Goal: Information Seeking & Learning: Learn about a topic

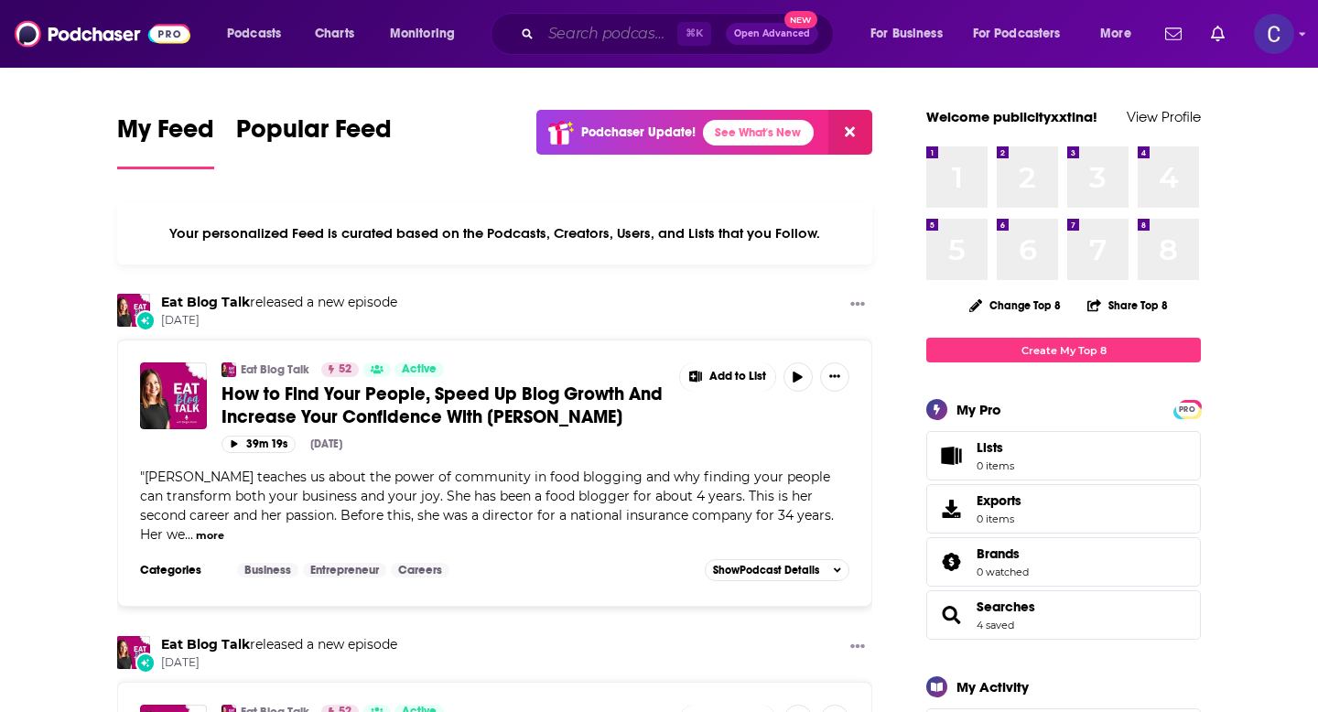
click at [593, 38] on input "Search podcasts, credits, & more..." at bounding box center [609, 33] width 136 height 29
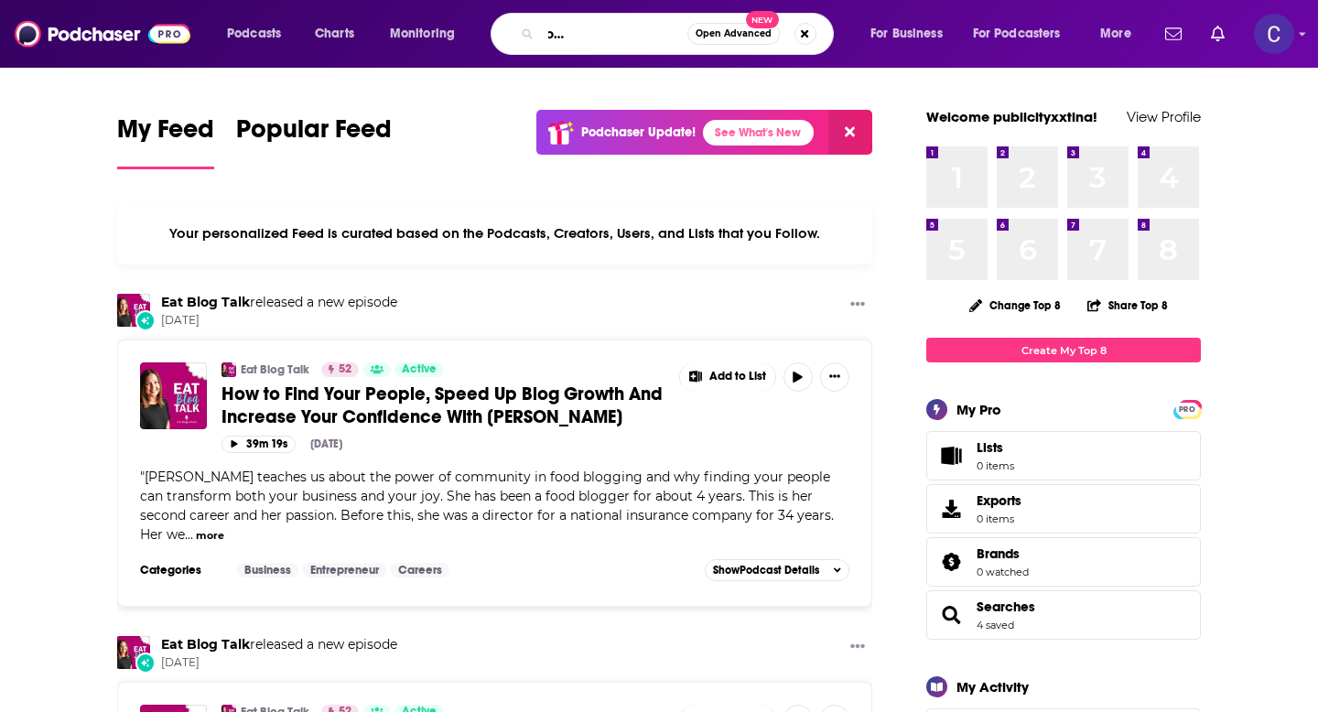
scroll to position [0, 115]
type input "the source of commercial real estate"
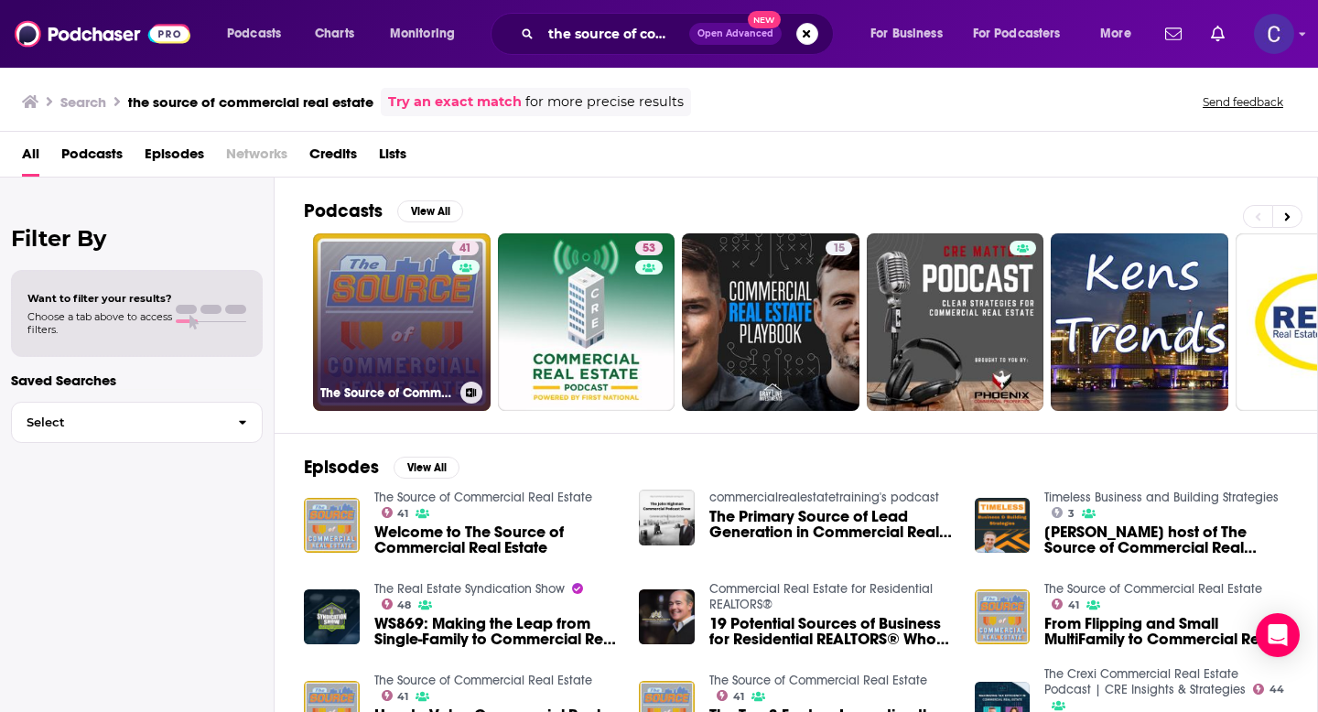
click at [407, 309] on link "41 The Source of Commercial Real Estate" at bounding box center [402, 322] width 178 height 178
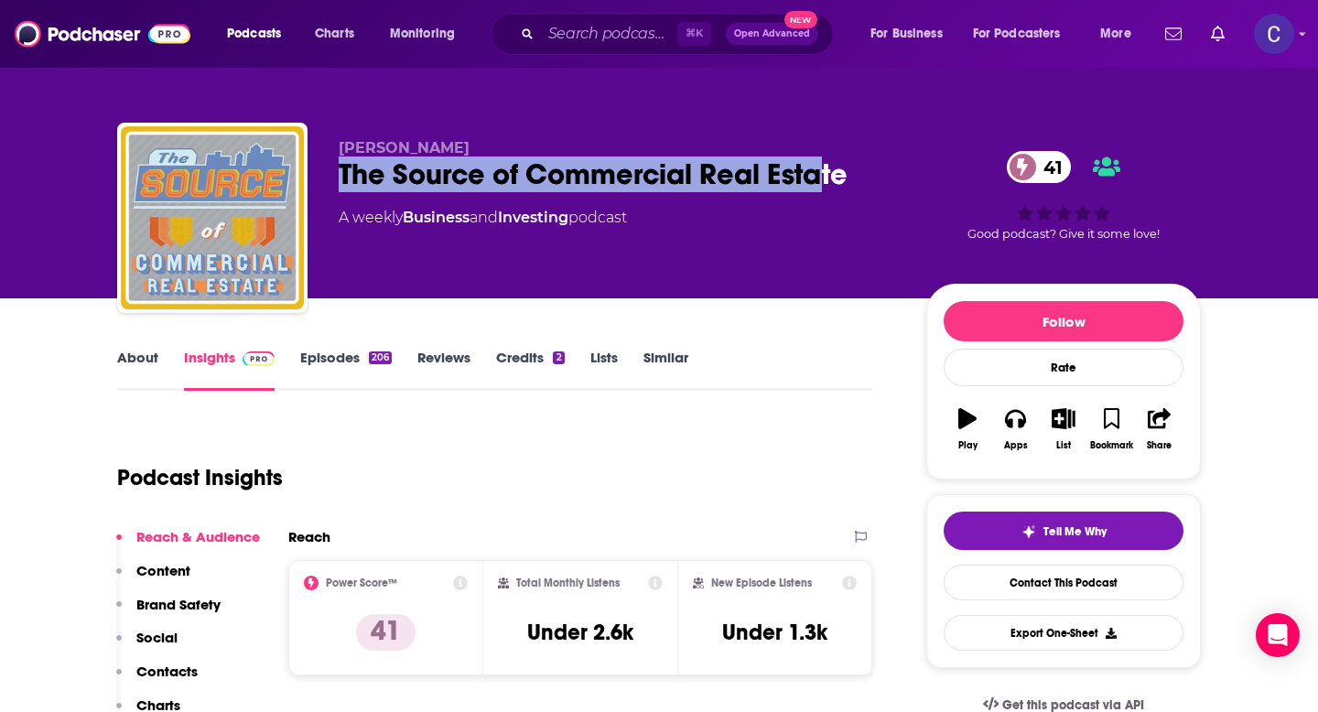
drag, startPoint x: 335, startPoint y: 174, endPoint x: 860, endPoint y: 184, distance: 524.7
click at [860, 184] on div "Jonathan Hayek The Source of Commercial Real Estate 41 A weekly Business and In…" at bounding box center [659, 222] width 1084 height 198
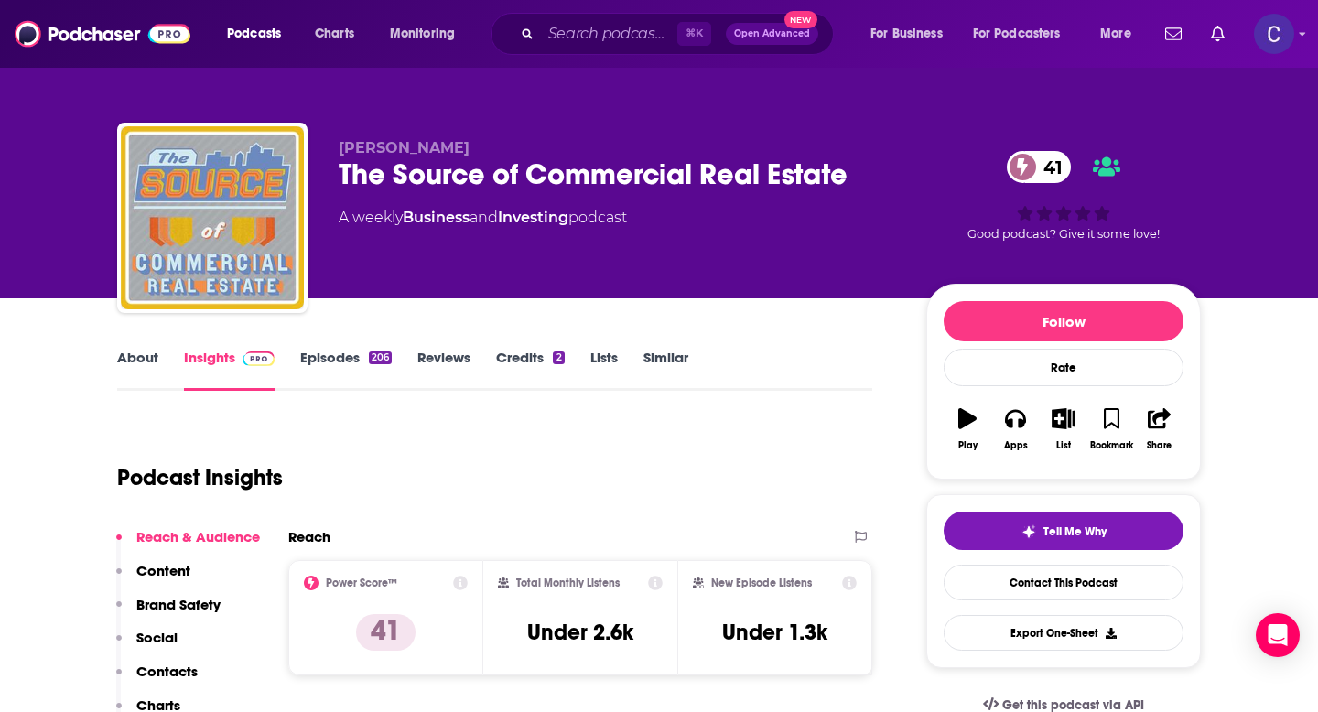
click at [587, 48] on div "⌘ K Open Advanced New" at bounding box center [662, 34] width 343 height 42
click at [578, 38] on input "Search podcasts, credits, & more..." at bounding box center [609, 33] width 136 height 29
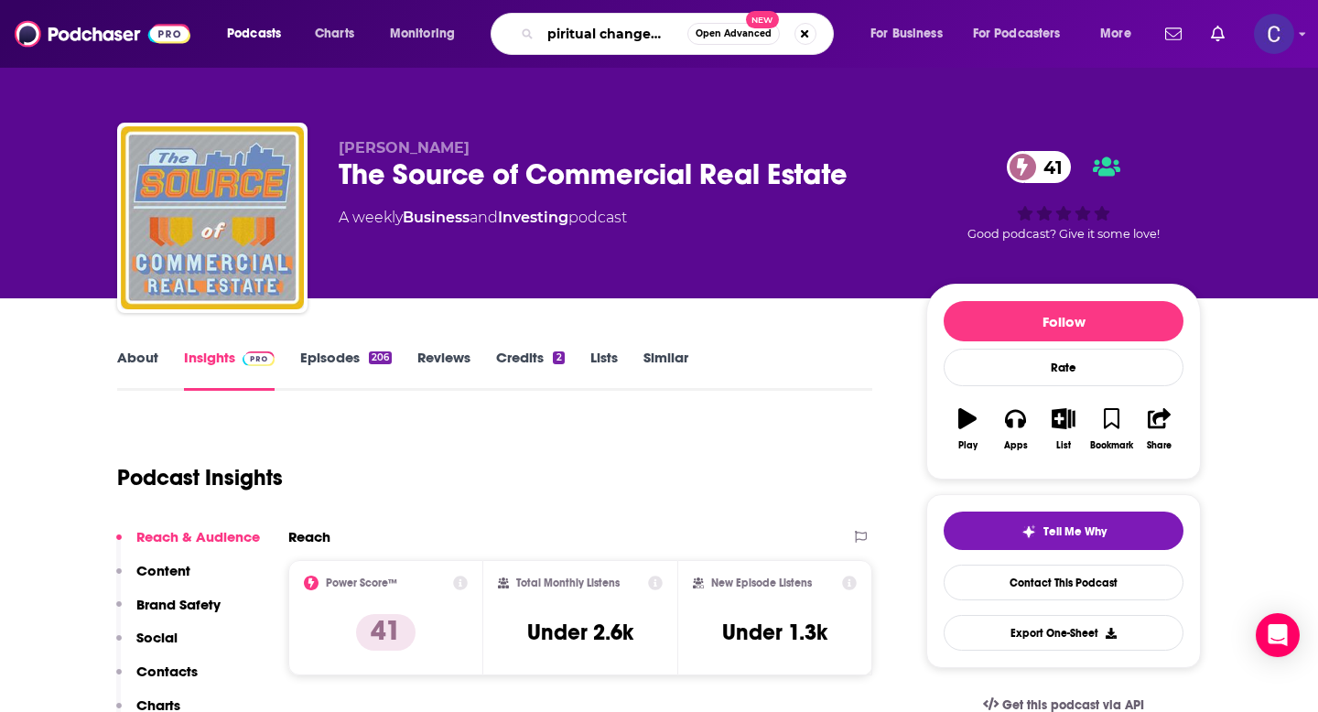
type input "apiritual changemaker"
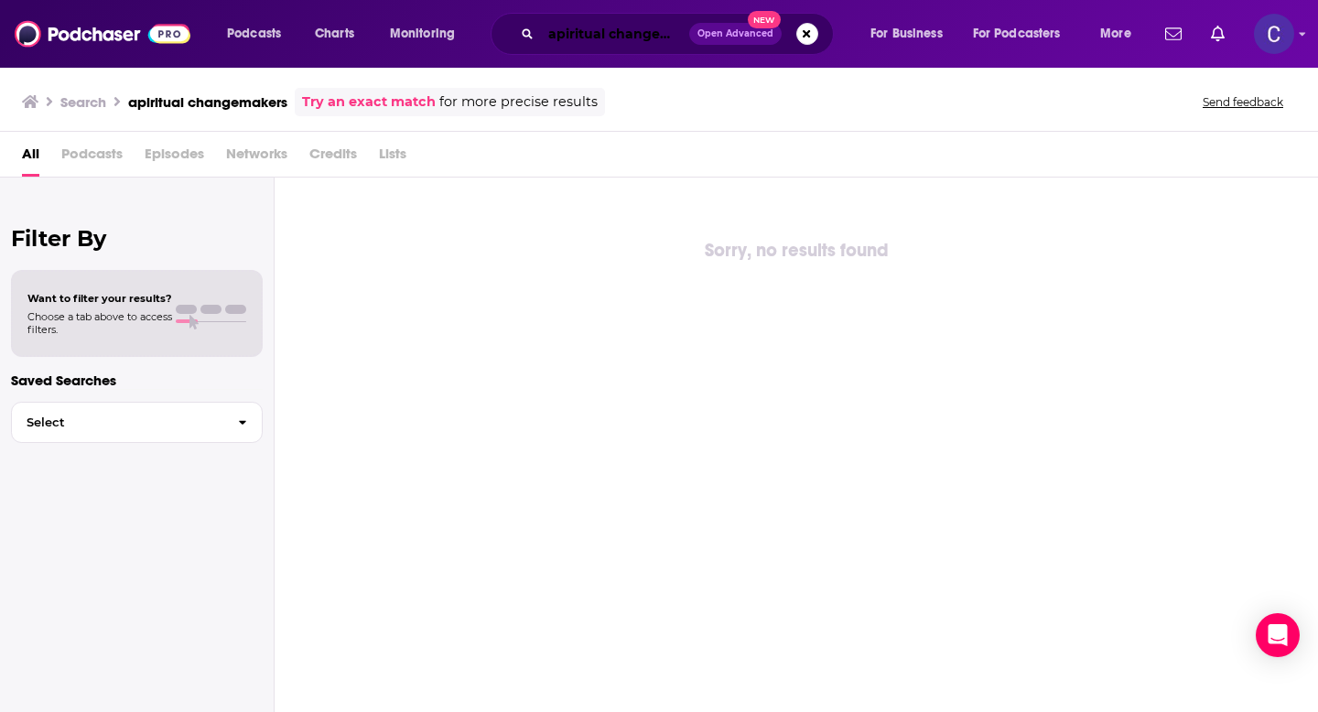
click at [556, 39] on input "apiritual changemakers" at bounding box center [615, 33] width 148 height 29
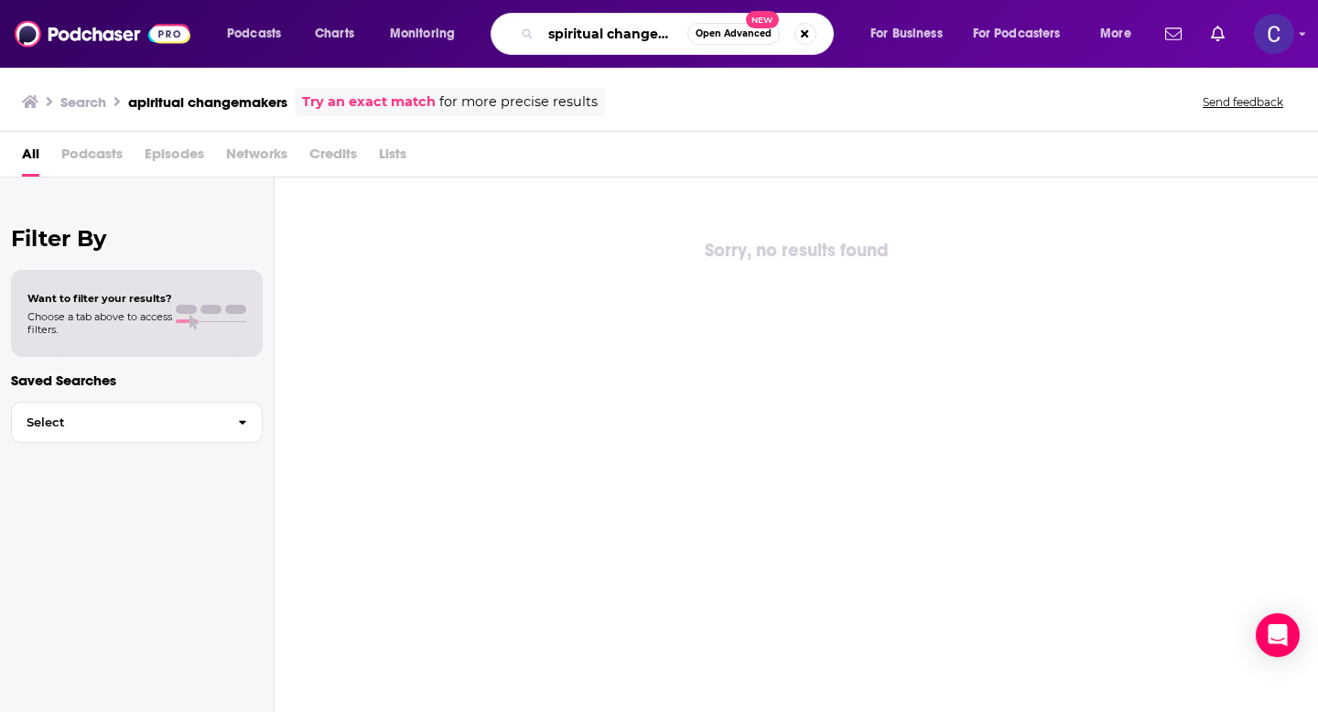
type input "spiritual changemakers"
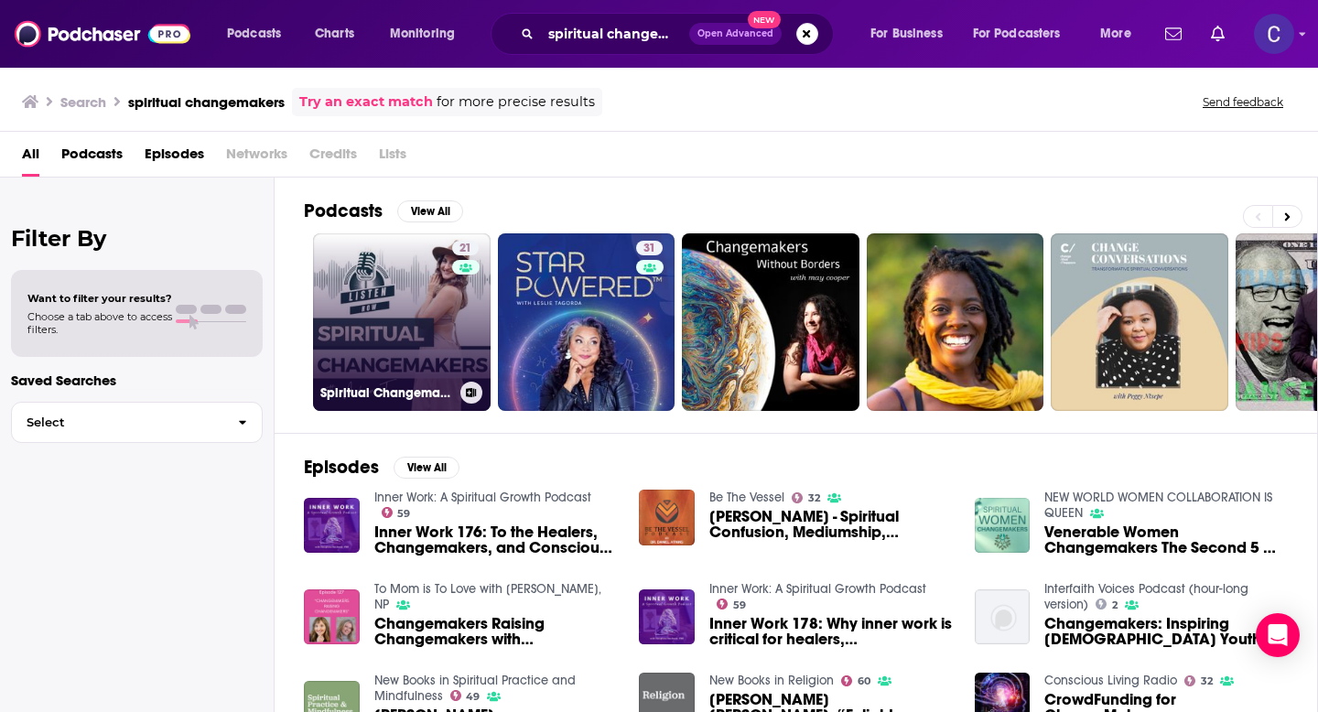
click at [402, 310] on link "21 Spiritual Changemakers" at bounding box center [402, 322] width 178 height 178
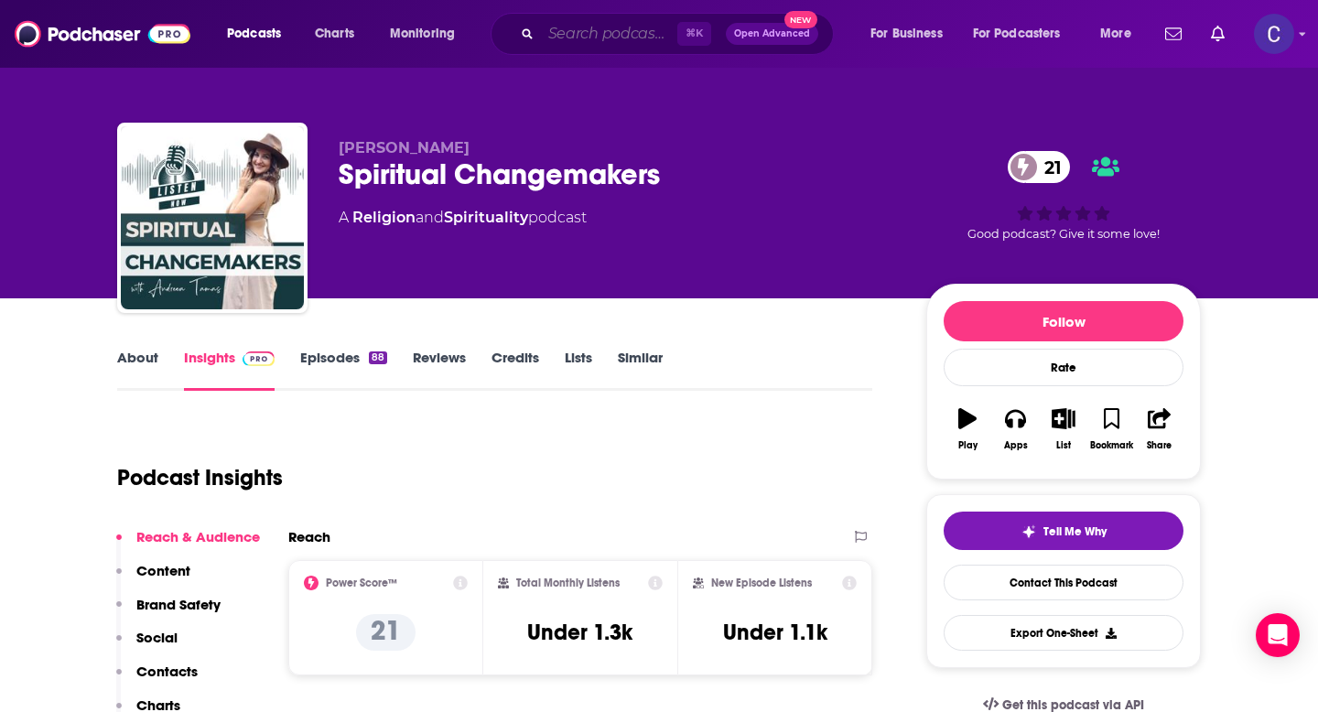
click at [602, 38] on input "Search podcasts, credits, & more..." at bounding box center [609, 33] width 136 height 29
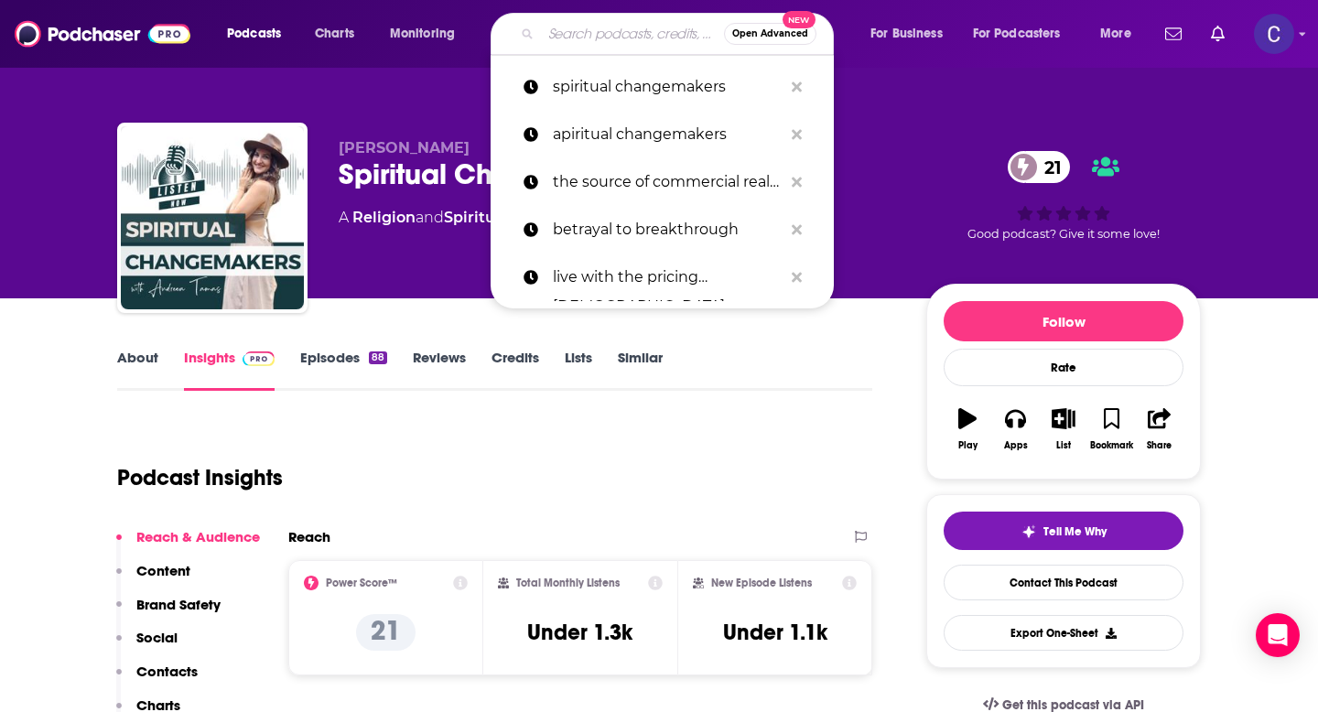
paste input "The Level Up Podcast w/ [PERSON_NAME]"
type input "The Level Up Podcast w/ [PERSON_NAME]"
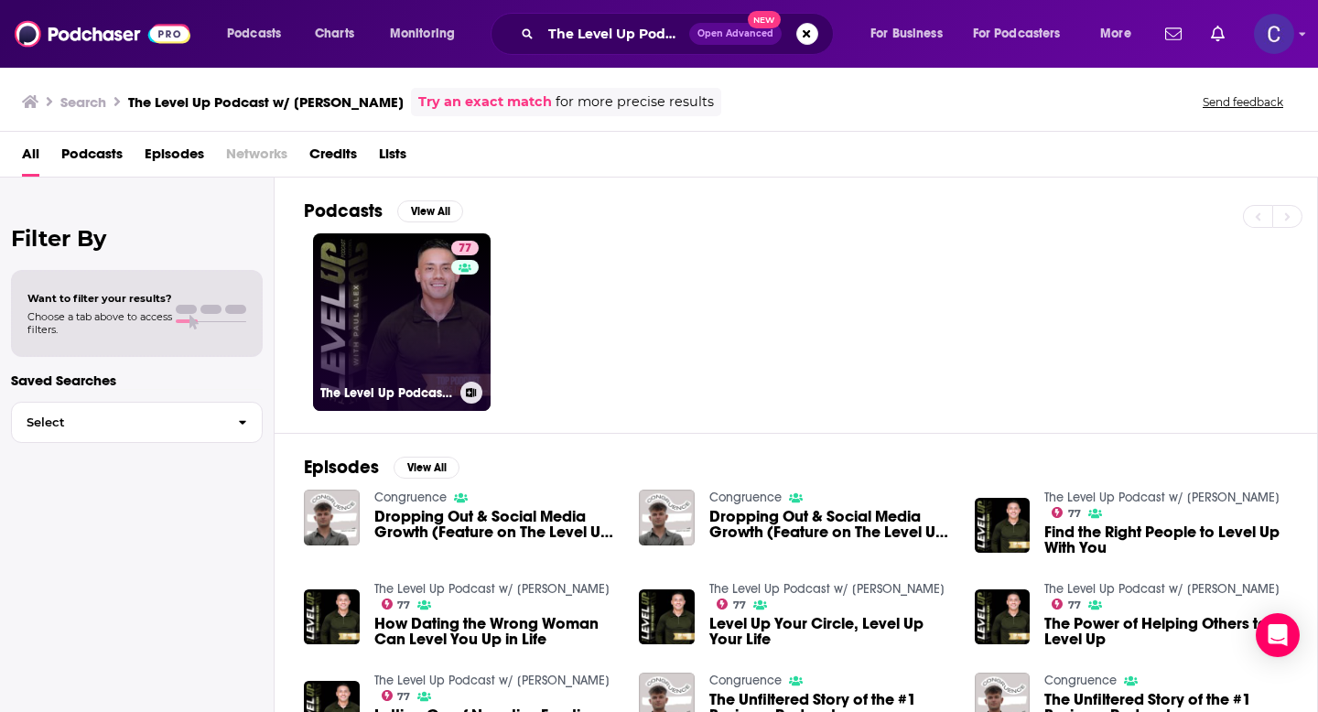
click at [413, 341] on link "77 The Level Up Podcast w/ Paul Alex" at bounding box center [402, 322] width 178 height 178
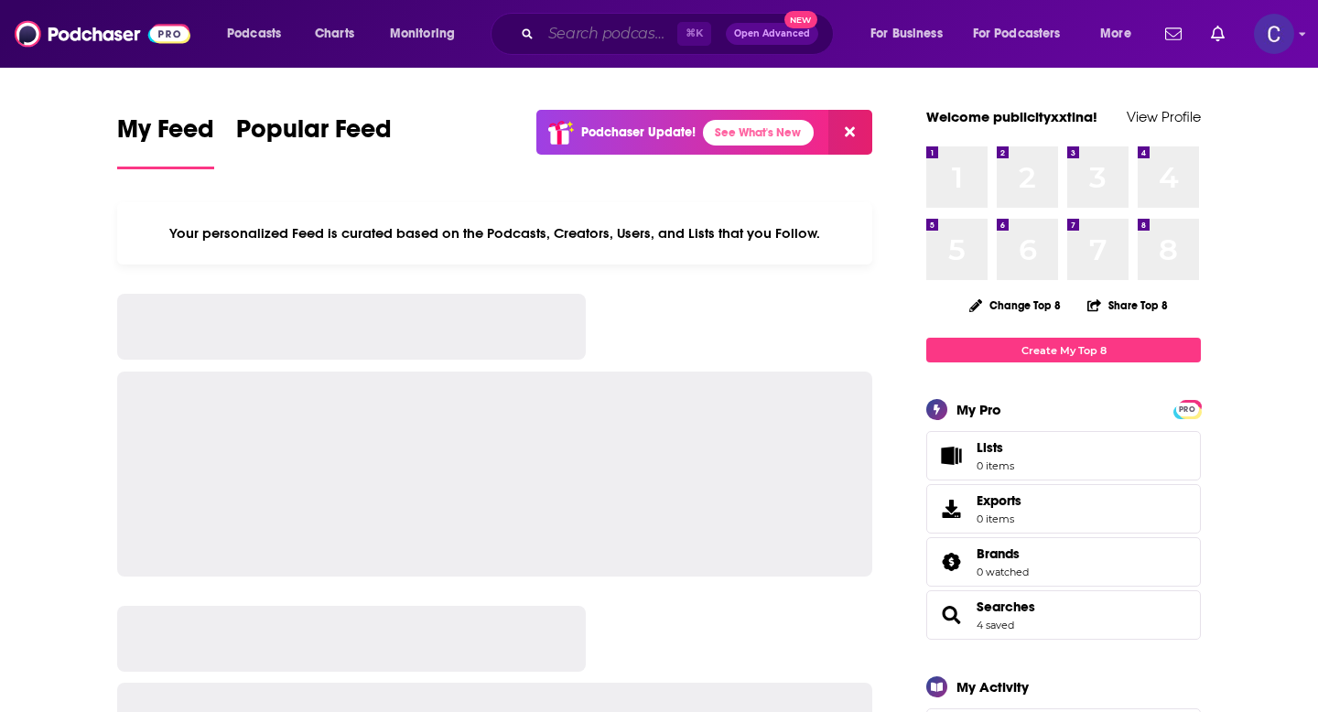
click at [575, 36] on input "Search podcasts, credits, & more..." at bounding box center [609, 33] width 136 height 29
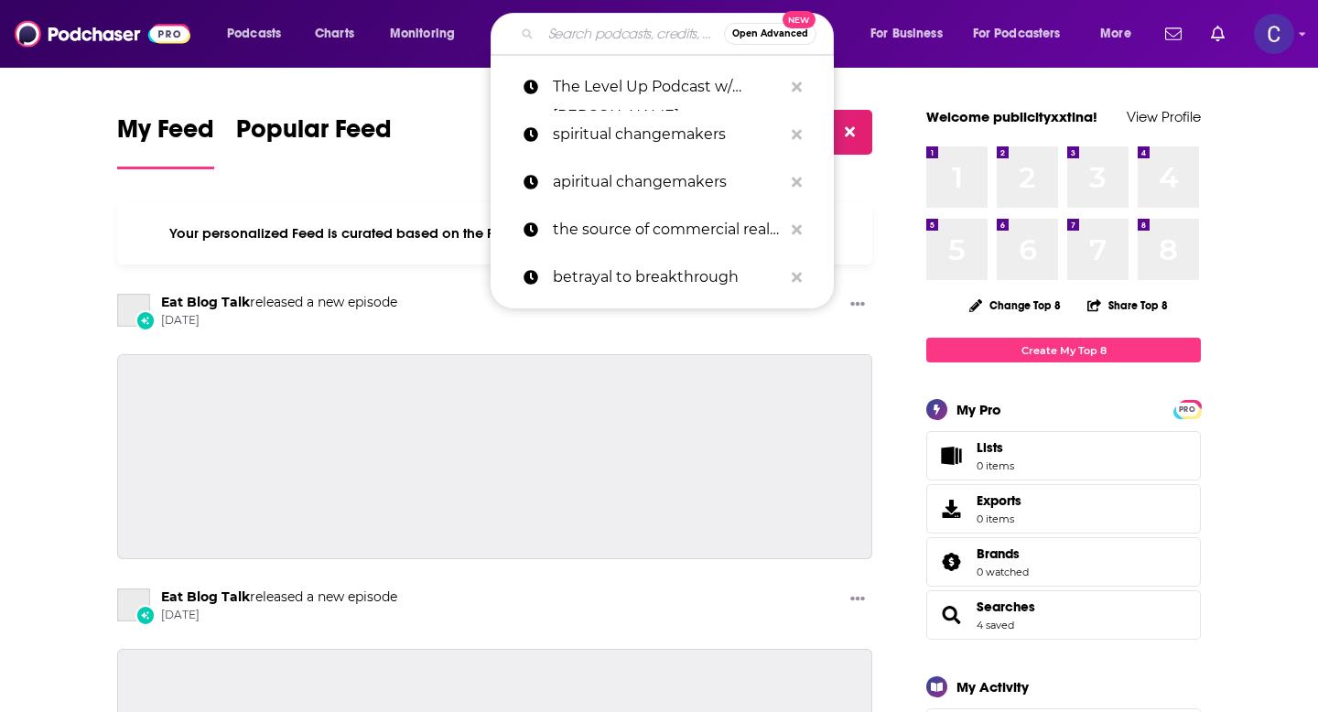
paste input "The Best Ever CRE Show"
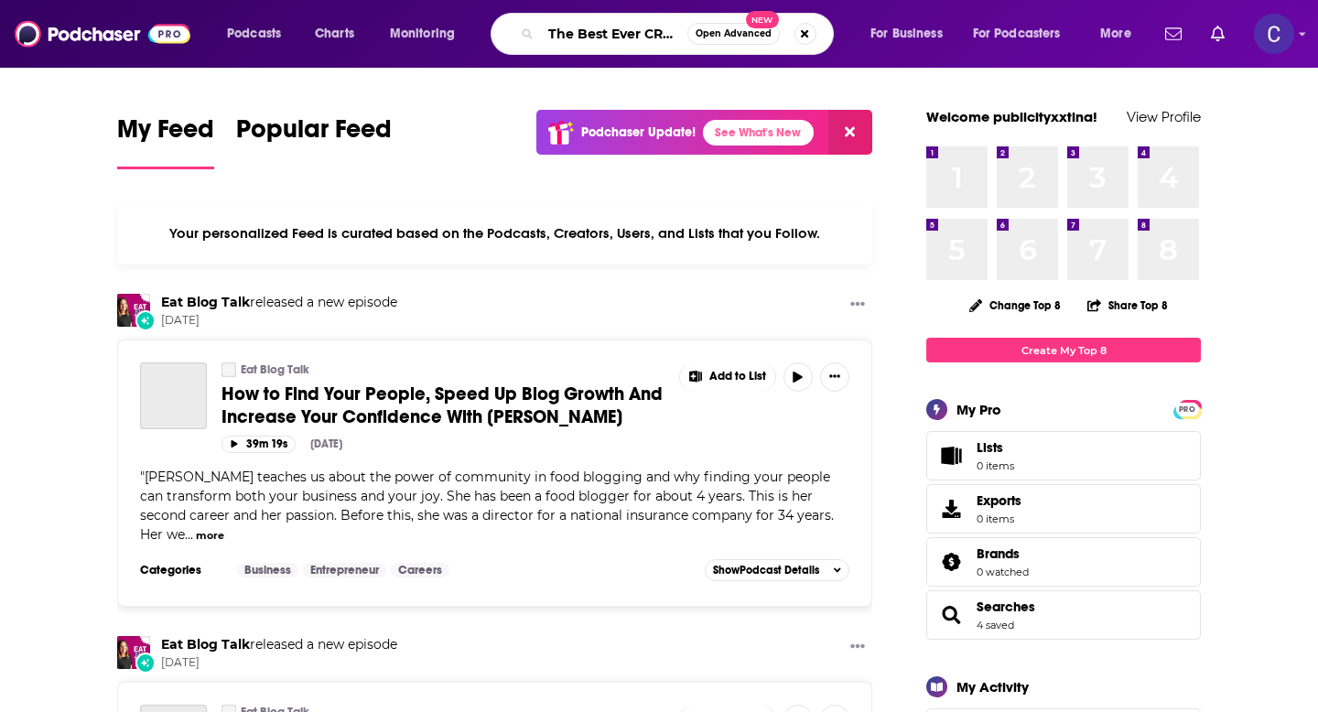
type input "The Best Ever CRE Show"
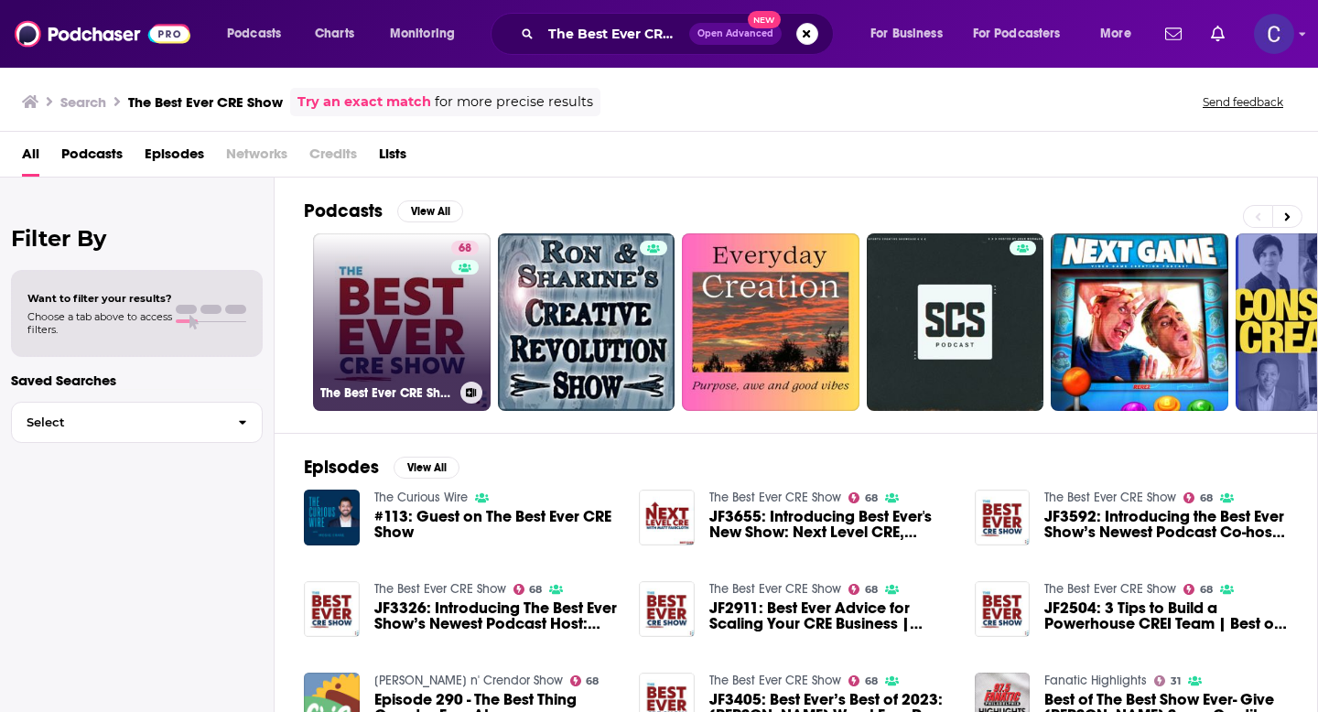
click at [400, 343] on link "68 The Best Ever CRE Show" at bounding box center [402, 322] width 178 height 178
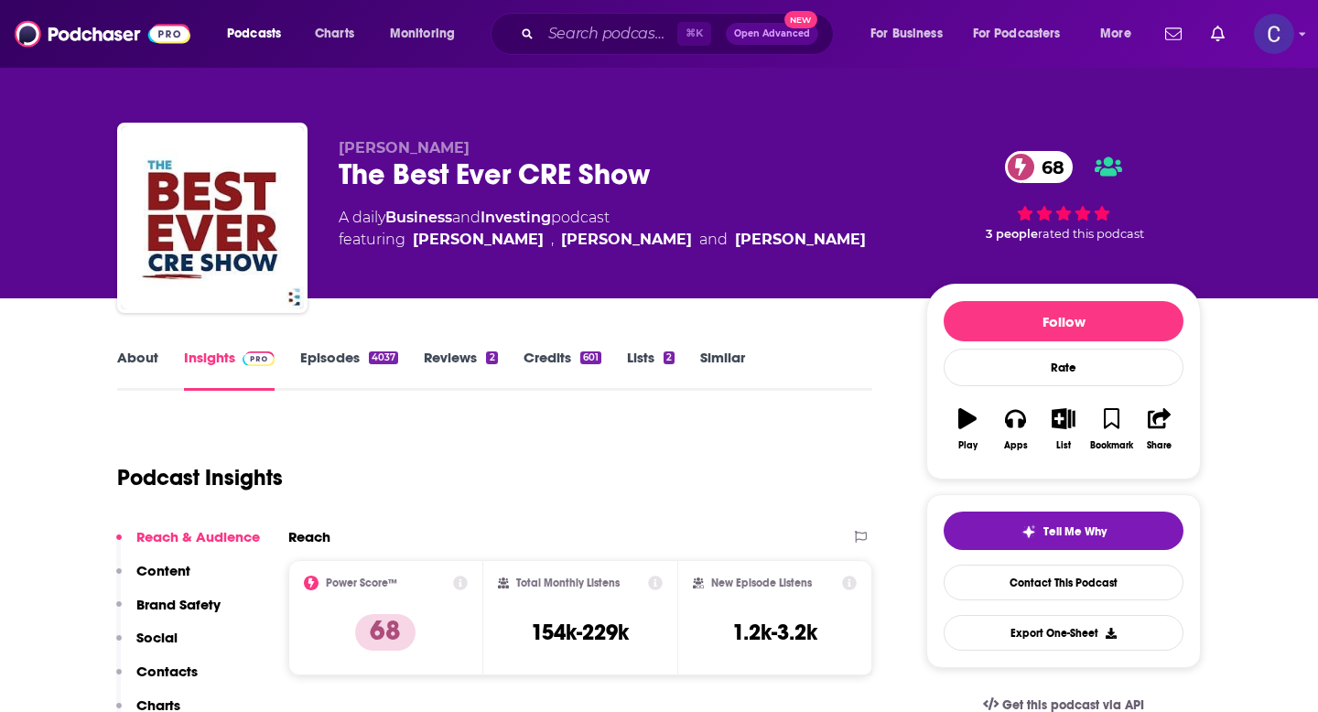
click at [135, 363] on link "About" at bounding box center [137, 370] width 41 height 42
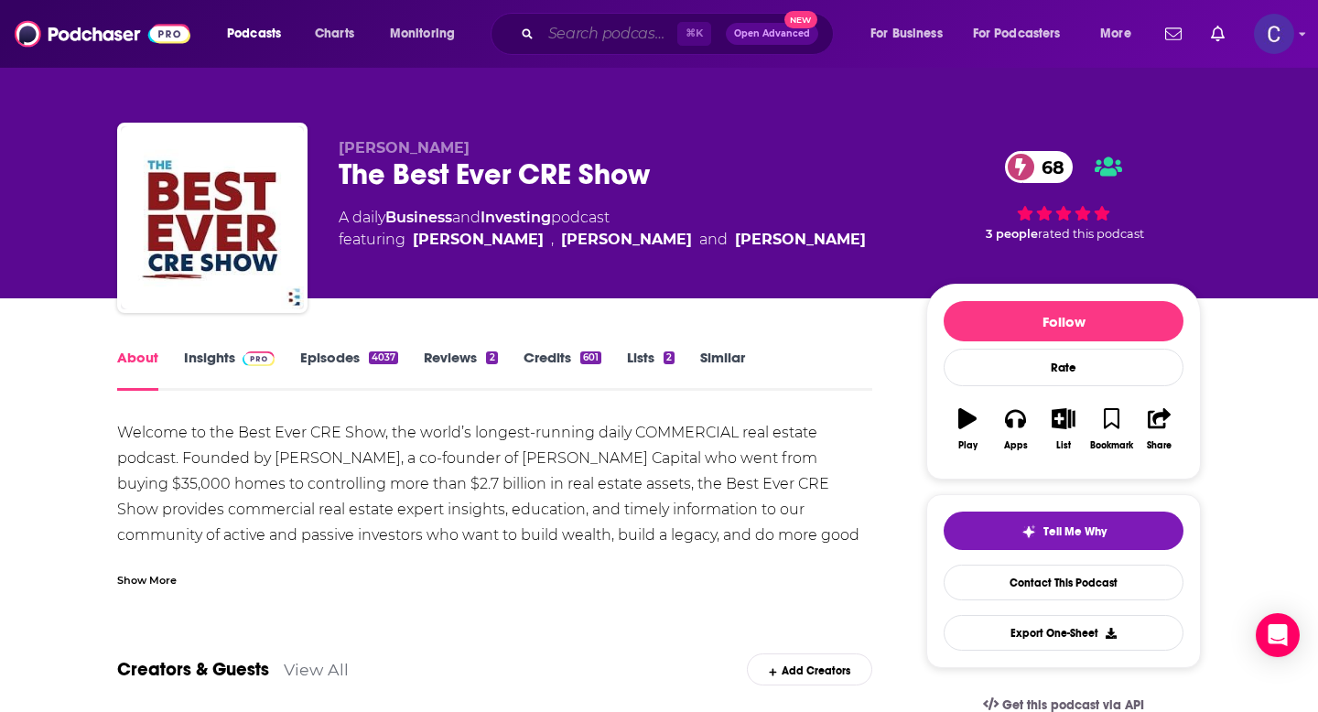
click at [562, 29] on input "Search podcasts, credits, & more..." at bounding box center [609, 33] width 136 height 29
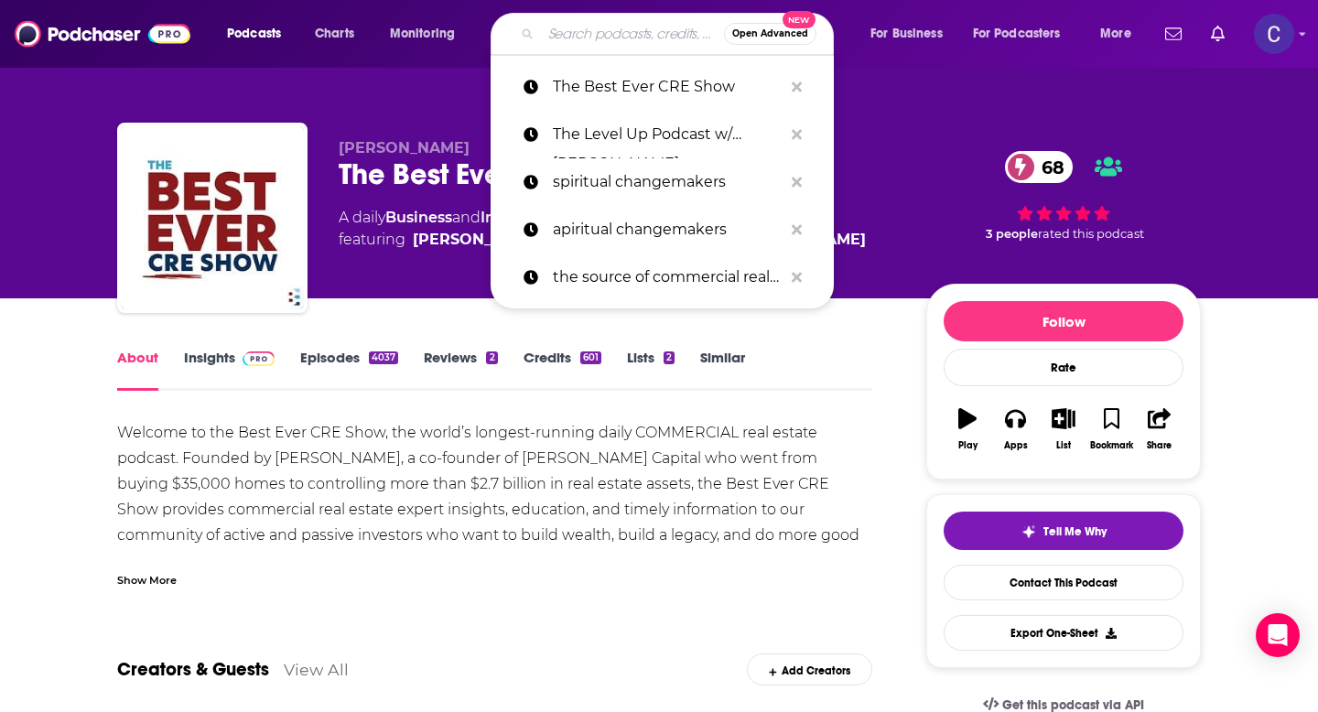
paste input "Millionaire Mindcast"
type input "Millionaire Mindcast"
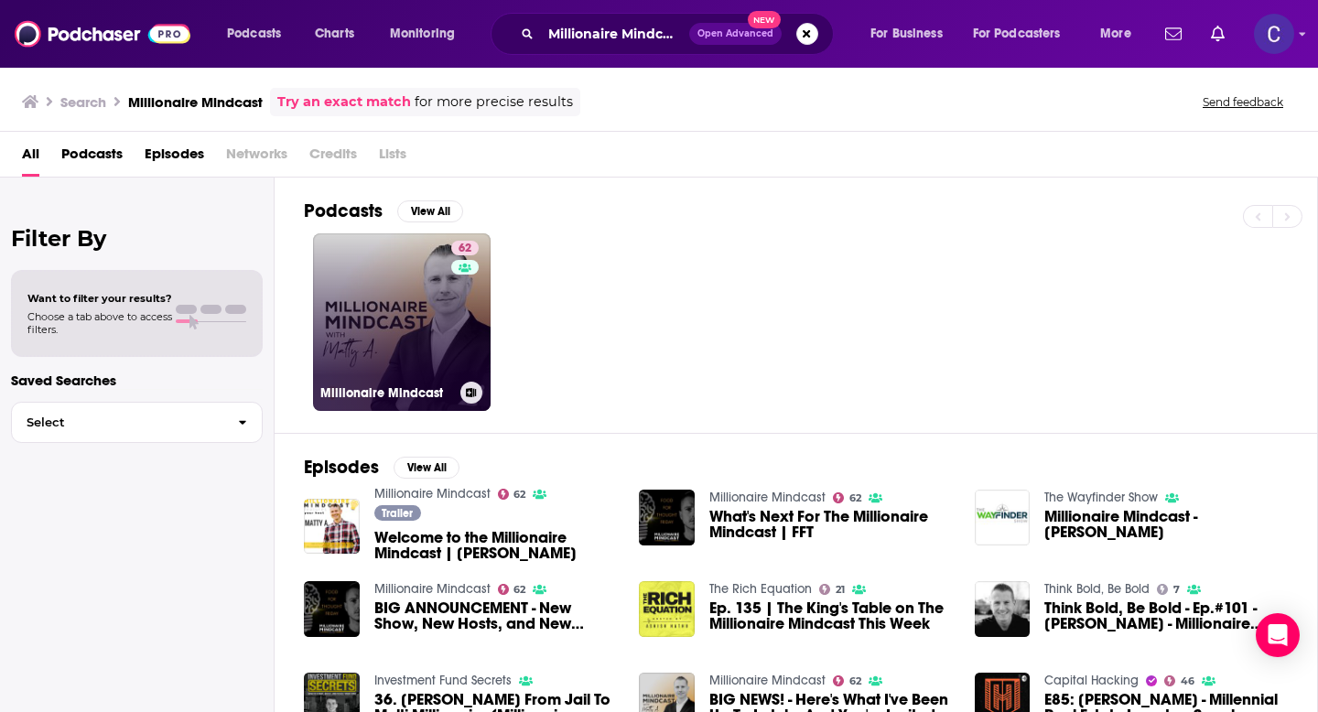
click at [388, 298] on link "62 Millionaire Mindcast" at bounding box center [402, 322] width 178 height 178
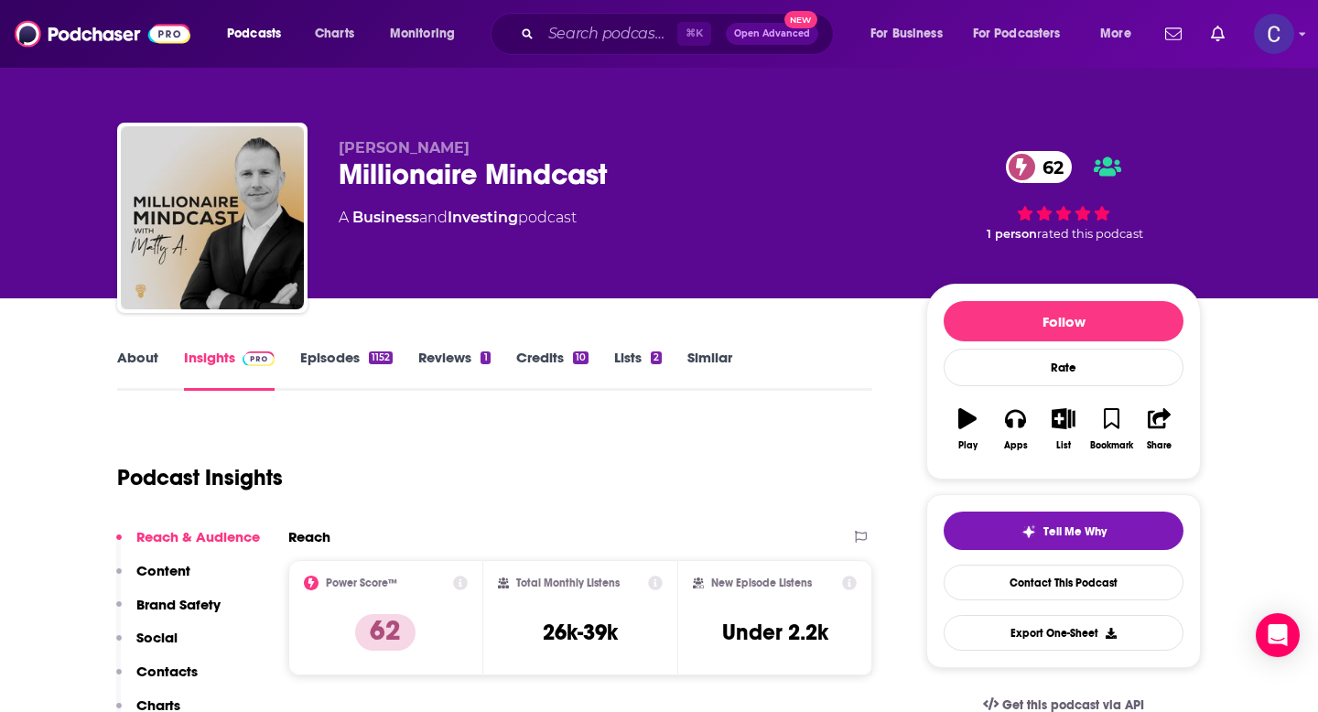
click at [138, 353] on link "About" at bounding box center [137, 370] width 41 height 42
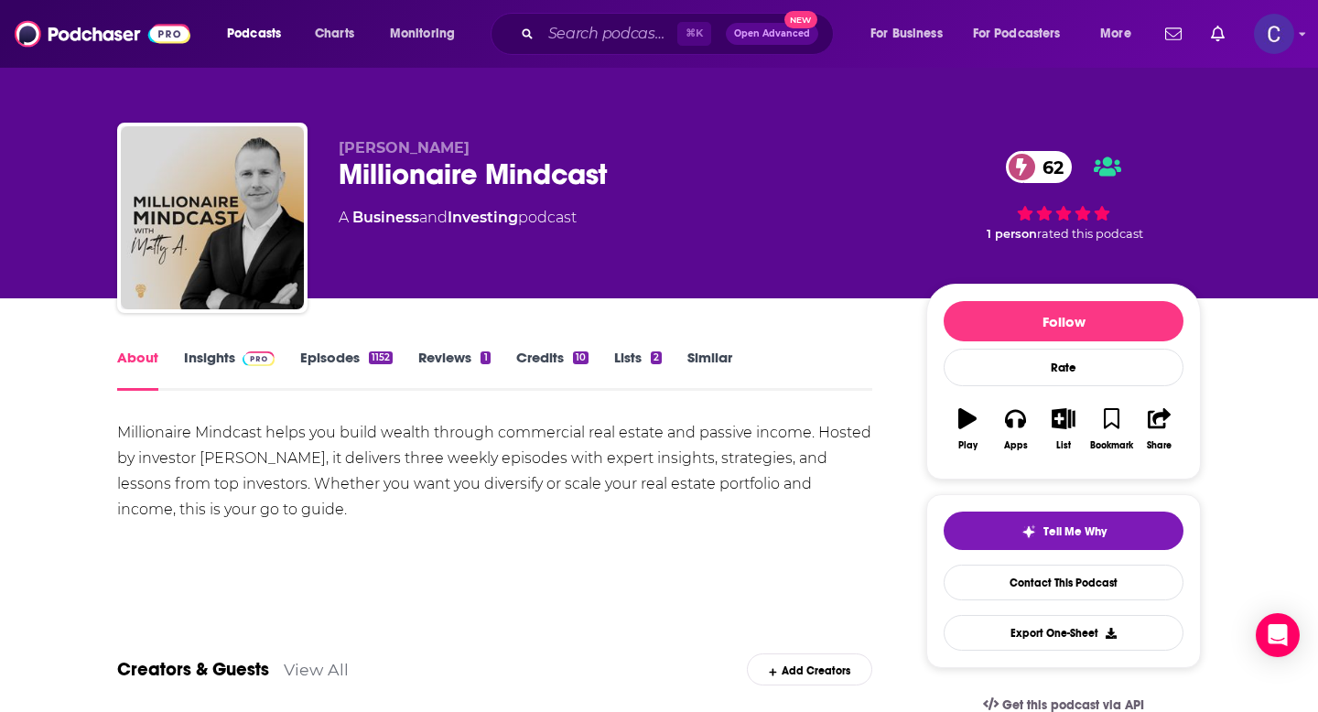
click at [203, 362] on link "Insights" at bounding box center [229, 370] width 91 height 42
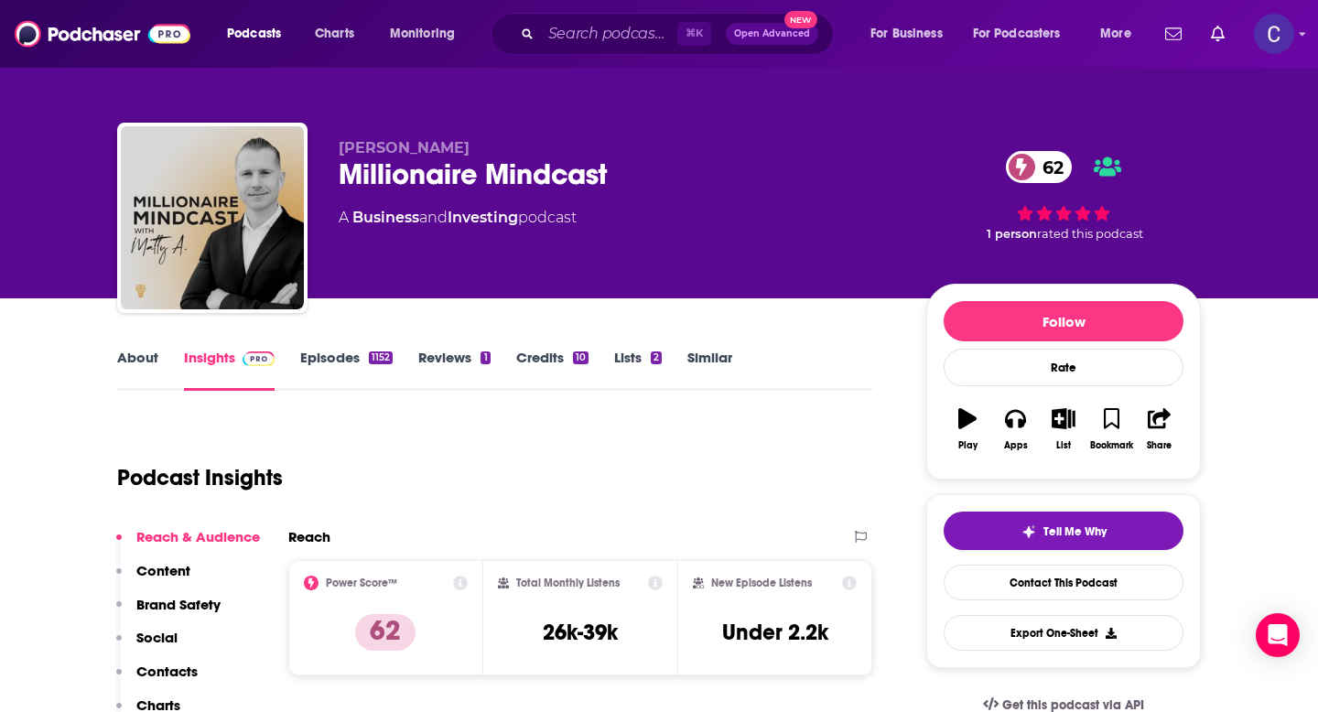
drag, startPoint x: 338, startPoint y: 150, endPoint x: 483, endPoint y: 149, distance: 145.6
click at [483, 149] on p "Matt Aitchison" at bounding box center [618, 147] width 559 height 17
copy span "Matt Aitchison"
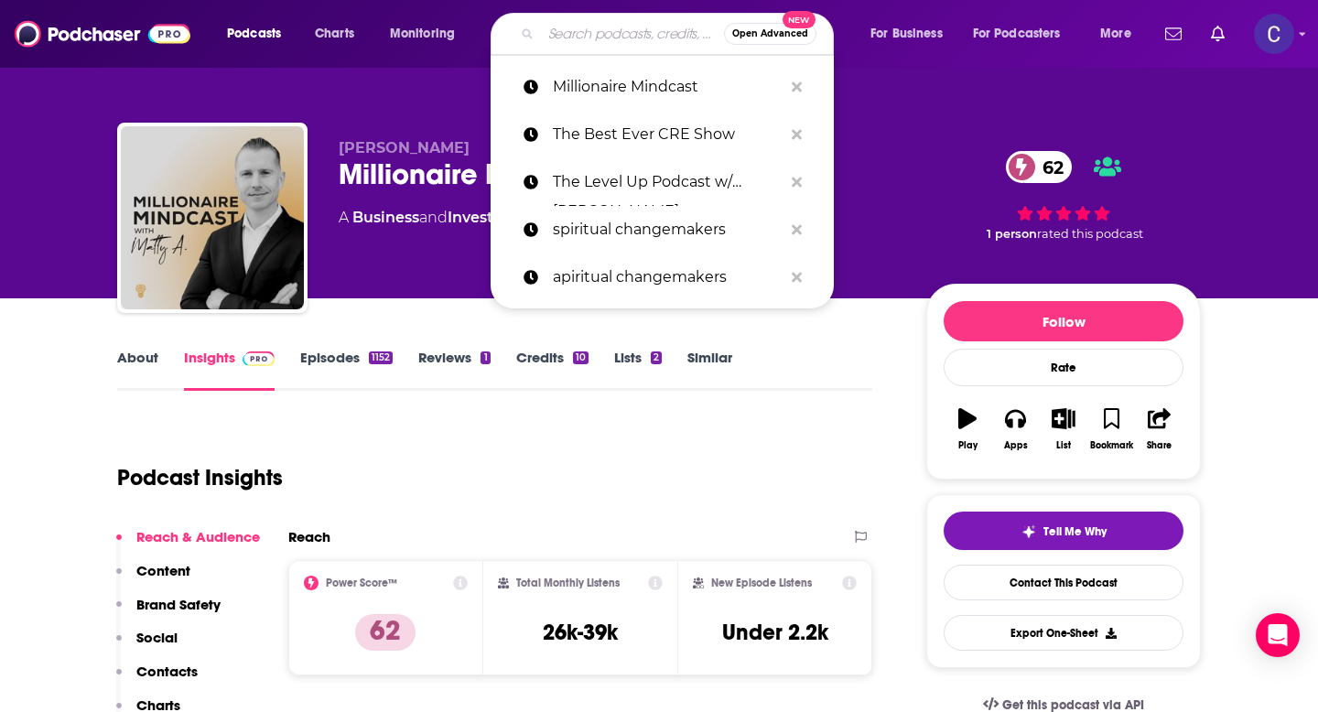
click at [616, 38] on input "Search podcasts, credits, & more..." at bounding box center [632, 33] width 183 height 29
paste input "Real Estate Pros"
type input "Real Estate Pros"
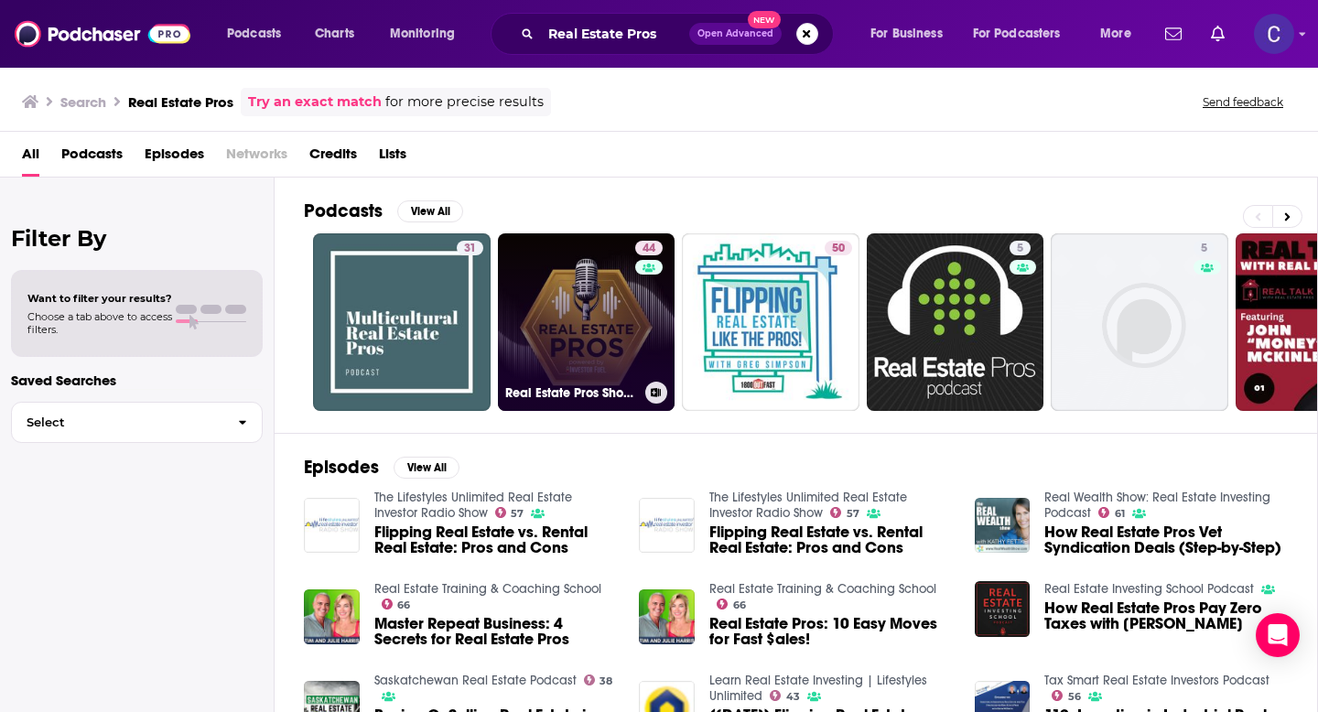
click at [621, 281] on link "44 Real Estate Pros Show - Powered By Investor Fuel" at bounding box center [587, 322] width 178 height 178
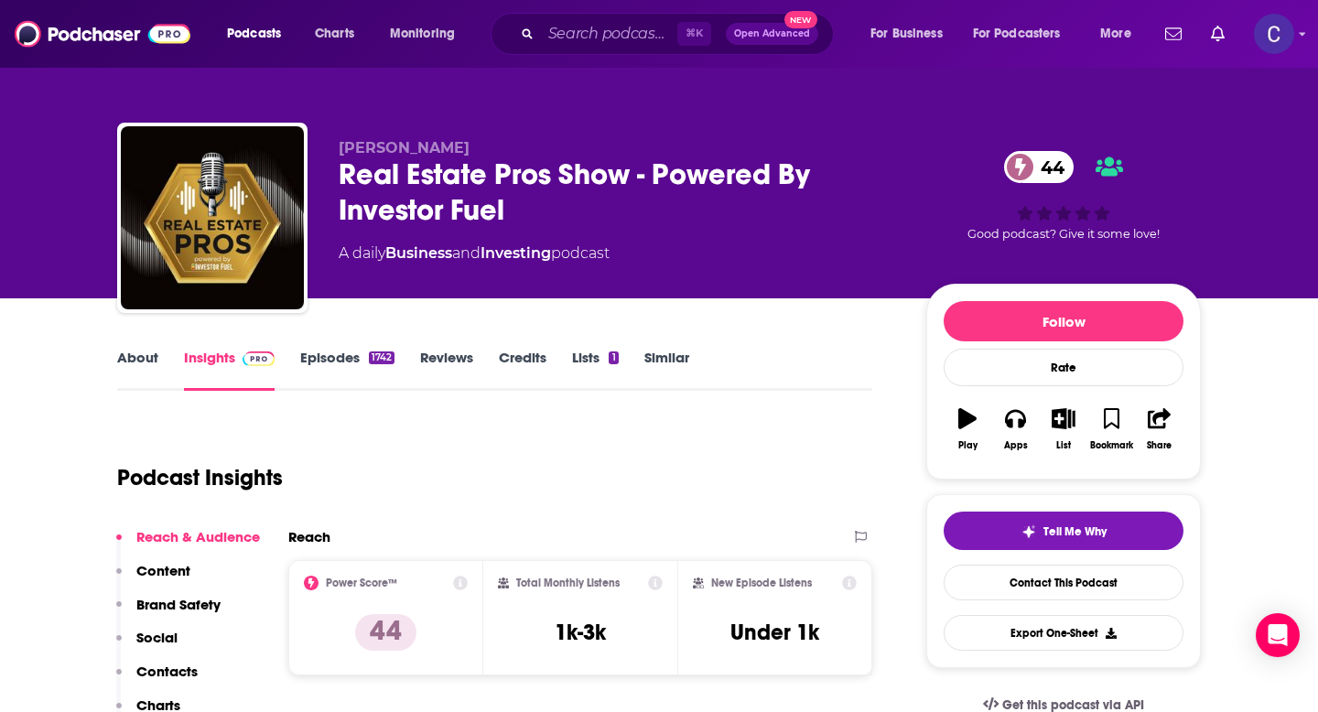
click at [136, 360] on link "About" at bounding box center [137, 370] width 41 height 42
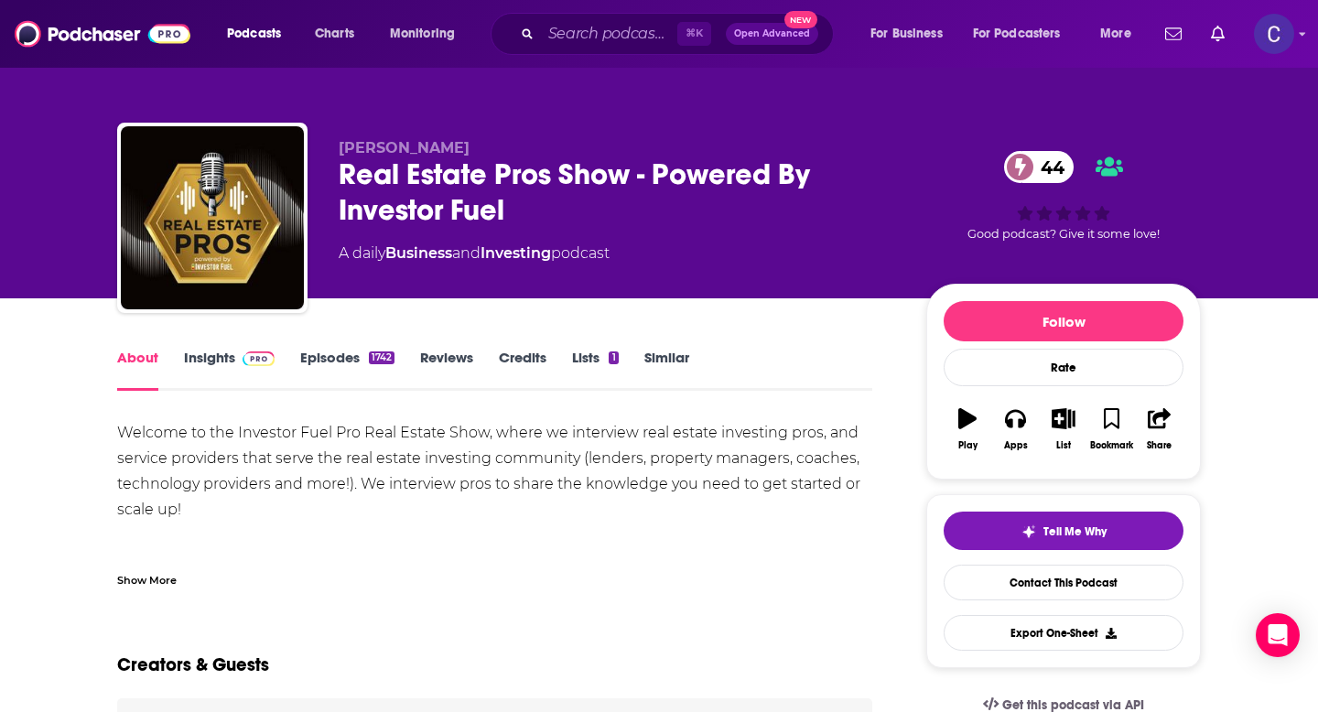
click at [215, 353] on link "Insights" at bounding box center [229, 370] width 91 height 42
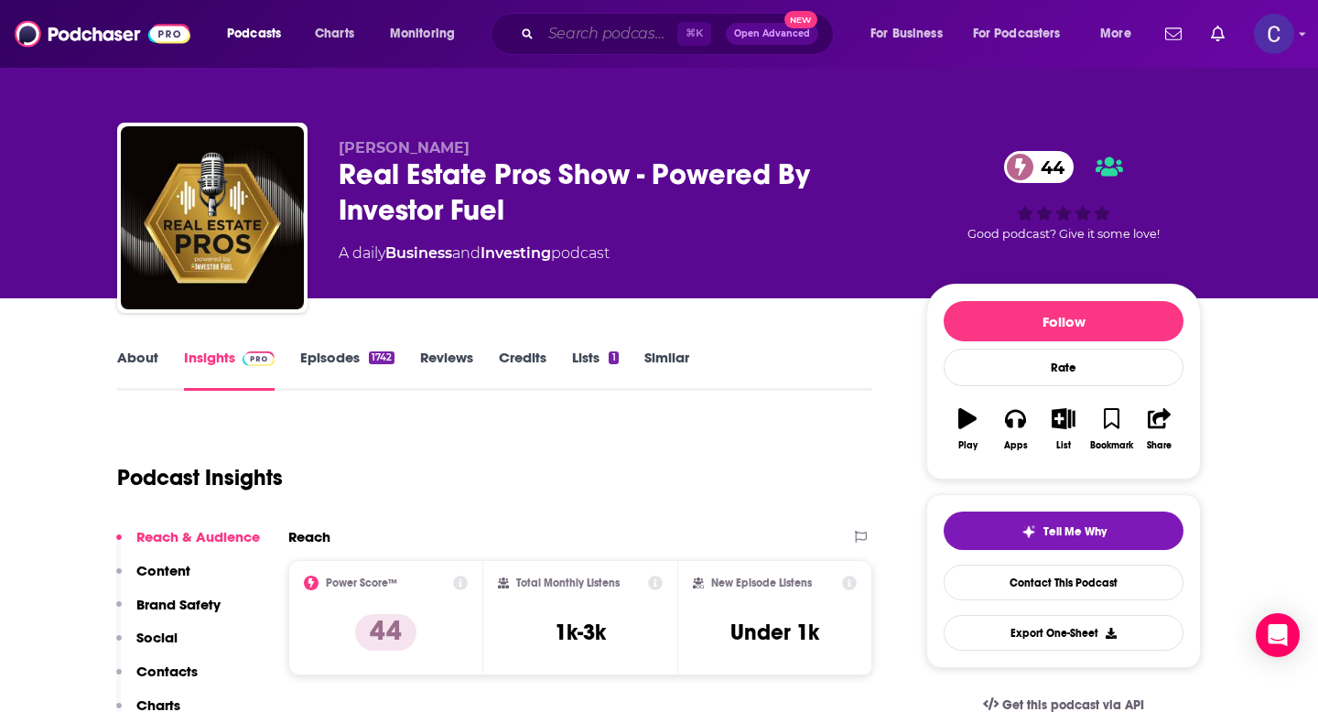
click at [612, 30] on input "Search podcasts, credits, & more..." at bounding box center [609, 33] width 136 height 29
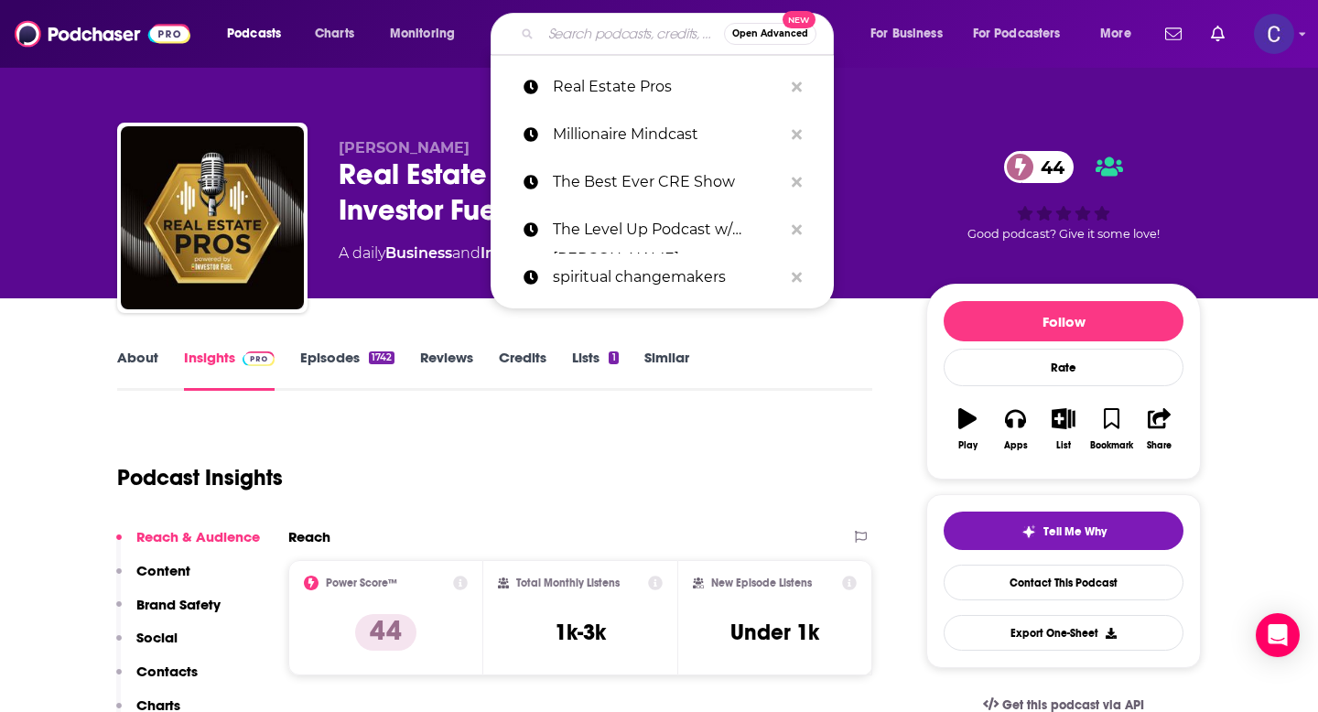
paste input "Real Estate Investing for Cash Flow"
type input "Real Estate Investing for Cash Flow"
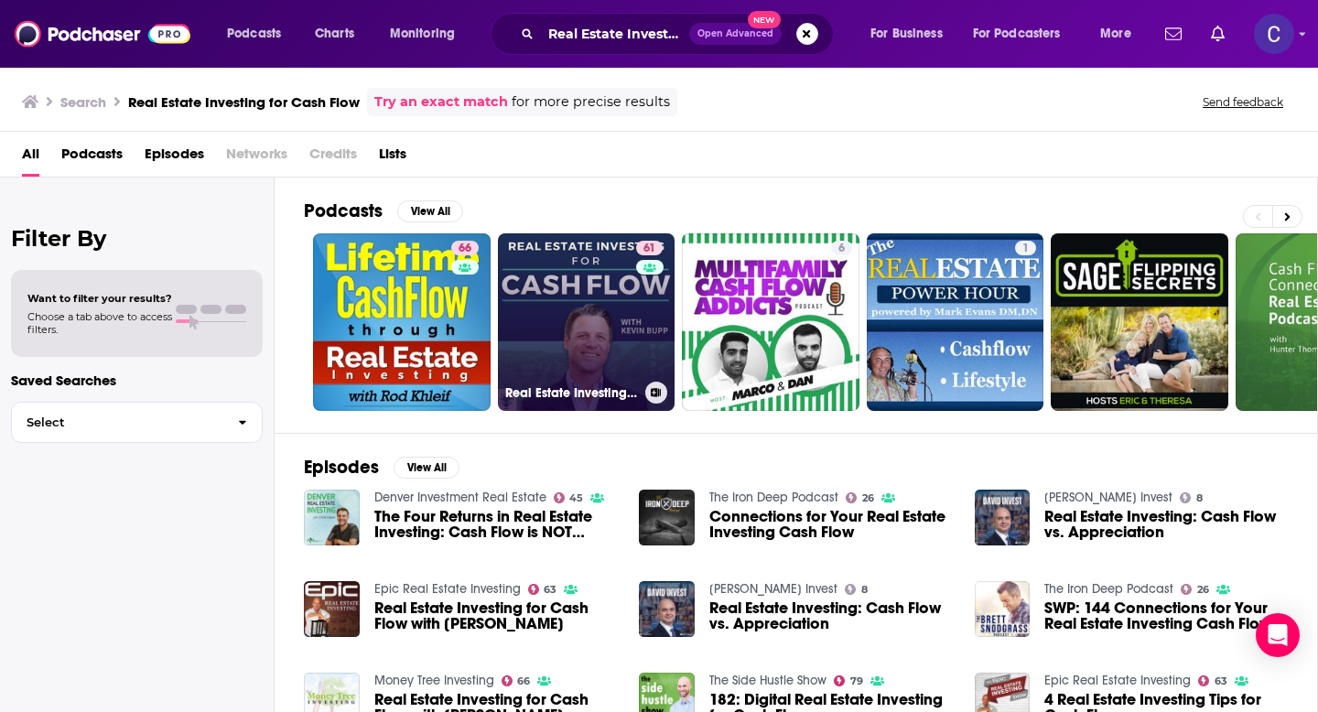
click at [539, 331] on link "61 Real Estate Investing for Cash Flow with Kevin Bupp" at bounding box center [587, 322] width 178 height 178
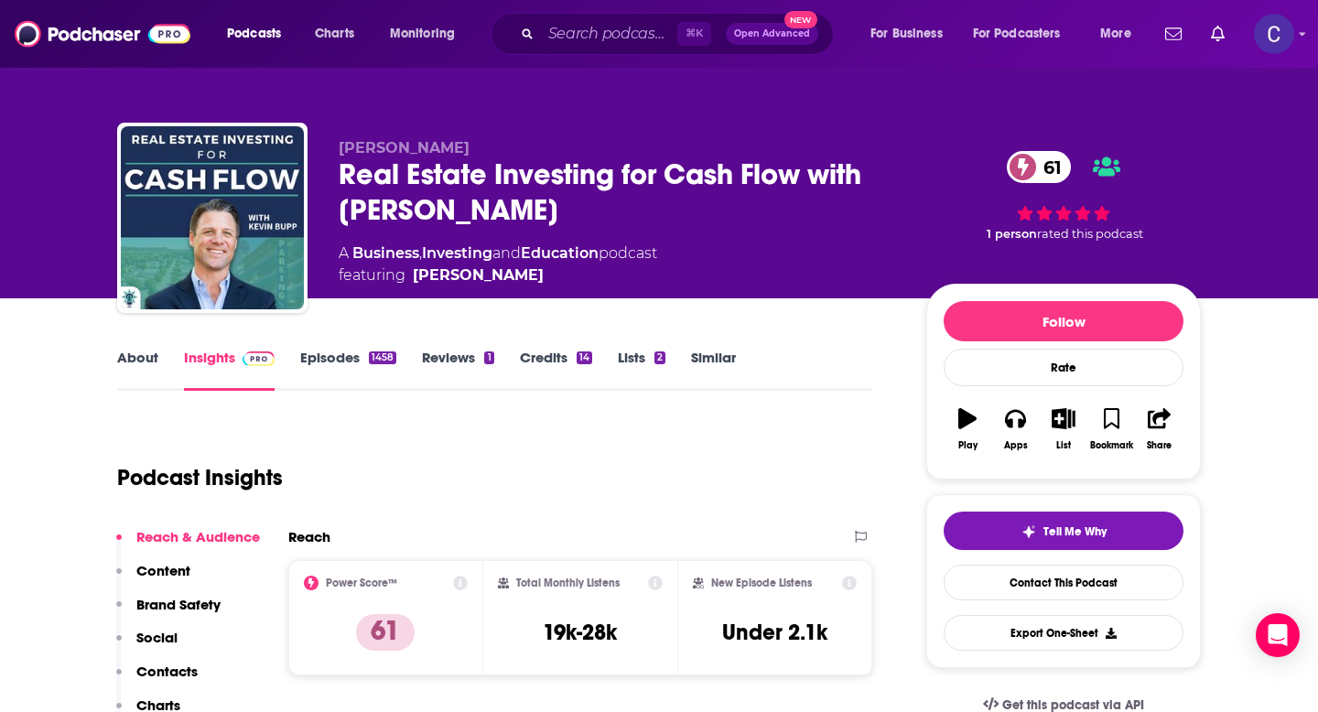
click at [146, 353] on link "About" at bounding box center [137, 370] width 41 height 42
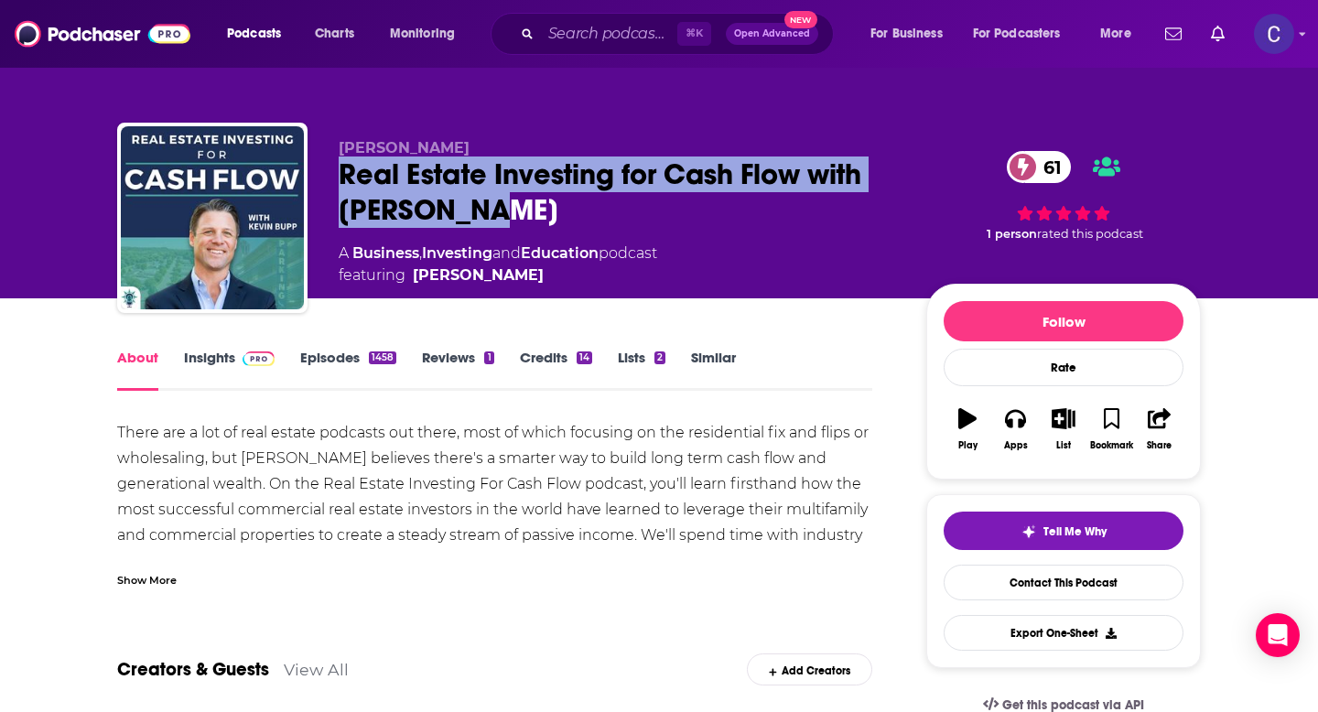
drag, startPoint x: 342, startPoint y: 181, endPoint x: 499, endPoint y: 213, distance: 159.8
click at [499, 213] on div "Real Estate Investing for Cash Flow with Kevin Bupp 61" at bounding box center [618, 192] width 559 height 71
copy h1 "Real Estate Investing for Cash Flow with Kevin Bupp"
click at [202, 357] on link "Insights" at bounding box center [229, 370] width 91 height 42
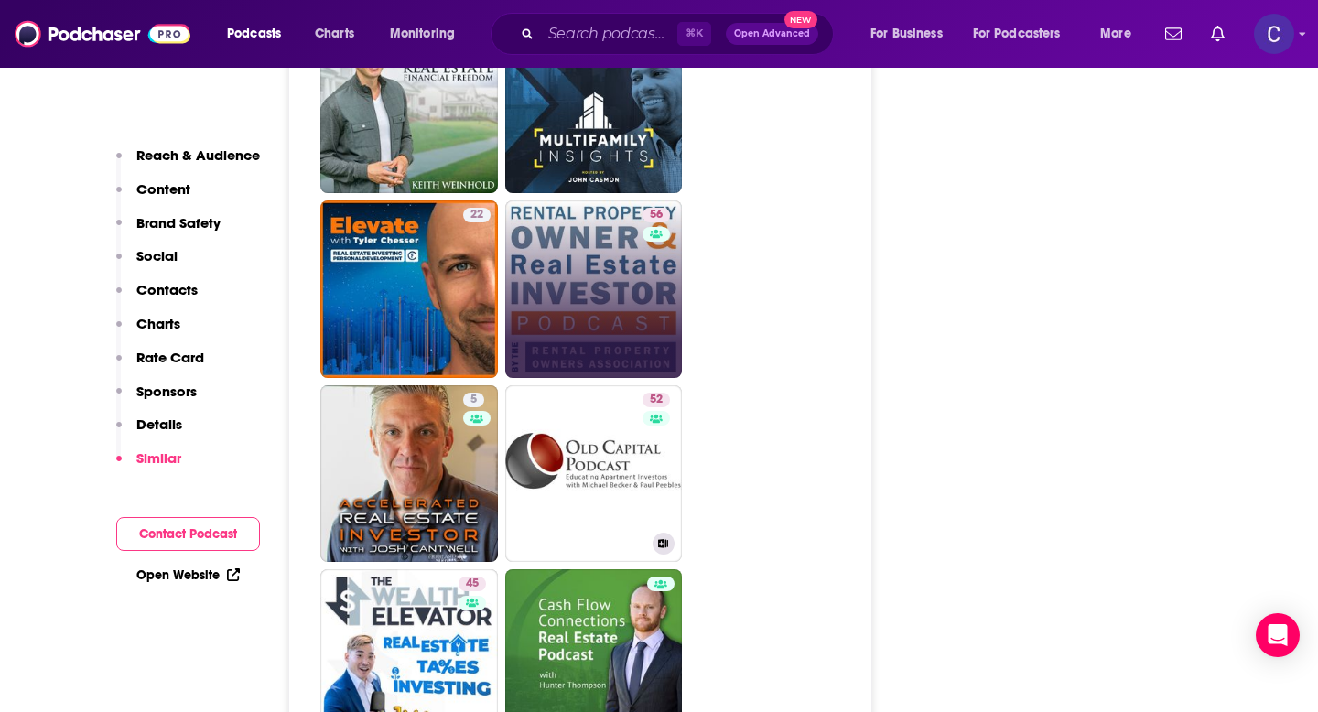
scroll to position [5138, 0]
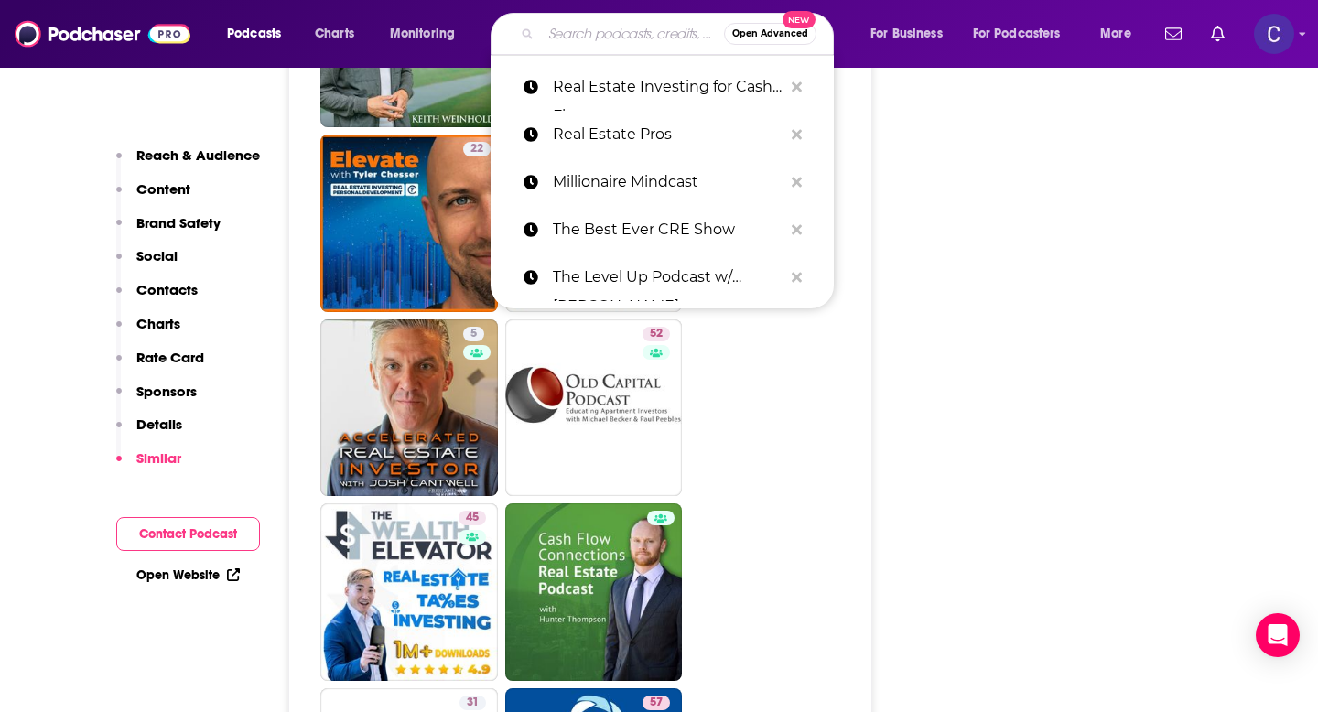
click at [592, 31] on input "Search podcasts, credits, & more..." at bounding box center [632, 33] width 183 height 29
paste input "The Smart Agents Podcast"
type input "The Smart Agents Podcast"
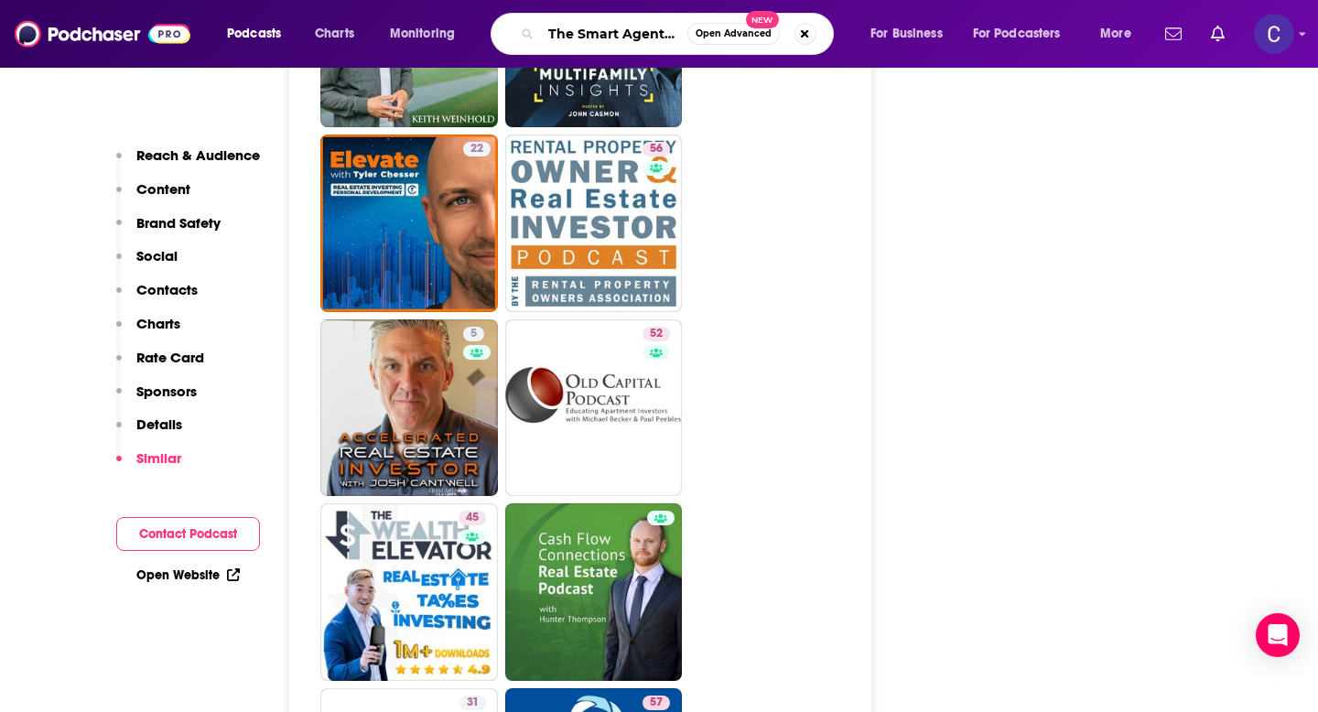
scroll to position [0, 49]
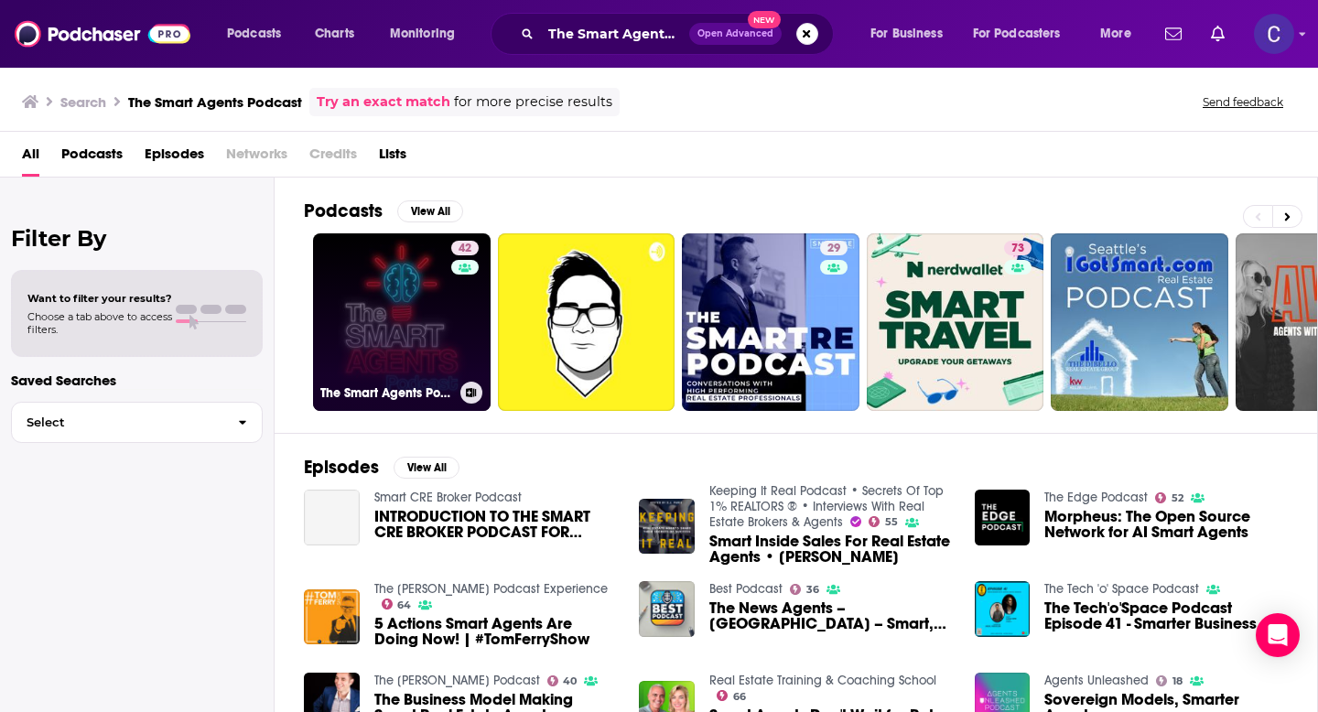
click at [355, 363] on link "42 The Smart Agents Podcast" at bounding box center [402, 322] width 178 height 178
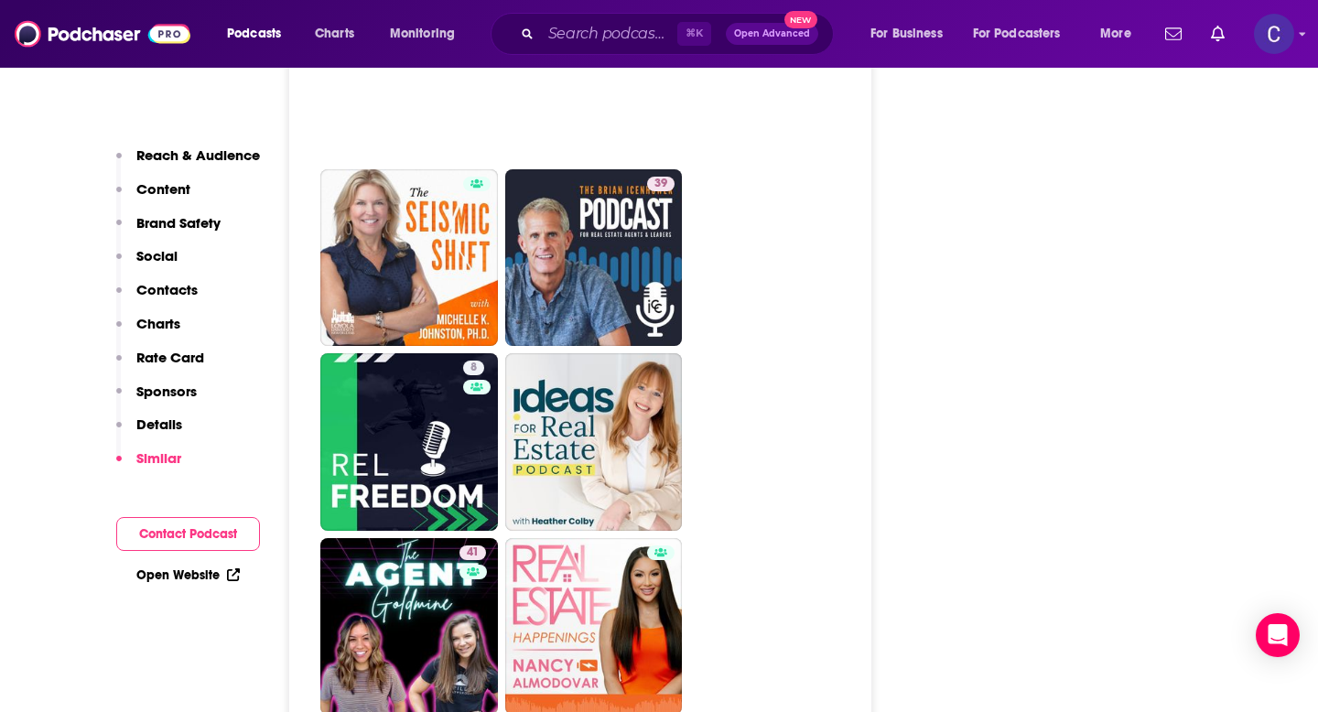
scroll to position [3026, 0]
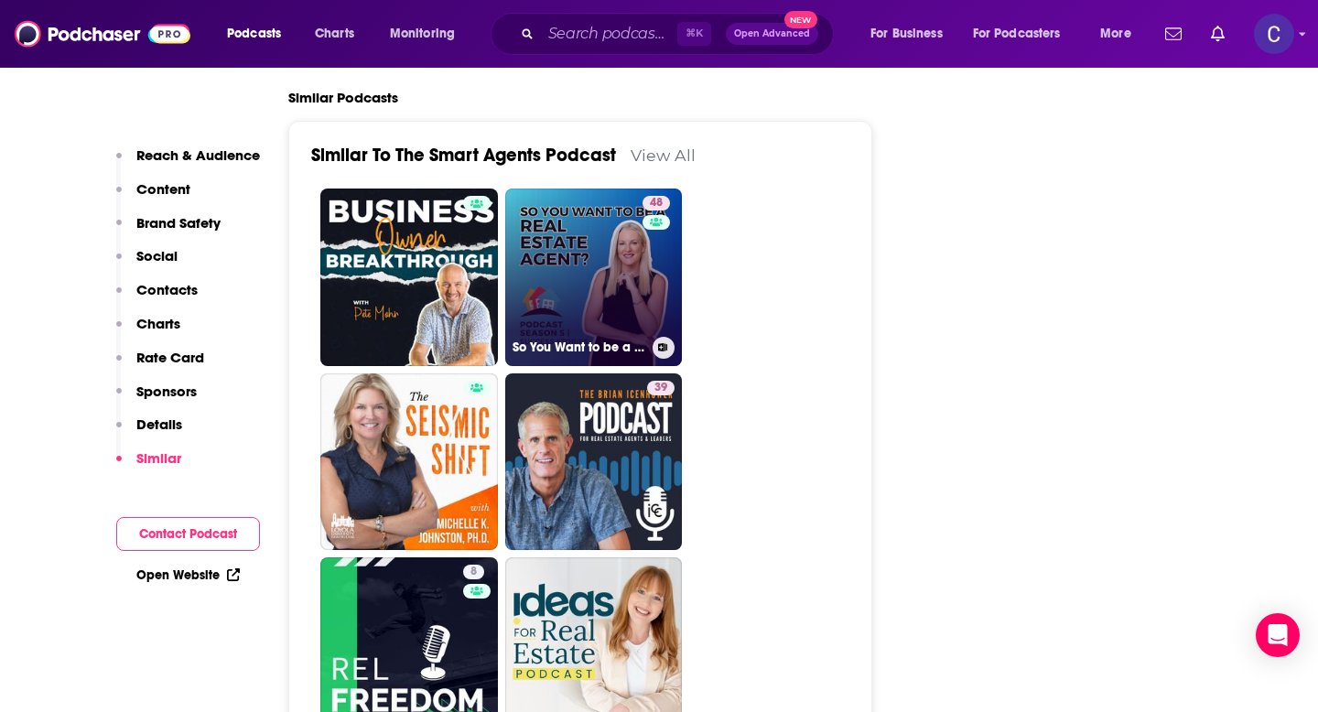
click at [537, 277] on link "48 So You Want to be a Real Estate Agent" at bounding box center [594, 278] width 178 height 178
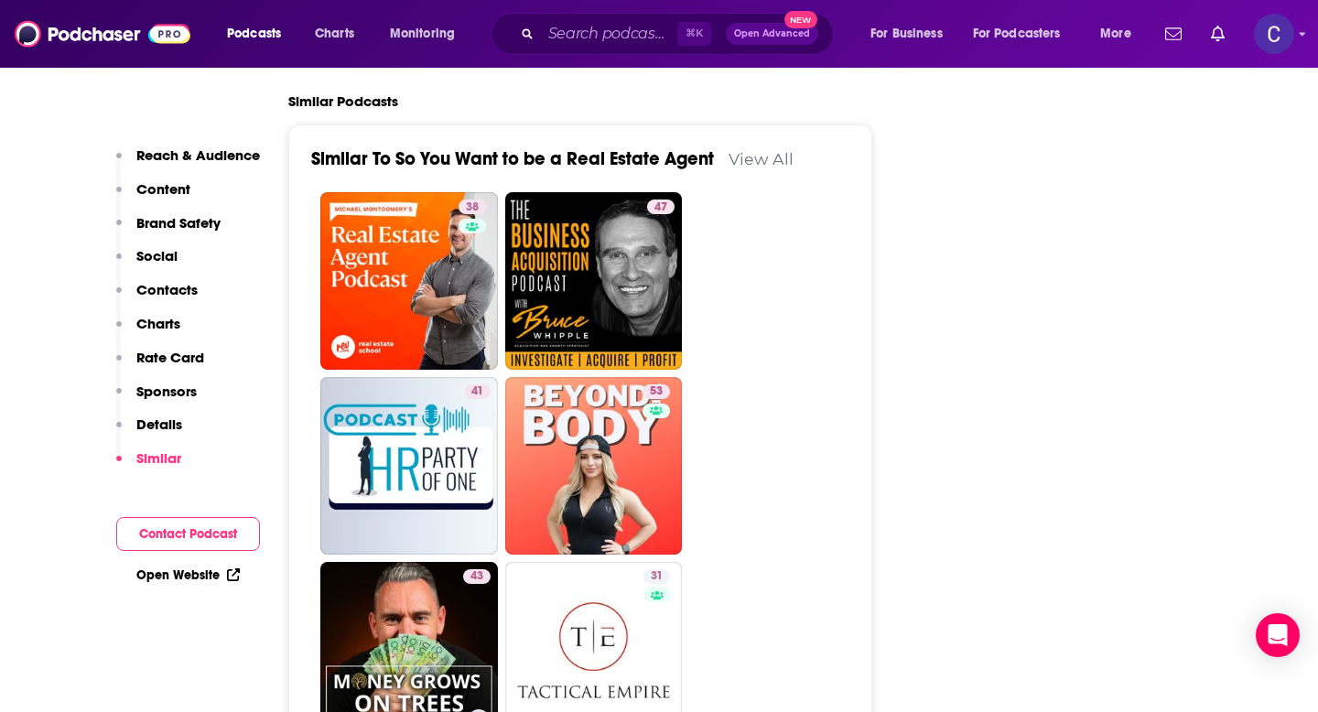
scroll to position [3243, 0]
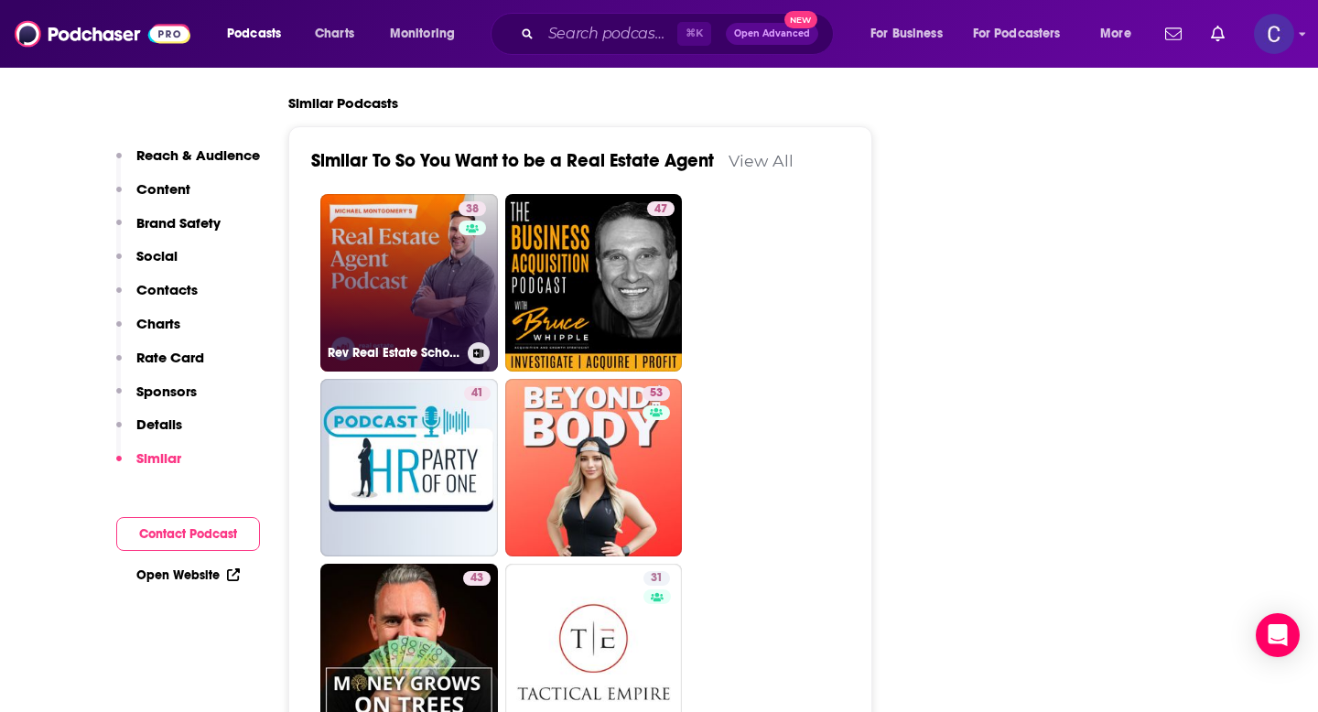
click at [375, 194] on link "38 Rev Real Estate School | Top Real Estate Agent Training" at bounding box center [409, 283] width 178 height 178
type input "https://www.podchaser.com/podcasts/rev-real-estate-school-top-rea-547675"
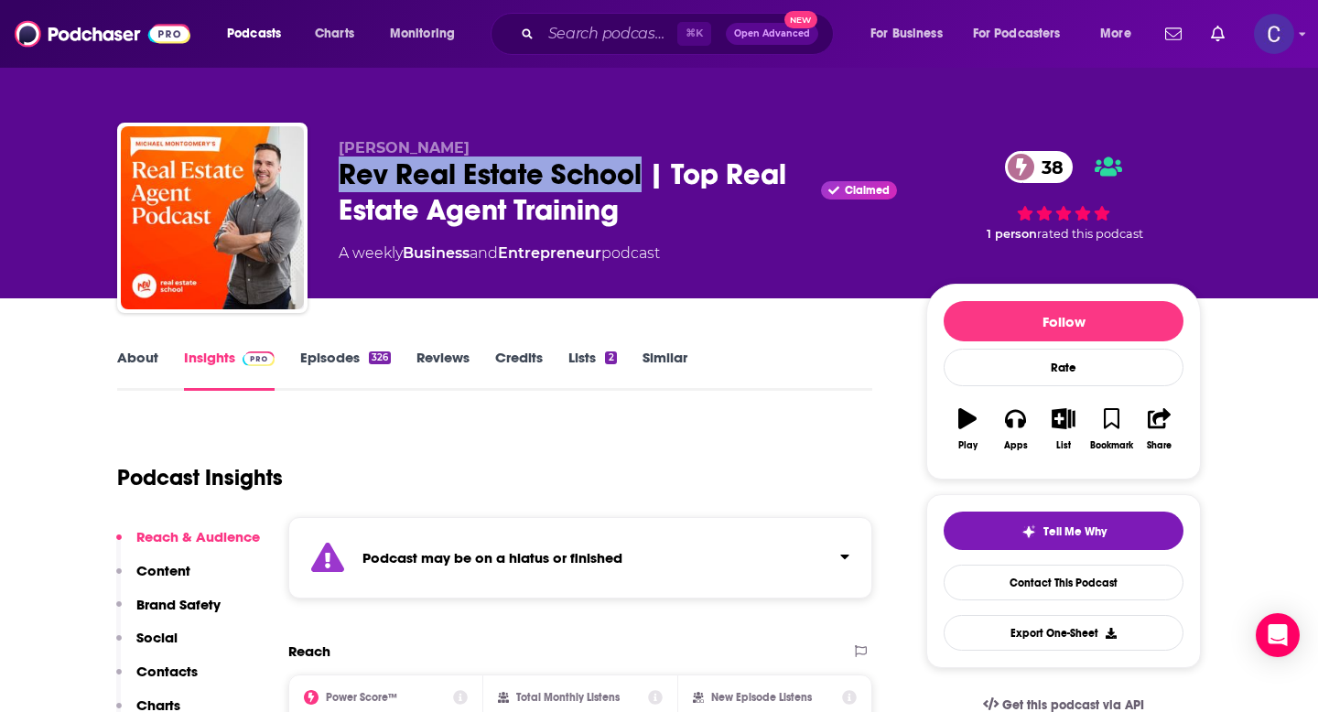
drag, startPoint x: 344, startPoint y: 179, endPoint x: 639, endPoint y: 176, distance: 294.8
click at [639, 176] on div "Rev Real Estate School | Top Real Estate Agent Training Claimed 38" at bounding box center [618, 192] width 559 height 71
copy h2 "Rev Real Estate School"
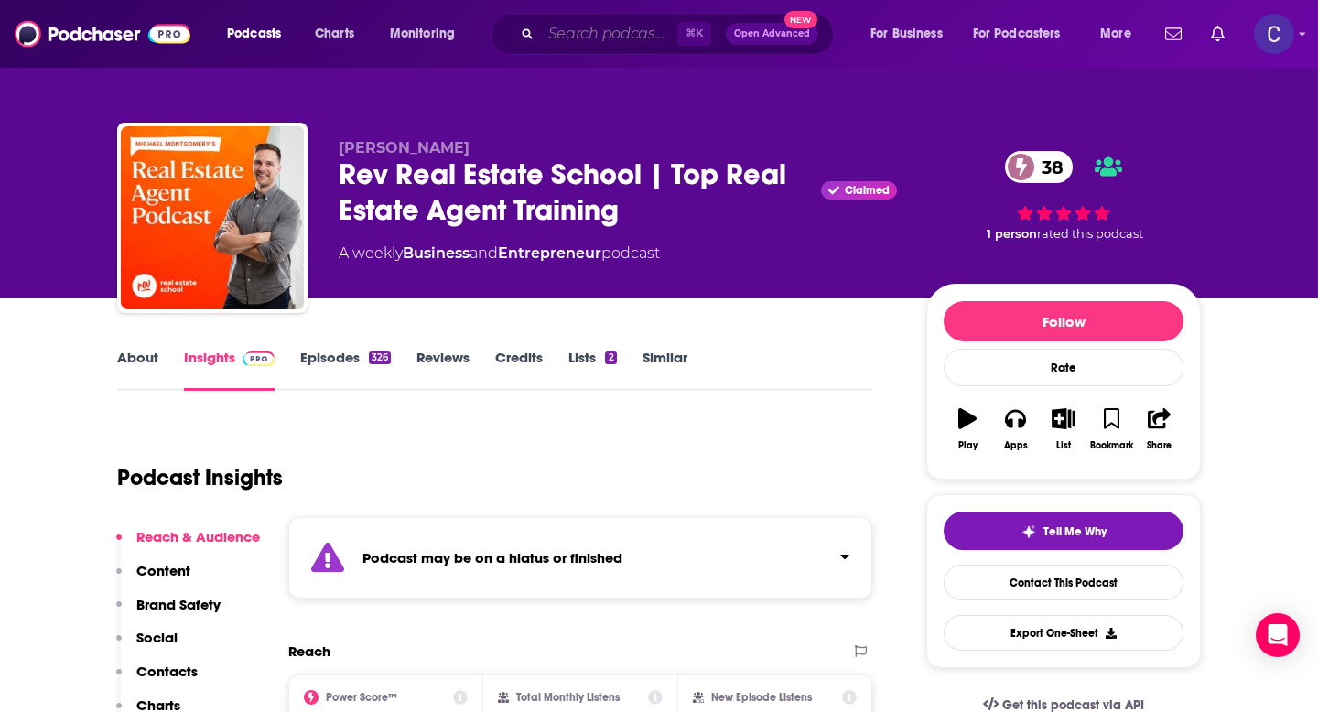
click at [617, 31] on input "Search podcasts, credits, & more..." at bounding box center [609, 33] width 136 height 29
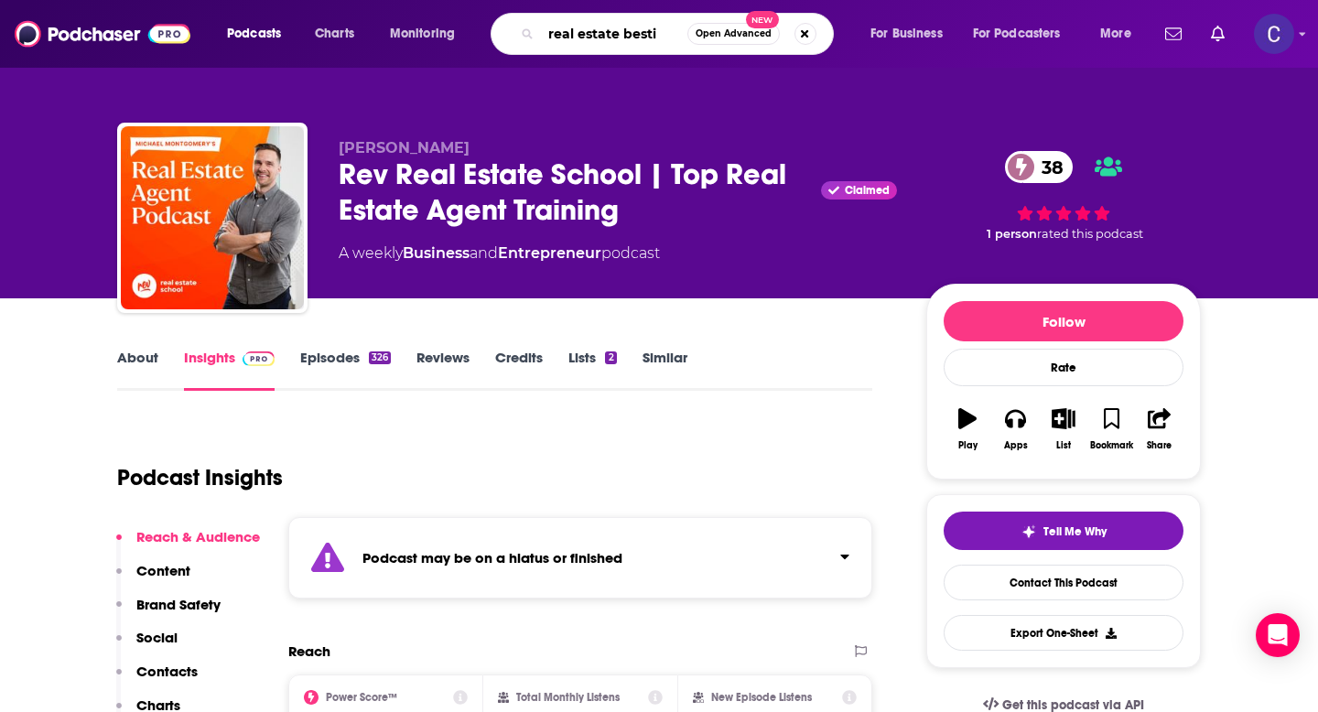
type input "real estate bestie"
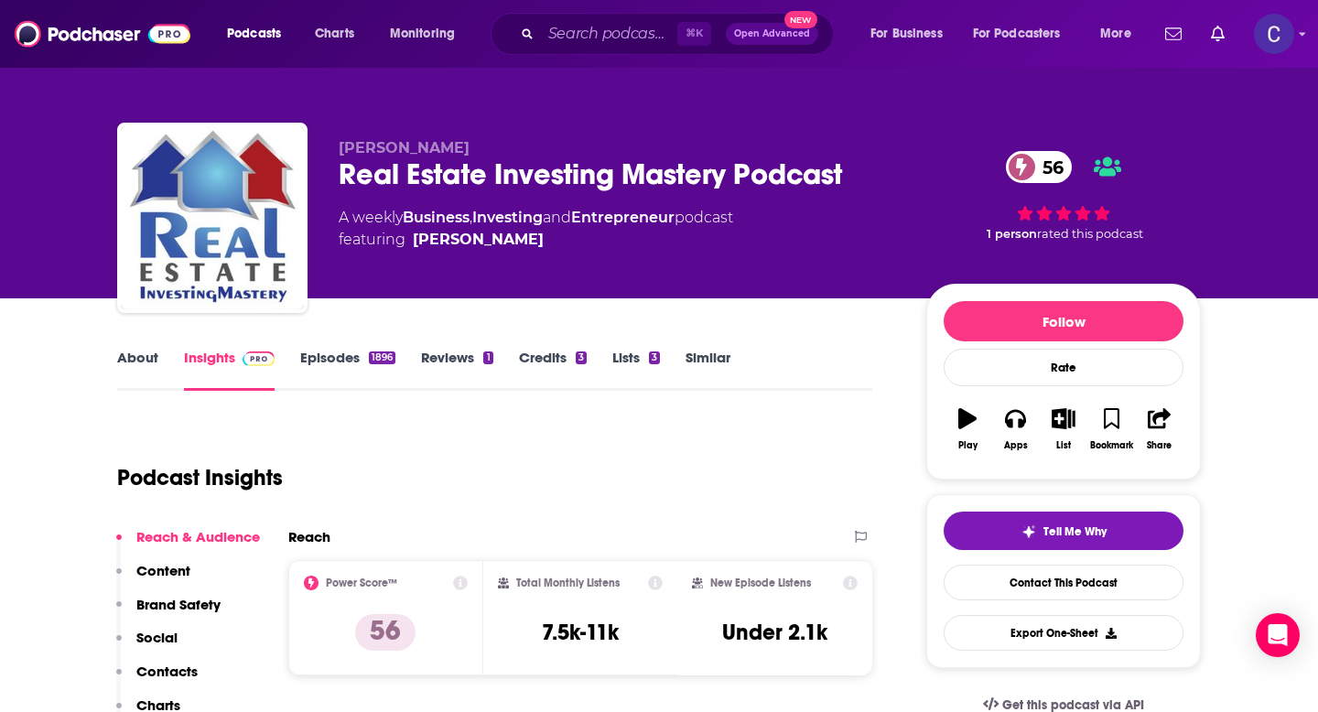
click at [134, 354] on link "About" at bounding box center [137, 370] width 41 height 42
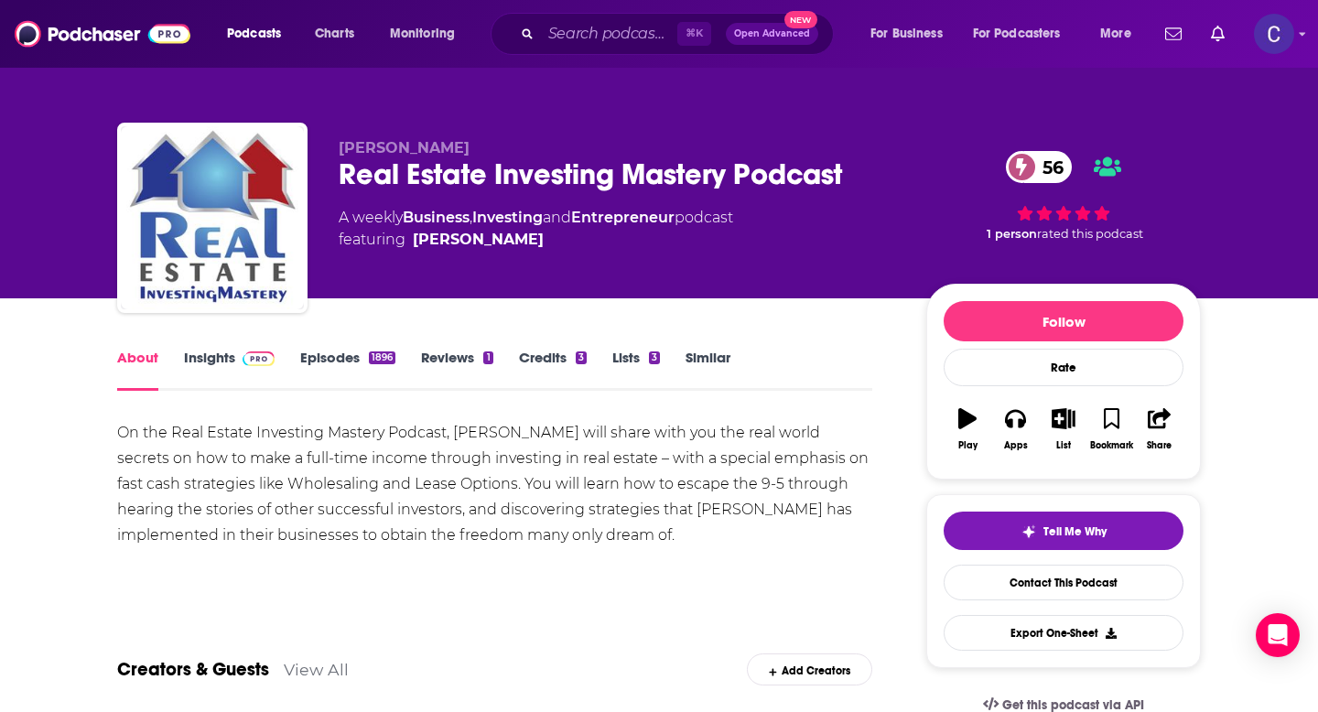
click at [202, 360] on link "Insights" at bounding box center [229, 370] width 91 height 42
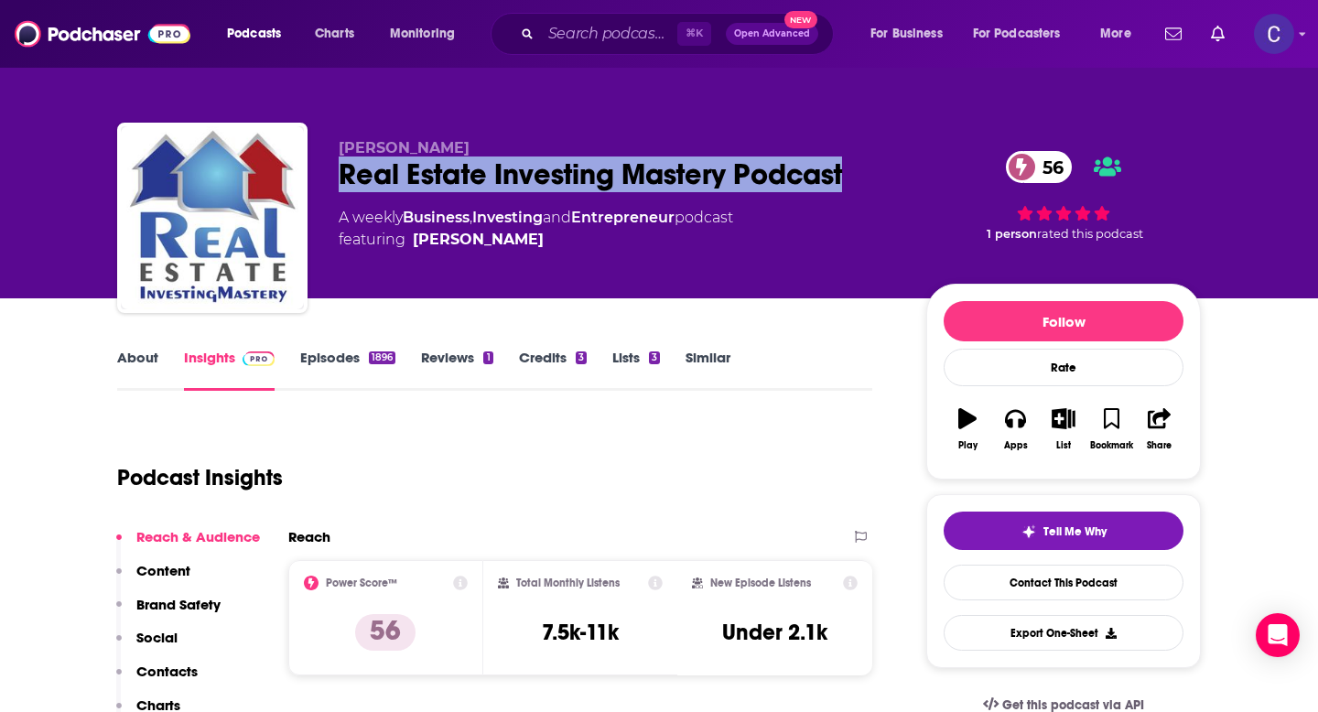
drag, startPoint x: 341, startPoint y: 182, endPoint x: 884, endPoint y: 176, distance: 543.0
click at [884, 176] on div "Real Estate Investing Mastery Podcast 56" at bounding box center [618, 175] width 559 height 36
copy h2 "Real Estate Investing Mastery Podcast"
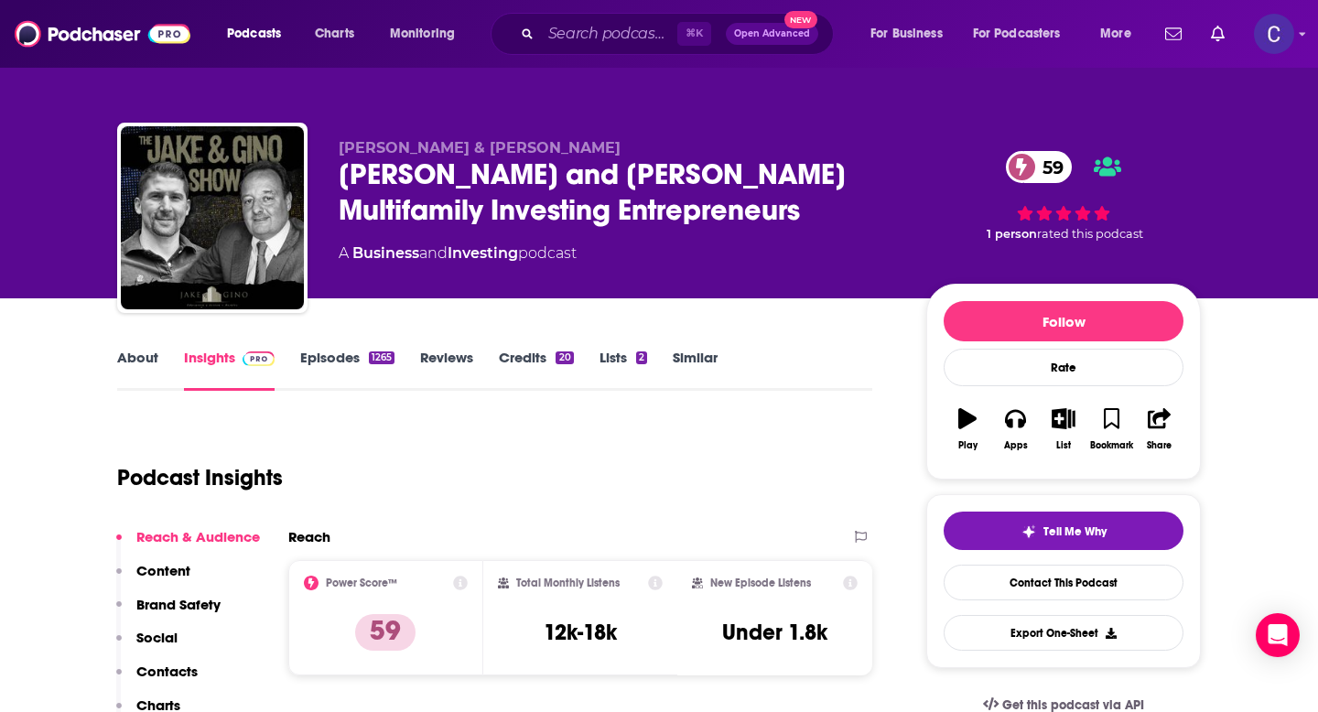
click at [130, 361] on link "About" at bounding box center [137, 370] width 41 height 42
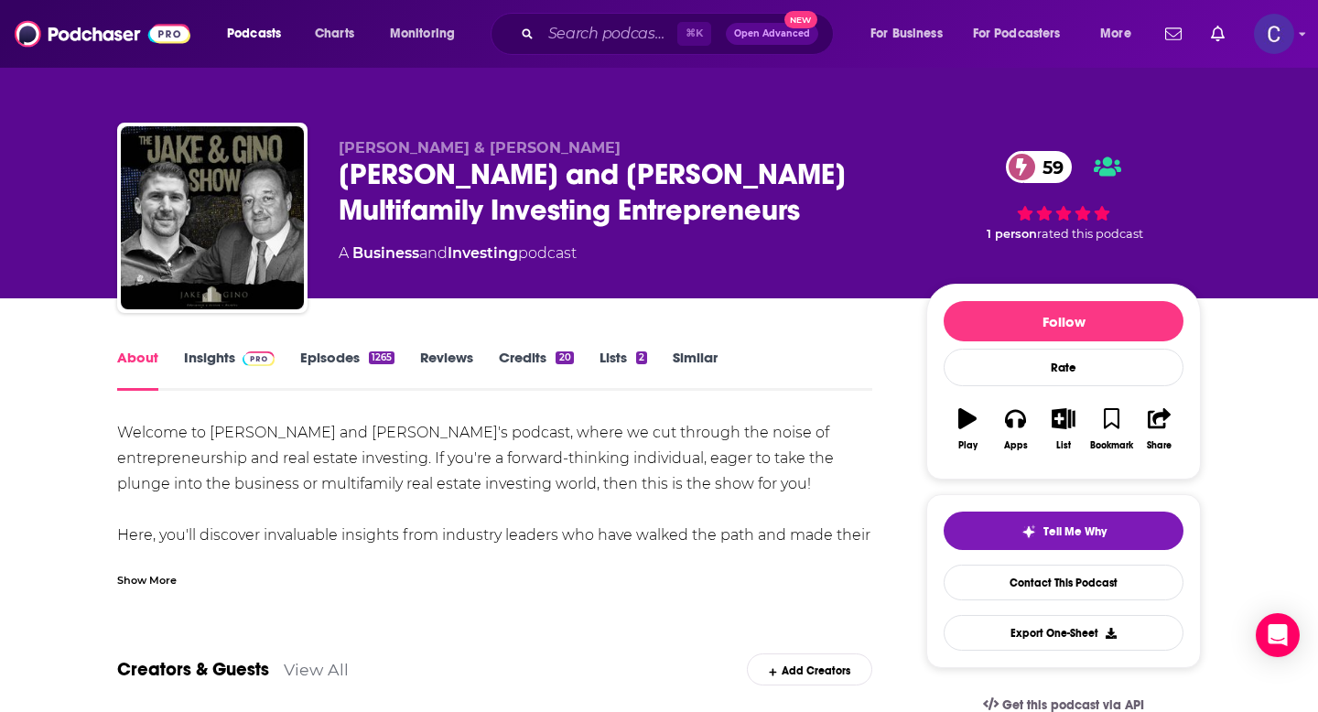
click at [152, 576] on div "Show More" at bounding box center [147, 578] width 60 height 17
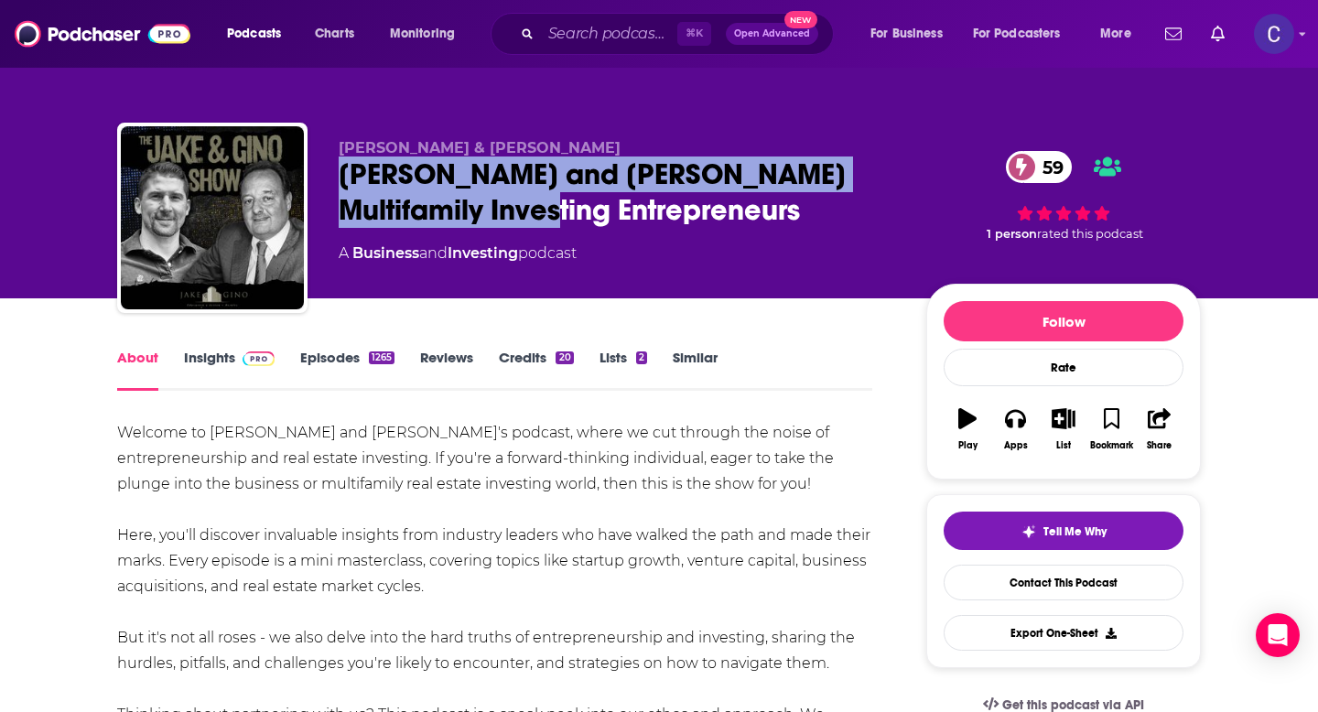
drag, startPoint x: 340, startPoint y: 183, endPoint x: 537, endPoint y: 222, distance: 200.8
click at [537, 222] on div "Jake and Gino Multifamily Investing Entrepreneurs 59" at bounding box center [618, 192] width 559 height 71
copy h1 "Jake and Gino Multifamily Investing Entrepreneurs"
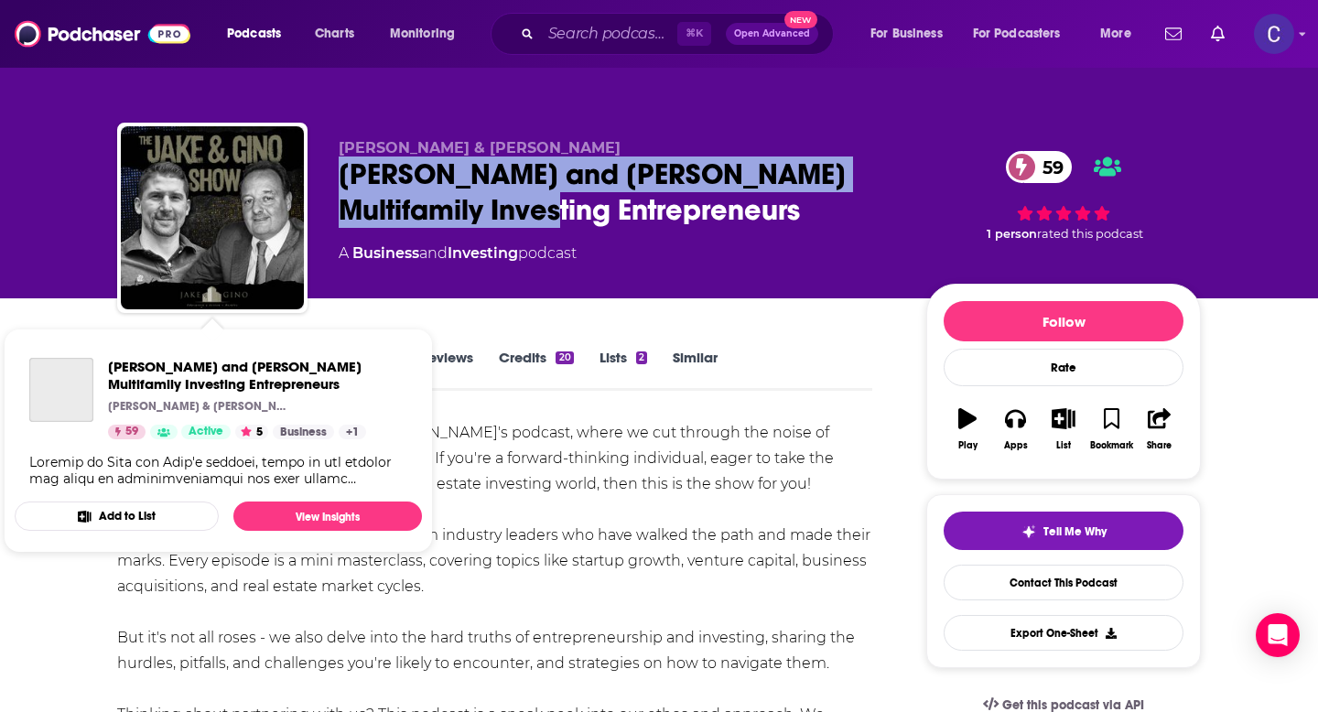
click at [200, 340] on span "Jake and Gino Multifamily Investing Entrepreneurs Jake & Gino 59 Active 5 Busin…" at bounding box center [218, 441] width 407 height 224
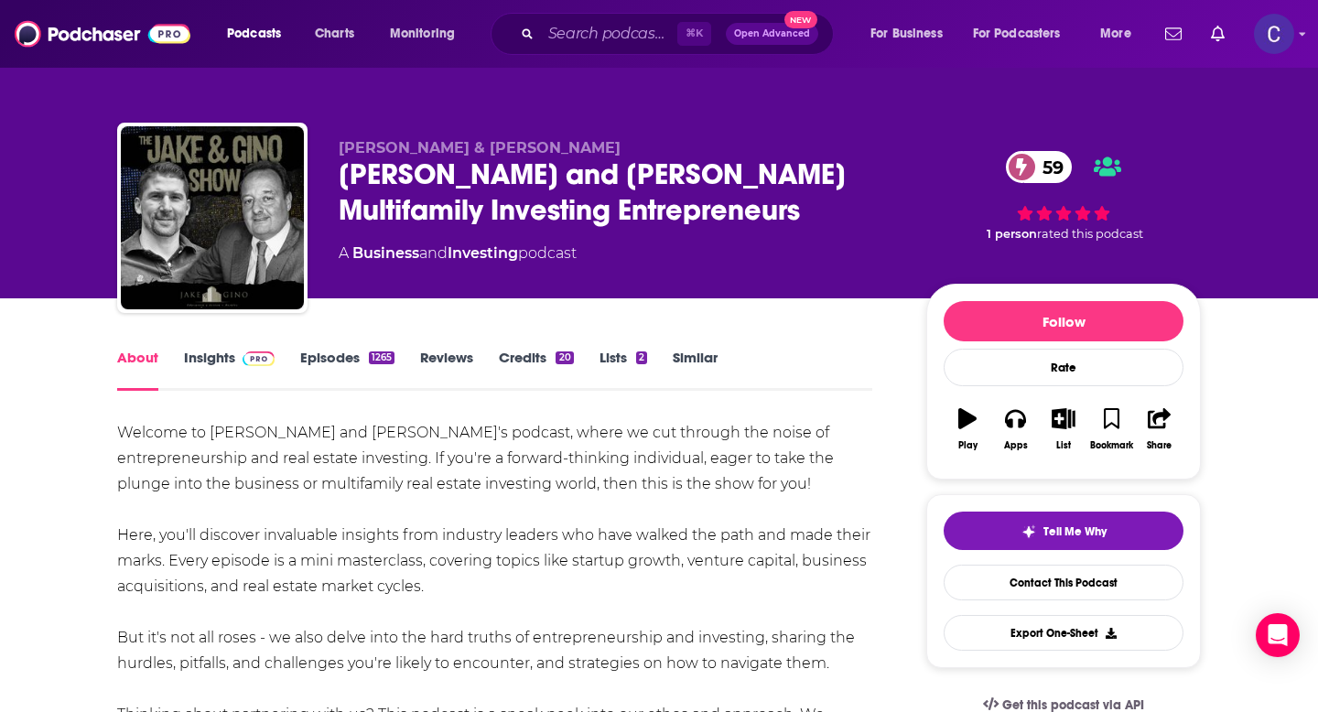
click at [208, 359] on link "Insights" at bounding box center [229, 370] width 91 height 42
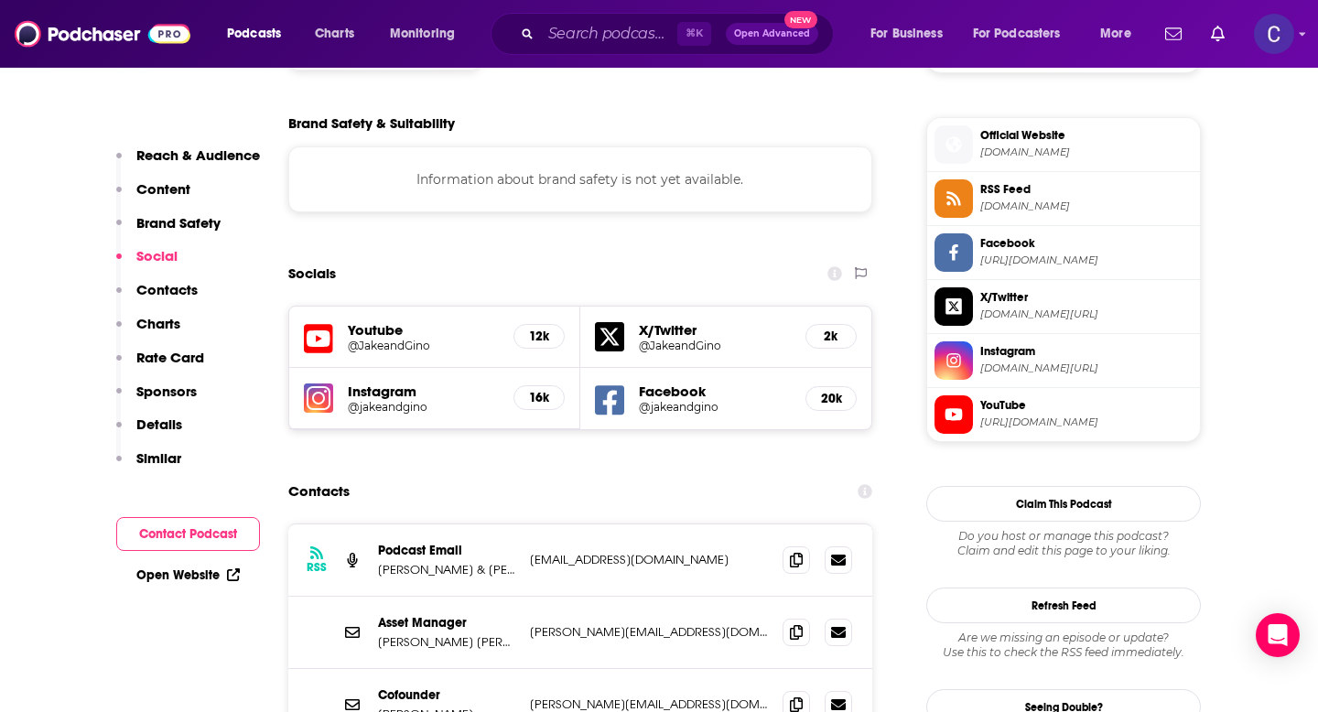
scroll to position [1561, 0]
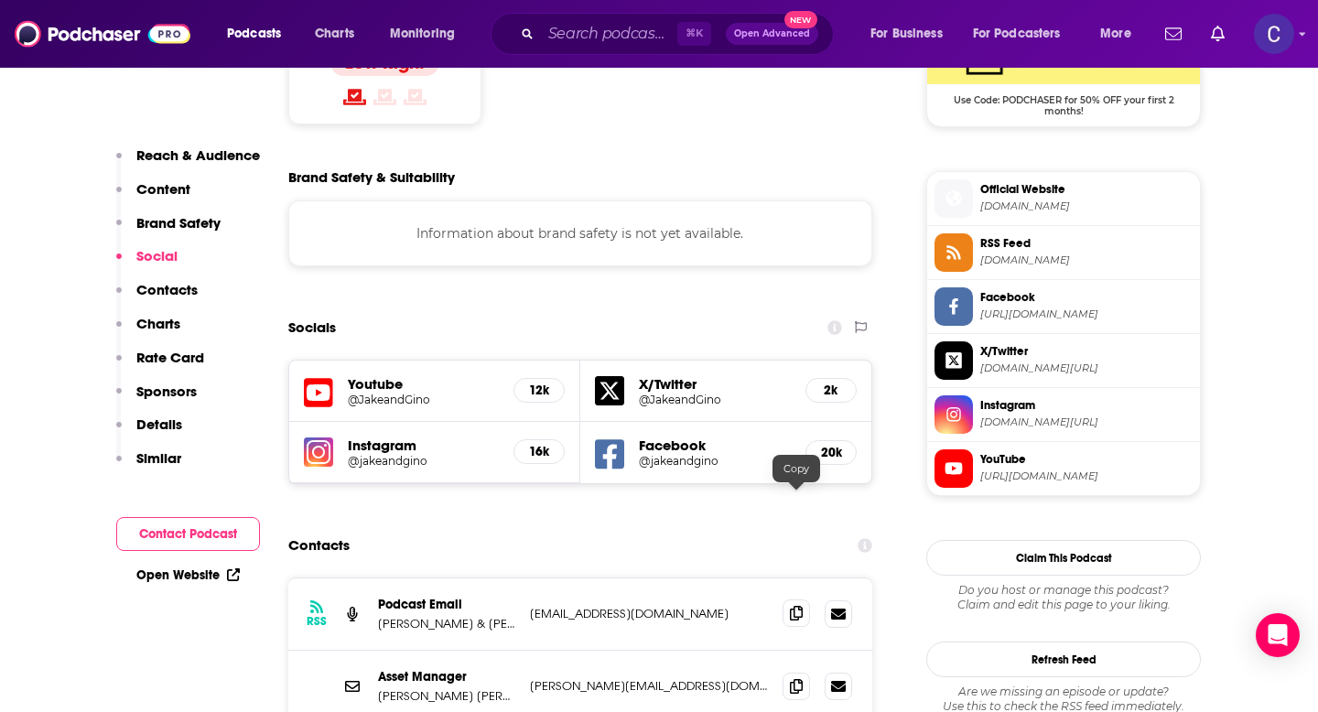
click at [792, 606] on icon at bounding box center [796, 613] width 13 height 15
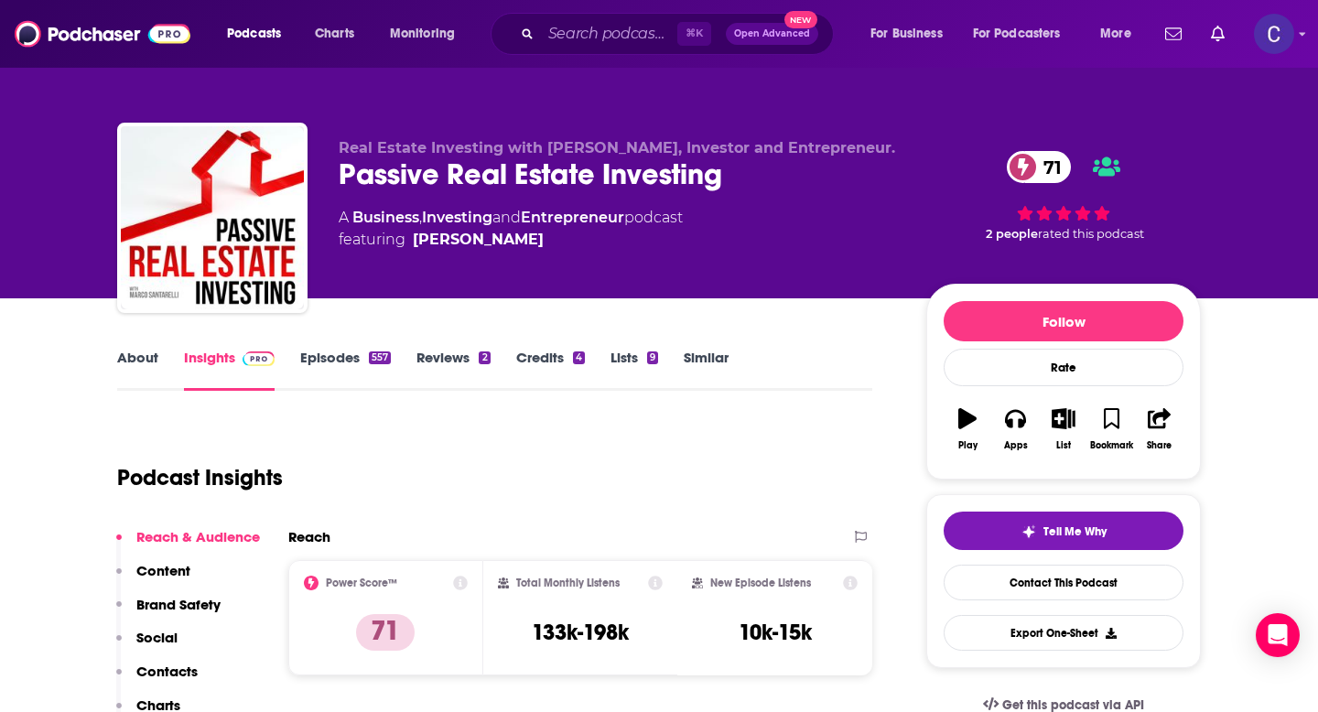
click at [146, 358] on link "About" at bounding box center [137, 370] width 41 height 42
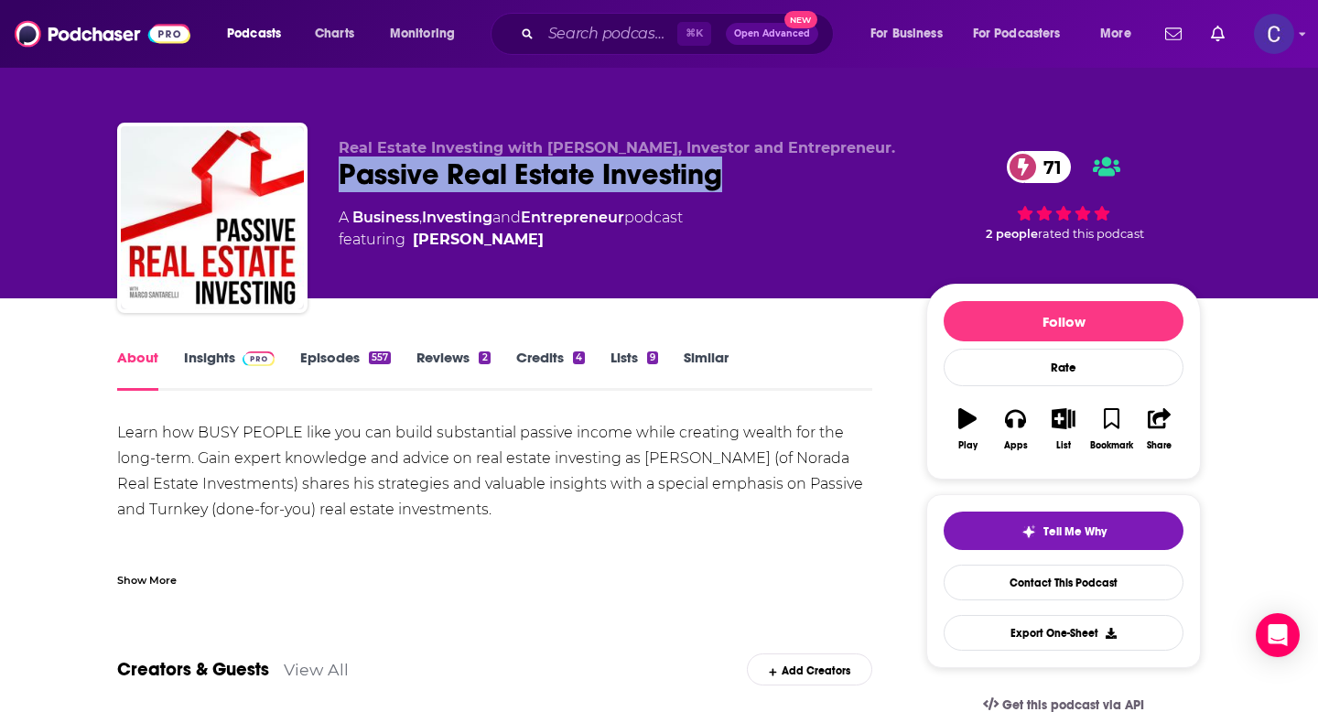
drag, startPoint x: 726, startPoint y: 179, endPoint x: 331, endPoint y: 174, distance: 395.6
click at [331, 174] on div "Real Estate Investing with [PERSON_NAME], Investor and Entrepreneur. Passive Re…" at bounding box center [659, 222] width 1084 height 198
copy h1 "Passive Real Estate Investing"
click at [204, 362] on link "Insights" at bounding box center [229, 370] width 91 height 42
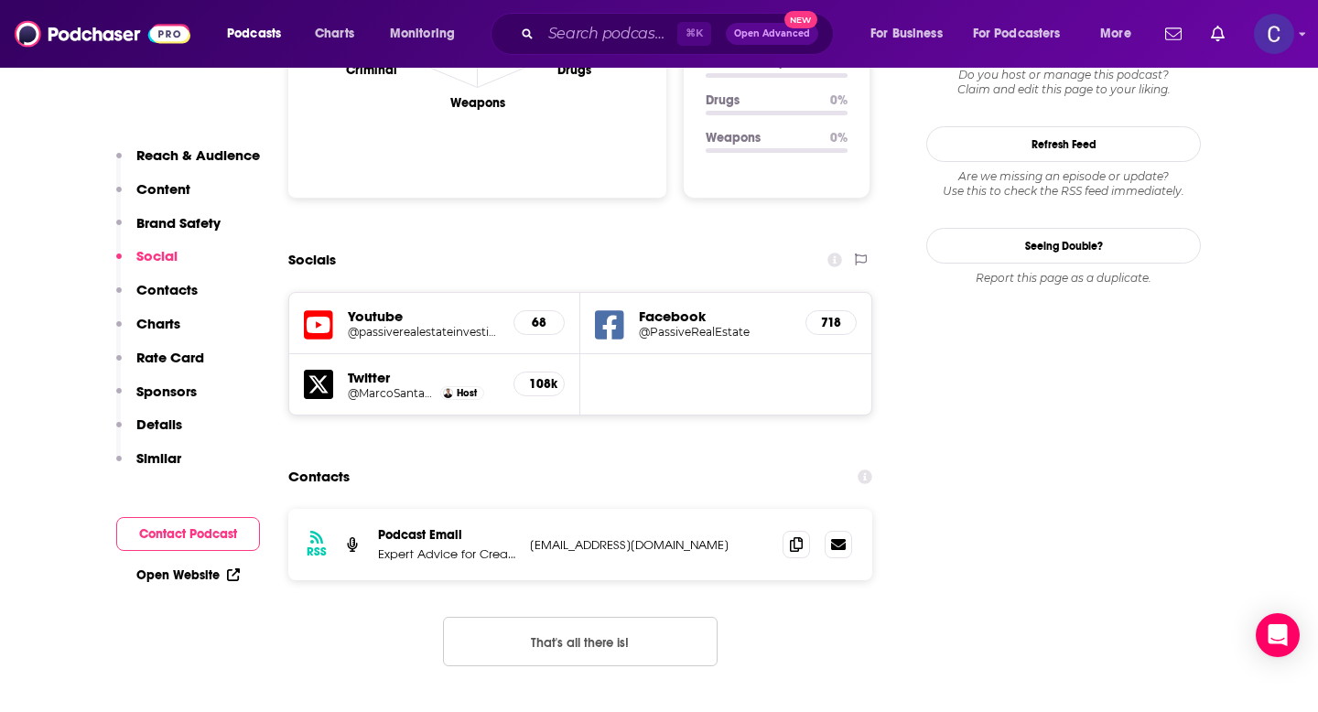
scroll to position [1963, 0]
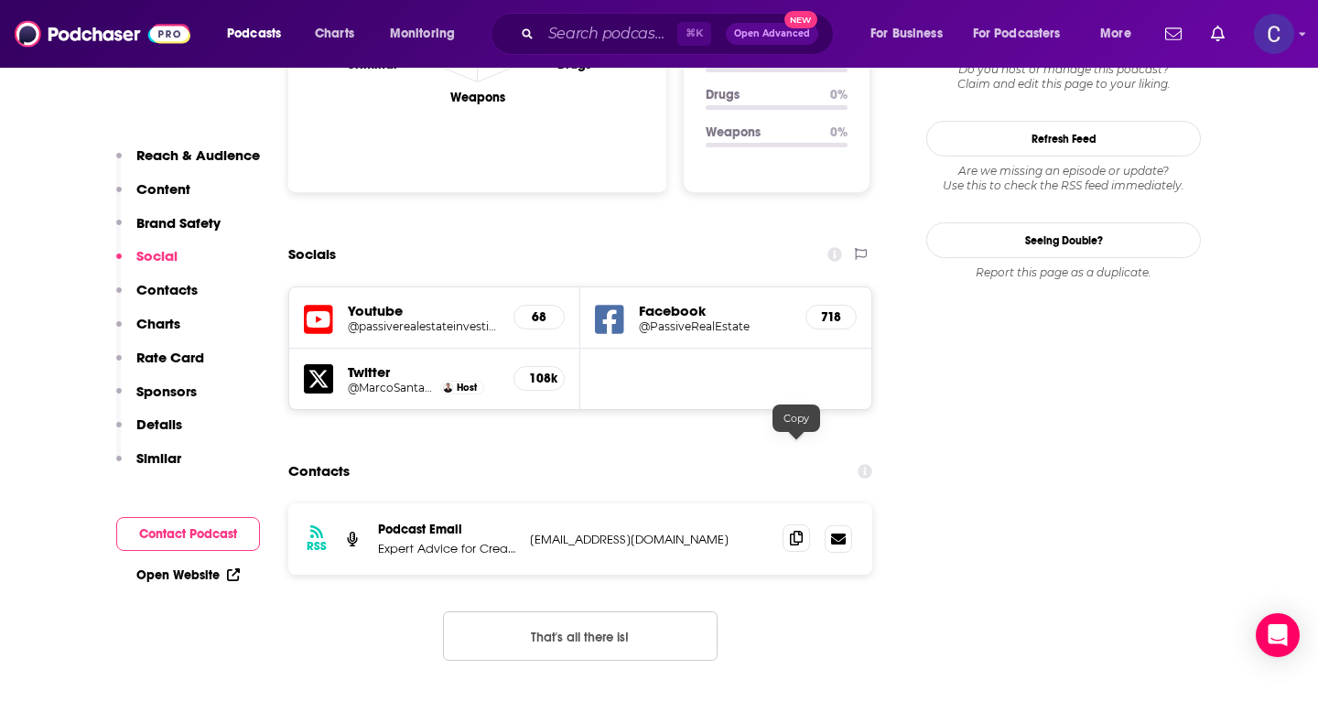
click at [791, 531] on icon at bounding box center [796, 538] width 13 height 15
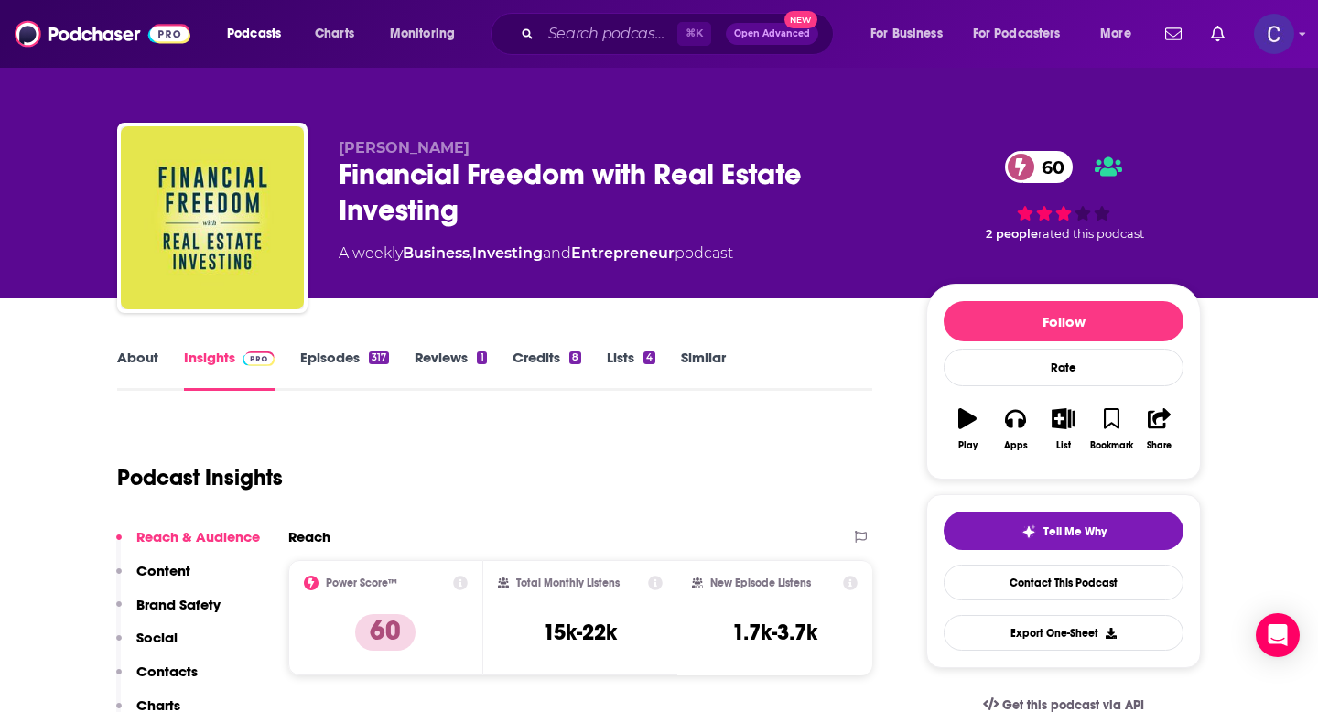
click at [139, 376] on link "About" at bounding box center [137, 370] width 41 height 42
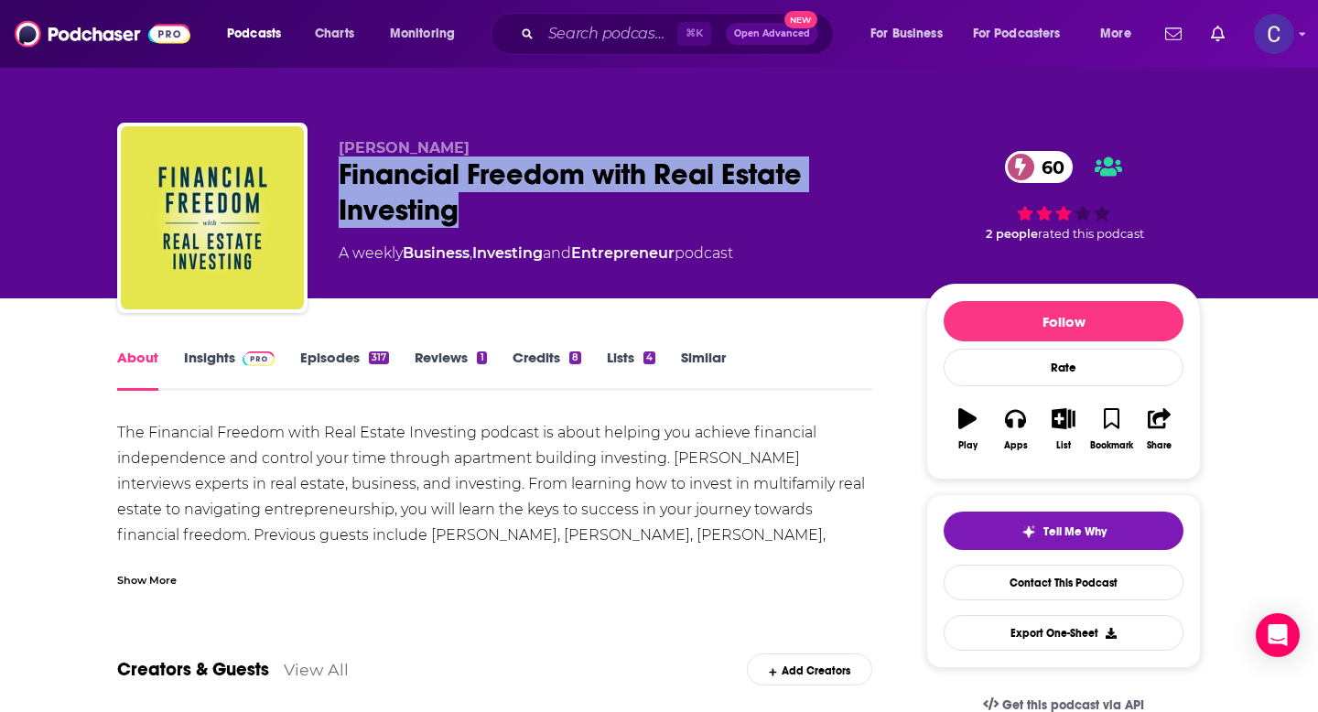
drag, startPoint x: 461, startPoint y: 212, endPoint x: 323, endPoint y: 178, distance: 141.5
click at [323, 178] on div "Michael Blank Financial Freedom with Real Estate Investing 60 A weekly Business…" at bounding box center [659, 222] width 1084 height 198
copy h1 "Financial Freedom with Real Estate Investing"
click at [214, 352] on link "Insights" at bounding box center [229, 370] width 91 height 42
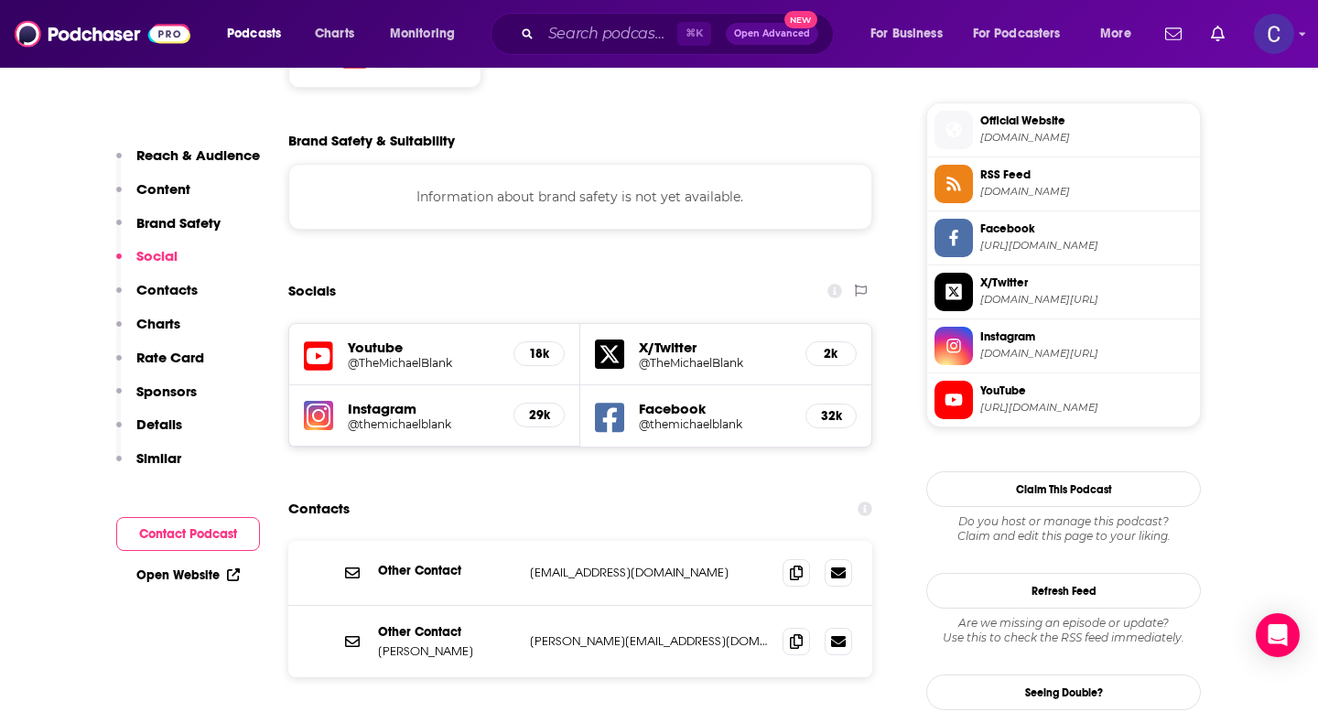
scroll to position [1633, 0]
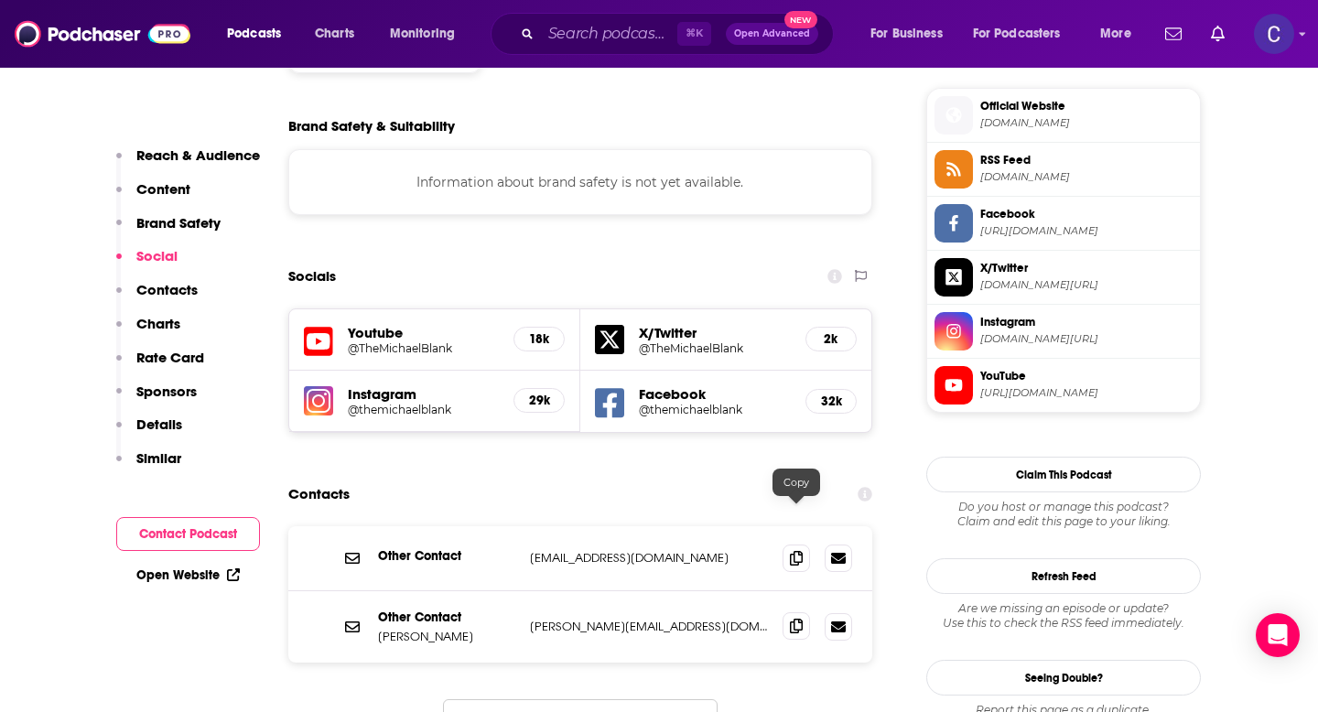
click at [792, 619] on icon at bounding box center [796, 626] width 13 height 15
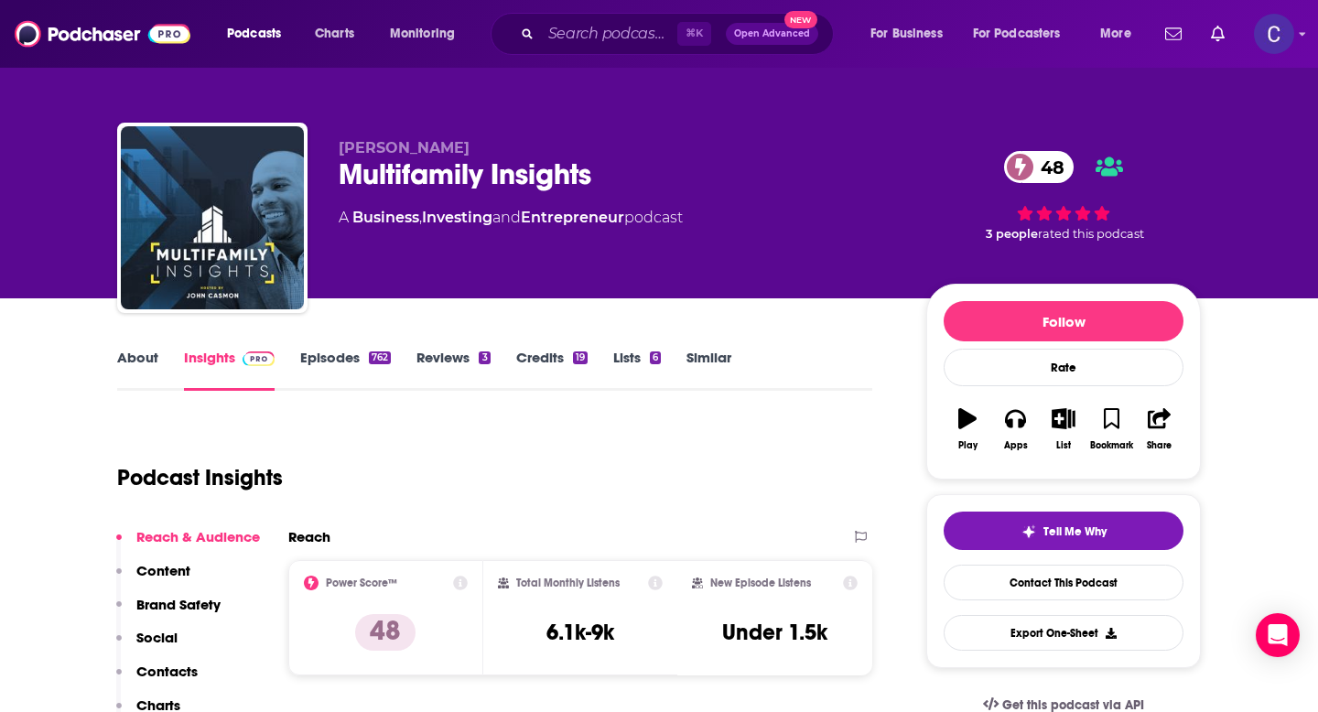
click at [131, 350] on link "About" at bounding box center [137, 370] width 41 height 42
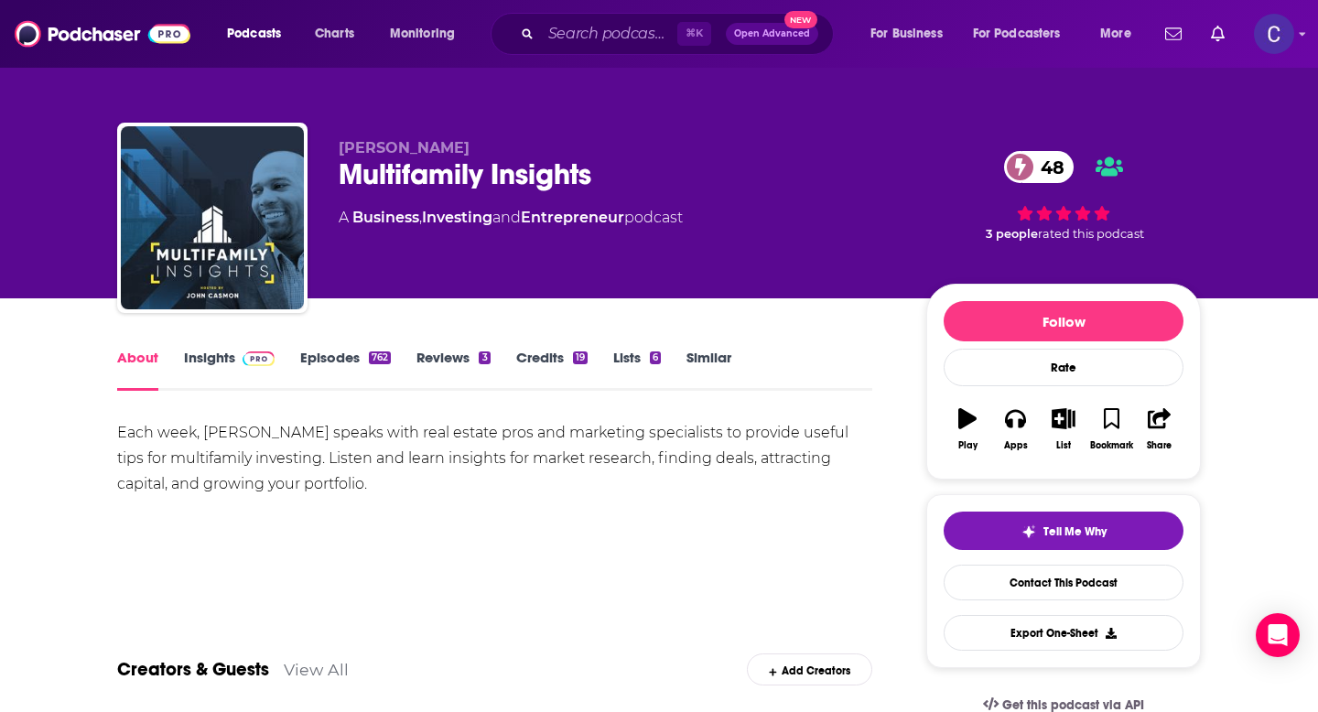
click at [216, 368] on link "Insights" at bounding box center [229, 370] width 91 height 42
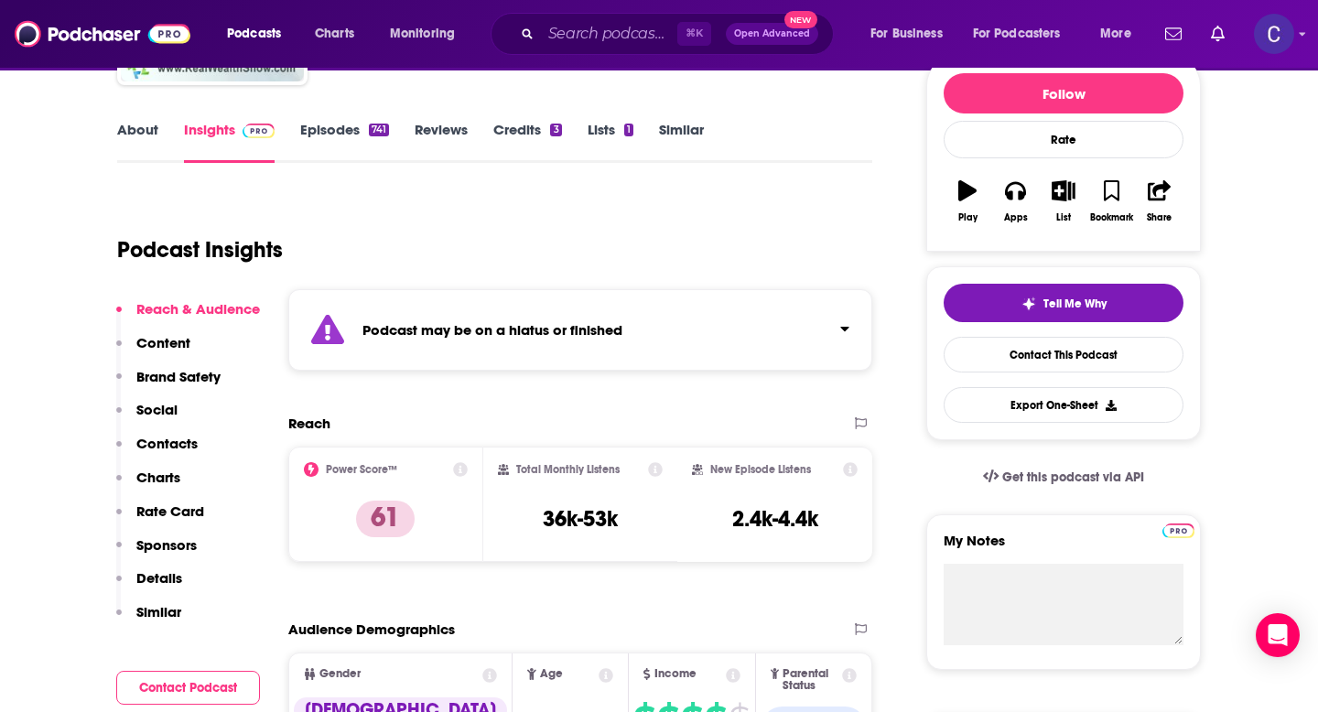
scroll to position [236, 0]
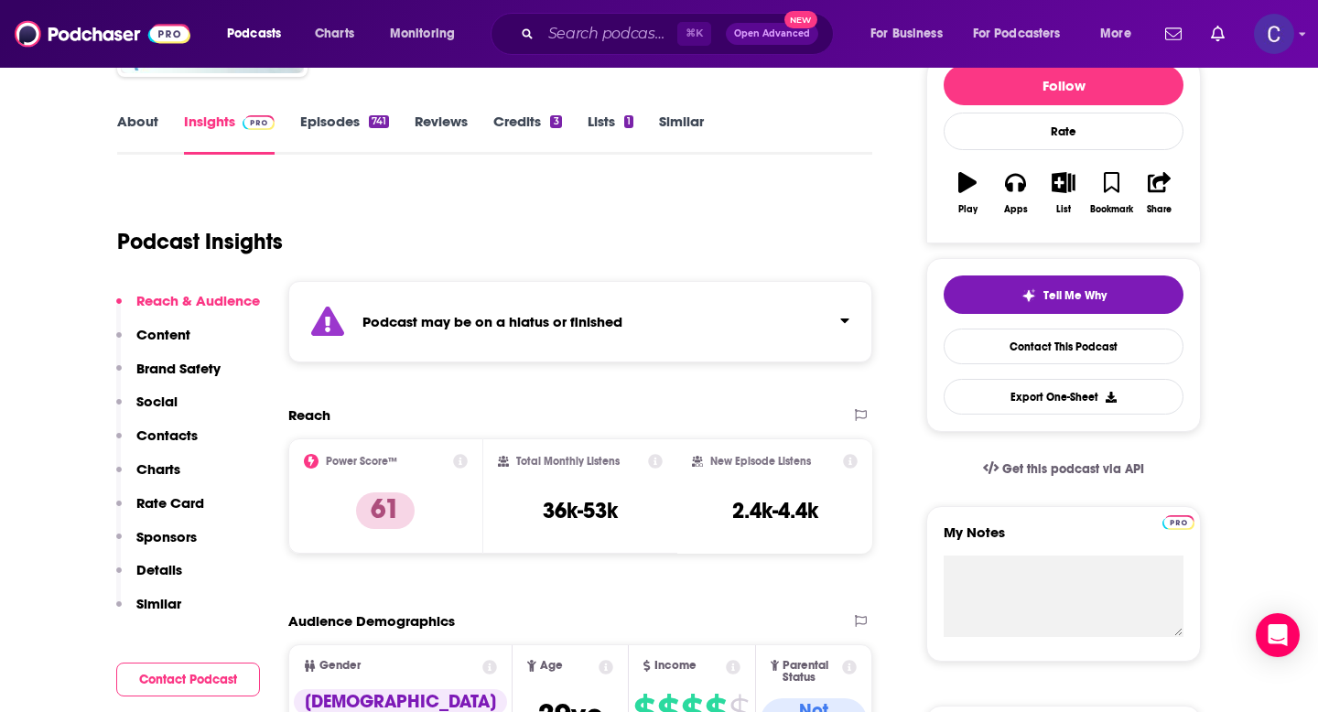
click at [553, 340] on div "Podcast may be on a hiatus or finished" at bounding box center [580, 321] width 584 height 81
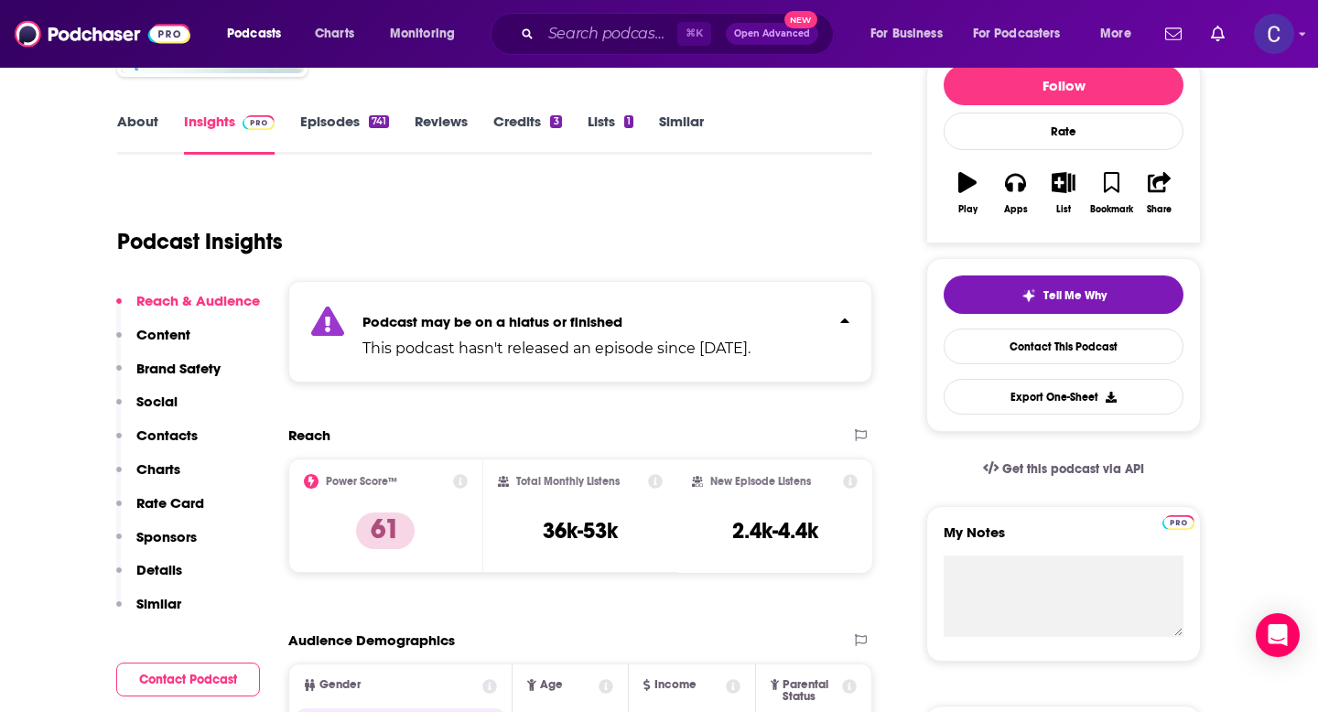
click at [841, 321] on icon "Click to expand status details" at bounding box center [845, 320] width 9 height 15
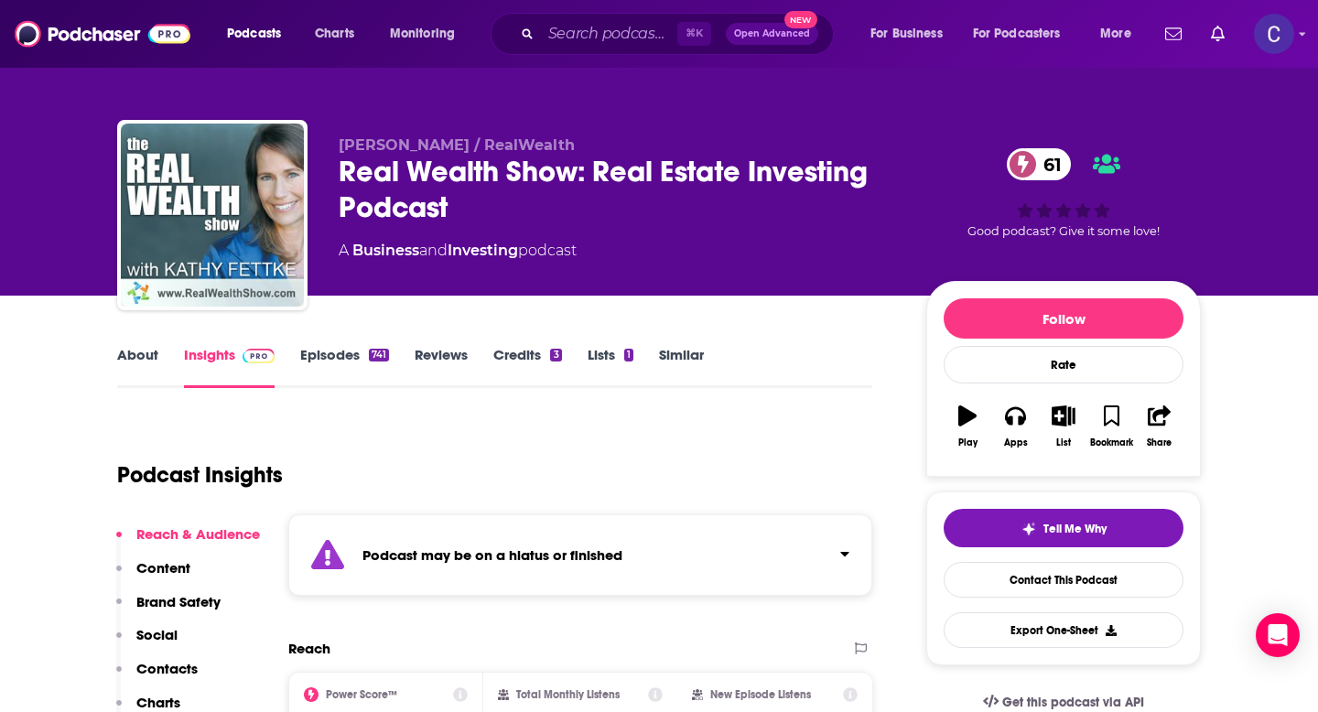
scroll to position [0, 0]
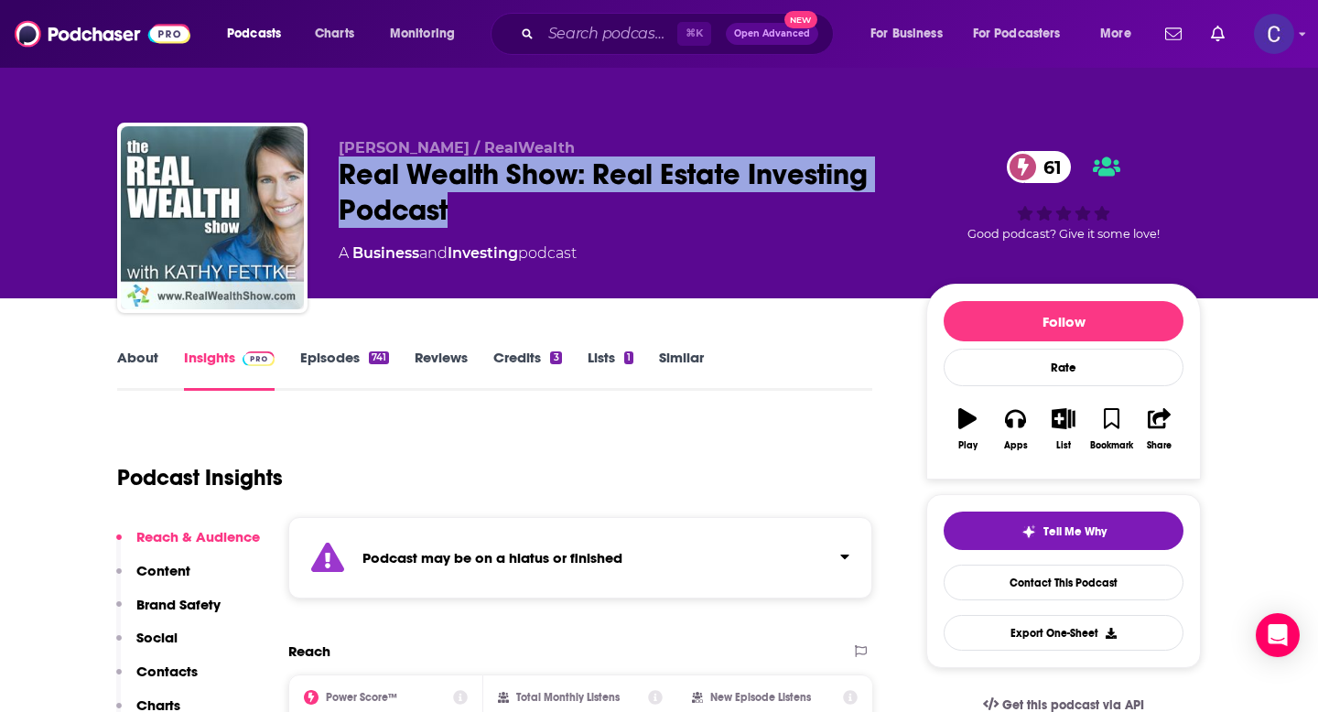
drag, startPoint x: 451, startPoint y: 212, endPoint x: 326, endPoint y: 173, distance: 131.2
click at [326, 173] on div "Kathy Fettke / RealWealth Real Wealth Show: Real Estate Investing Podcast 61 A …" at bounding box center [659, 222] width 1084 height 198
copy h2 "Real Wealth Show: Real Estate Investing Podcast"
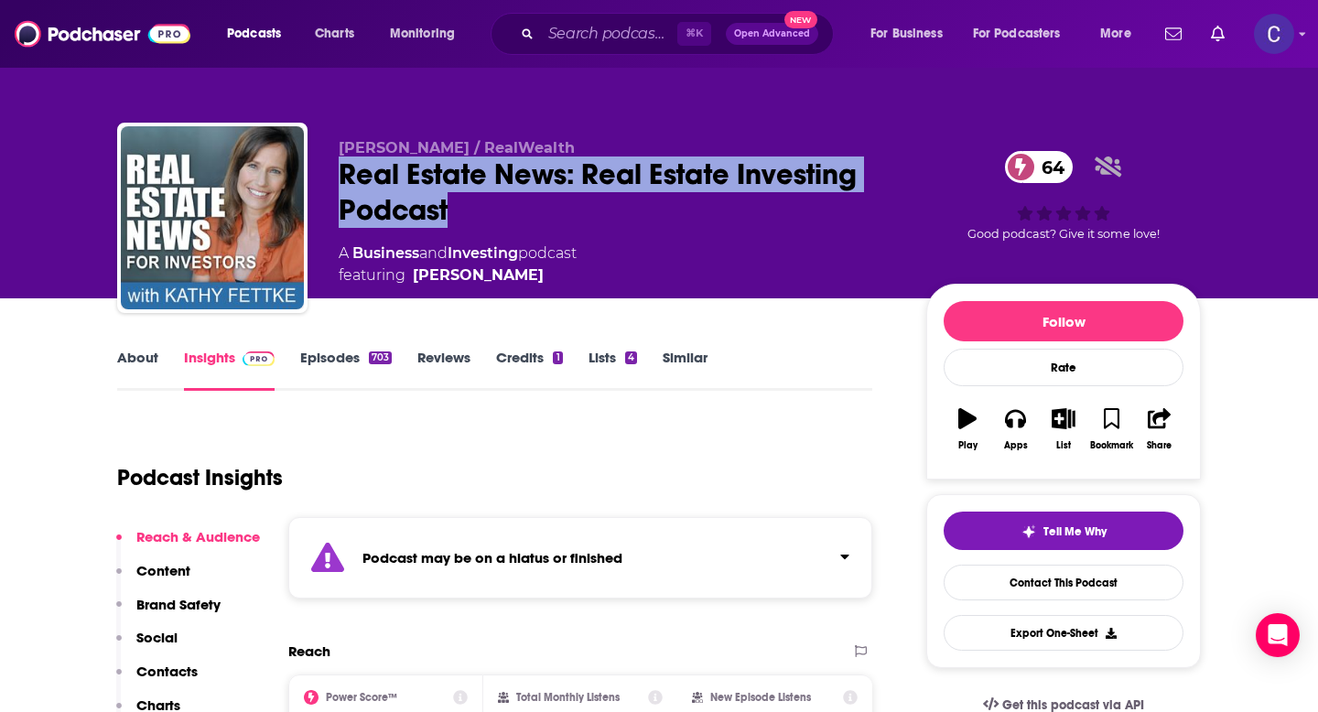
drag, startPoint x: 477, startPoint y: 211, endPoint x: 317, endPoint y: 177, distance: 163.8
click at [317, 177] on div "[PERSON_NAME] / RealWealth Real Estate News: Real Estate Investing Podcast 64 A…" at bounding box center [659, 222] width 1084 height 198
copy h2 "Real Estate News: Real Estate Investing Podcast"
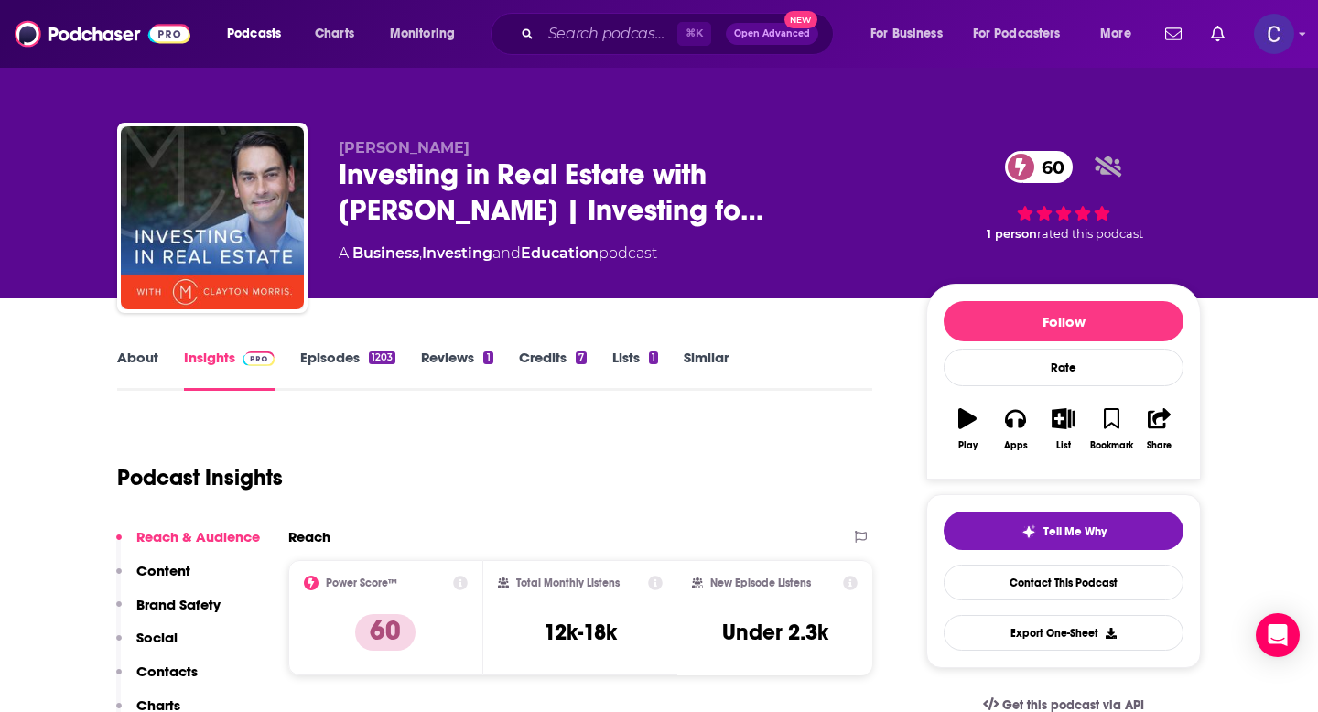
click at [127, 359] on link "About" at bounding box center [137, 370] width 41 height 42
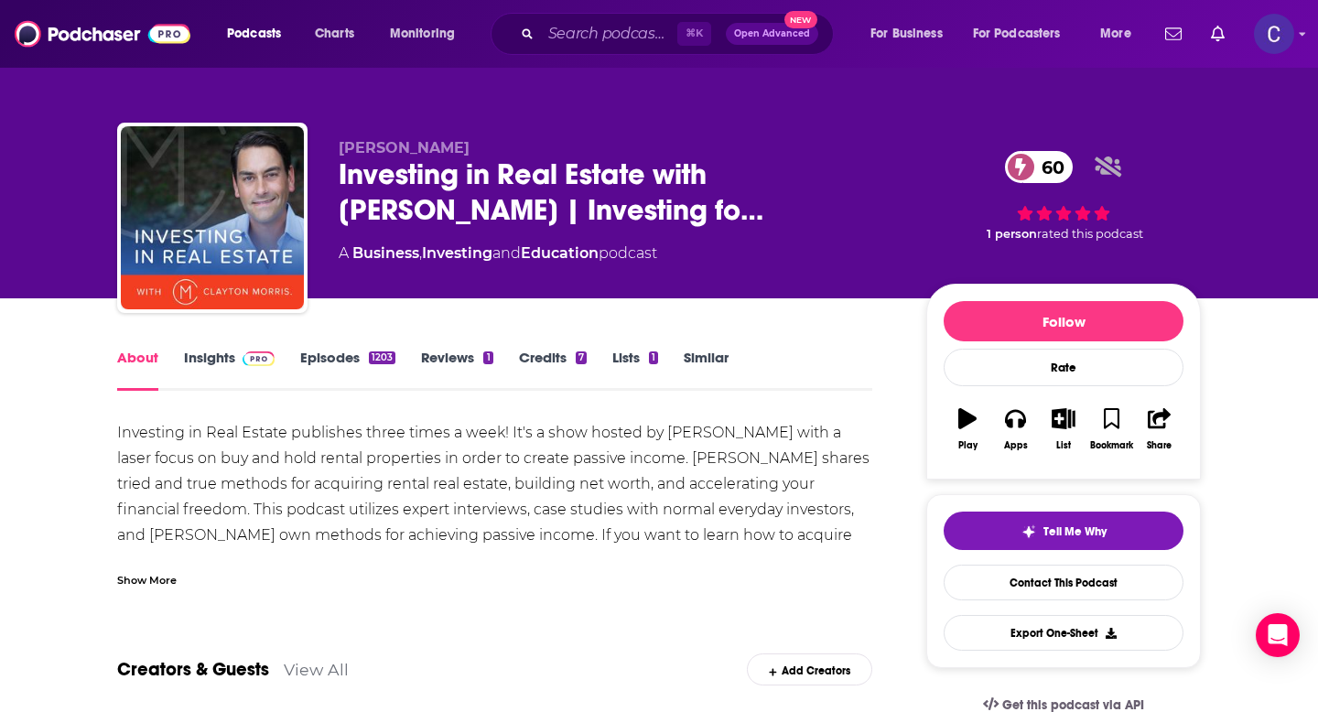
click at [142, 580] on div "Show More" at bounding box center [147, 578] width 60 height 17
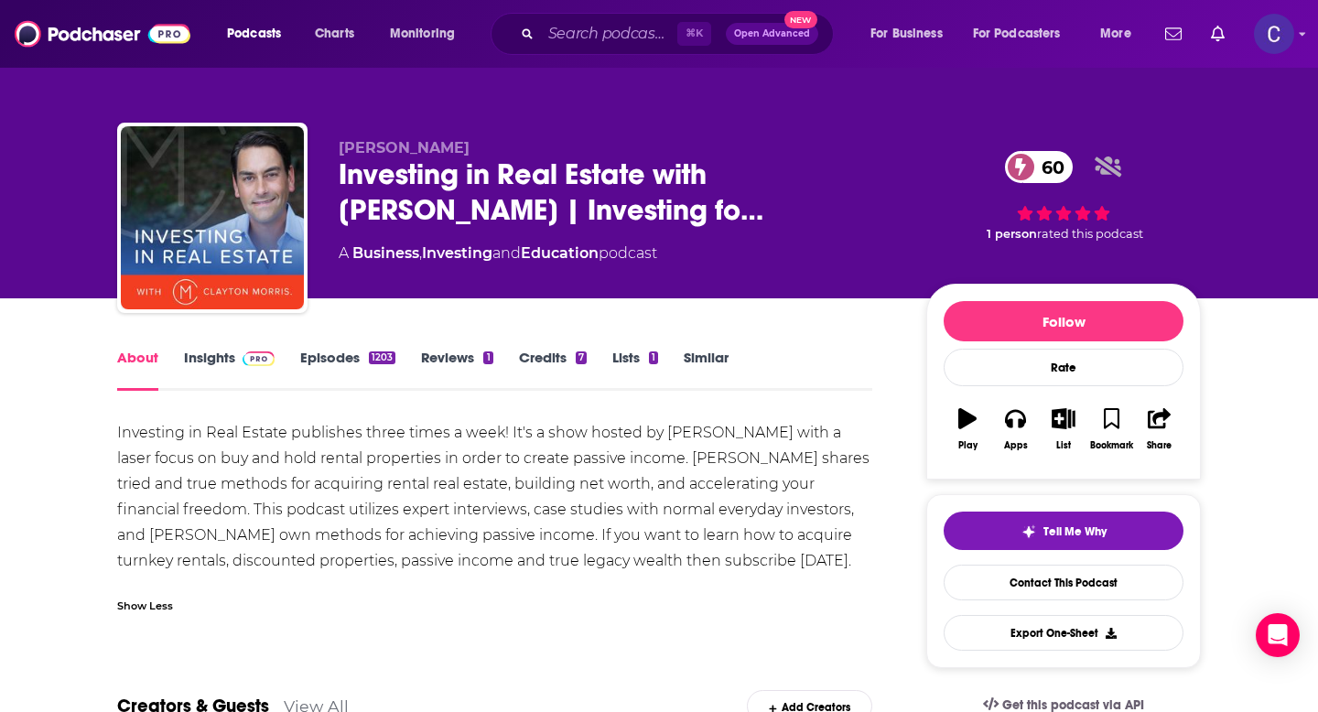
click at [224, 356] on link "Insights" at bounding box center [229, 370] width 91 height 42
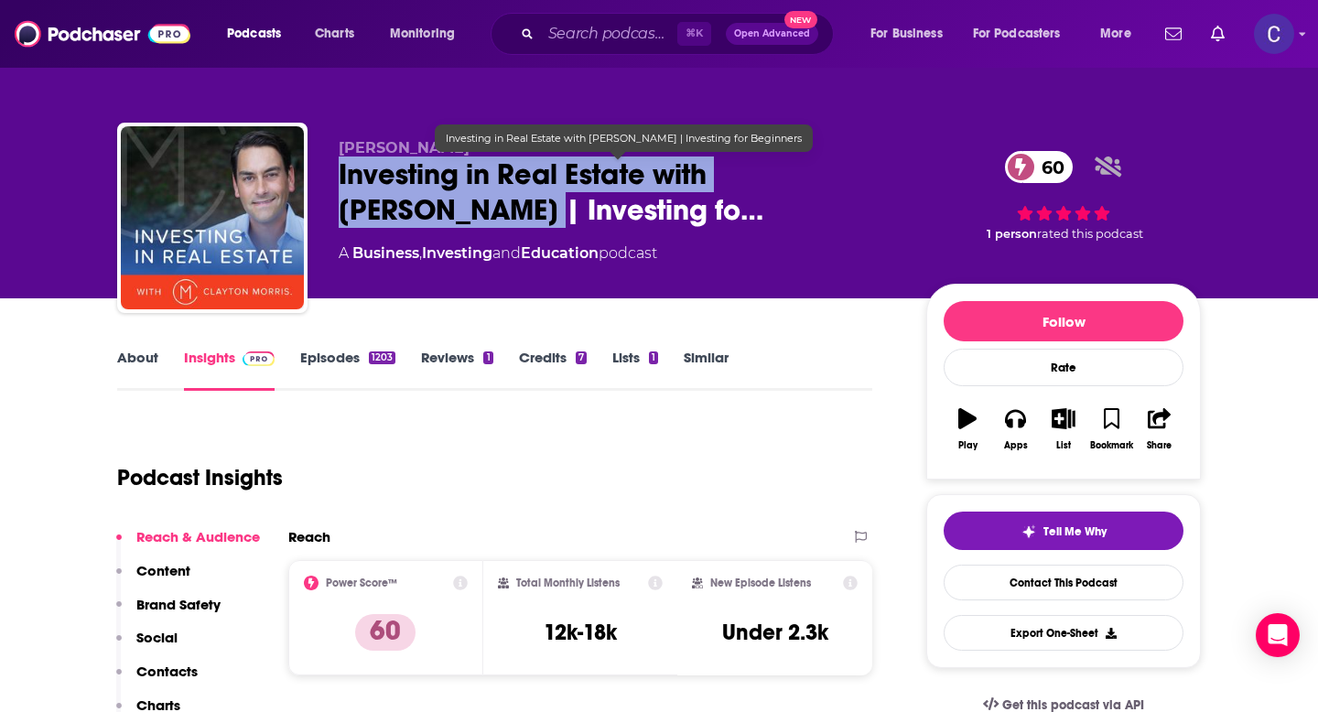
drag, startPoint x: 339, startPoint y: 176, endPoint x: 418, endPoint y: 215, distance: 88.9
click at [418, 215] on span "Investing in Real Estate with Clayton Morris | Investing fo…" at bounding box center [618, 192] width 559 height 71
copy h2 "Investing in Real Estate with Clayton Morris"
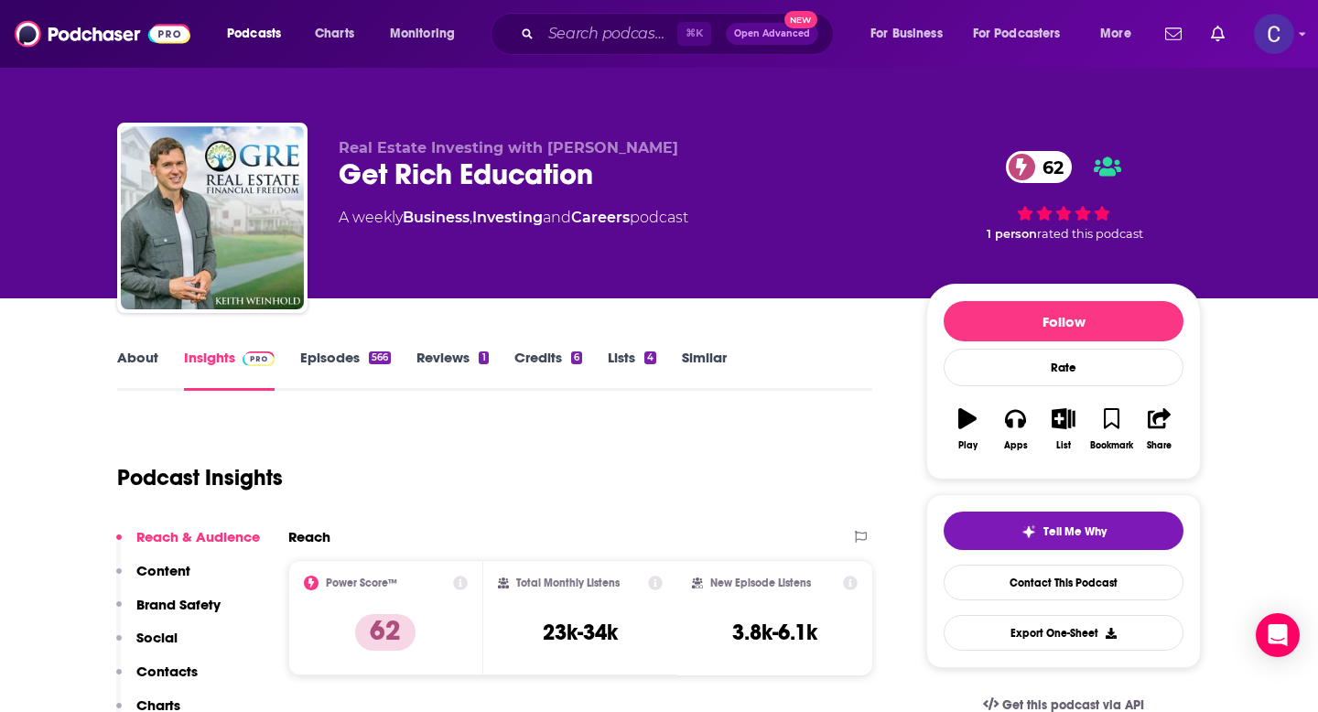
click at [137, 355] on link "About" at bounding box center [137, 370] width 41 height 42
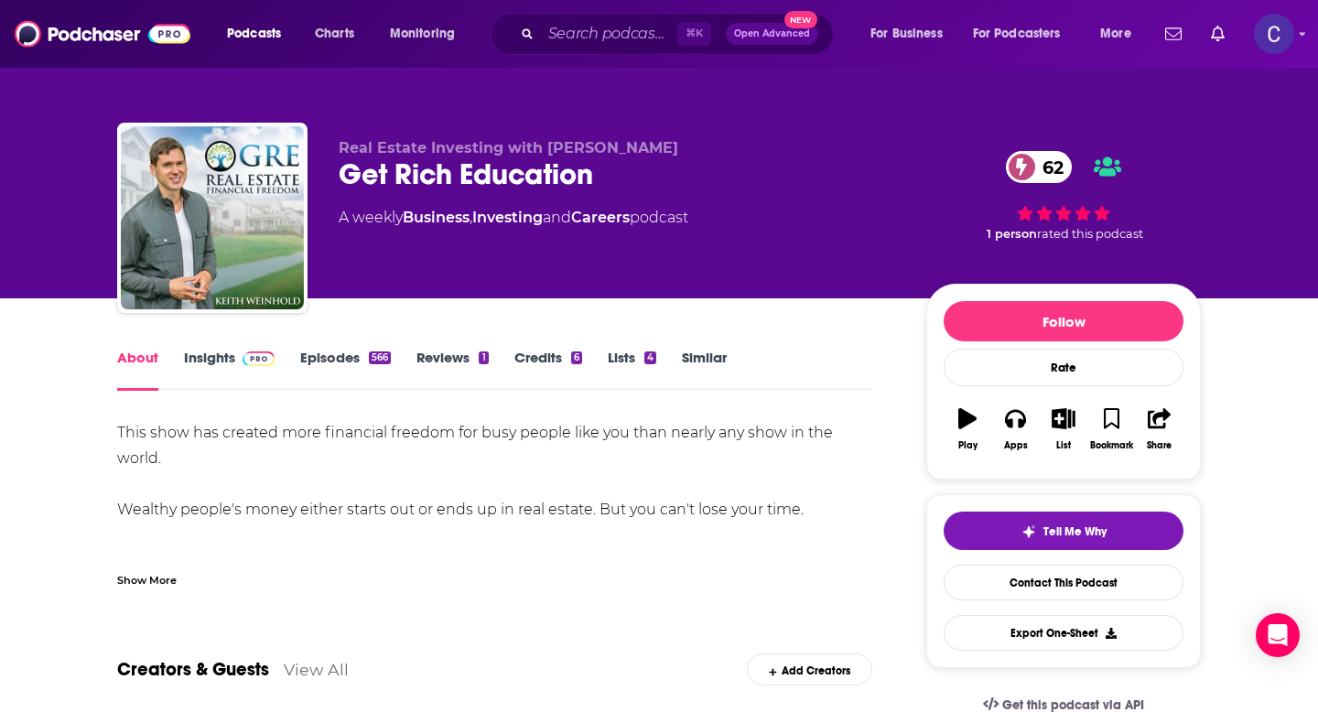
click at [152, 577] on div "Show More" at bounding box center [147, 578] width 60 height 17
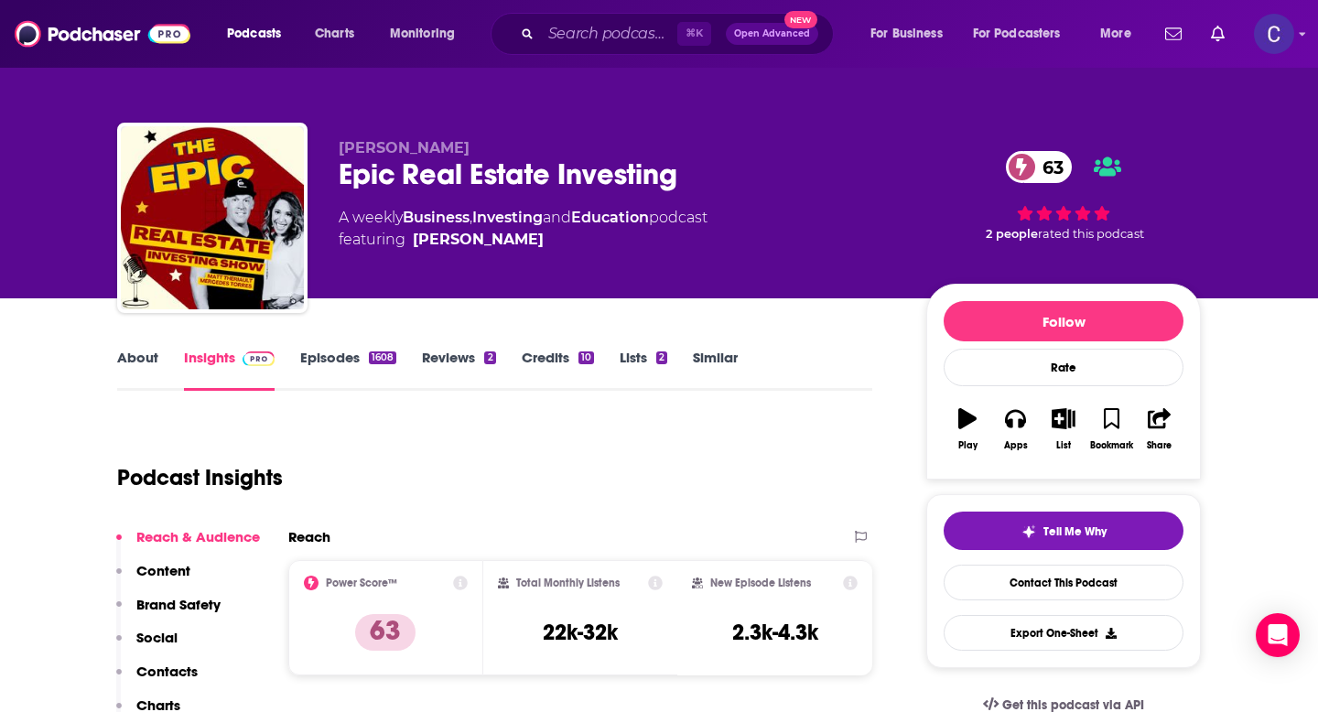
click at [146, 355] on link "About" at bounding box center [137, 370] width 41 height 42
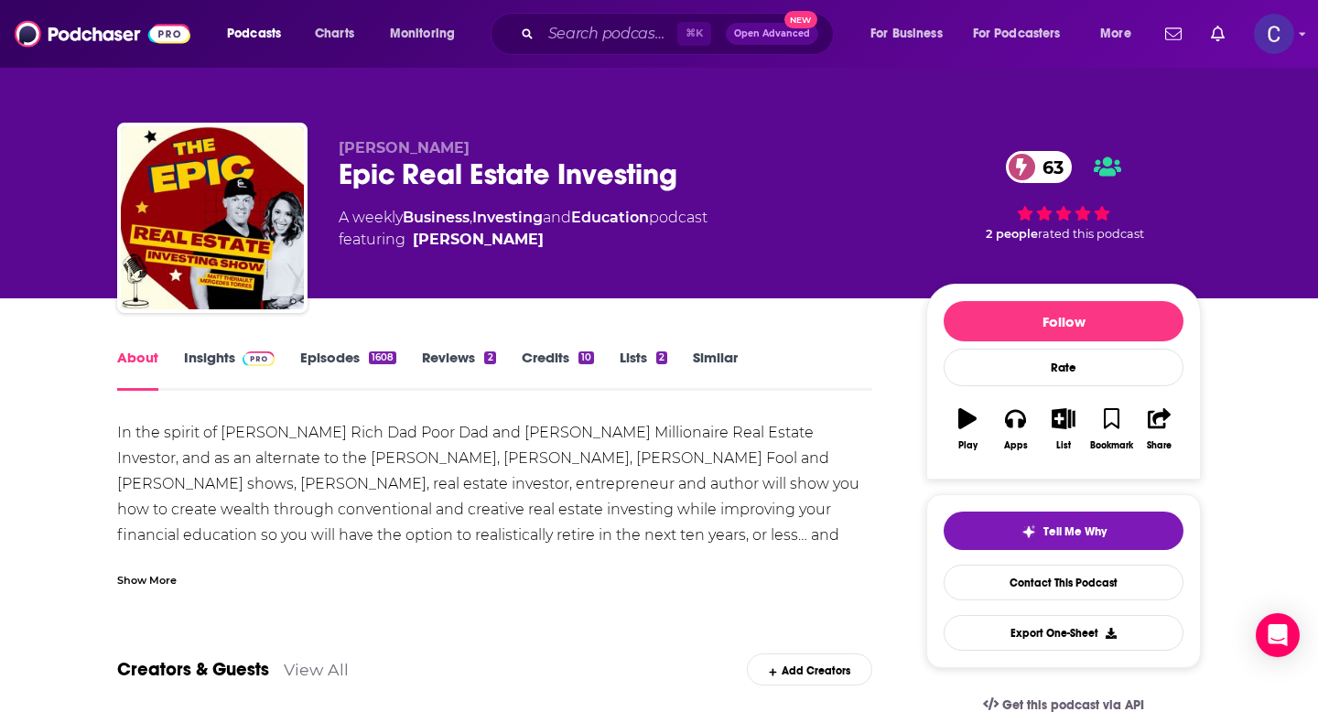
click at [160, 580] on div "Show More" at bounding box center [147, 578] width 60 height 17
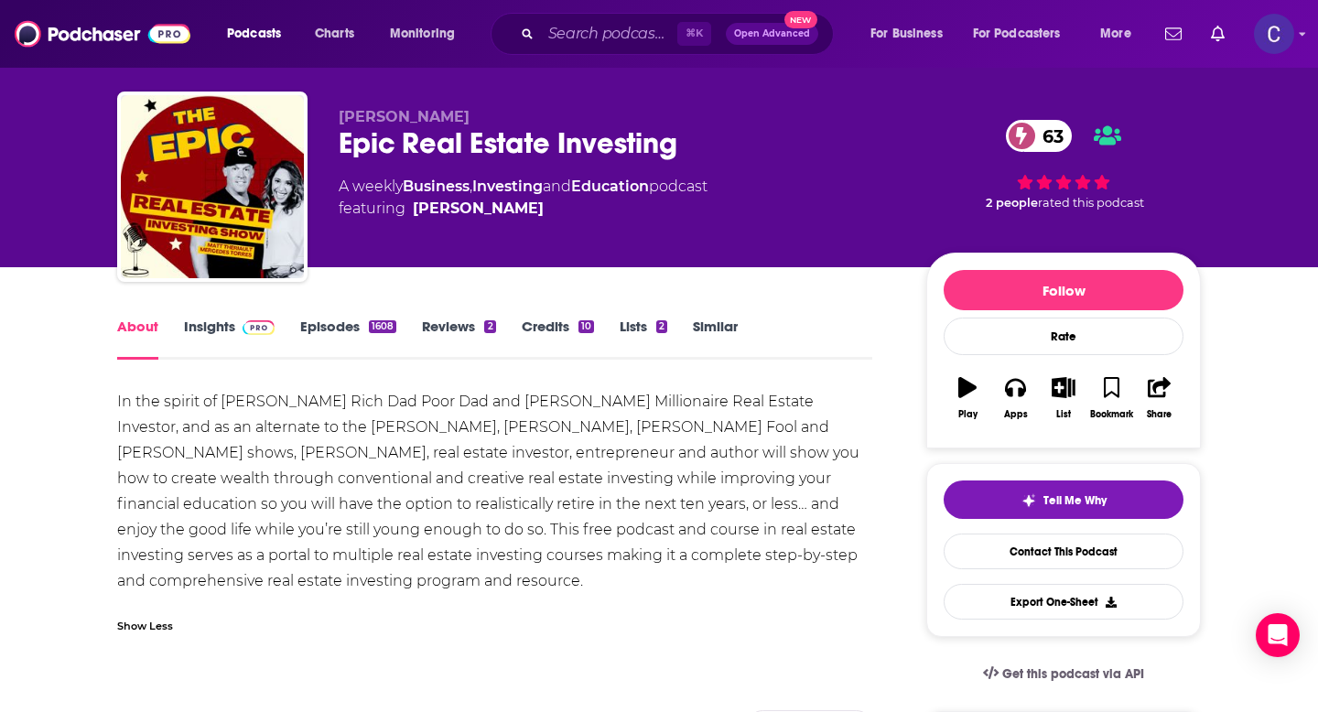
scroll to position [37, 0]
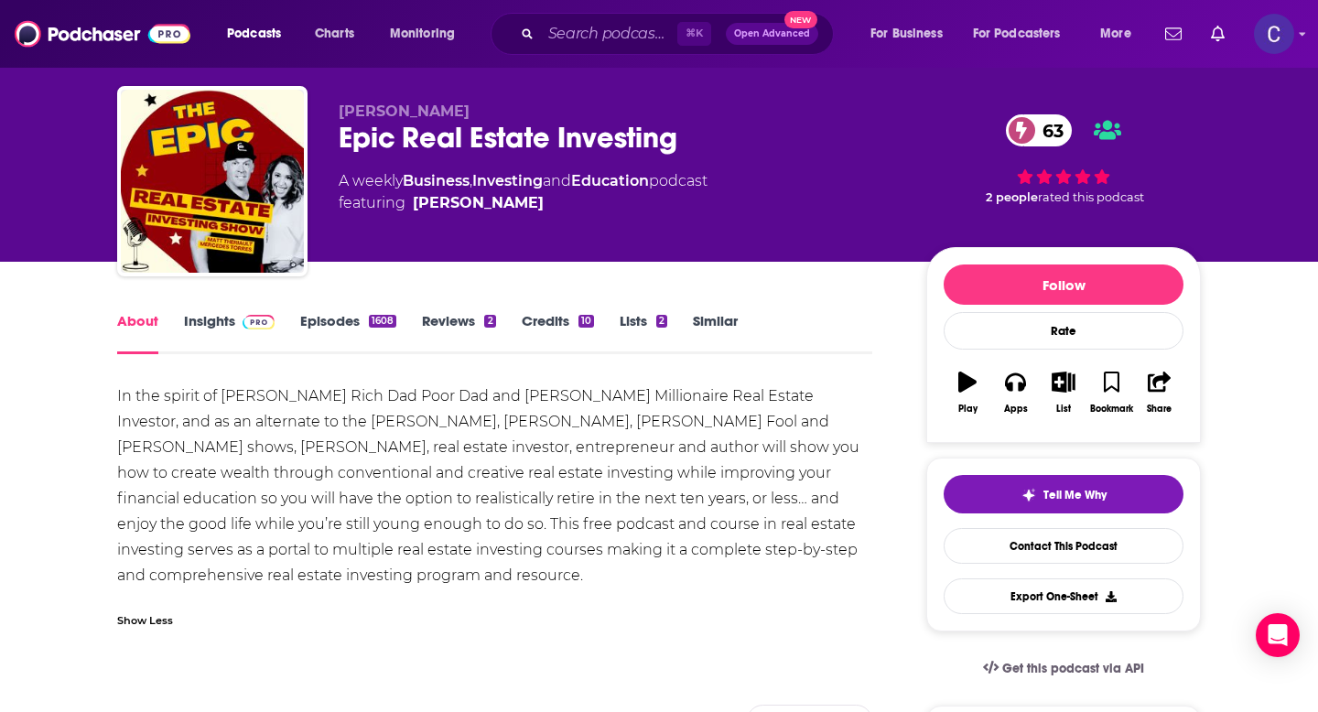
click at [204, 330] on link "Insights" at bounding box center [229, 333] width 91 height 42
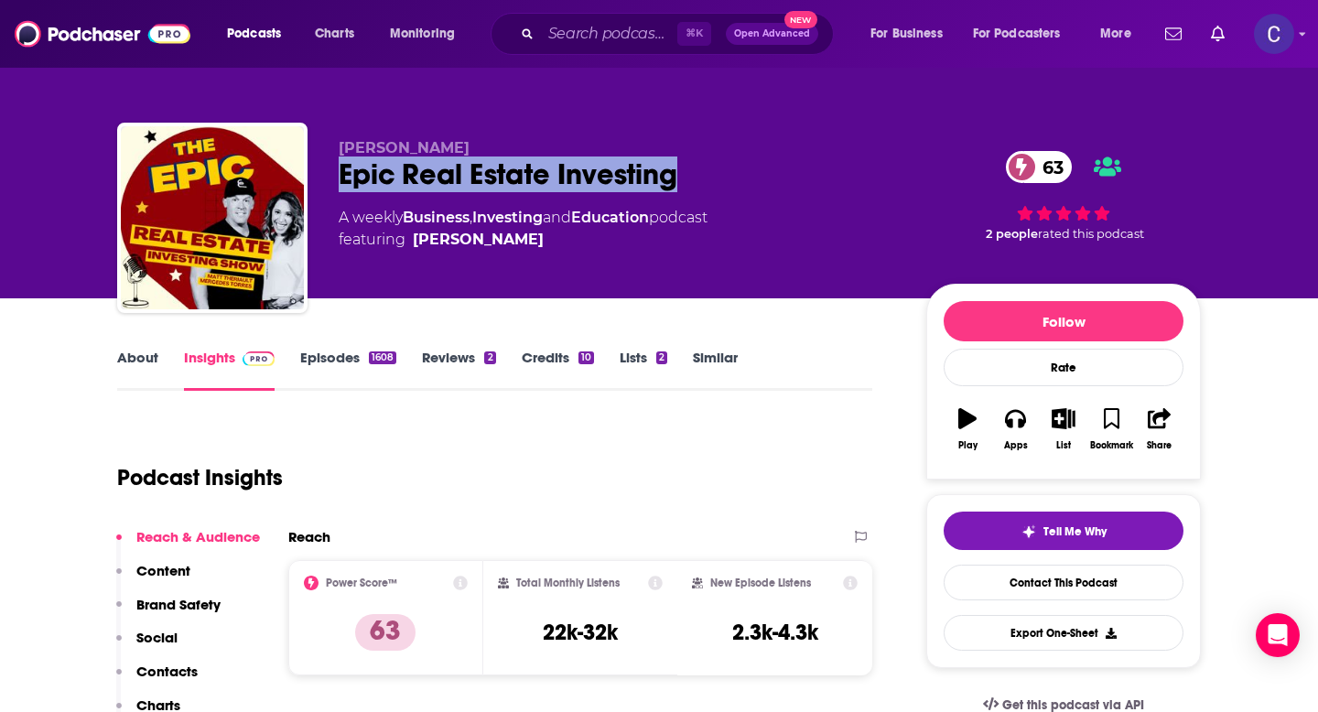
drag, startPoint x: 333, startPoint y: 179, endPoint x: 760, endPoint y: 188, distance: 426.8
click at [760, 188] on div "Matt Theriault Epic Real Estate Investing 63 A weekly Business , Investing and …" at bounding box center [659, 222] width 1084 height 198
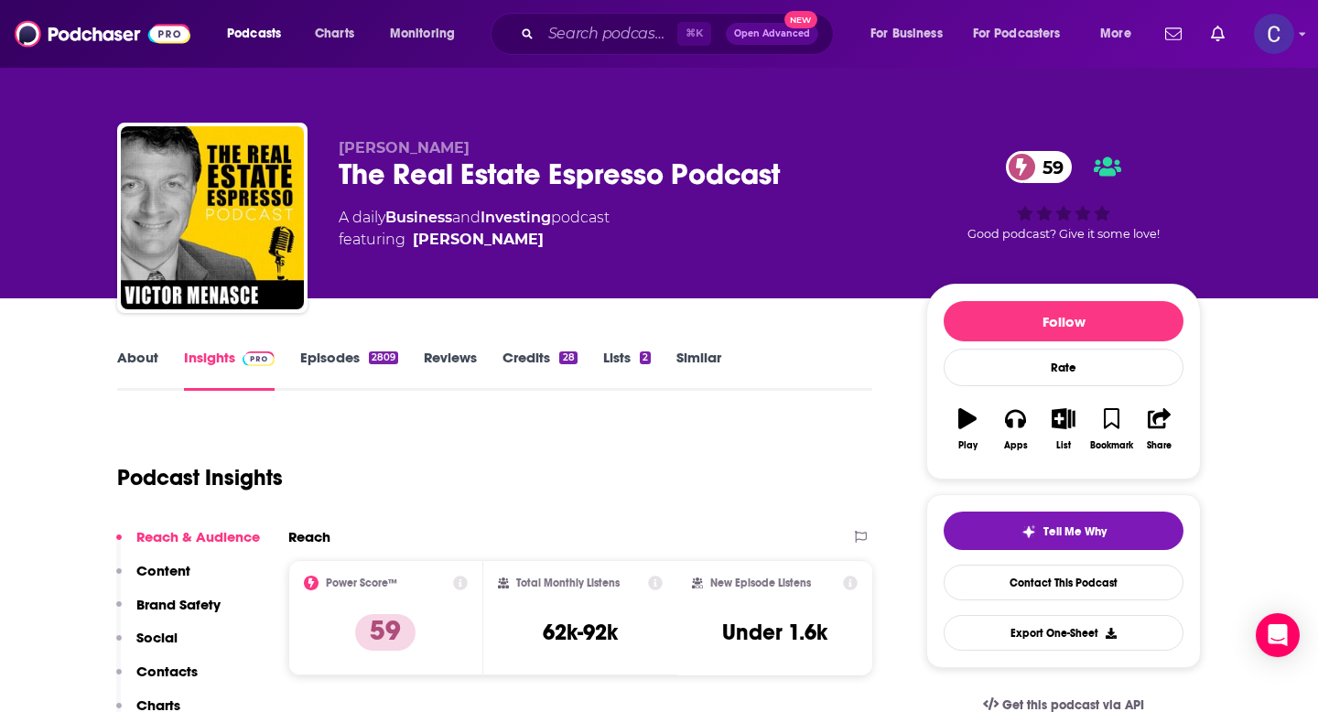
click at [122, 372] on link "About" at bounding box center [137, 370] width 41 height 42
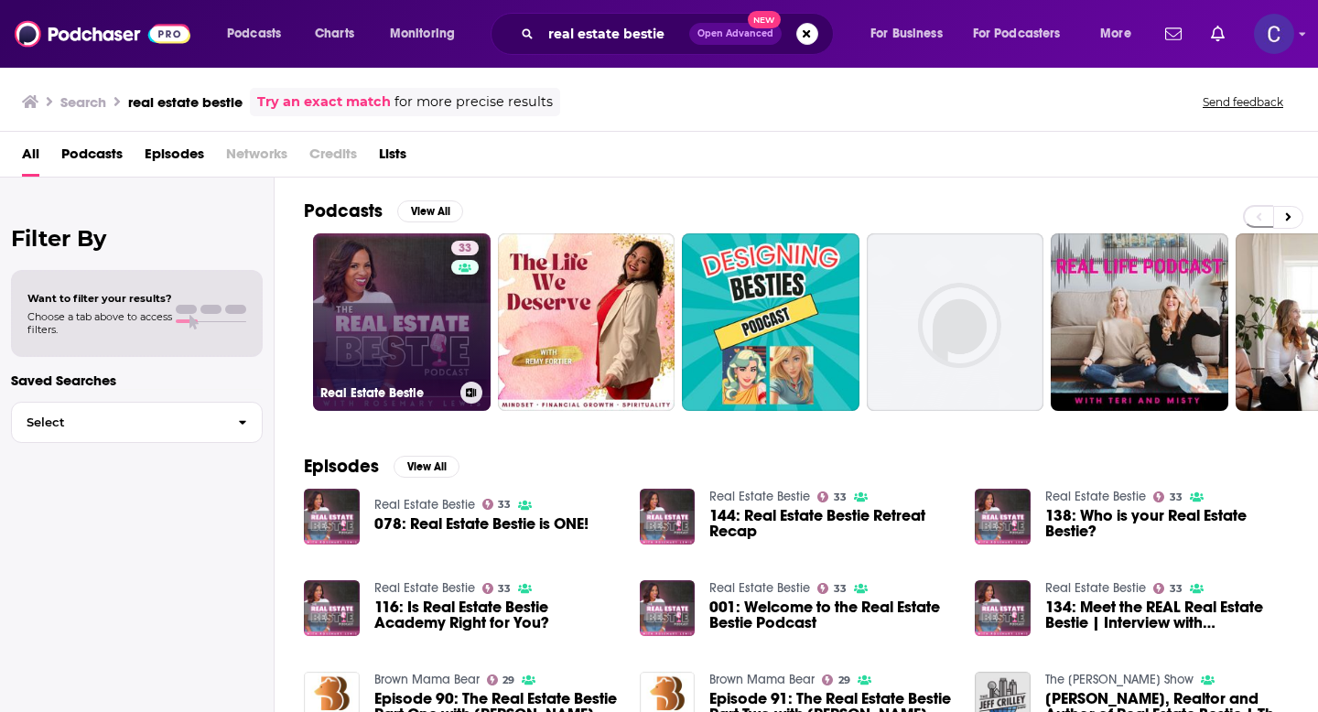
click at [377, 323] on link "33 Real Estate Bestie" at bounding box center [402, 322] width 178 height 178
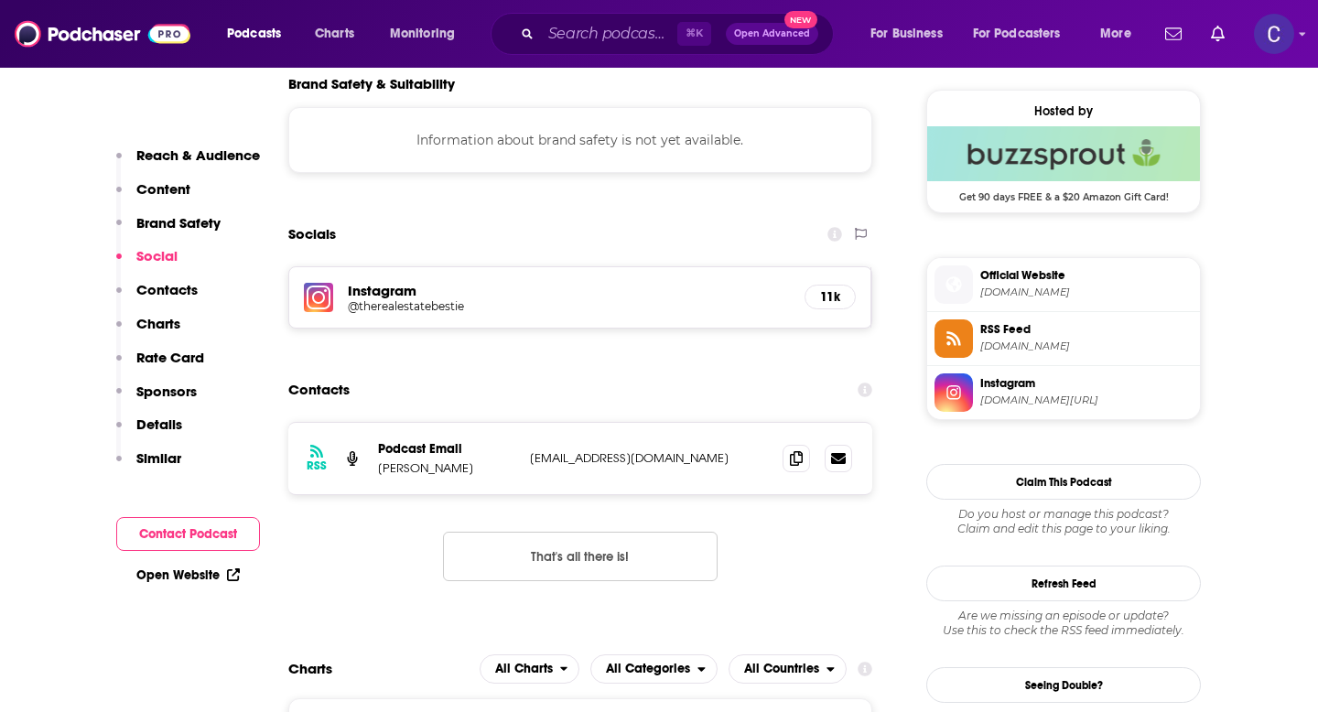
scroll to position [1318, 0]
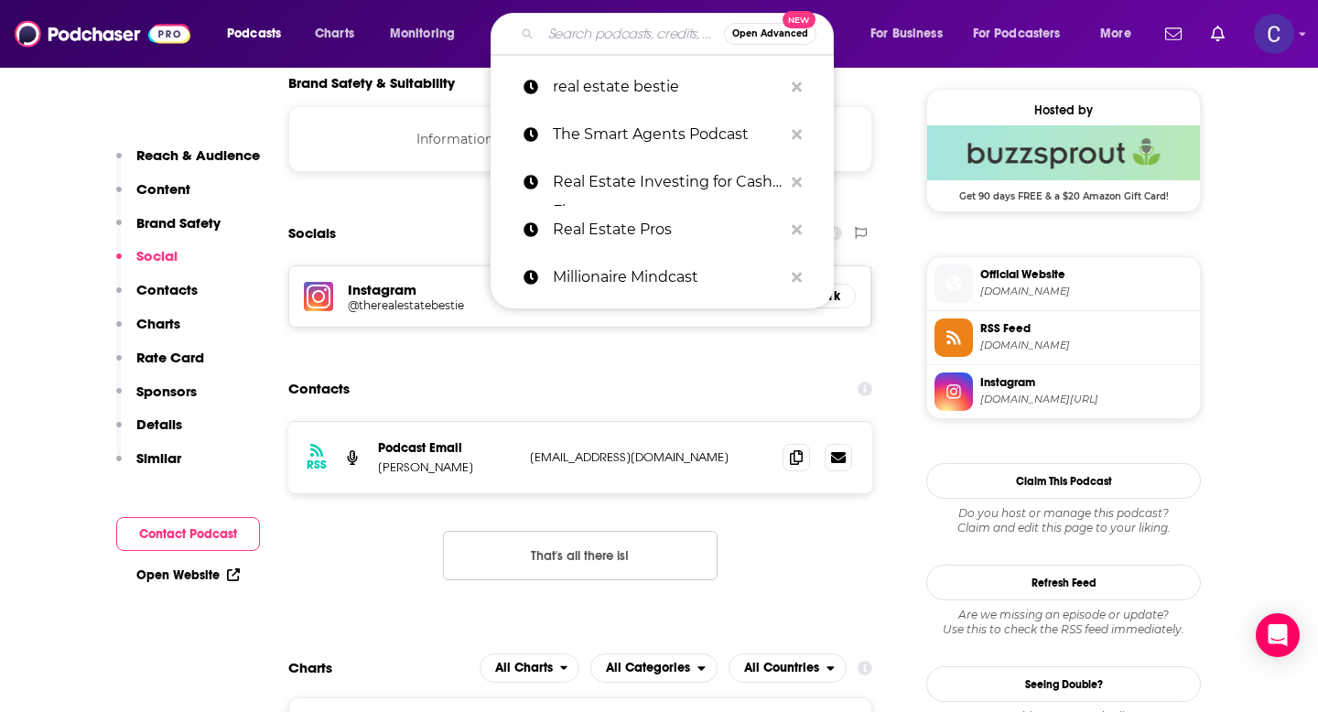
click at [570, 31] on input "Search podcasts, credits, & more..." at bounding box center [632, 33] width 183 height 29
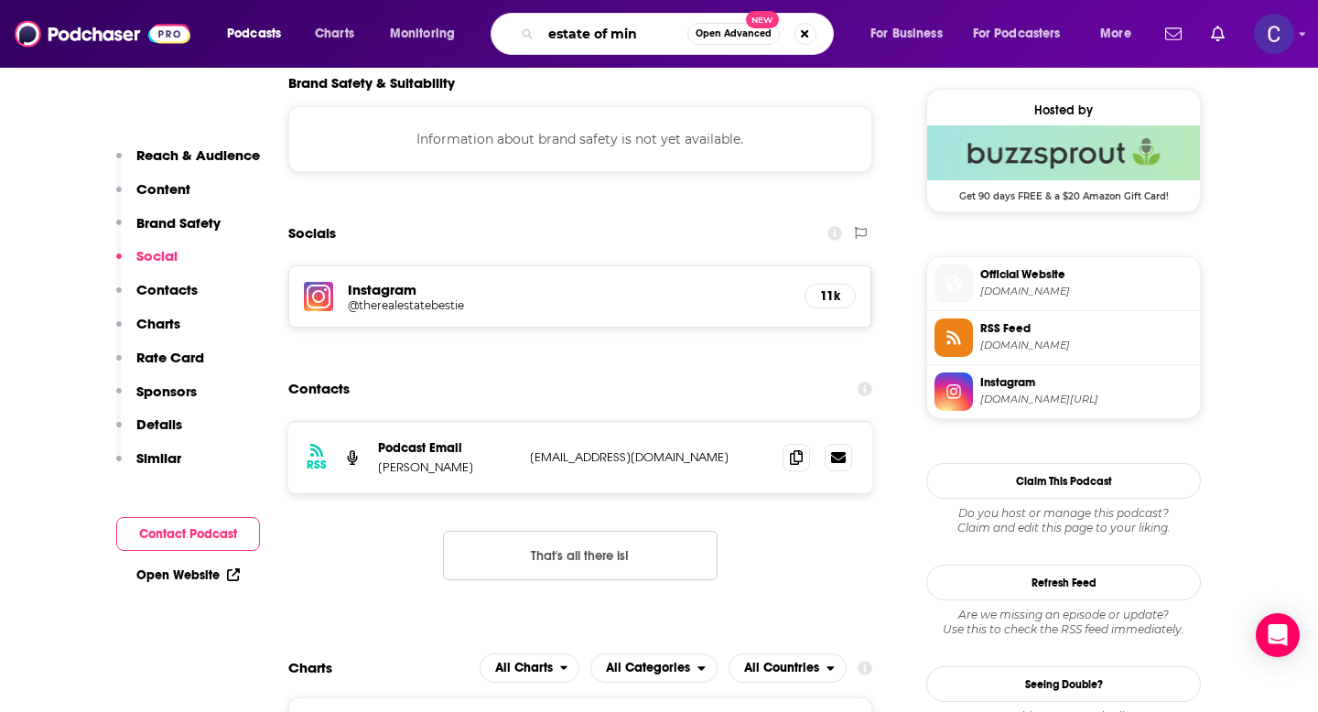
type input "estate of mind"
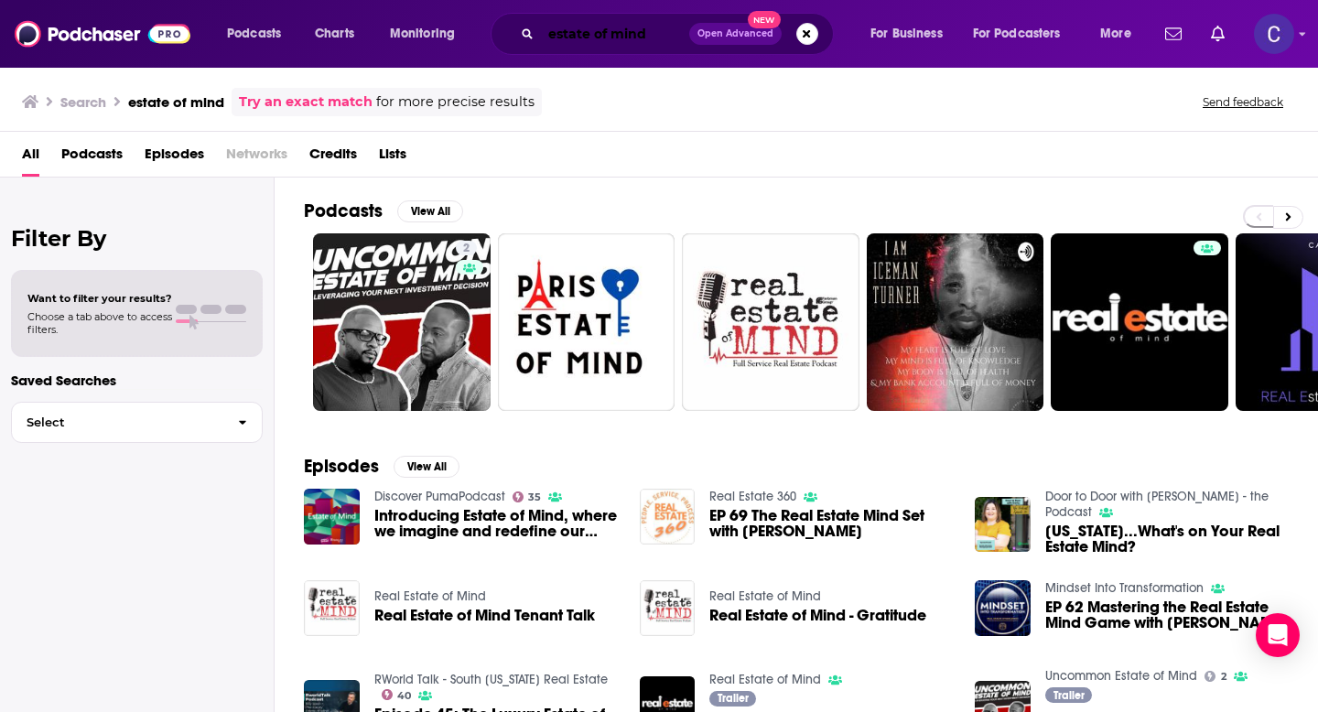
click at [635, 36] on input "estate of mind" at bounding box center [615, 33] width 148 height 29
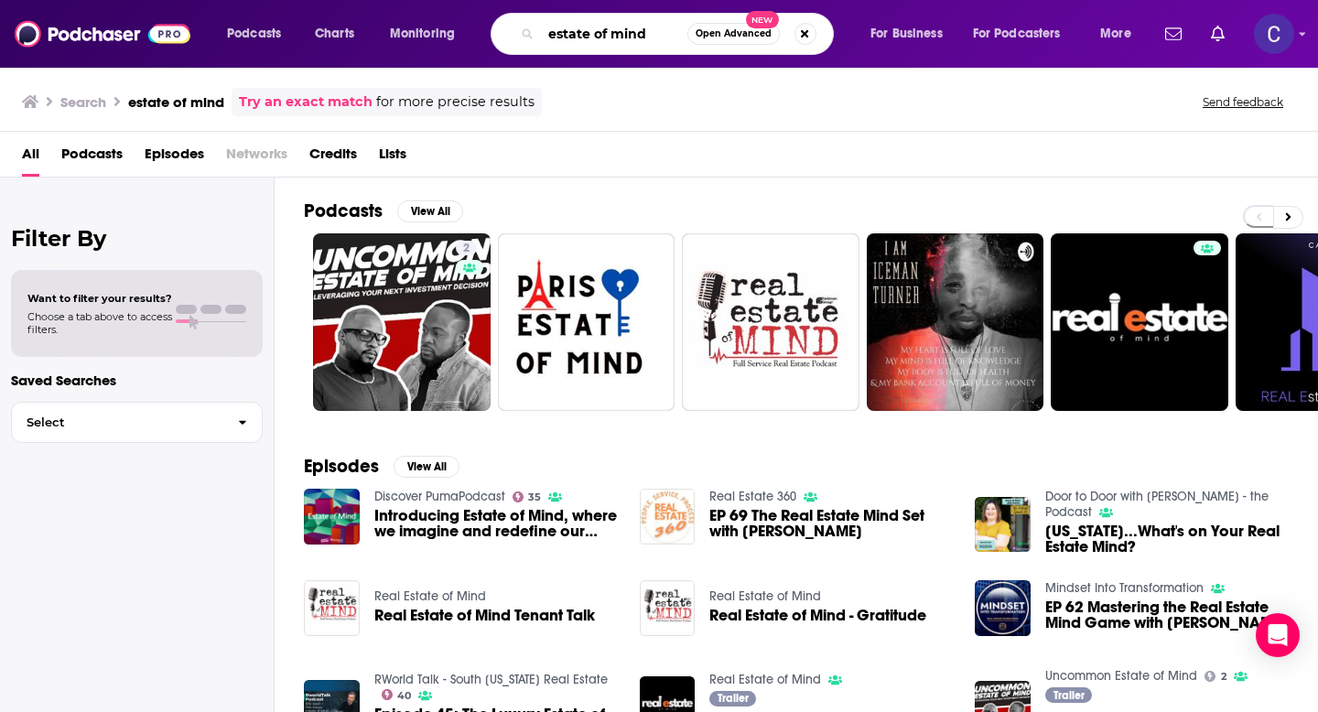
click at [635, 36] on input "estate of mind" at bounding box center [614, 33] width 146 height 29
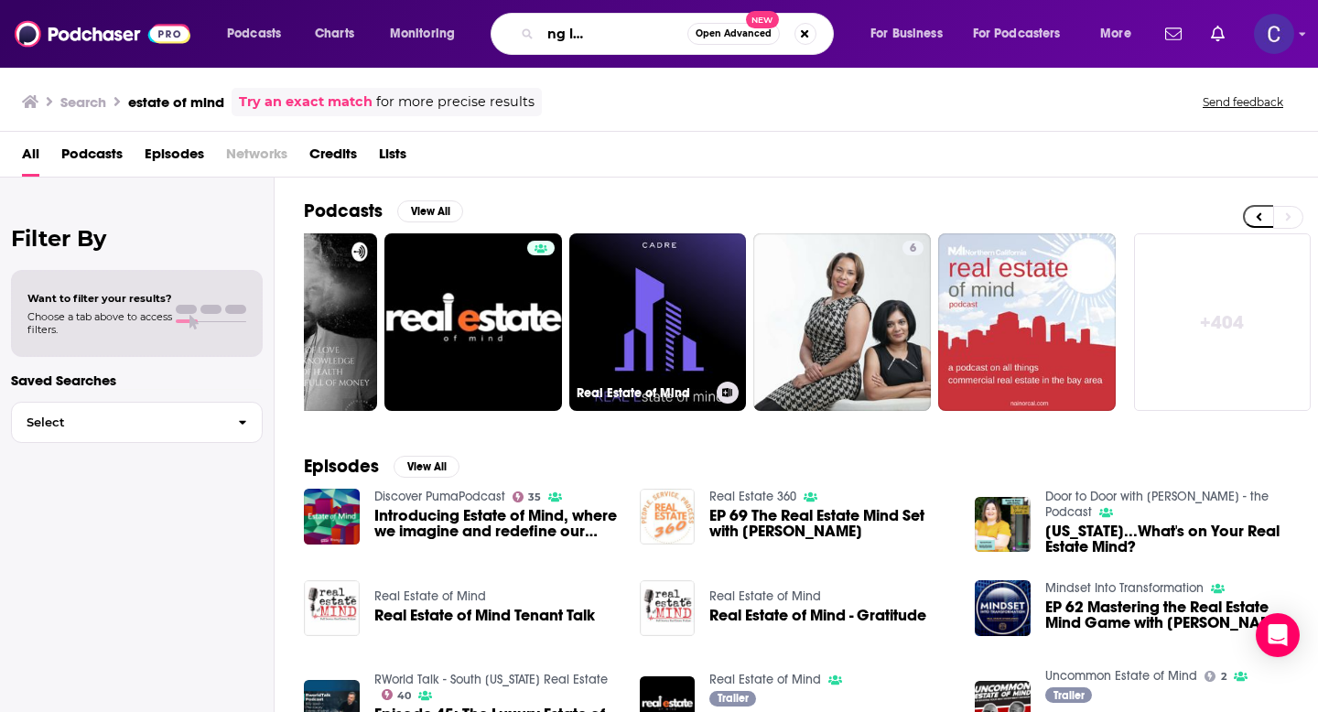
scroll to position [0, 101]
type input "the art of selling luxury real estate"
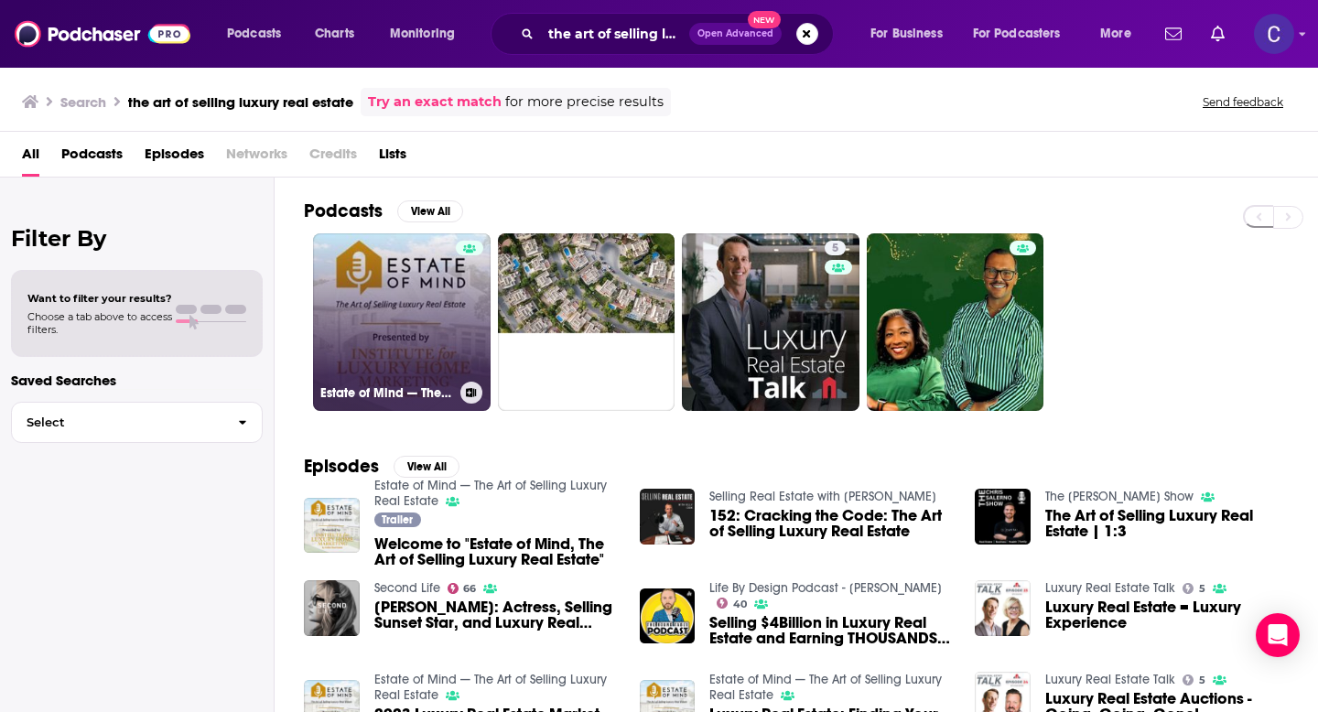
click at [423, 325] on link "Estate of Mind — The Art of Selling Luxury Real Estate" at bounding box center [402, 322] width 178 height 178
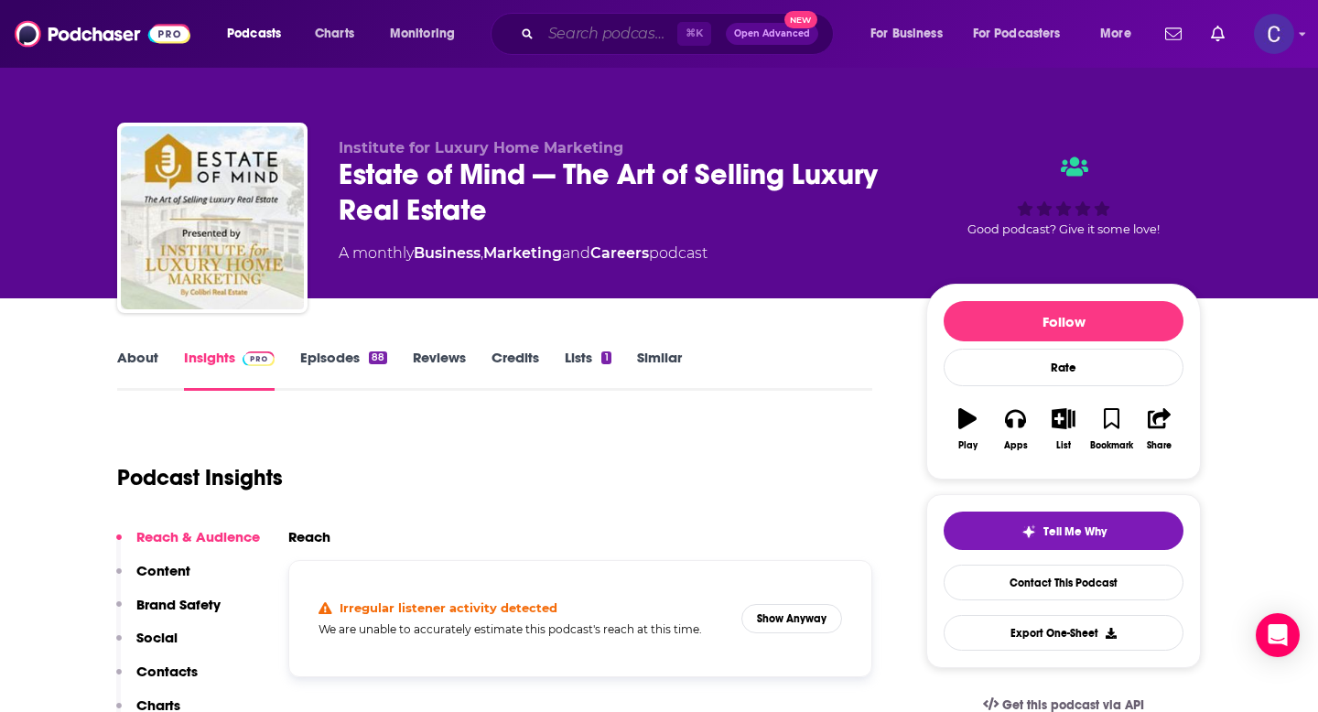
click at [558, 35] on input "Search podcasts, credits, & more..." at bounding box center [609, 33] width 136 height 29
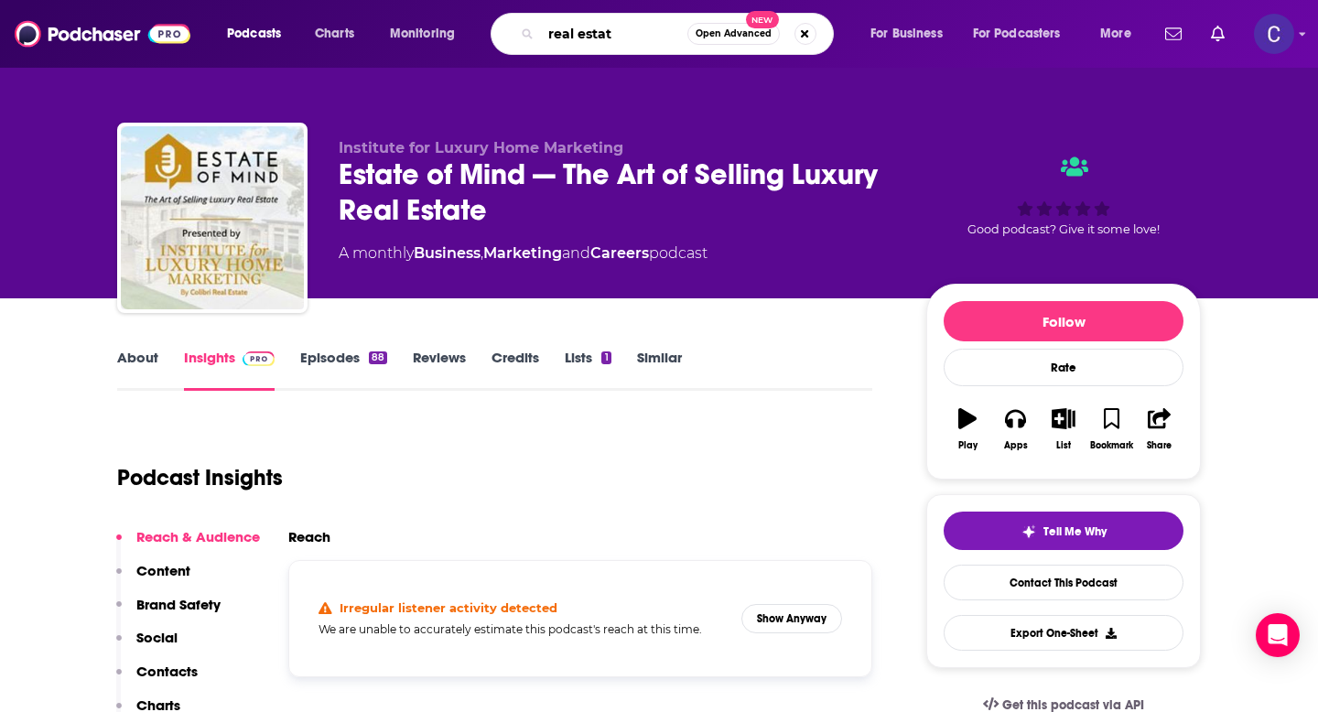
type input "real estate"
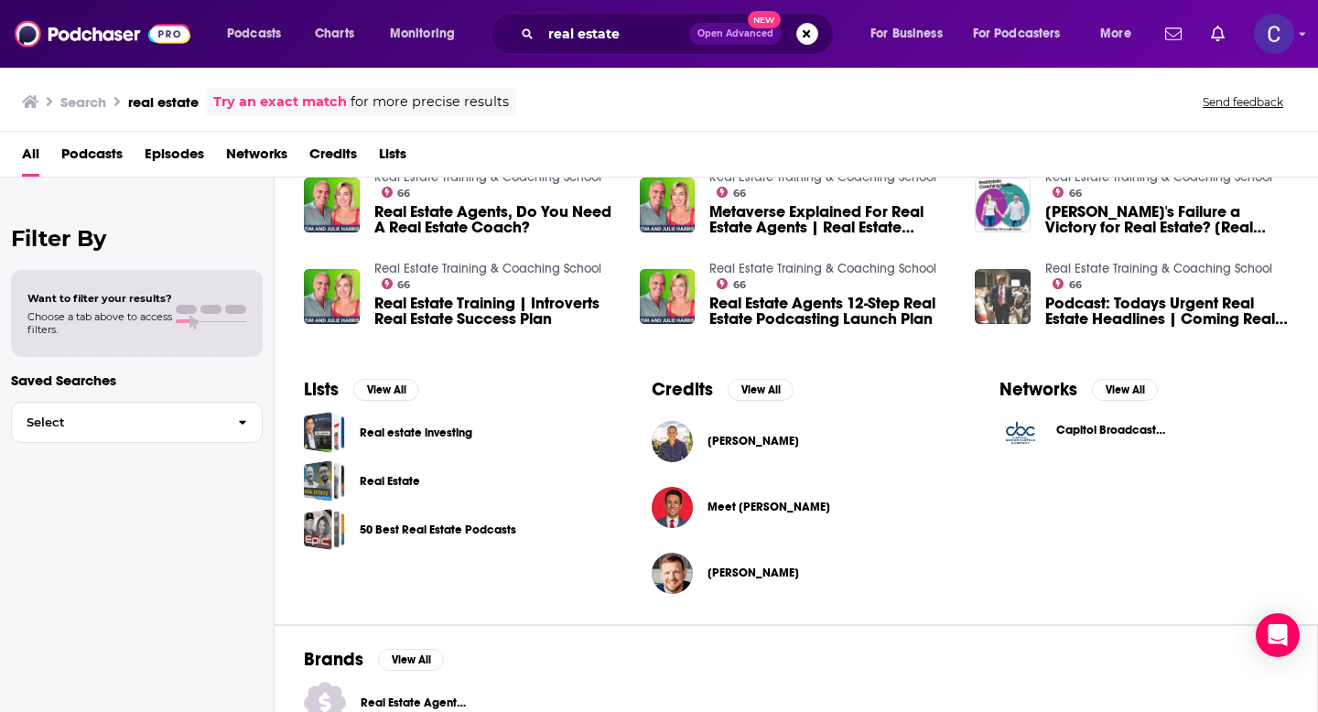
scroll to position [412, 0]
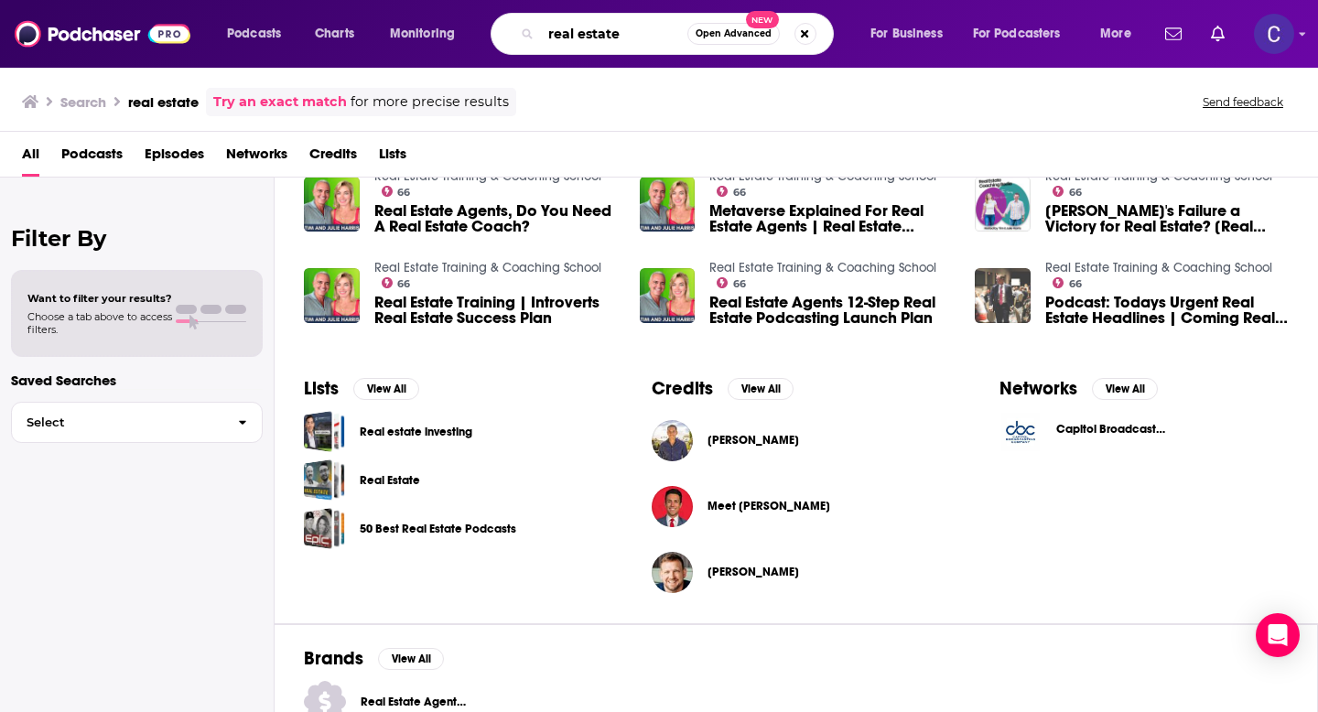
click at [605, 37] on input "real estate" at bounding box center [614, 33] width 146 height 29
type input "the [PERSON_NAME] show"
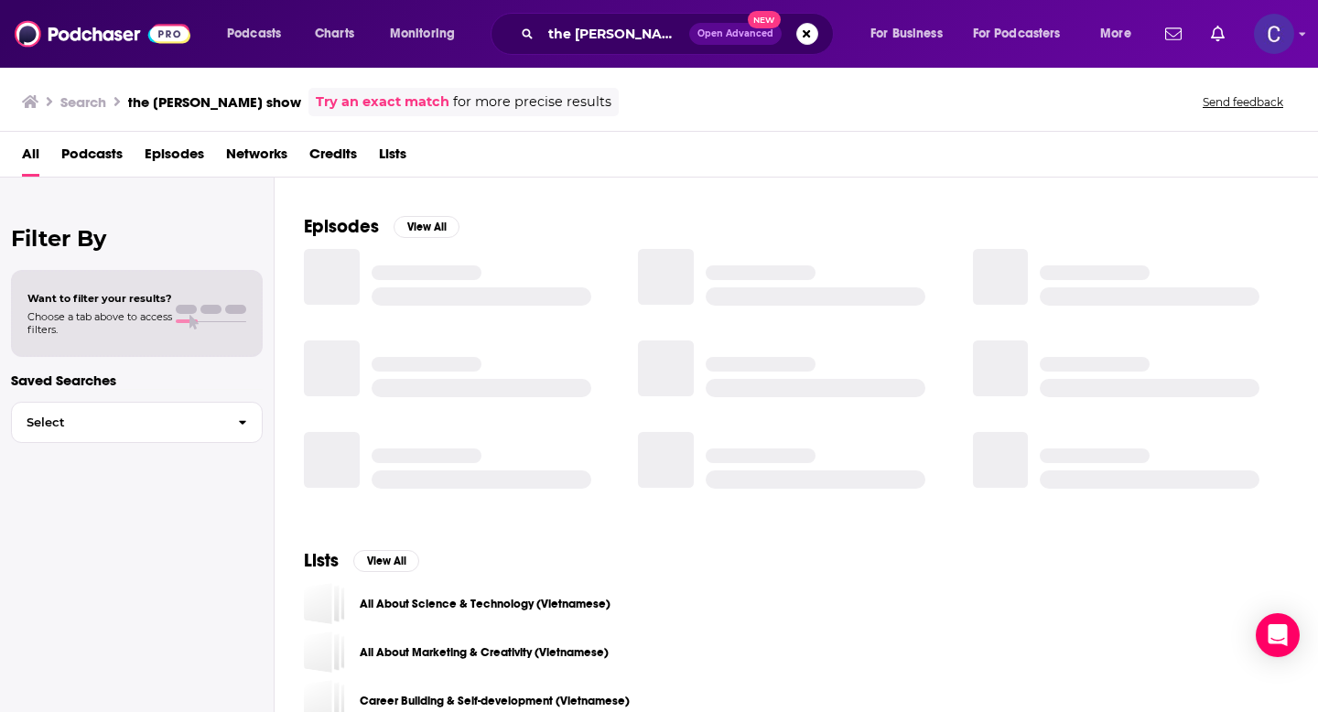
scroll to position [269, 0]
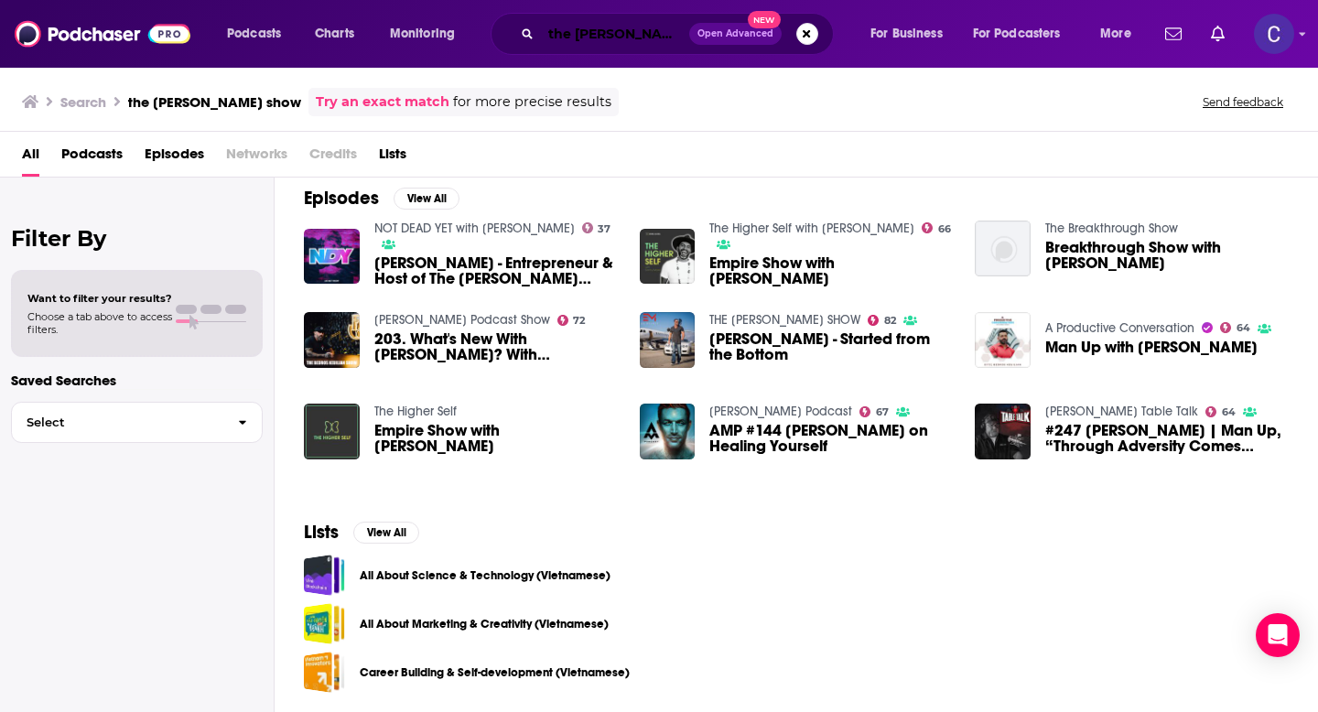
click at [654, 35] on input "the [PERSON_NAME] show" at bounding box center [615, 33] width 148 height 29
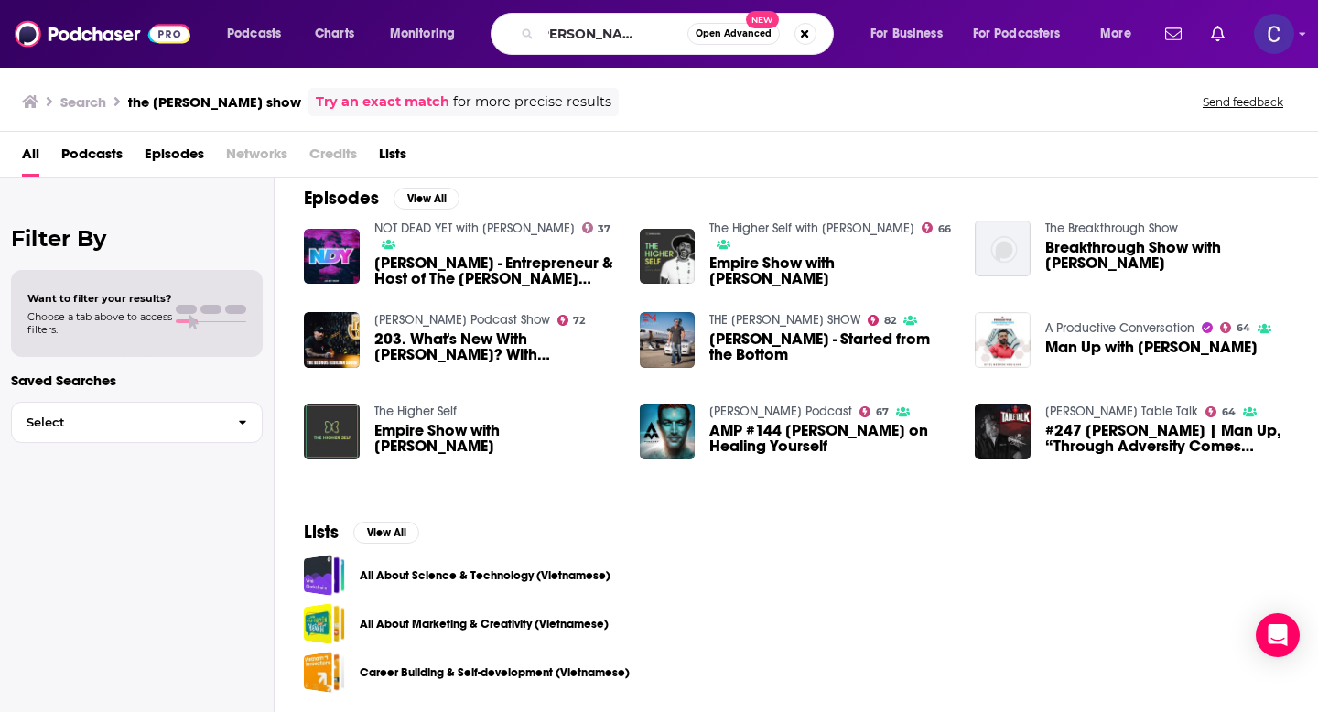
scroll to position [0, 0]
click at [472, 318] on link "[PERSON_NAME] Podcast Show" at bounding box center [462, 320] width 176 height 16
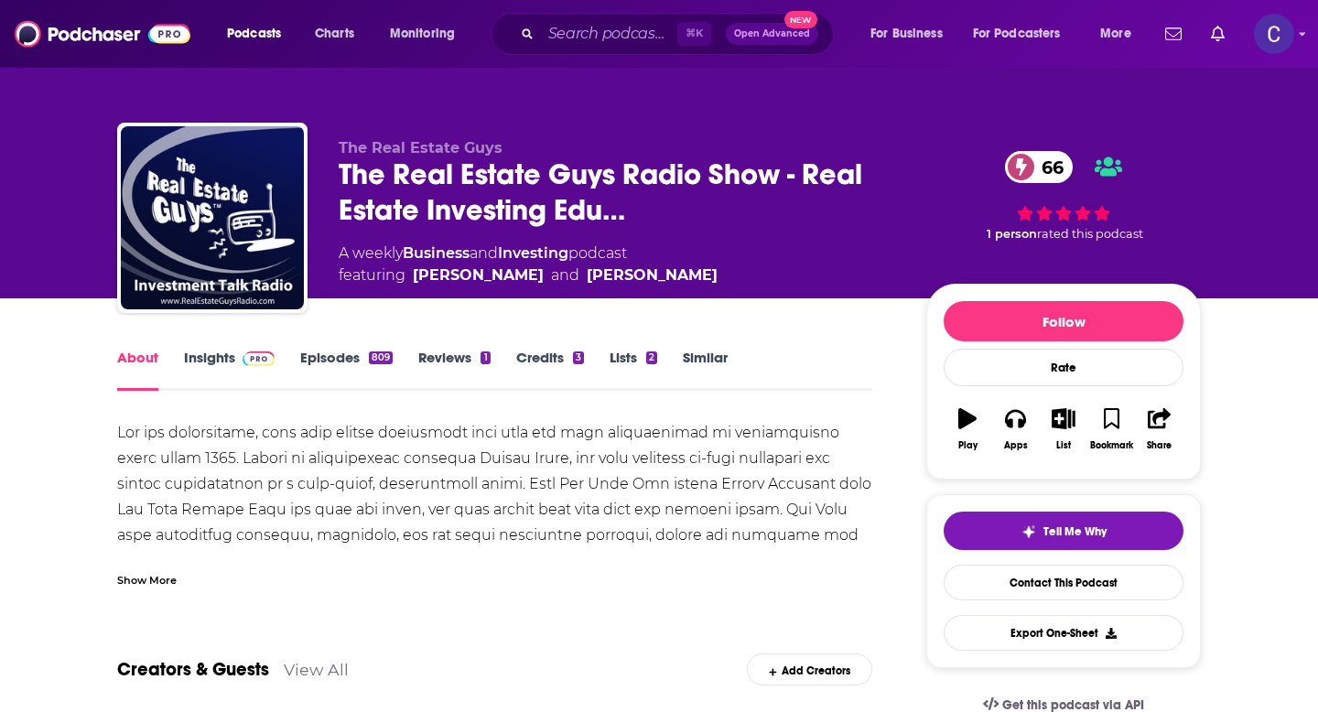
click at [124, 572] on div "Show More" at bounding box center [147, 578] width 60 height 17
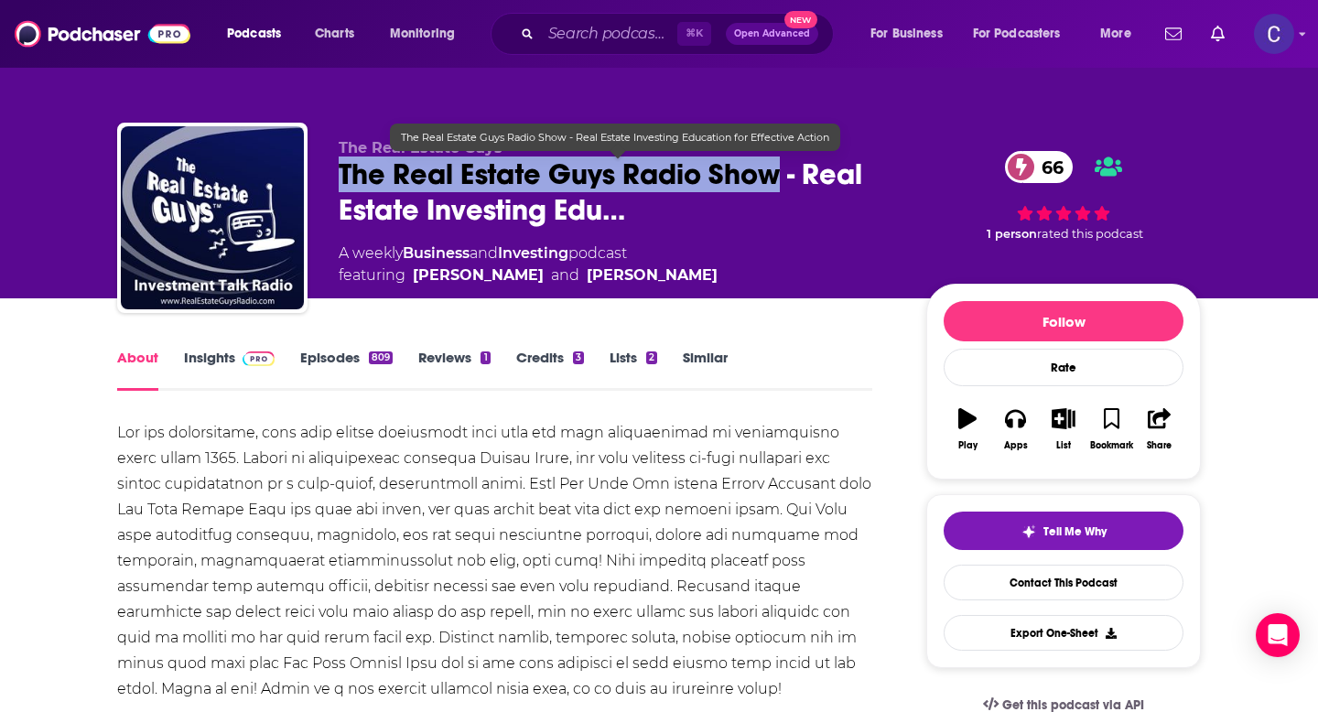
drag, startPoint x: 342, startPoint y: 183, endPoint x: 778, endPoint y: 178, distance: 435.9
click at [778, 178] on span "The Real Estate Guys Radio Show - Real Estate Investing Edu…" at bounding box center [618, 192] width 559 height 71
copy h2 "The Real Estate Guys Radio Show"
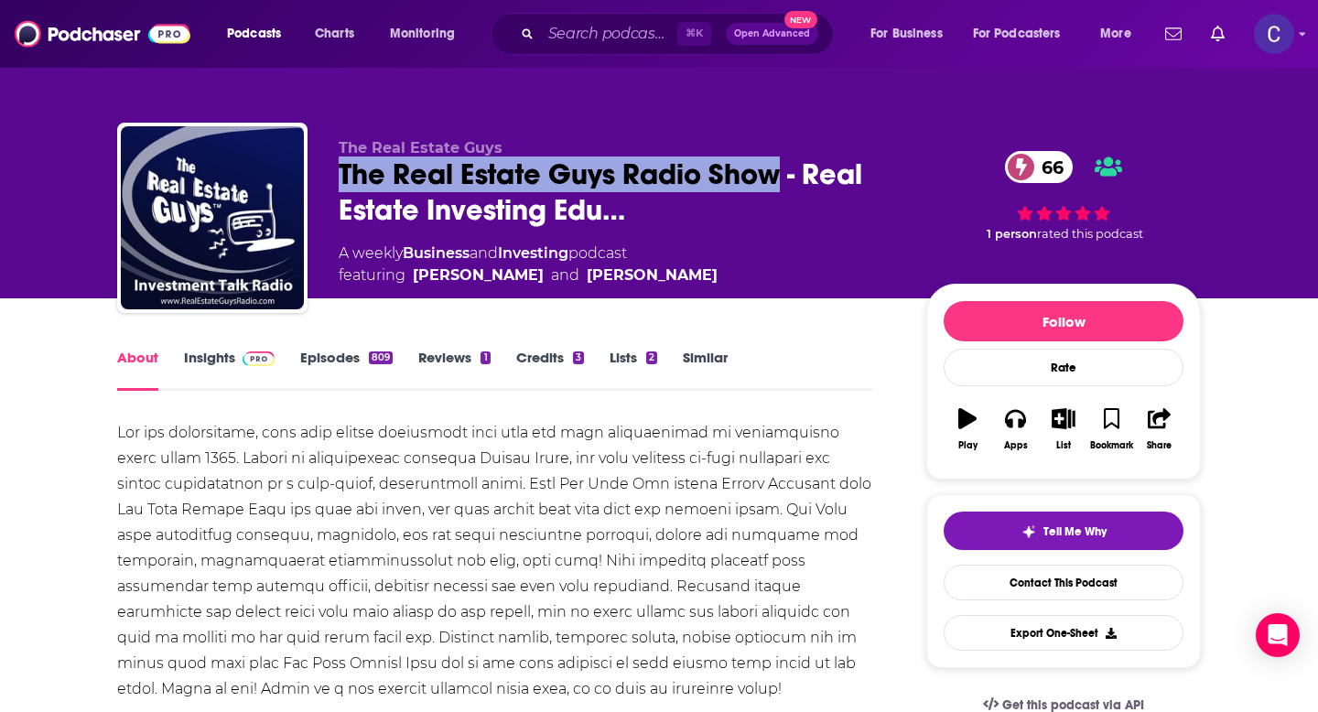
click at [212, 357] on link "Insights" at bounding box center [229, 370] width 91 height 42
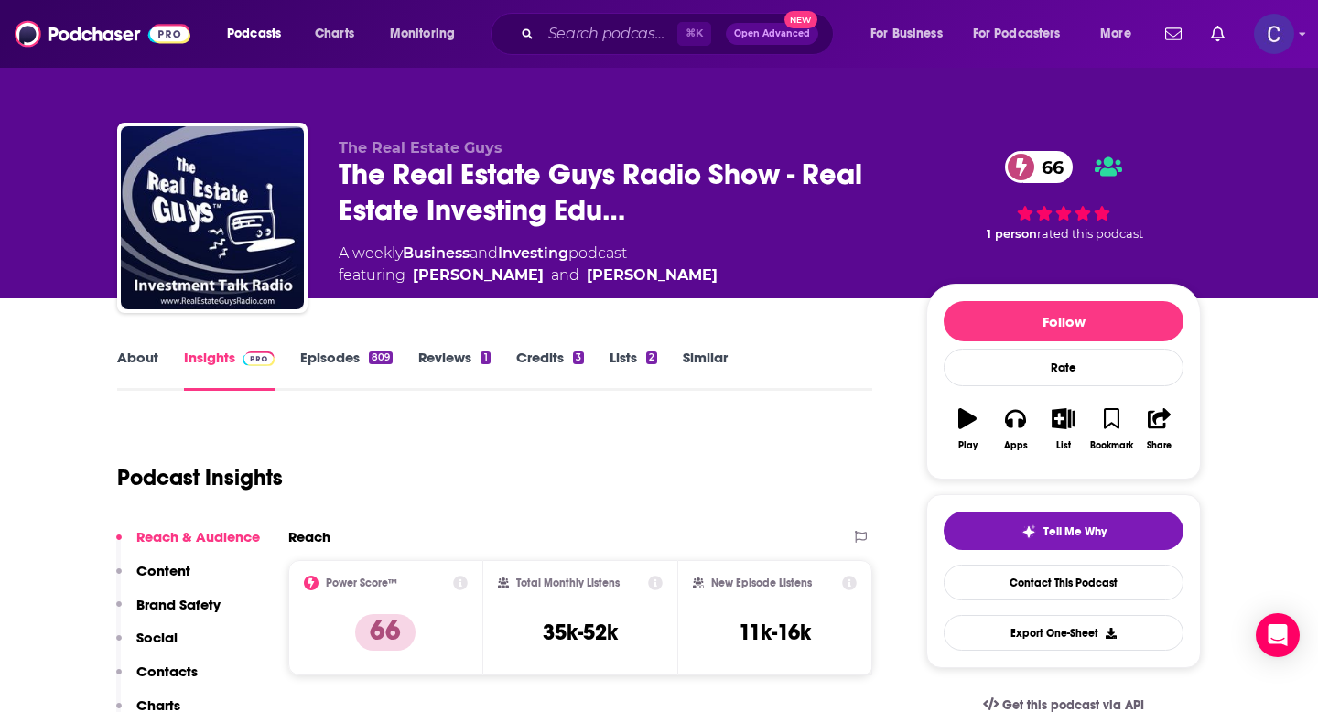
click at [139, 354] on link "About" at bounding box center [137, 370] width 41 height 42
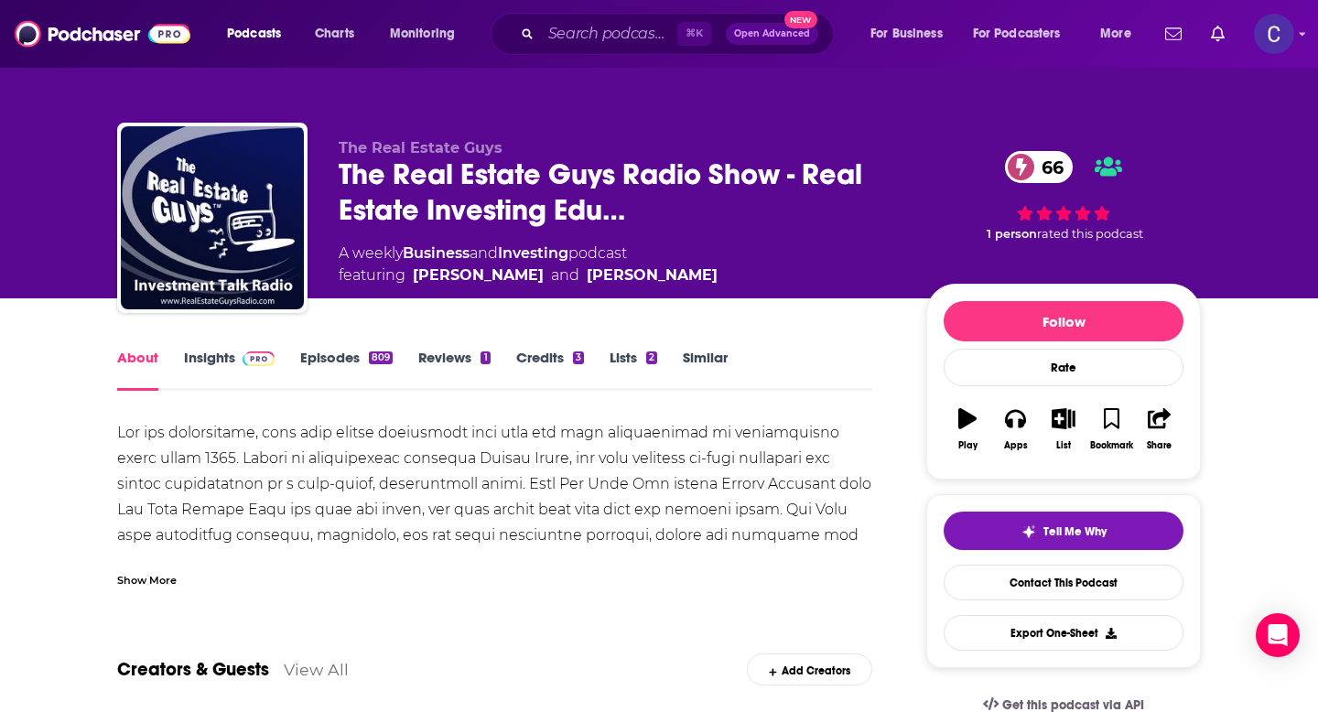
click at [212, 361] on link "Insights" at bounding box center [229, 370] width 91 height 42
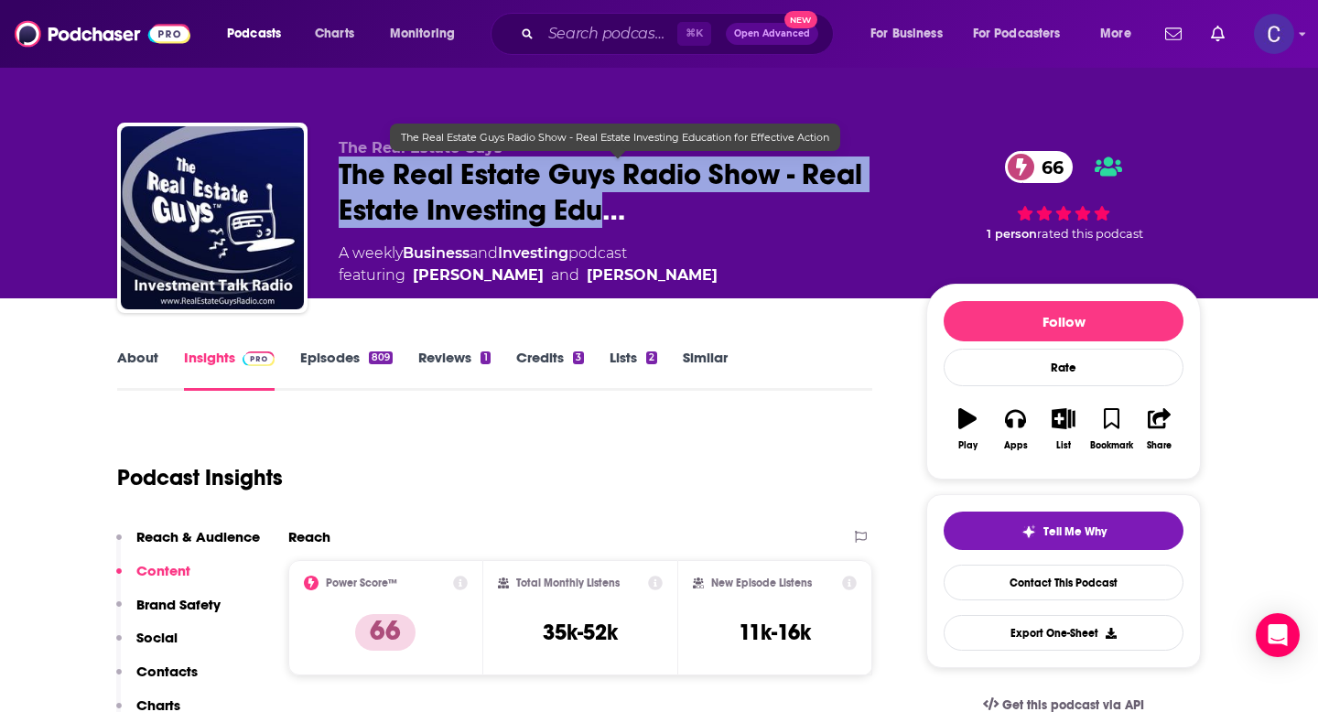
drag, startPoint x: 339, startPoint y: 173, endPoint x: 602, endPoint y: 219, distance: 267.6
click at [602, 219] on span "The Real Estate Guys Radio Show - Real Estate Investing Edu…" at bounding box center [618, 192] width 559 height 71
copy h2 "The Real Estate Guys Radio Show - Real Estate Investing Edu"
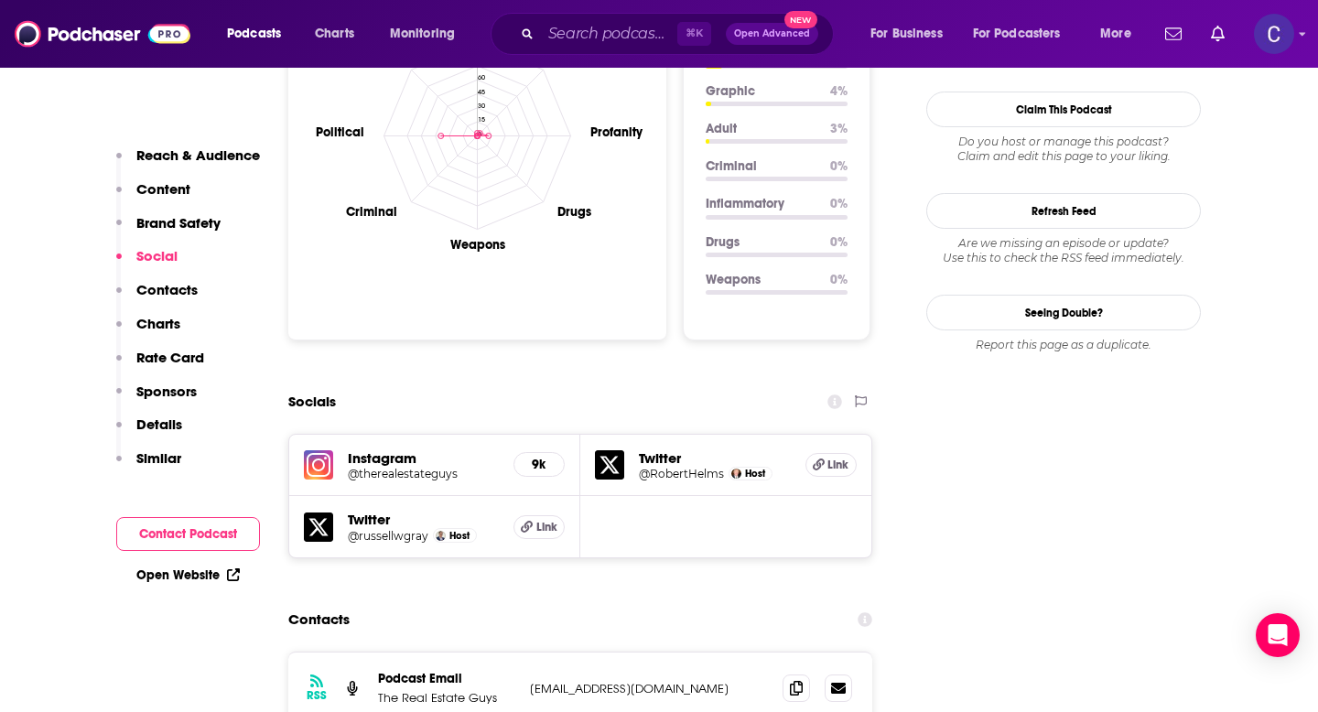
scroll to position [1932, 0]
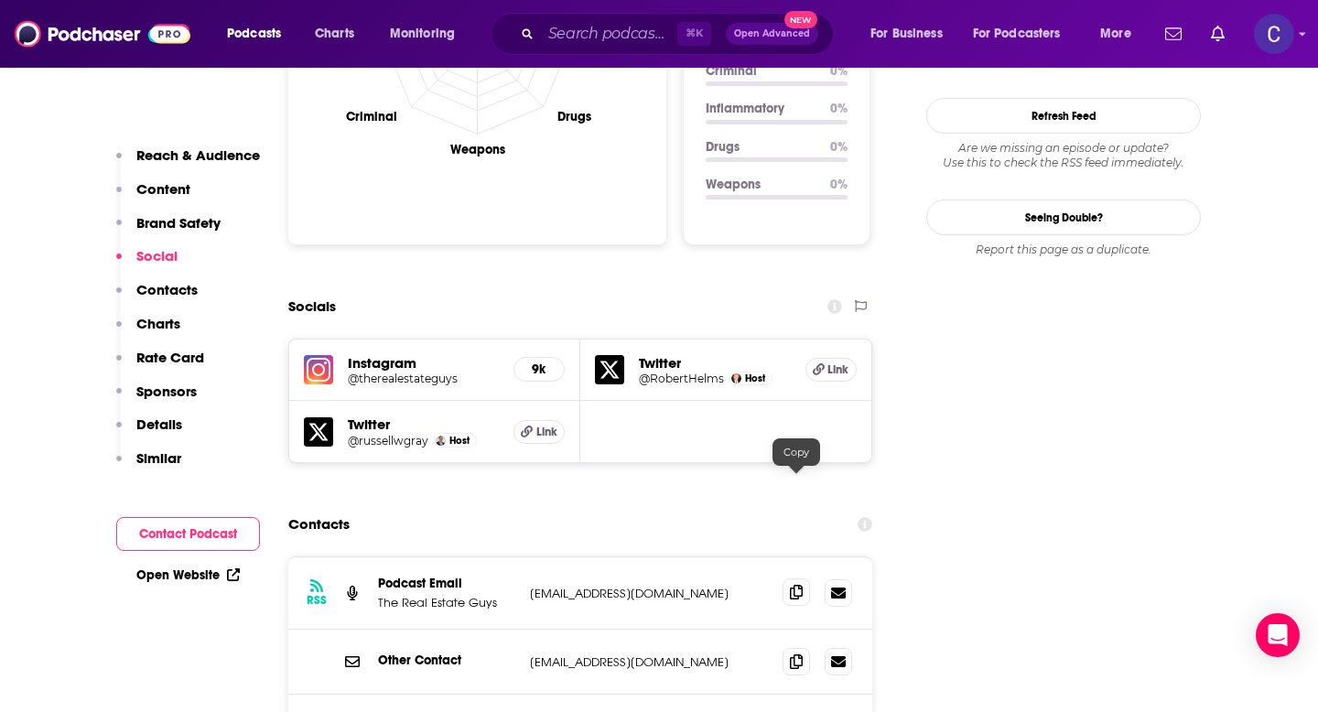
click at [801, 585] on icon at bounding box center [796, 592] width 13 height 15
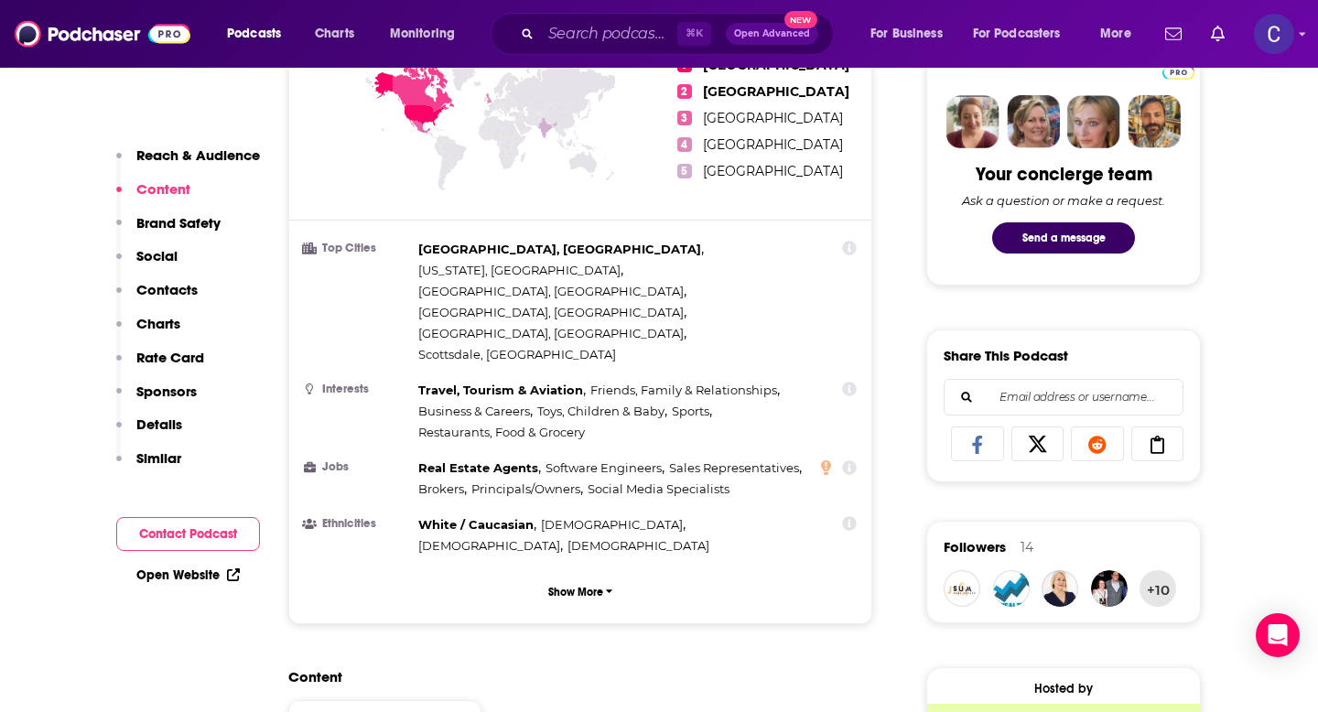
scroll to position [0, 0]
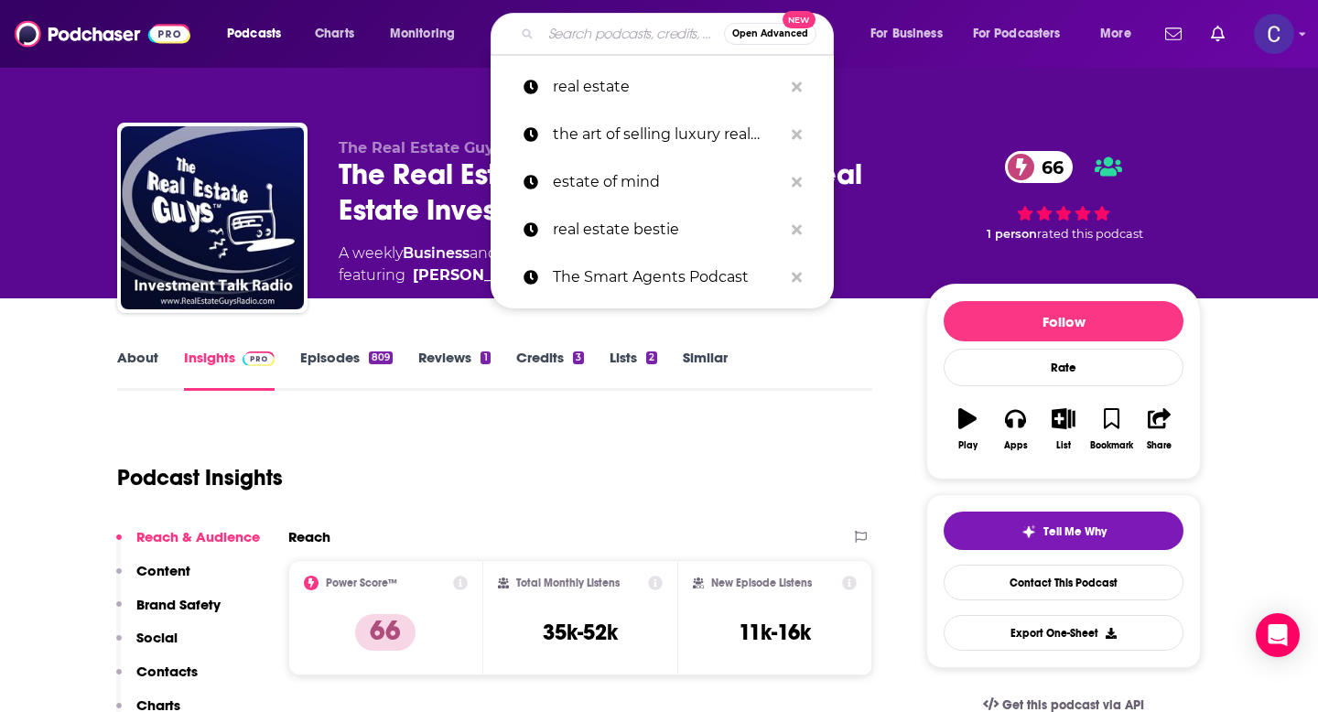
click at [619, 38] on input "Search podcasts, credits, & more..." at bounding box center [632, 33] width 183 height 29
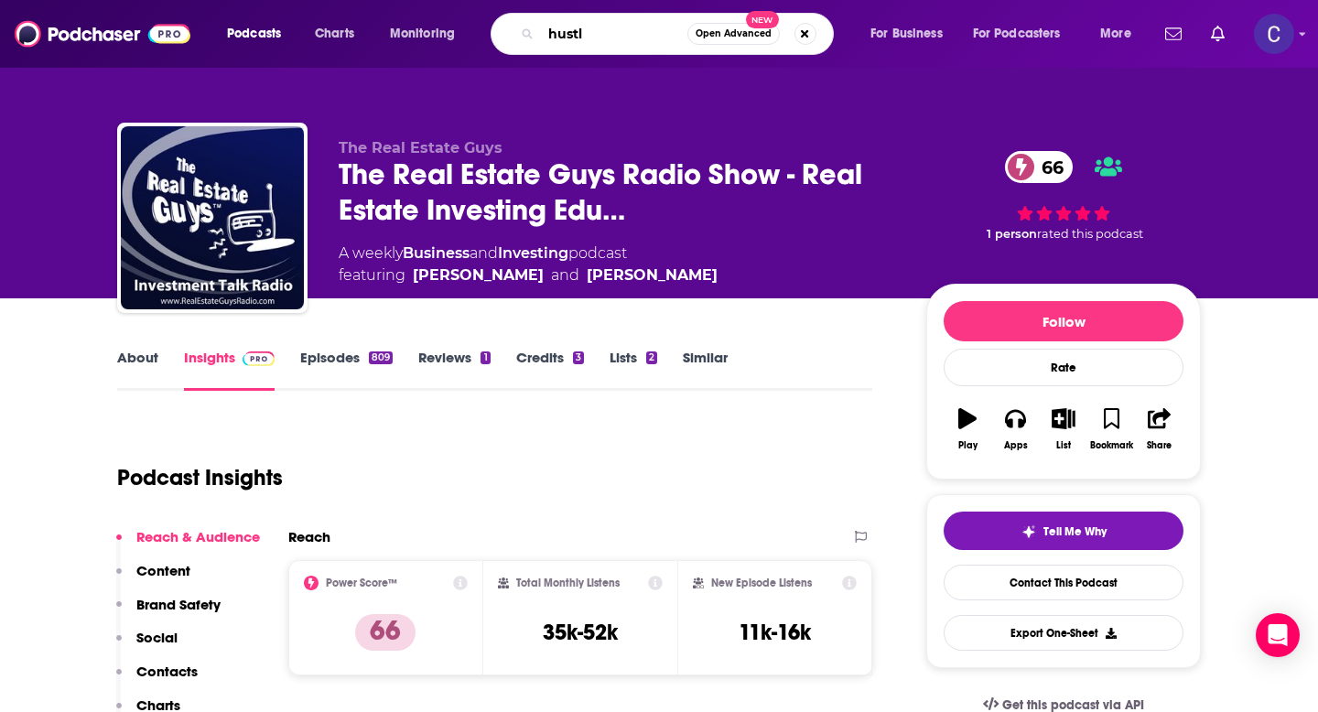
type input "hustle"
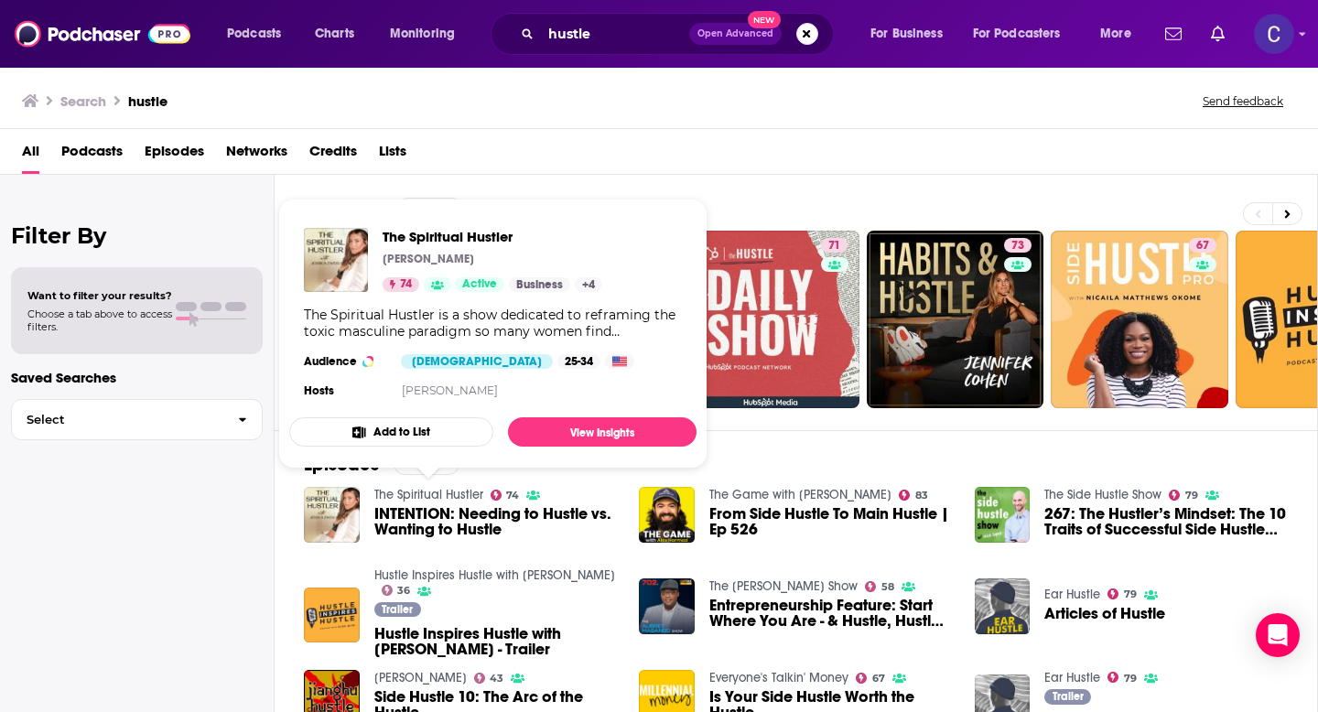
click at [439, 493] on link "The Spiritual Hustler" at bounding box center [428, 495] width 109 height 16
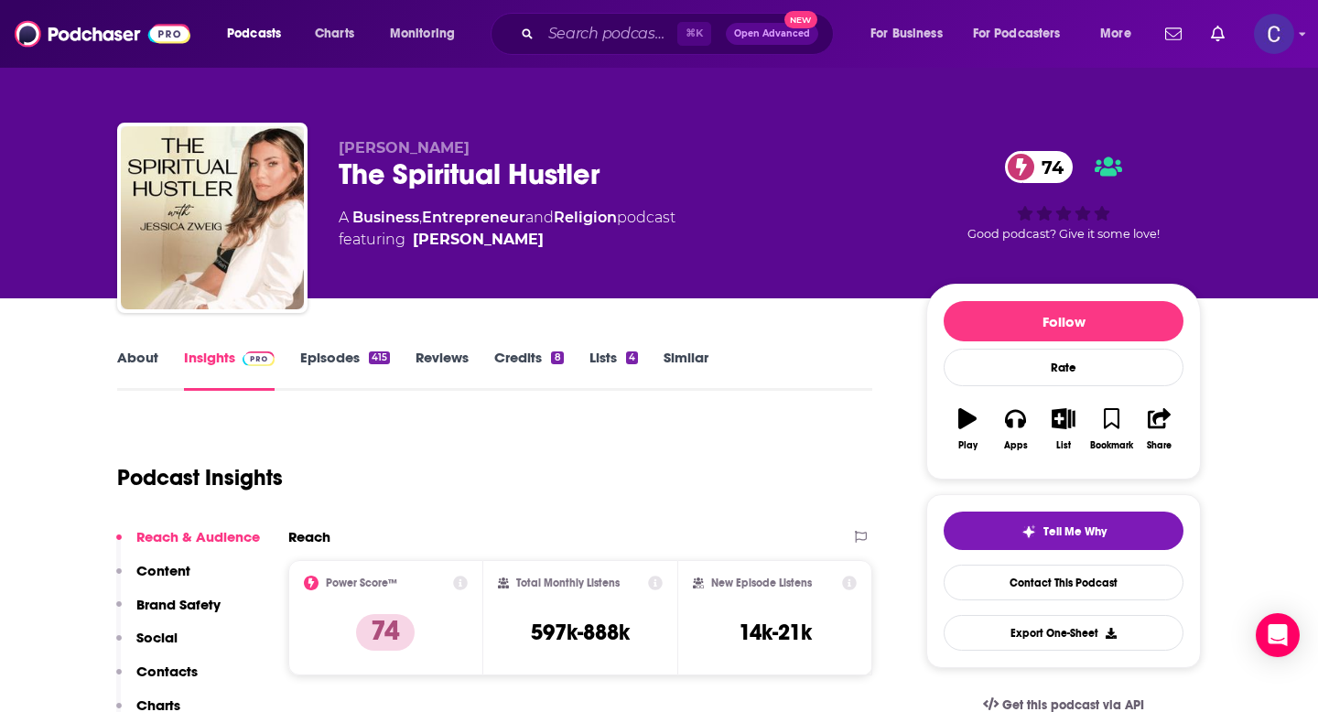
click at [145, 357] on link "About" at bounding box center [137, 370] width 41 height 42
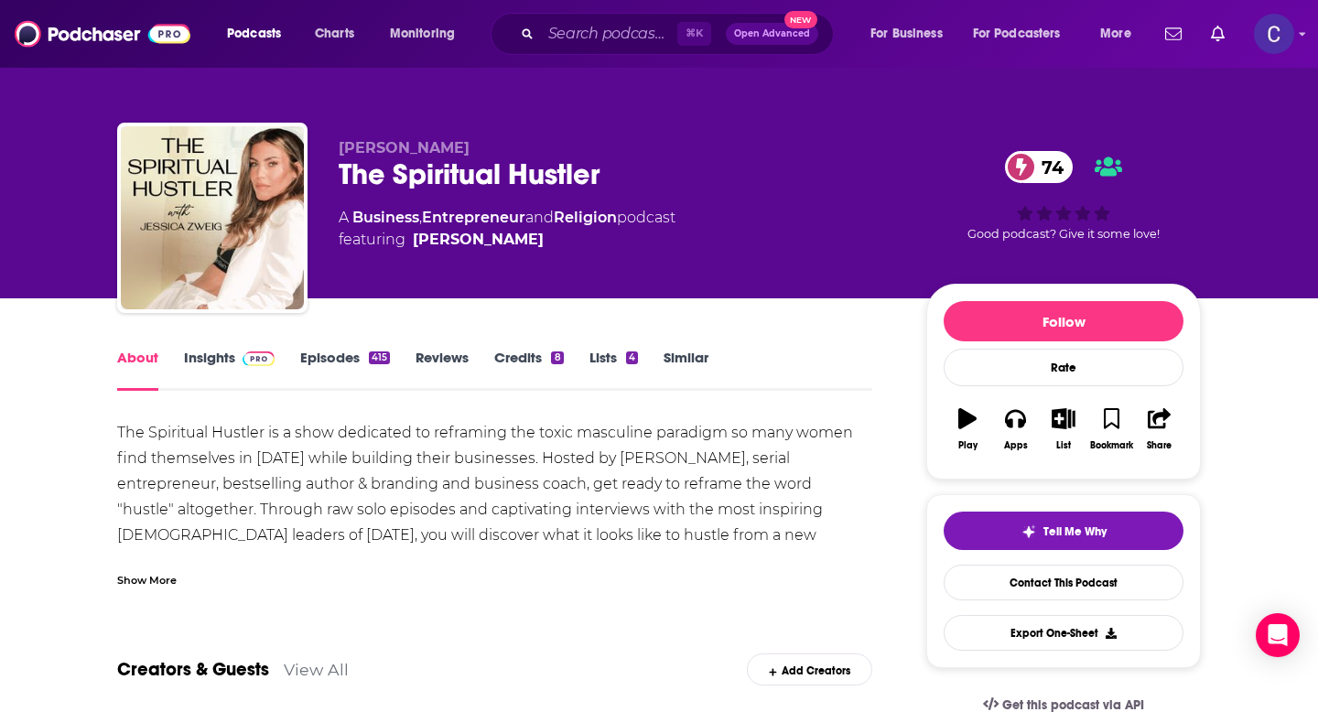
click at [213, 363] on link "Insights" at bounding box center [229, 370] width 91 height 42
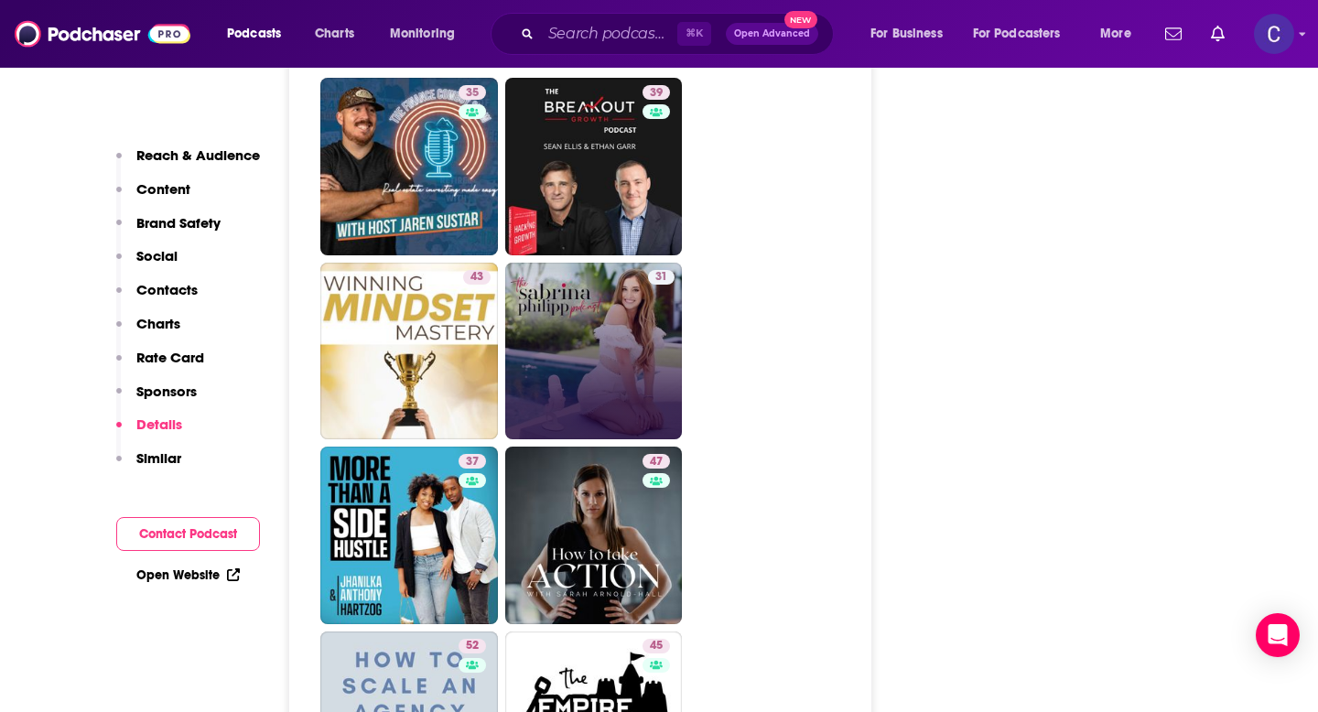
scroll to position [5468, 0]
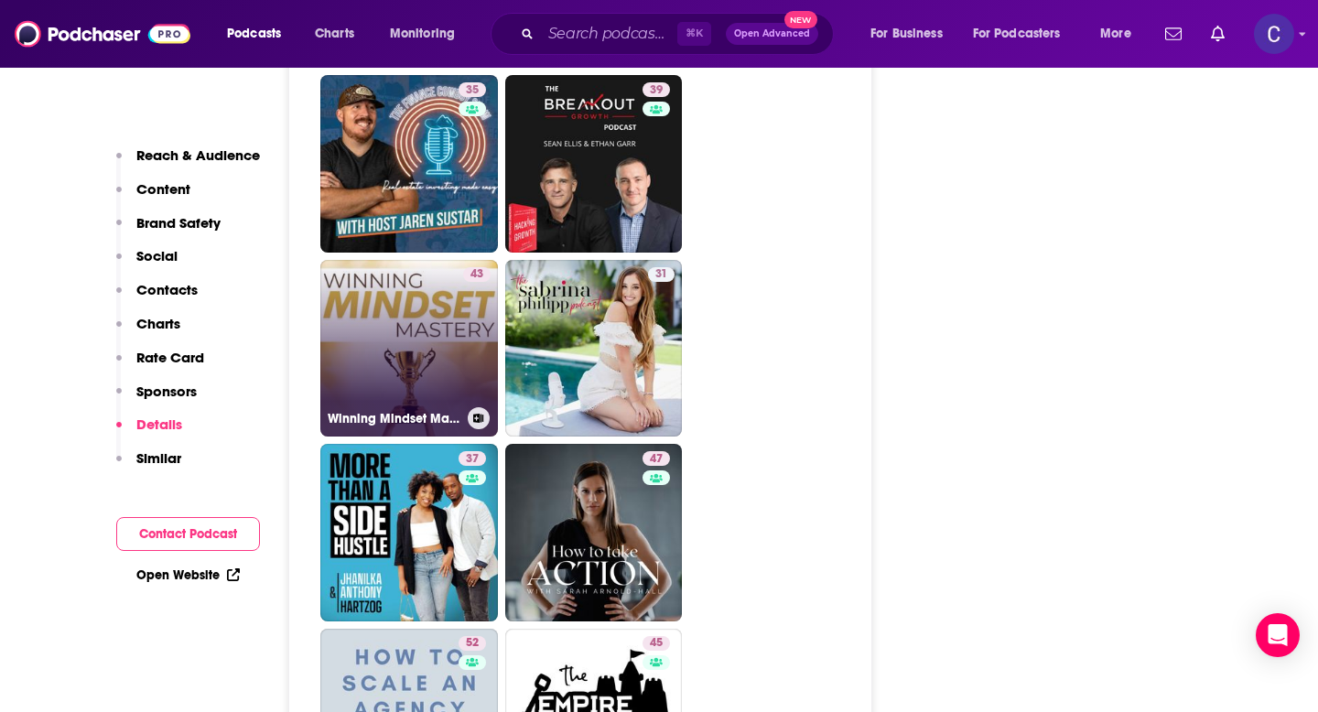
click at [387, 273] on link "43 Winning Mindset Mastery" at bounding box center [409, 349] width 178 height 178
type input "https://www.podchaser.com/podcasts/winning-mindset-mastery-4747052"
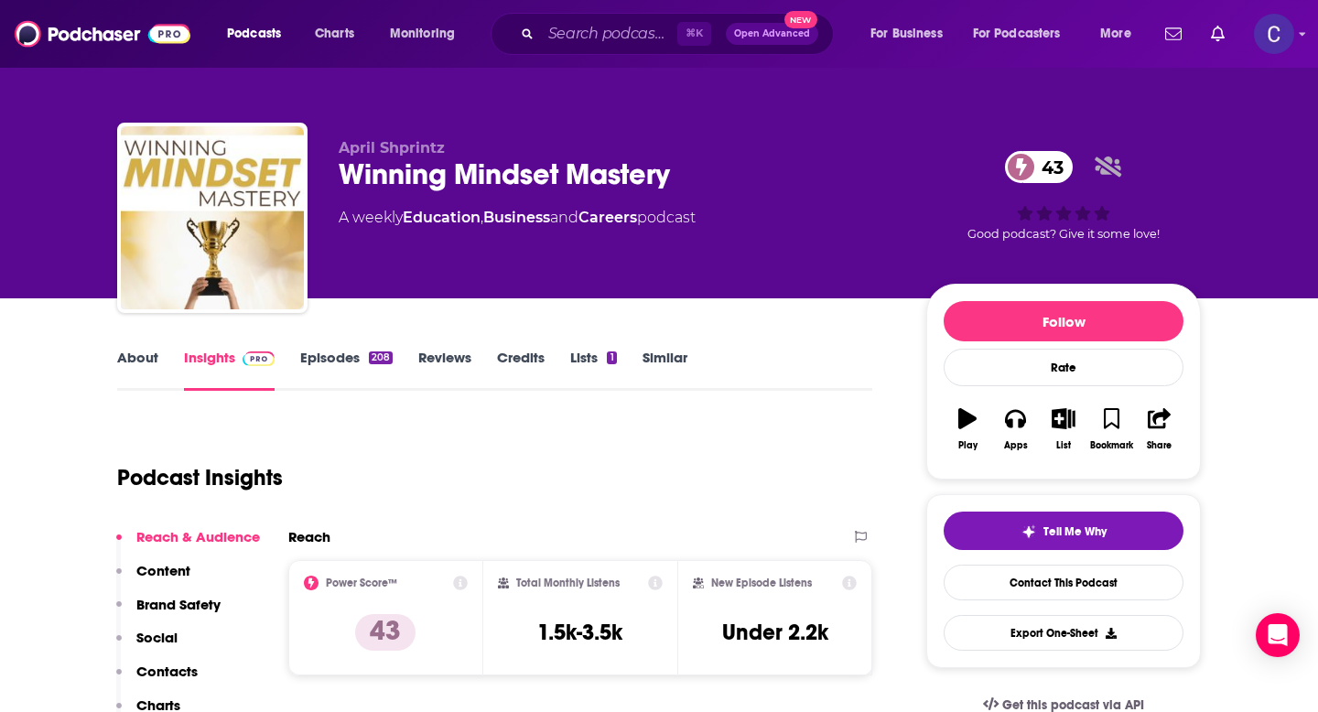
click at [141, 363] on link "About" at bounding box center [137, 370] width 41 height 42
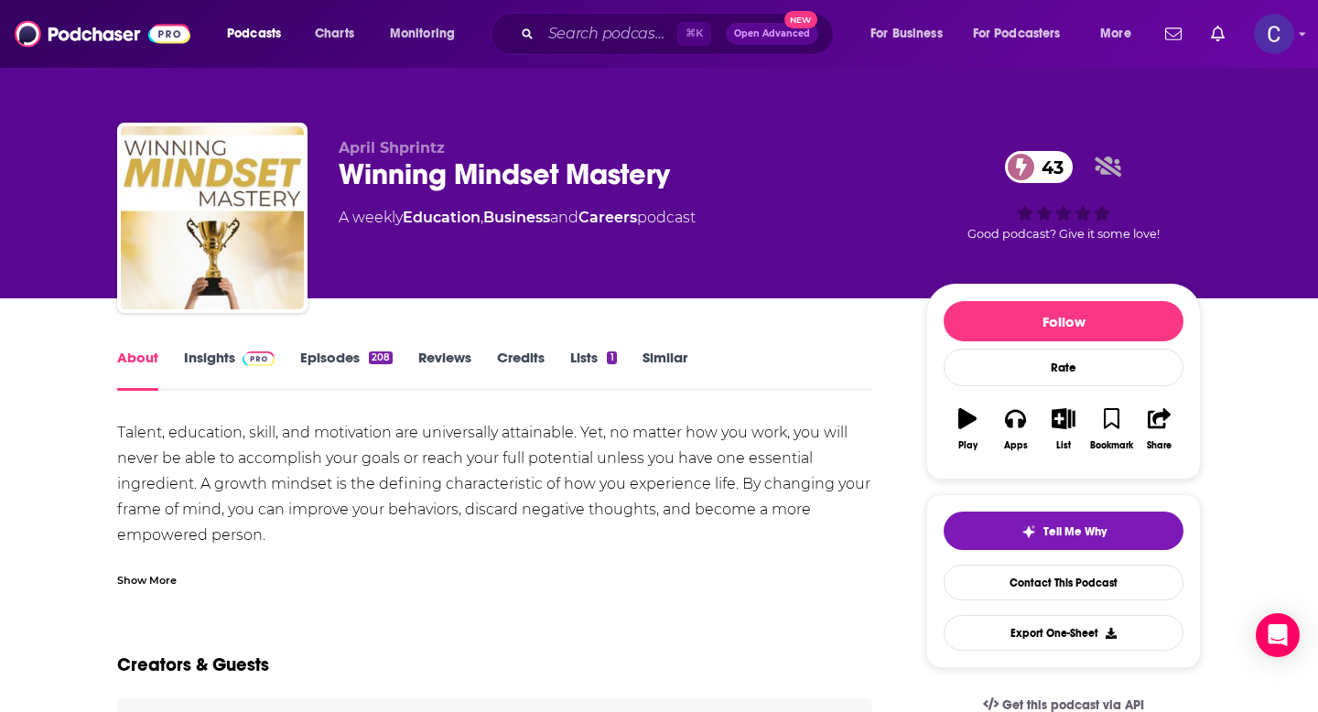
click at [216, 363] on link "Insights" at bounding box center [229, 370] width 91 height 42
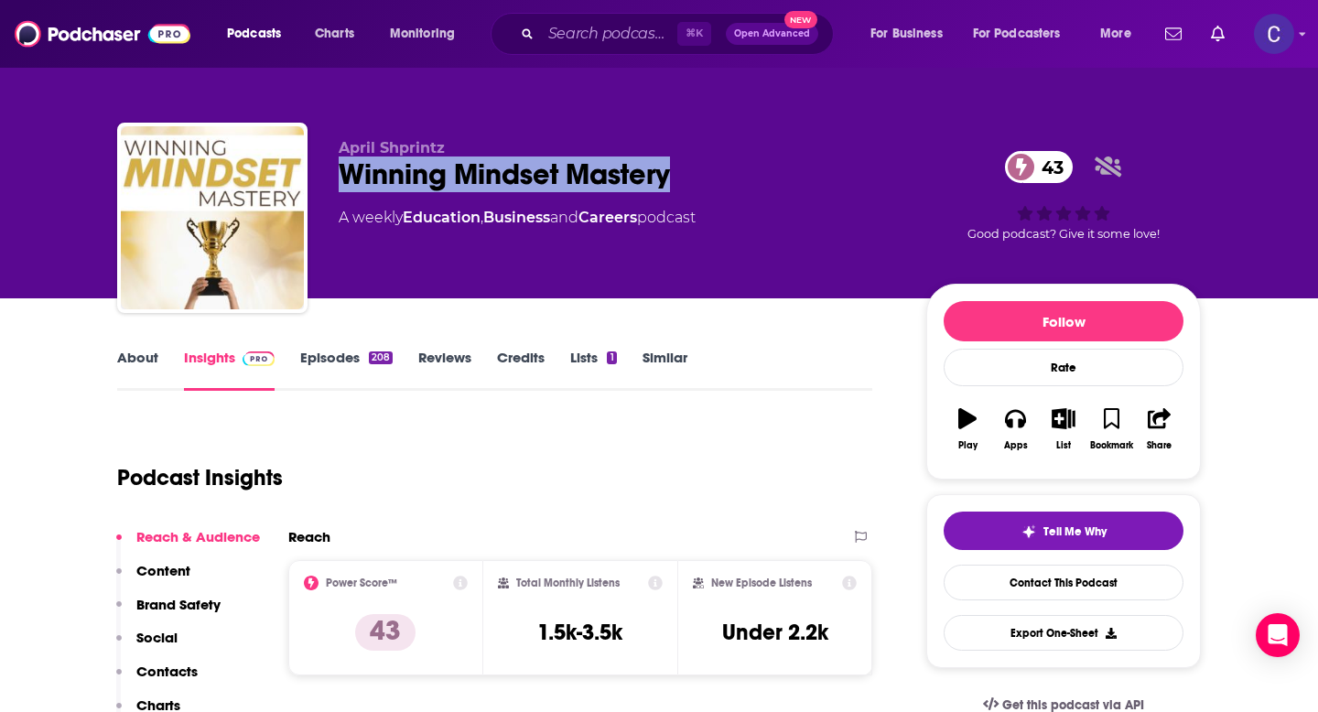
drag, startPoint x: 342, startPoint y: 179, endPoint x: 729, endPoint y: 168, distance: 387.5
click at [729, 168] on div "Winning Mindset Mastery 43" at bounding box center [618, 175] width 559 height 36
copy h2 "Winning Mindset Mastery"
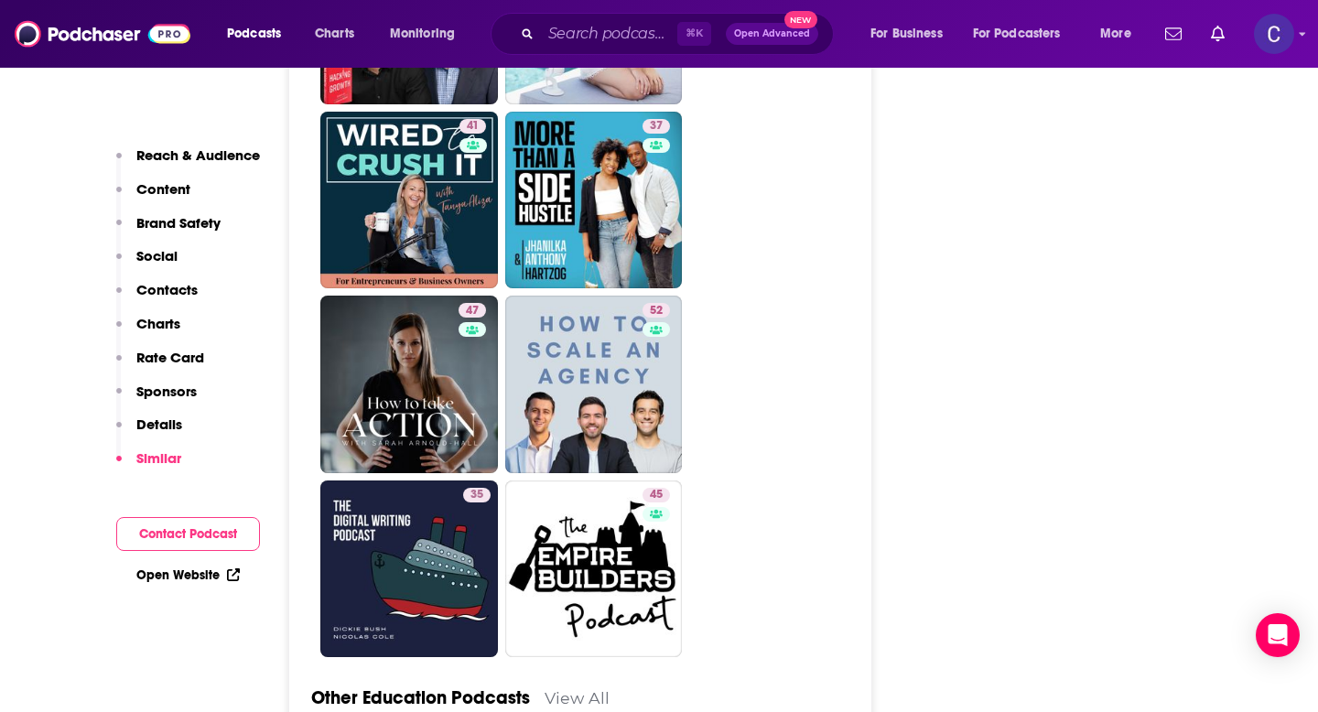
scroll to position [4976, 0]
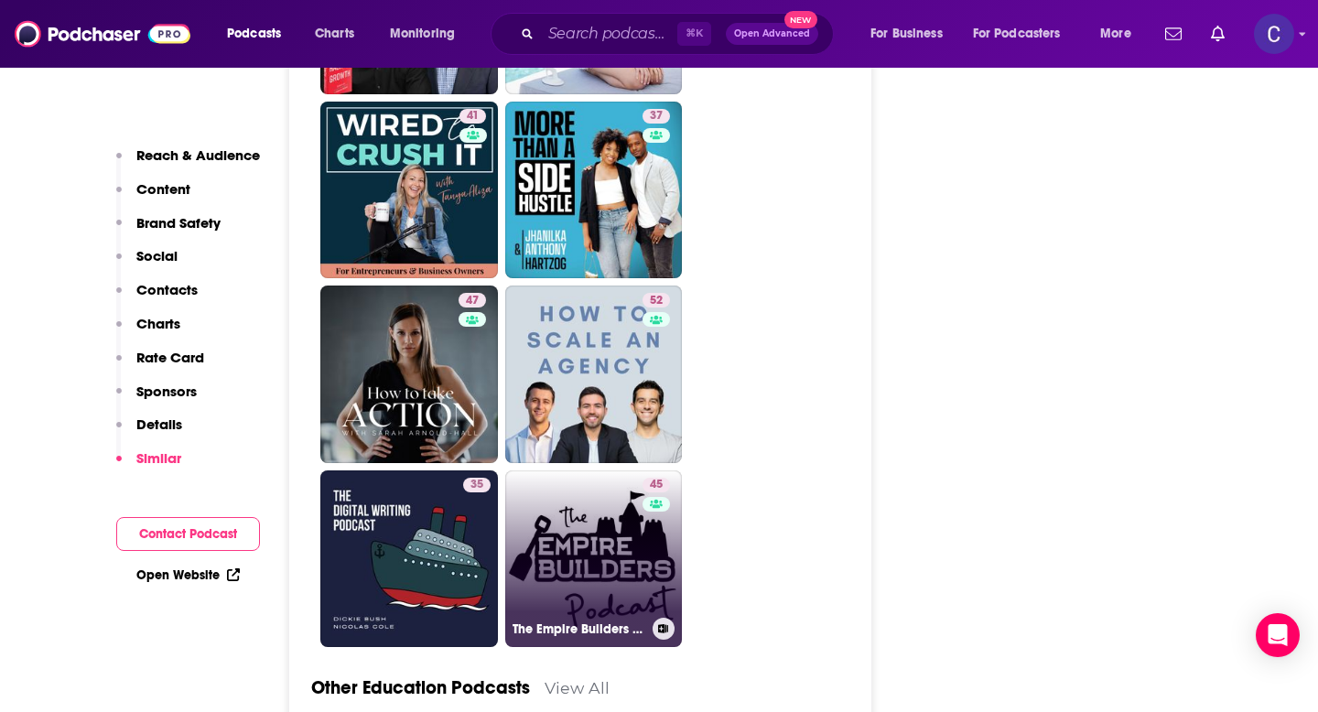
click at [562, 503] on link "45 The Empire Builders Podcast" at bounding box center [594, 560] width 178 height 178
type input "https://www.podchaser.com/podcasts/the-empire-builders-podcast-4245962"
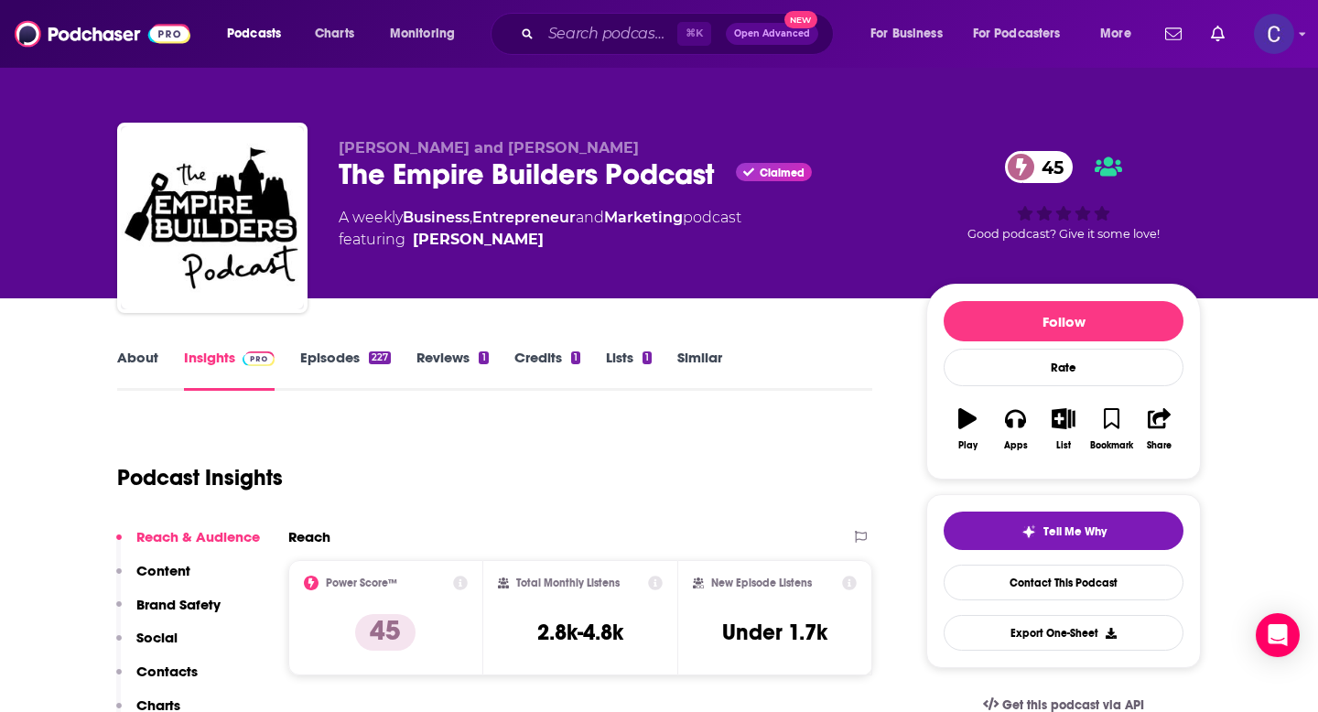
click at [141, 361] on link "About" at bounding box center [137, 370] width 41 height 42
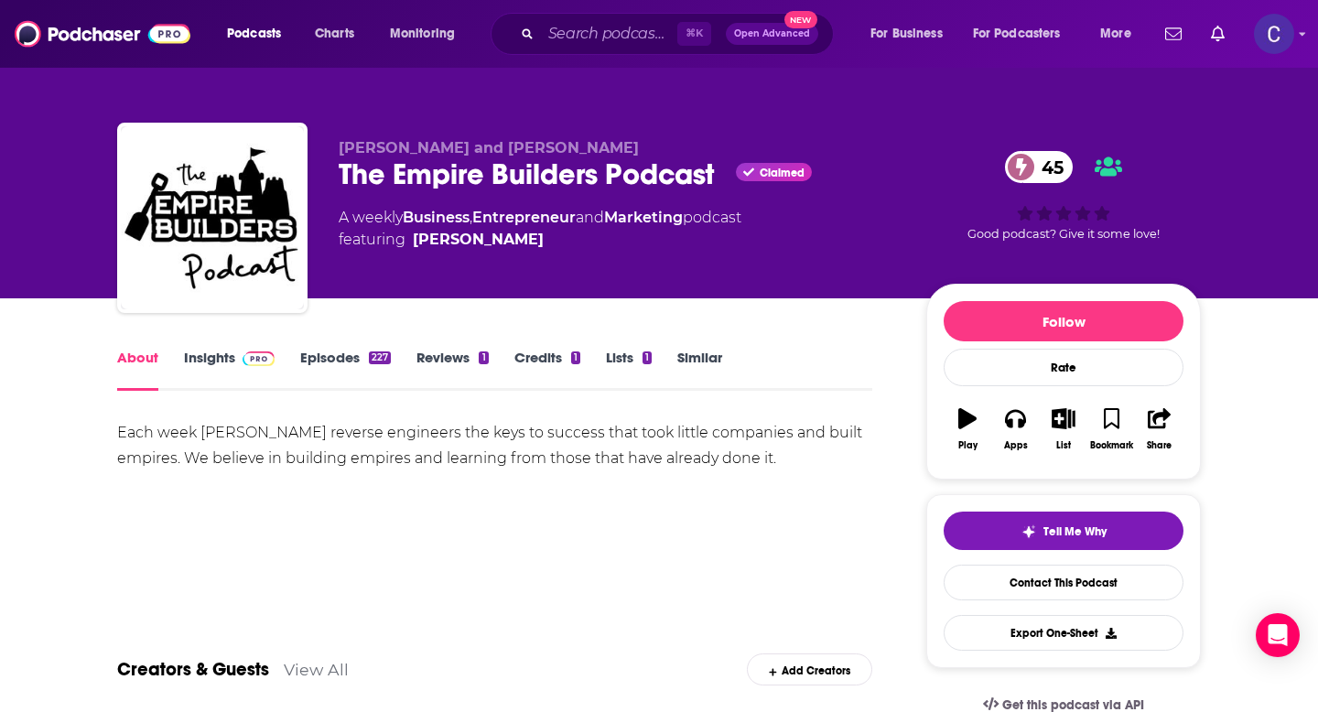
click at [590, 49] on div "⌘ K Open Advanced New" at bounding box center [662, 34] width 343 height 42
click at [580, 38] on input "Search podcasts, credits, & more..." at bounding box center [609, 33] width 136 height 29
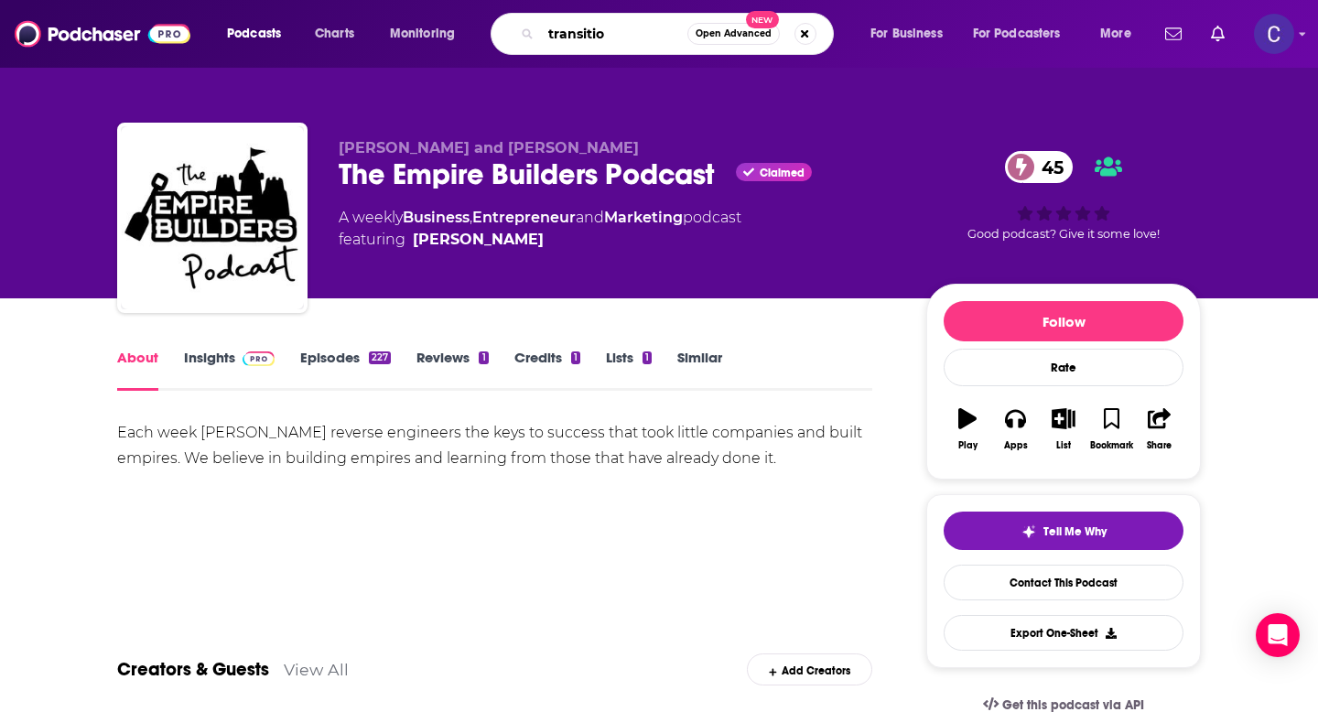
type input "transition"
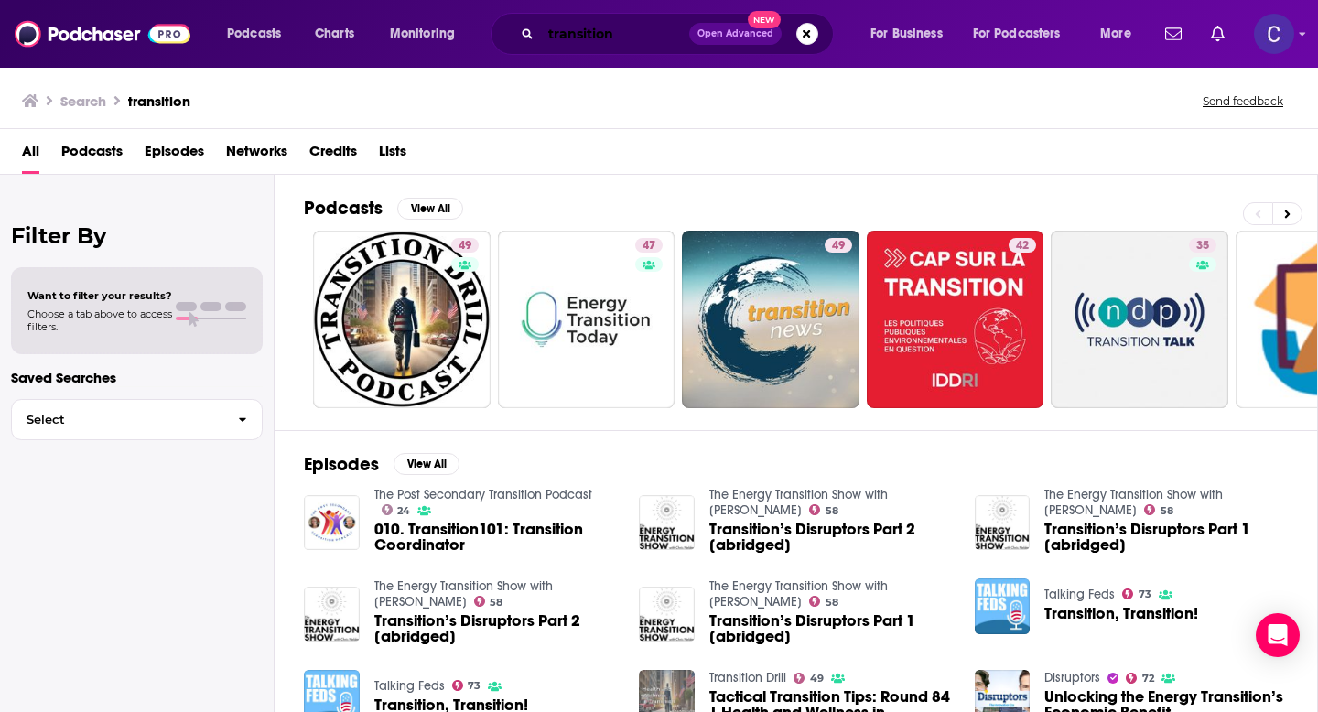
click at [564, 32] on input "transition" at bounding box center [615, 33] width 148 height 29
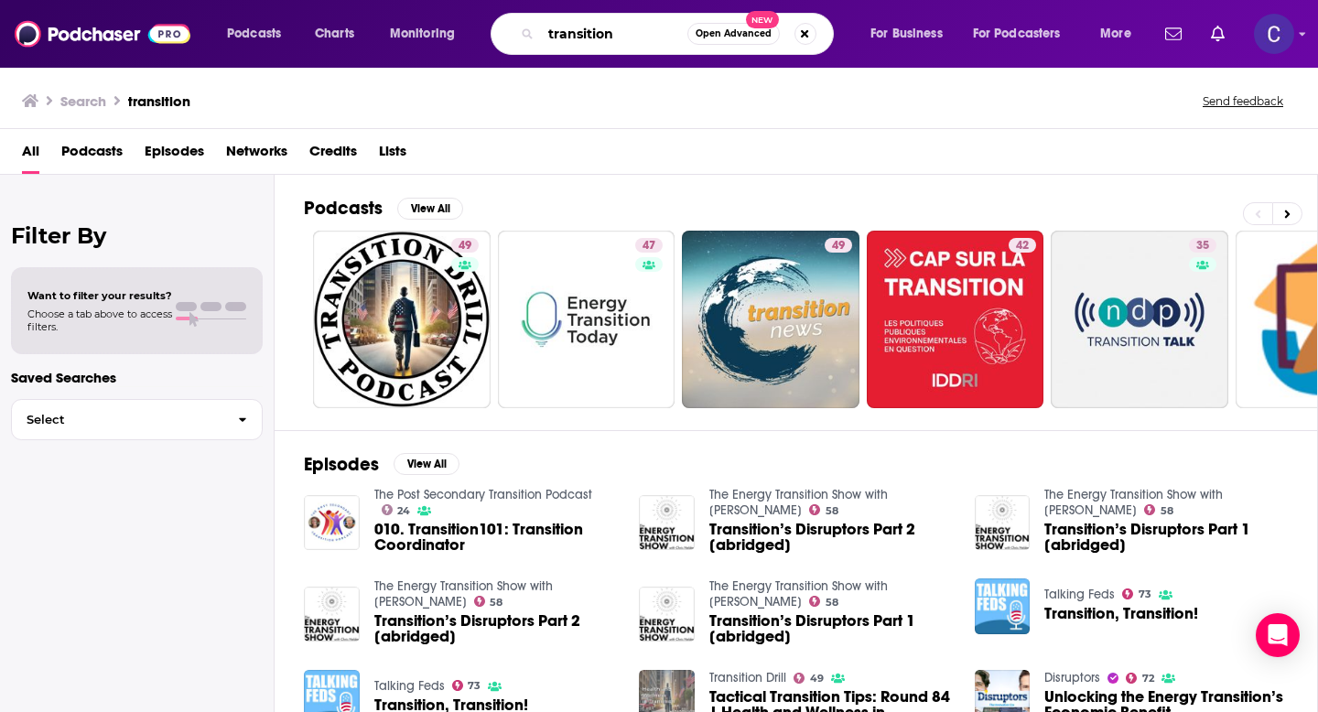
click at [564, 32] on input "transition" at bounding box center [614, 33] width 146 height 29
type input "entrepreneur"
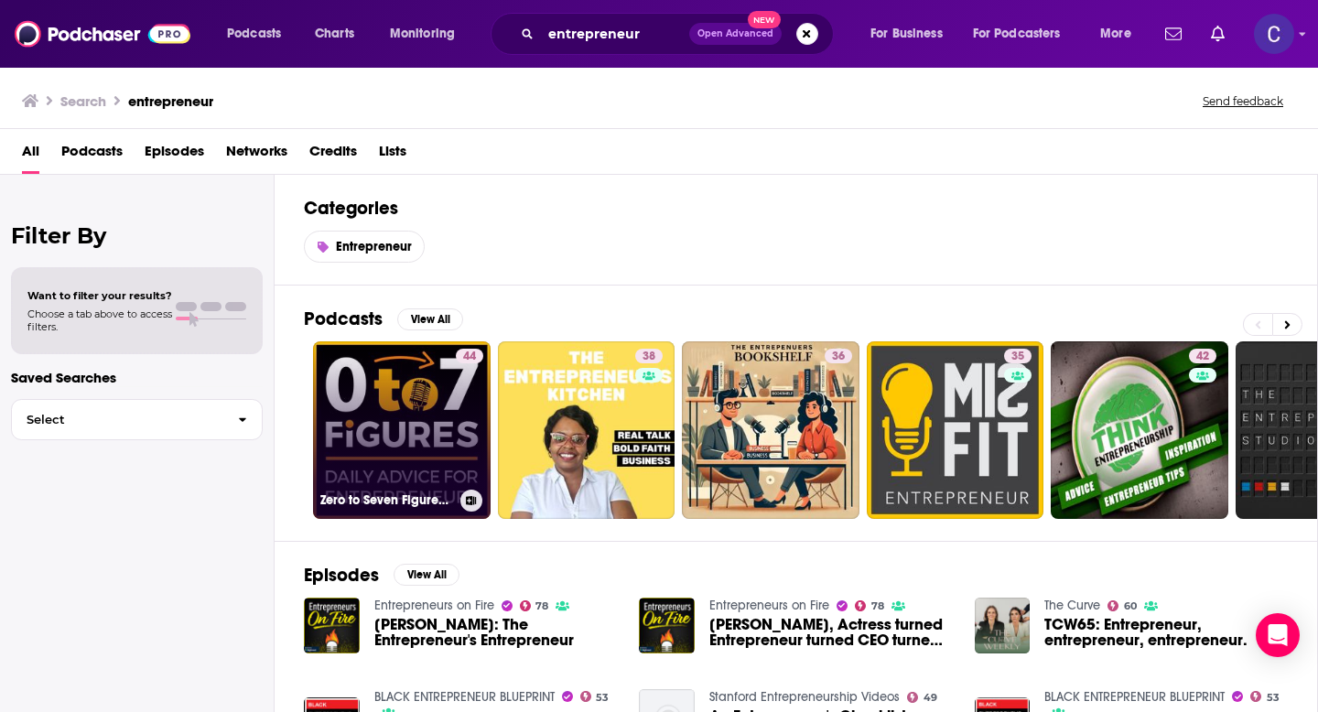
click at [370, 404] on link "44 Zero to Seven Figures Entrepreneur Podcast - Entrepreneur Tips & Entrepreneu…" at bounding box center [402, 431] width 178 height 178
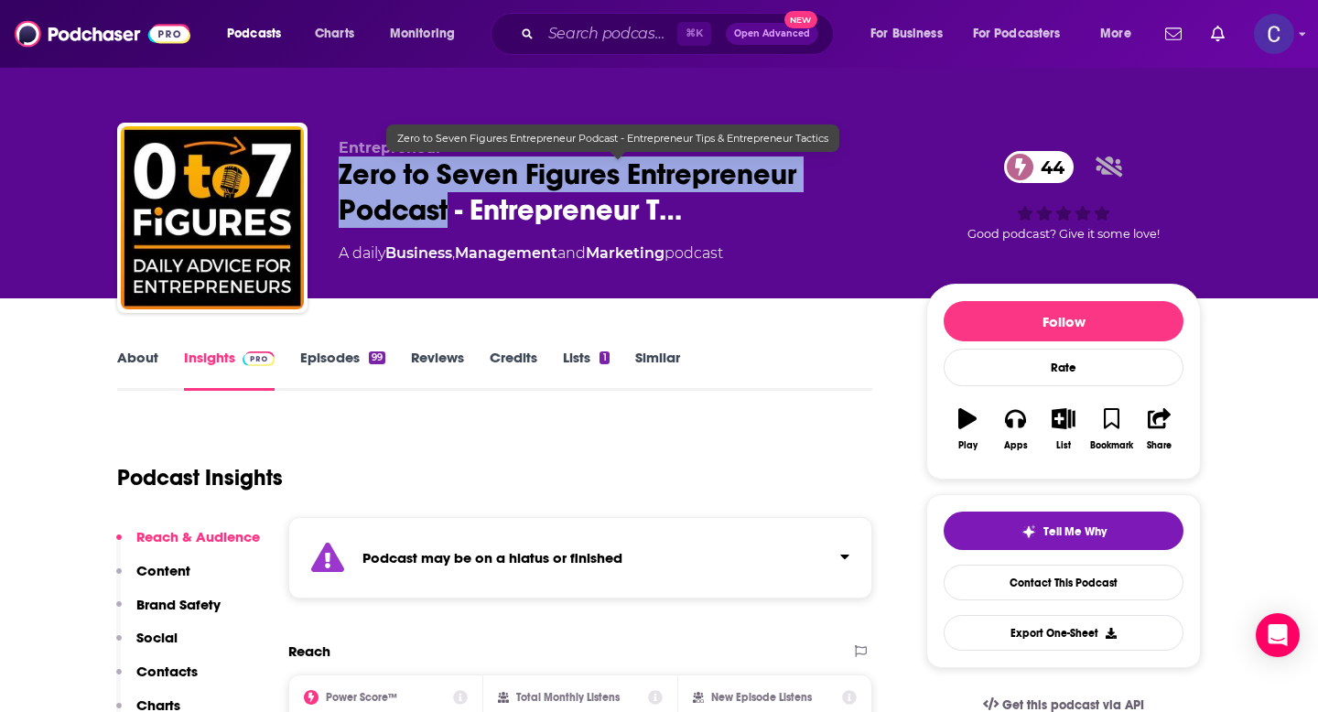
drag, startPoint x: 337, startPoint y: 178, endPoint x: 448, endPoint y: 212, distance: 116.1
click at [448, 212] on div "Entrepreneur Zero to Seven Figures Entrepreneur Podcast - Entrepreneur T… 44 A …" at bounding box center [659, 222] width 1084 height 198
copy h2 "Zero to Seven Figures Entrepreneur Podcast"
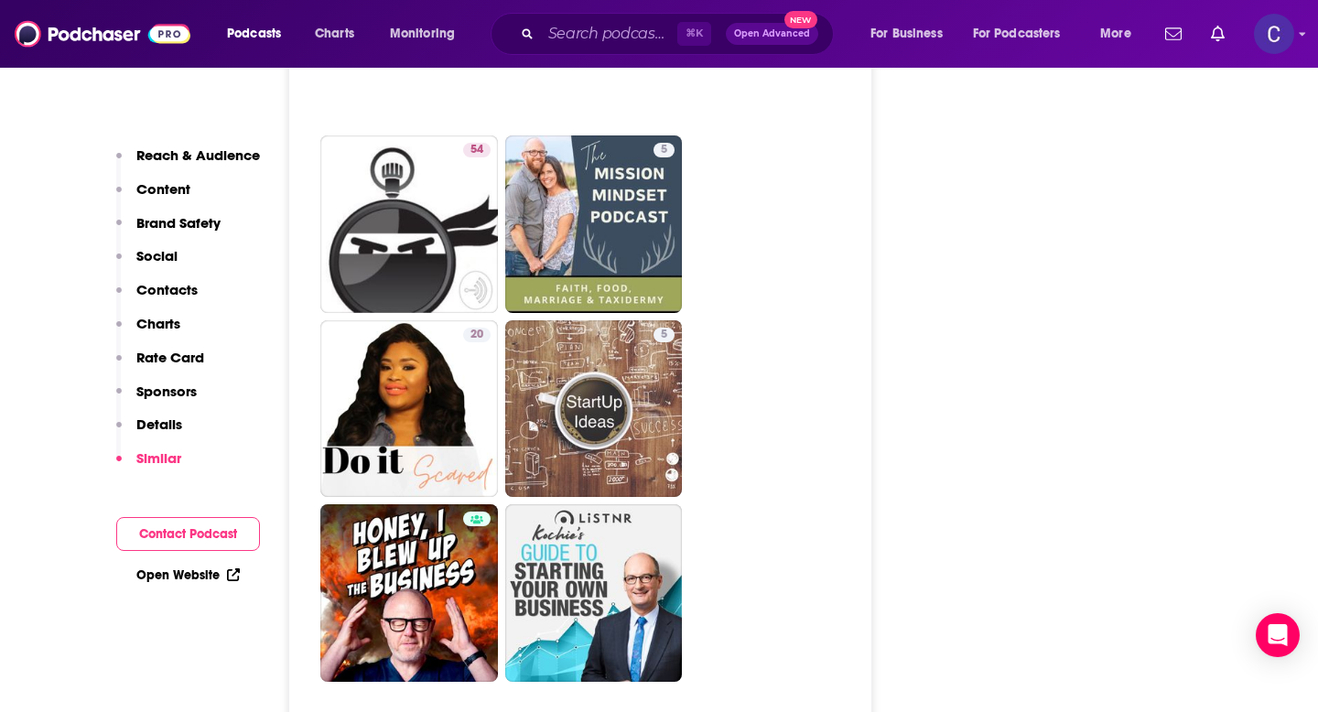
scroll to position [5095, 0]
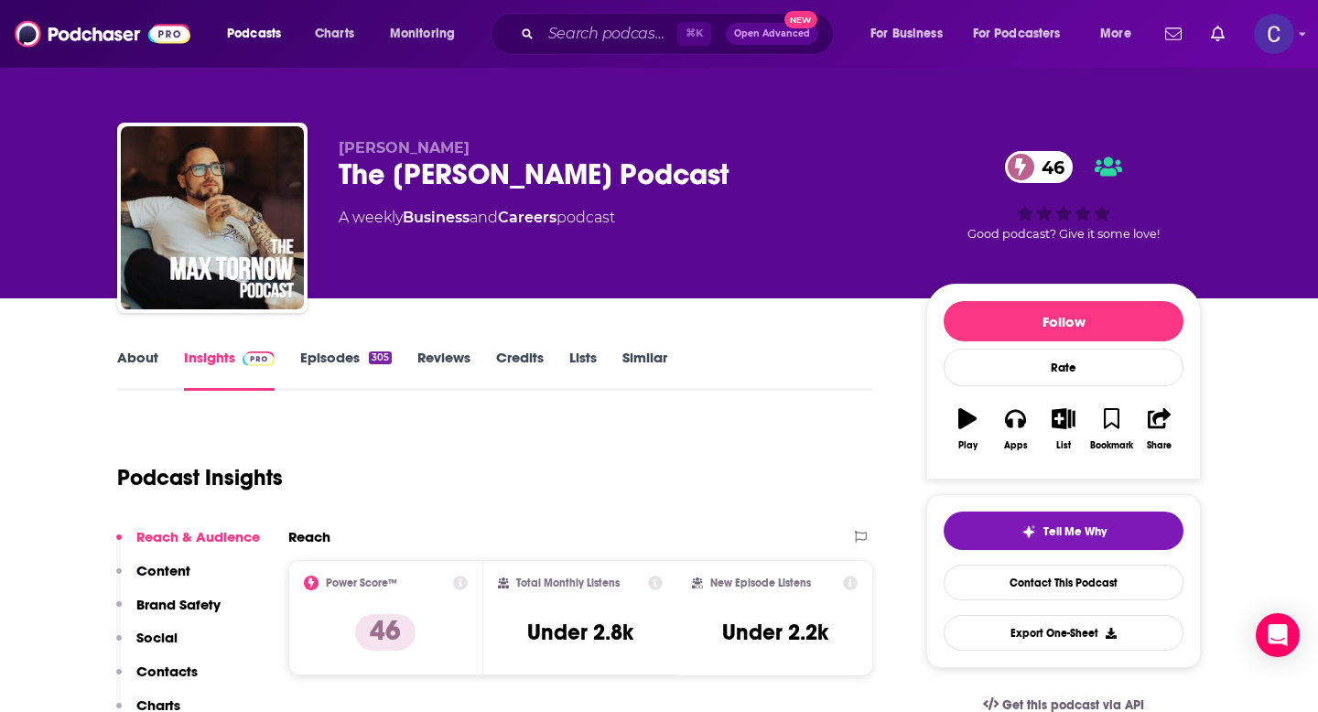
click at [130, 358] on link "About" at bounding box center [137, 370] width 41 height 42
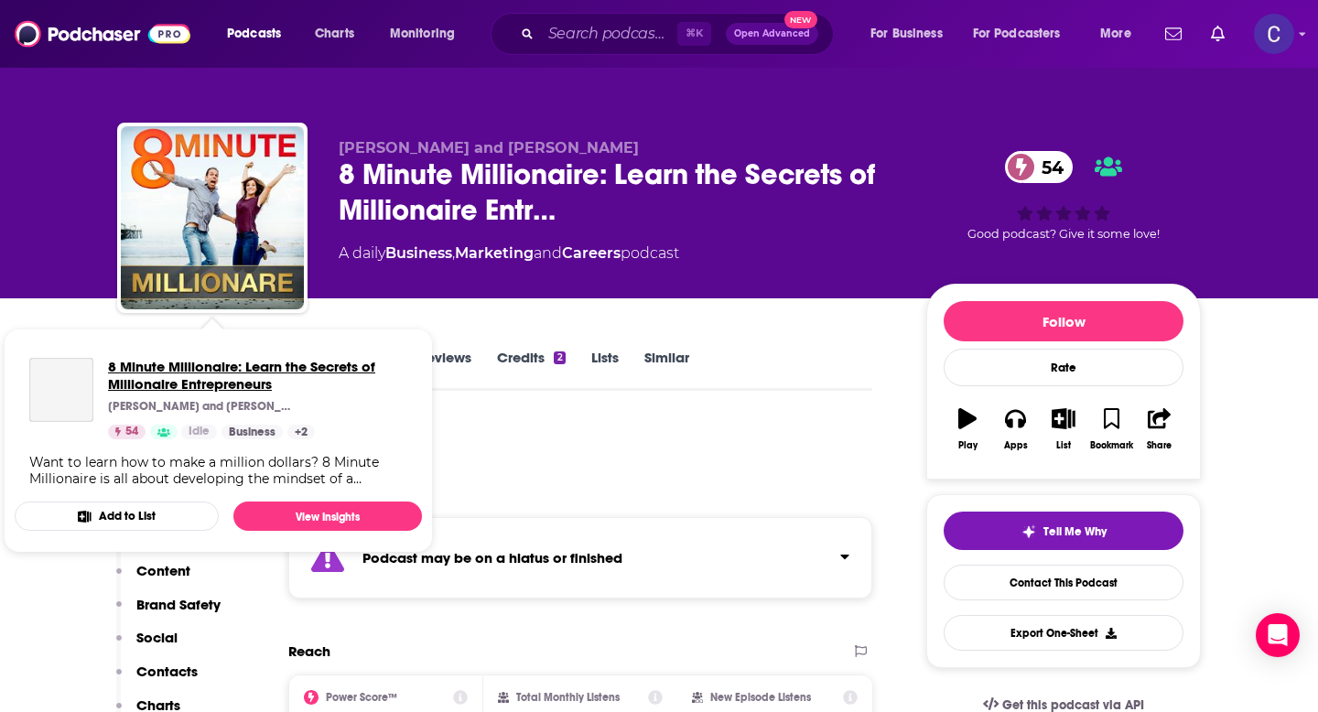
click at [148, 361] on span "8 Minute Millionaire: Learn the Secrets of Millionaire Entrepreneurs" at bounding box center [257, 375] width 299 height 35
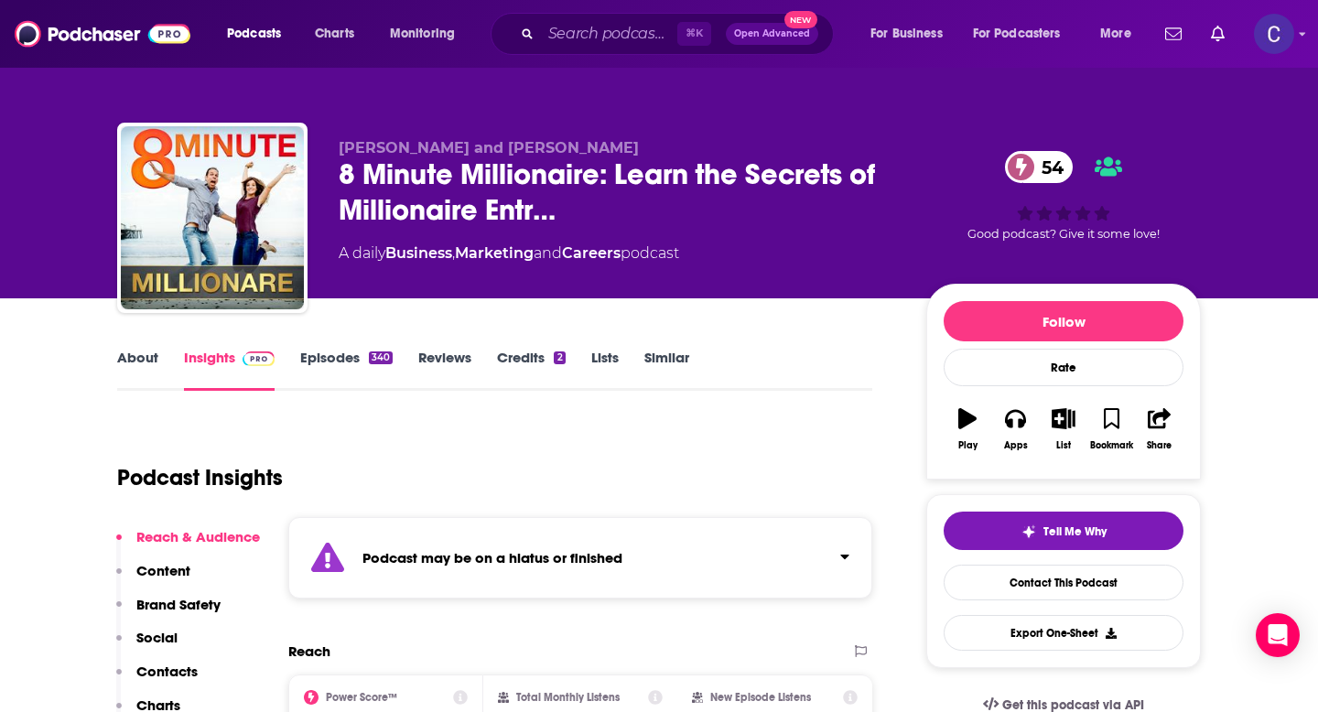
click at [138, 353] on link "About" at bounding box center [137, 370] width 41 height 42
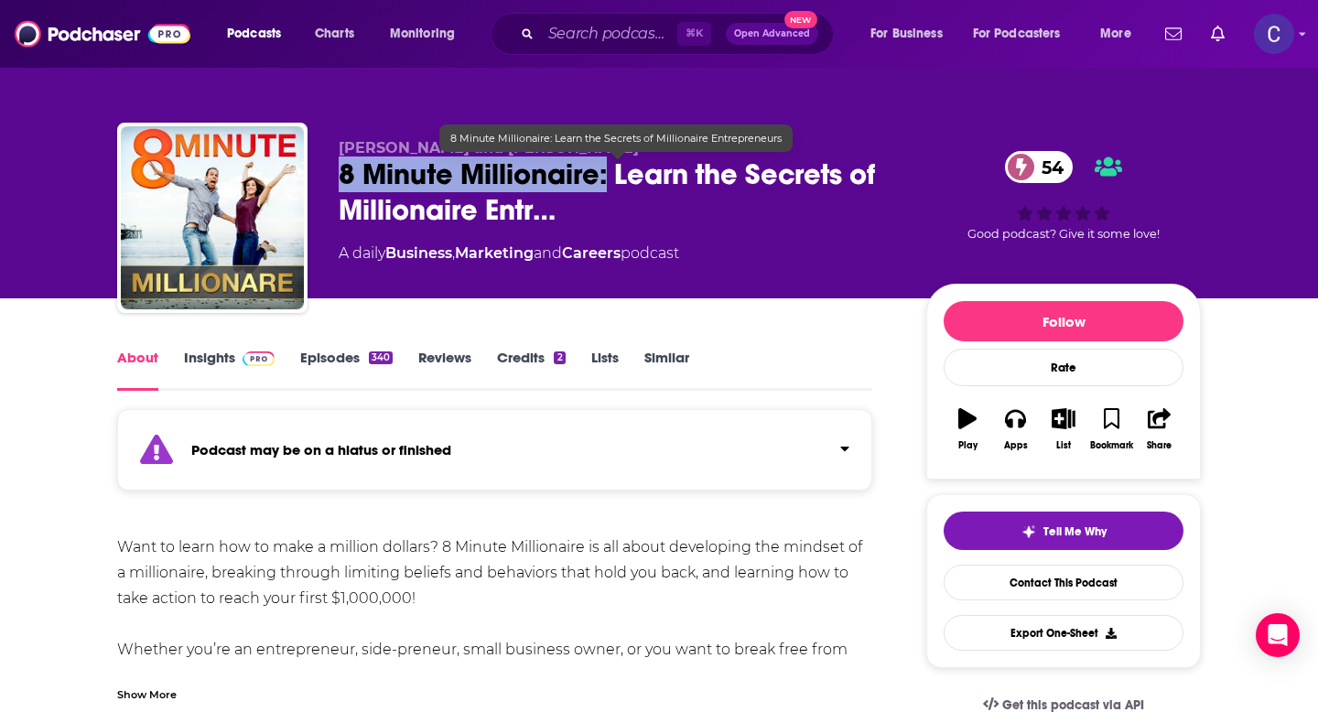
drag, startPoint x: 345, startPoint y: 178, endPoint x: 610, endPoint y: 179, distance: 264.6
click at [610, 179] on span "8 Minute Millionaire: Learn the Secrets of Millionaire Entr…" at bounding box center [618, 192] width 559 height 71
copy h1 "8 Minute Millionaire:"
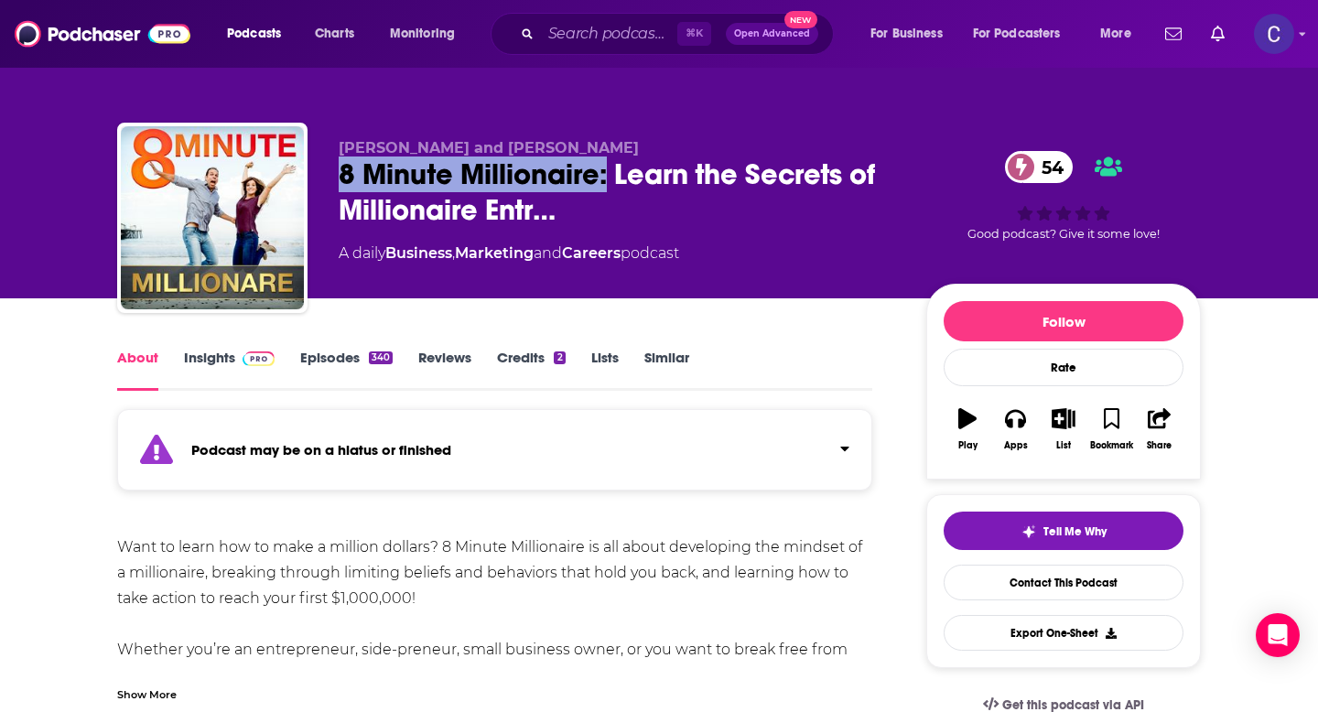
click at [217, 361] on link "Insights" at bounding box center [229, 370] width 91 height 42
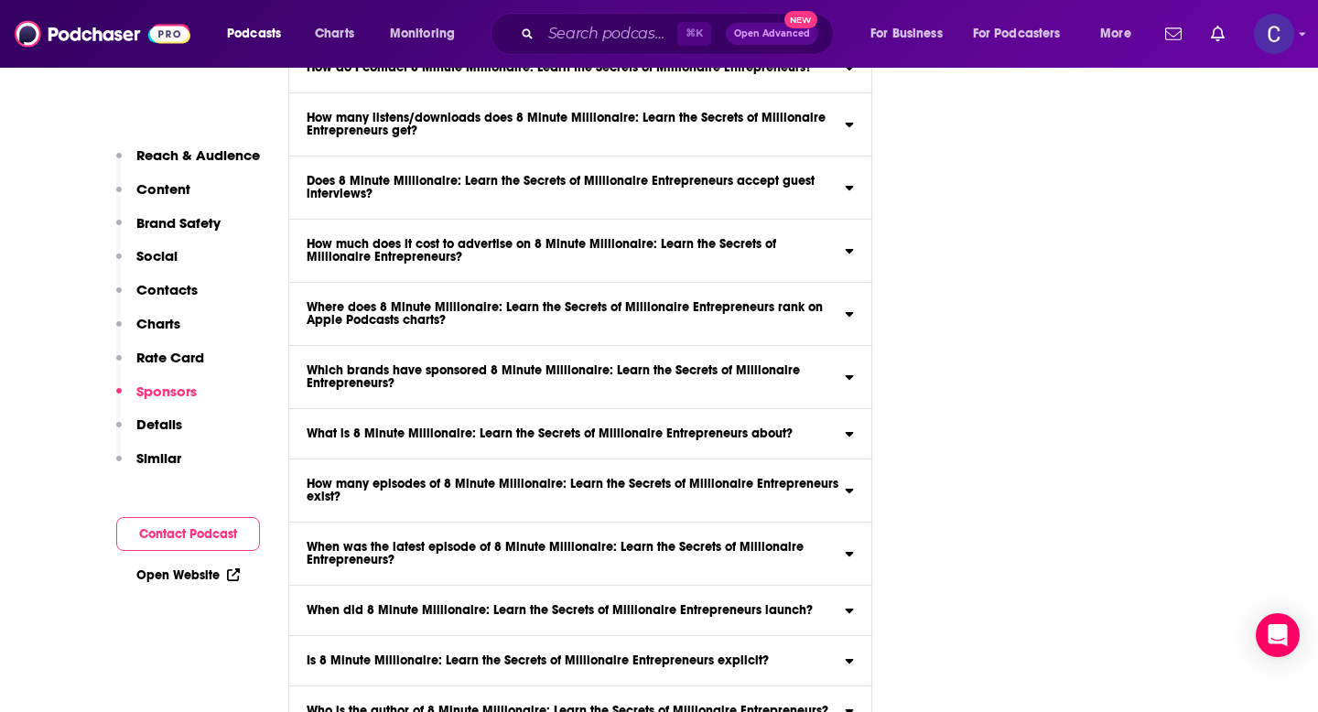
scroll to position [9634, 0]
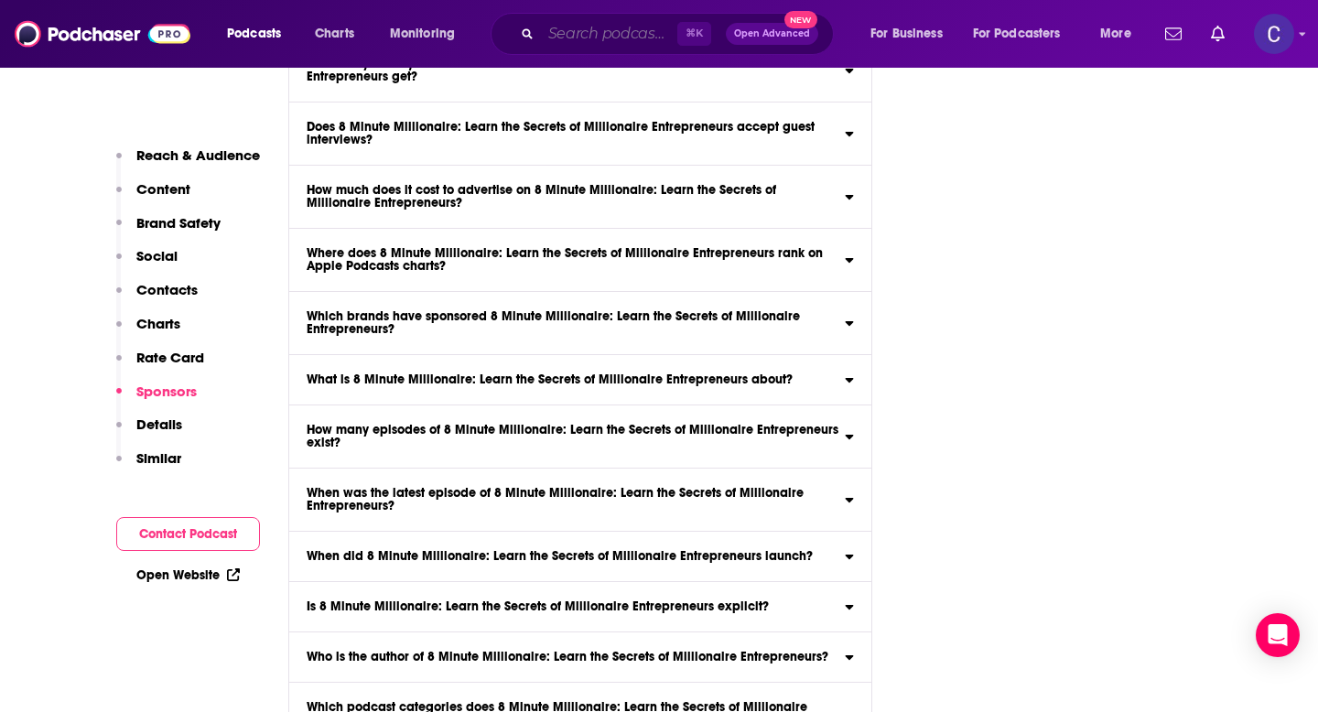
click at [578, 34] on input "Search podcasts, credits, & more..." at bounding box center [609, 33] width 136 height 29
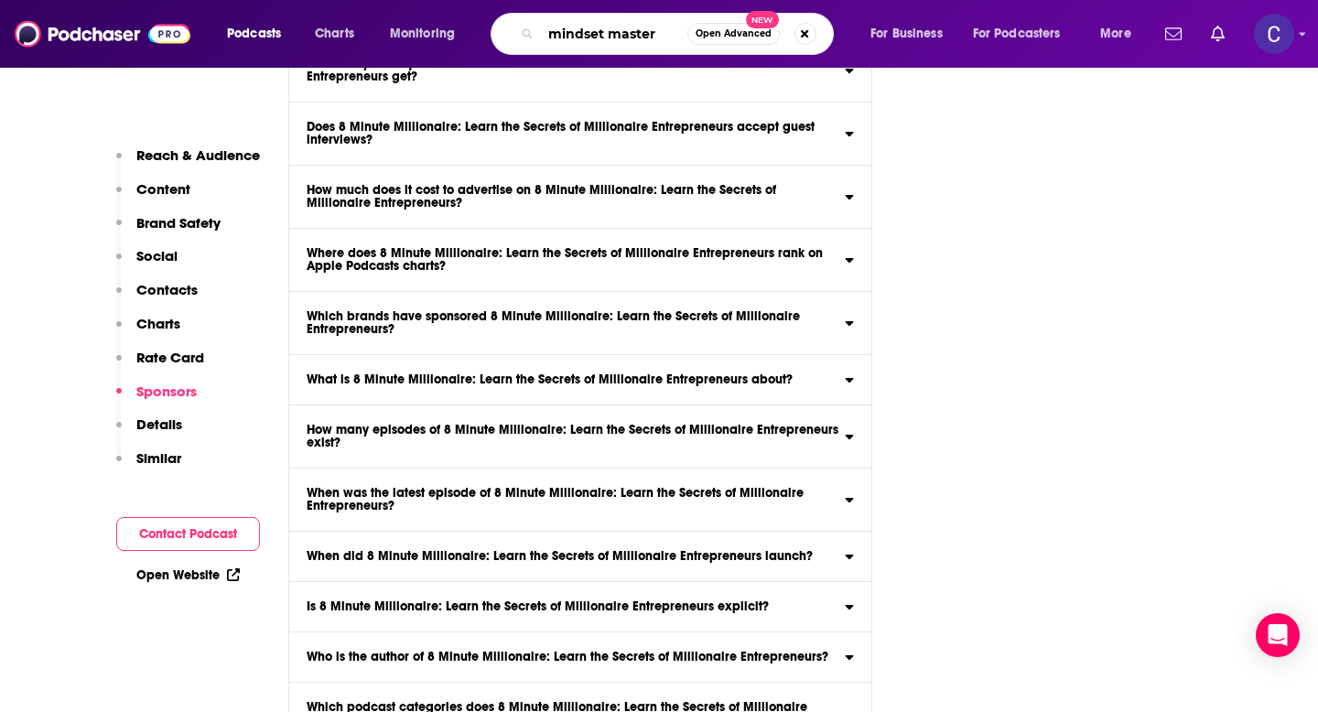
type input "mindset mastery"
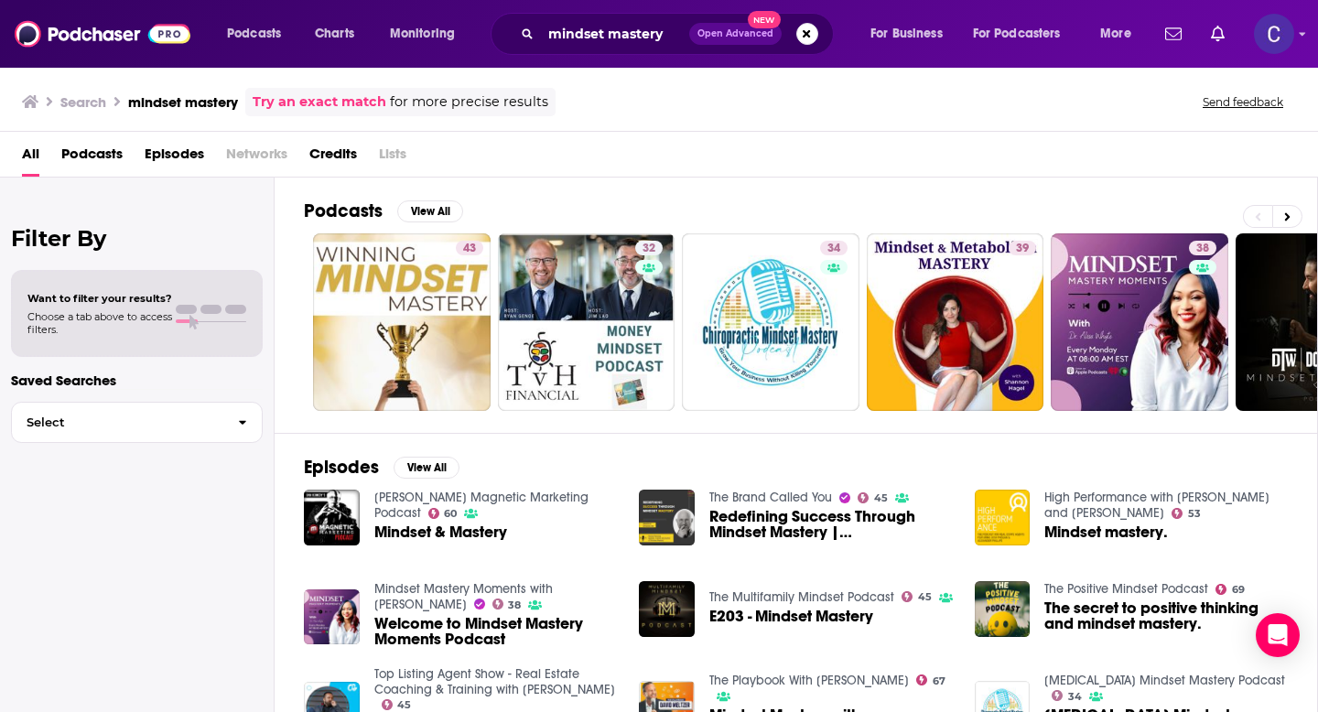
click at [461, 495] on link "[PERSON_NAME] Magnetic Marketing Podcast" at bounding box center [481, 505] width 214 height 31
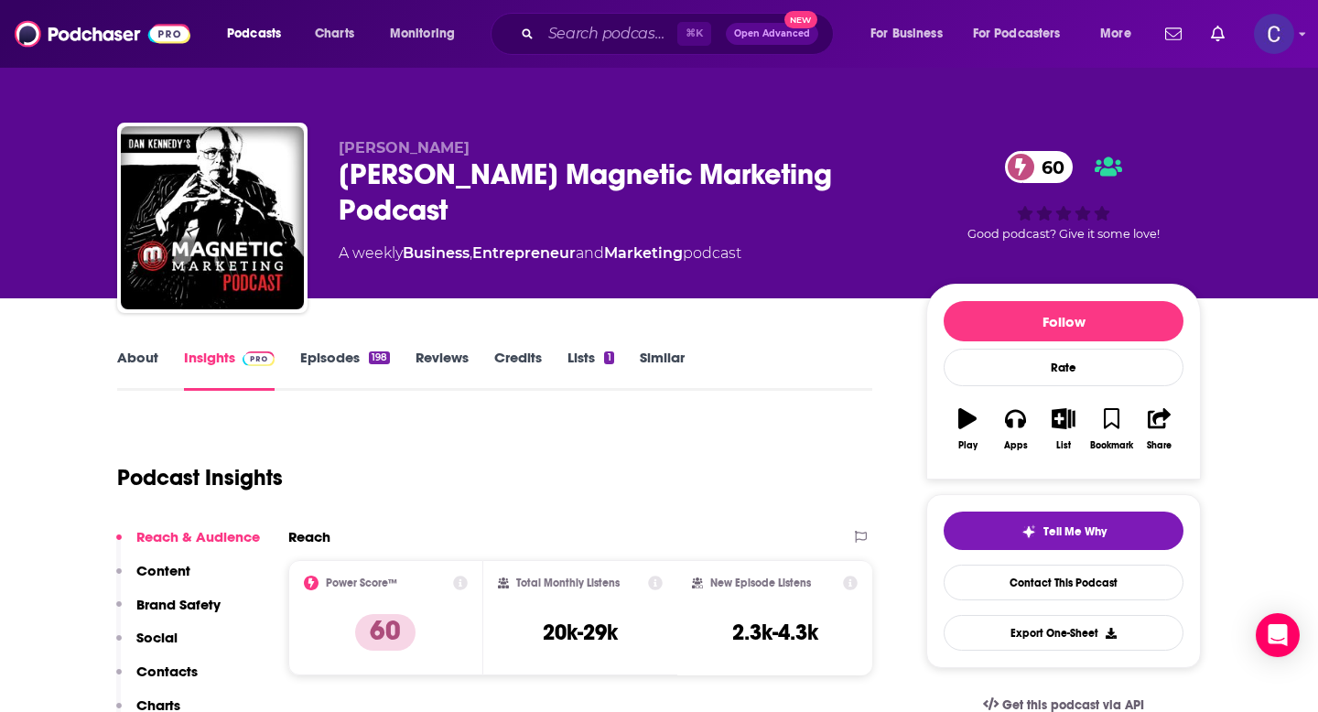
click at [145, 360] on link "About" at bounding box center [137, 370] width 41 height 42
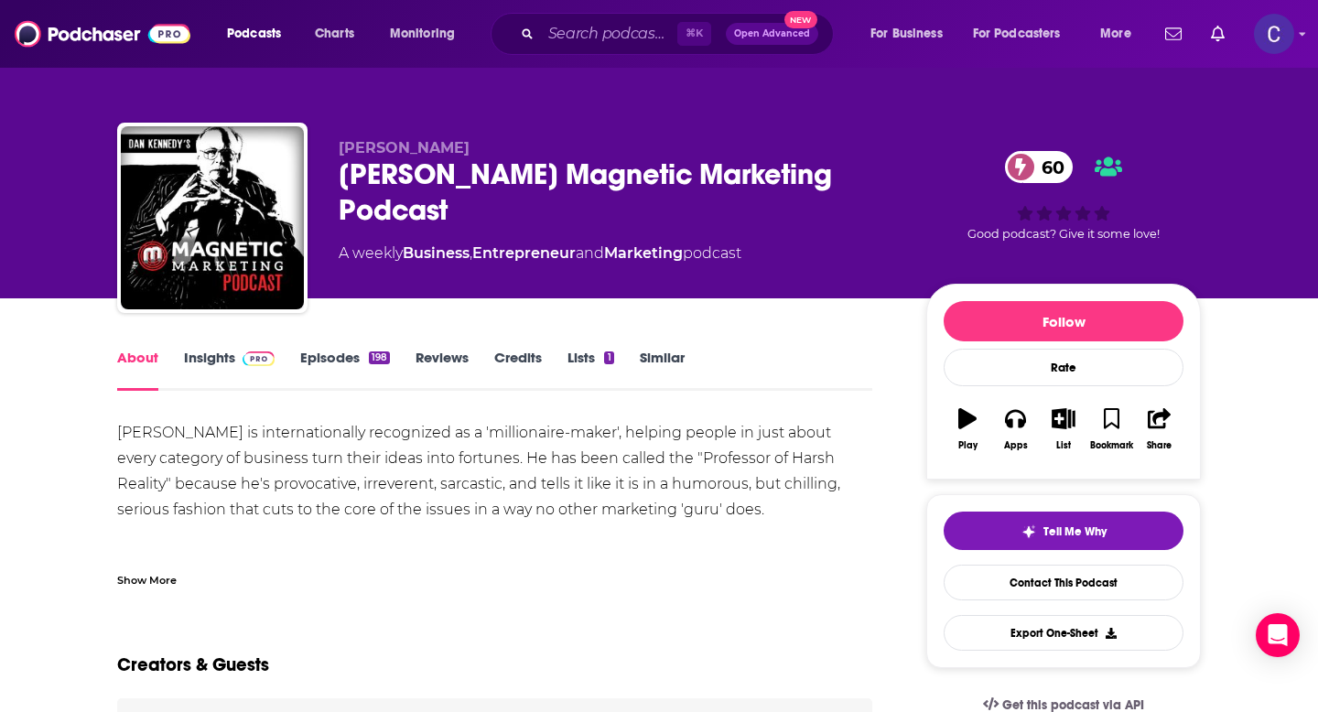
click at [168, 578] on div "Show More" at bounding box center [147, 578] width 60 height 17
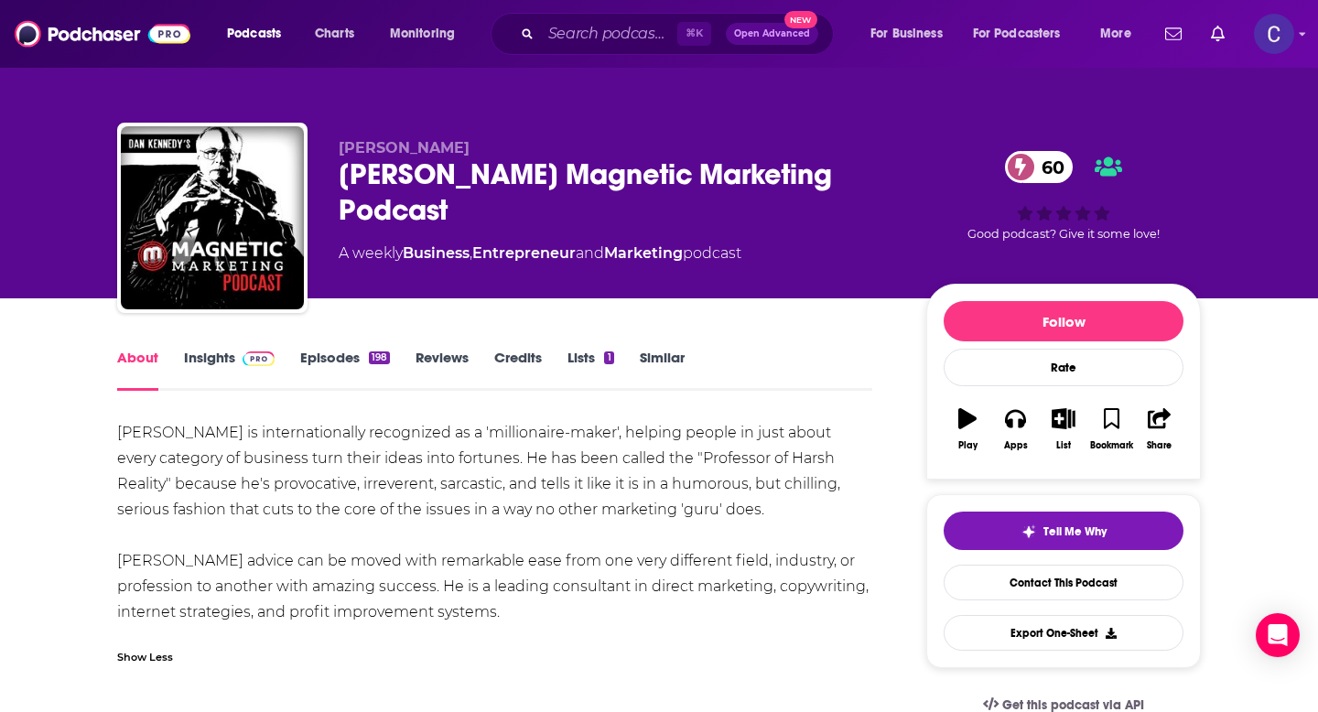
click at [348, 185] on div "[PERSON_NAME] Magnetic Marketing Podcast 60" at bounding box center [618, 192] width 559 height 71
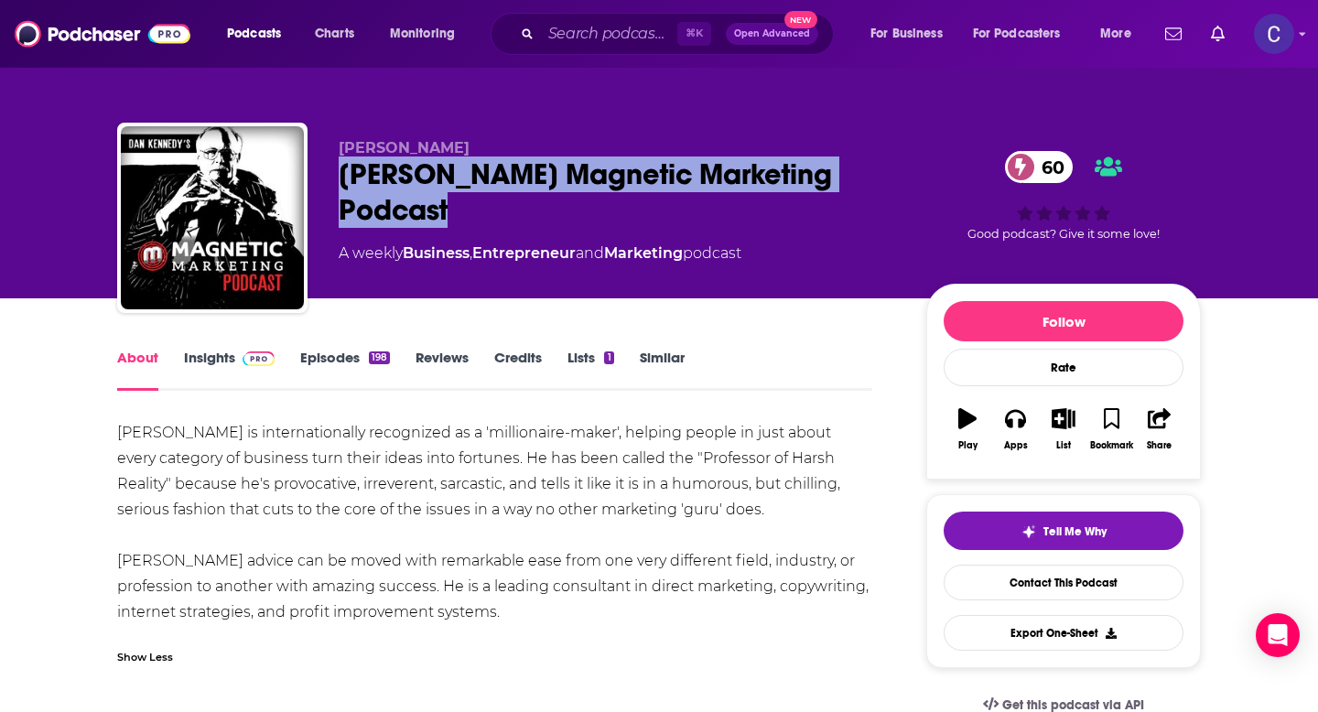
drag, startPoint x: 339, startPoint y: 180, endPoint x: 466, endPoint y: 217, distance: 132.4
click at [466, 217] on div "[PERSON_NAME] Magnetic Marketing Podcast 60" at bounding box center [618, 192] width 559 height 71
copy h1 "[PERSON_NAME] Magnetic Marketing Podcast"
click at [192, 360] on link "Insights" at bounding box center [229, 370] width 91 height 42
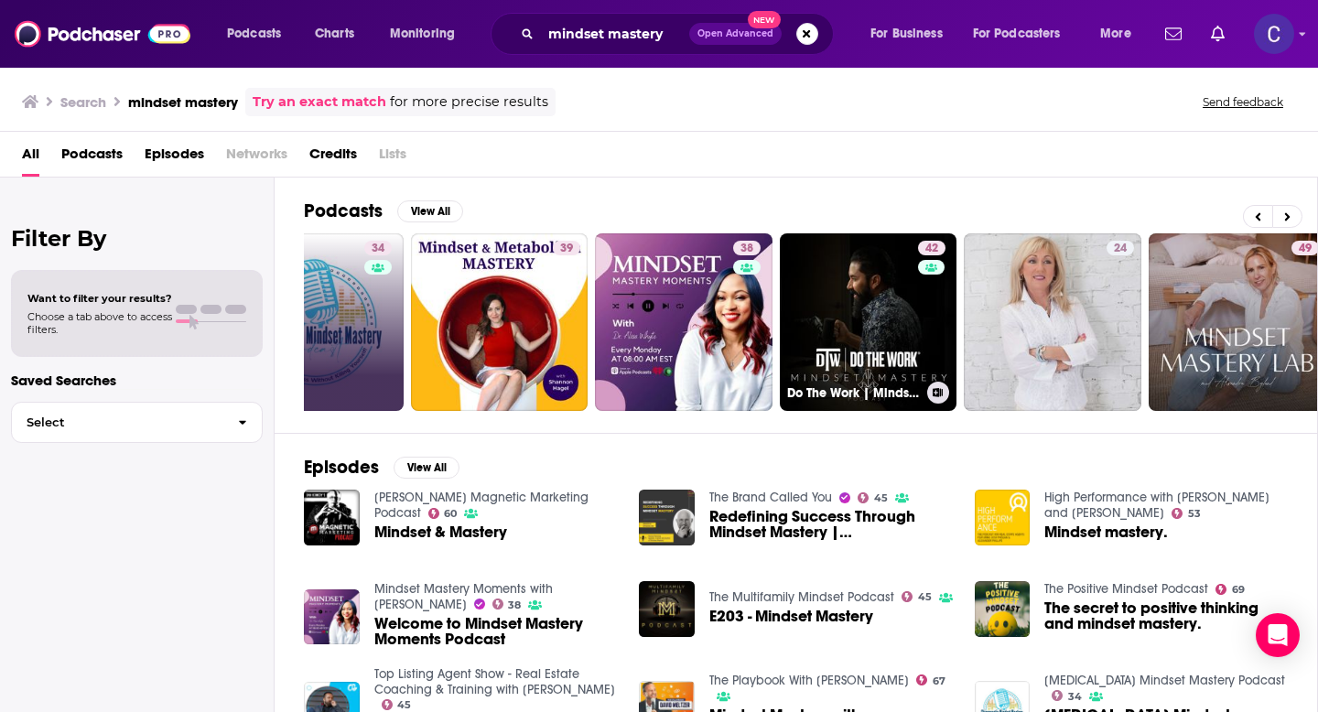
scroll to position [0, 461]
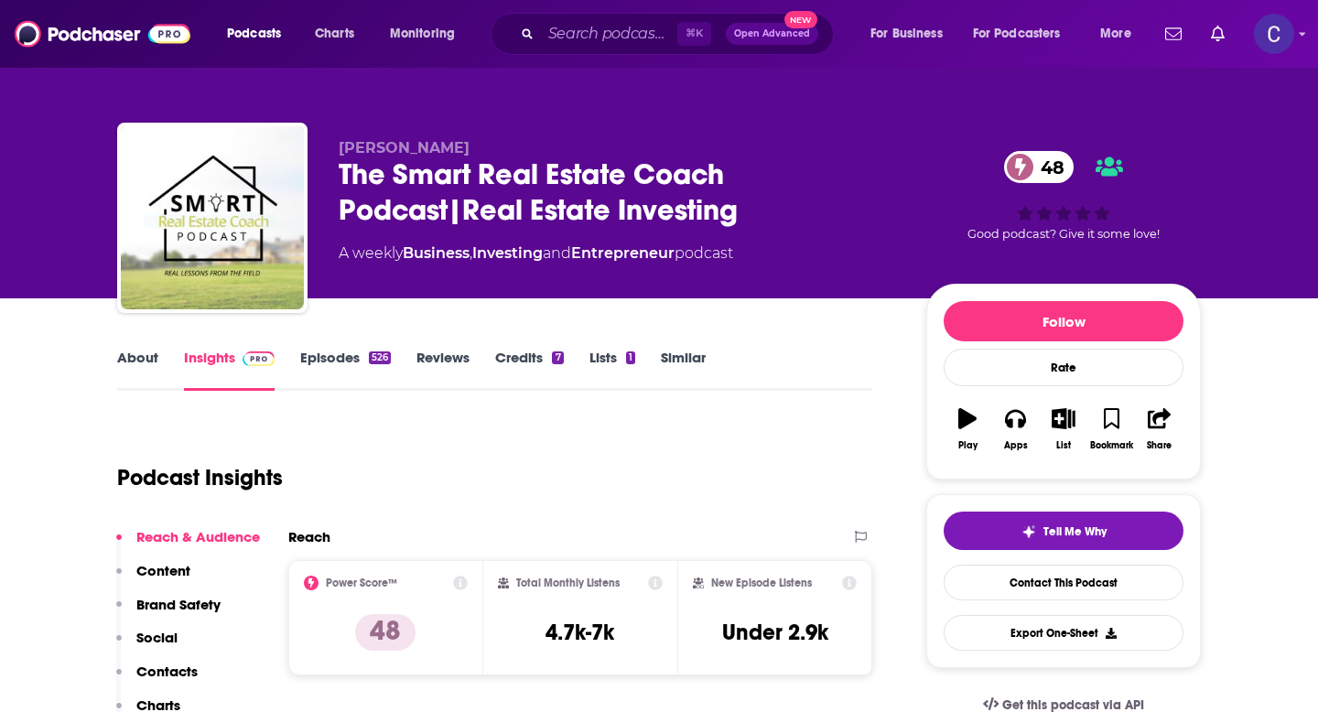
click at [141, 364] on link "About" at bounding box center [137, 370] width 41 height 42
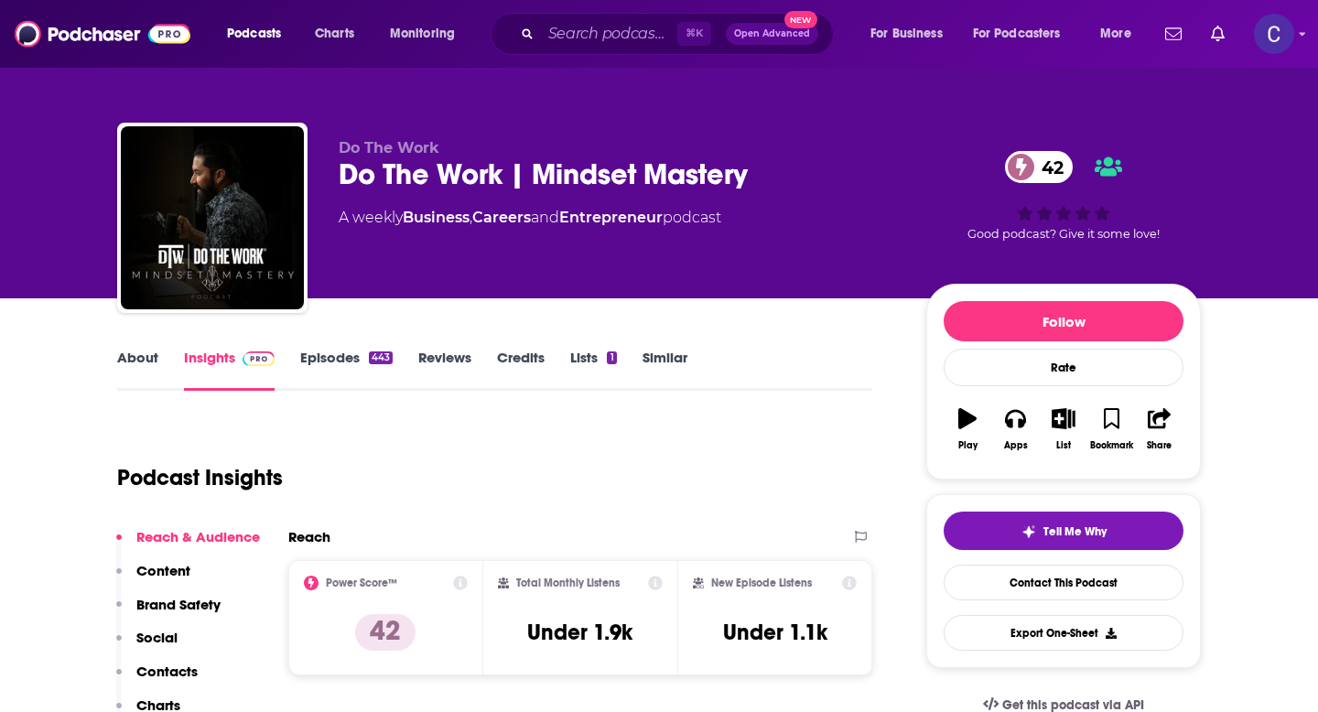
click at [138, 361] on link "About" at bounding box center [137, 370] width 41 height 42
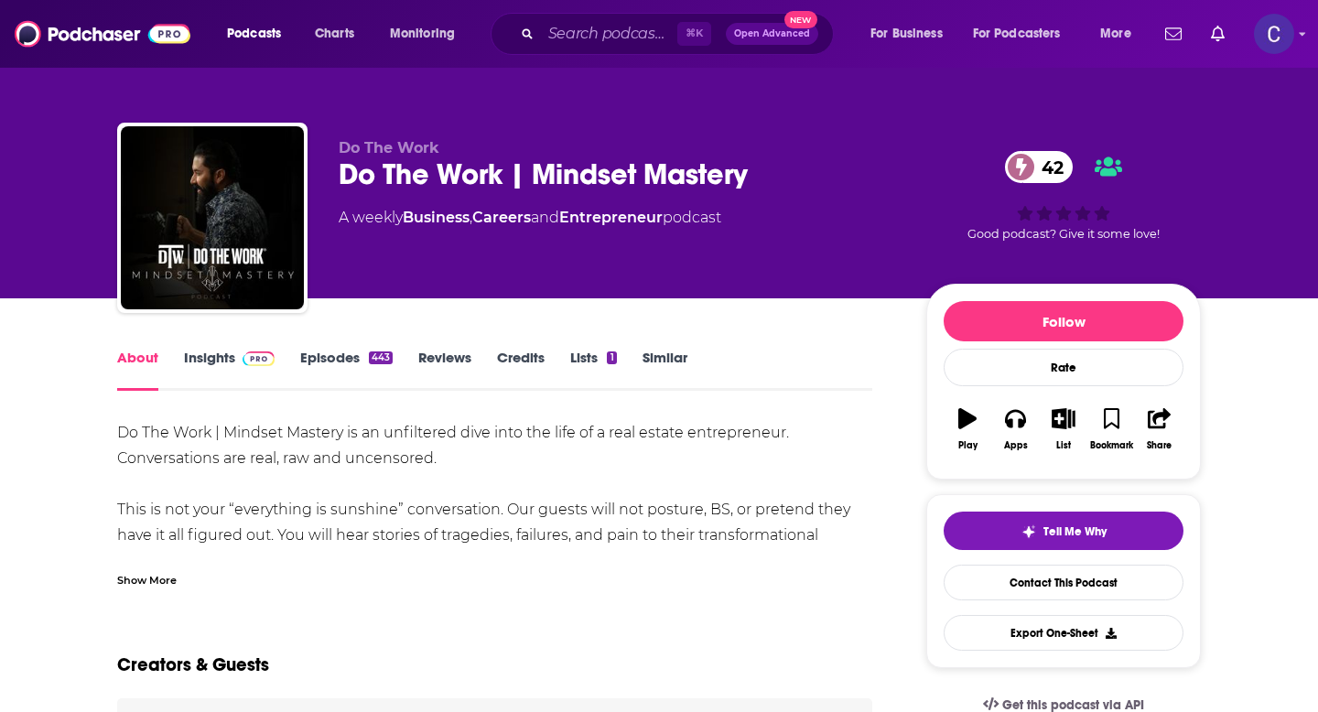
click at [155, 583] on div "Show More" at bounding box center [147, 578] width 60 height 17
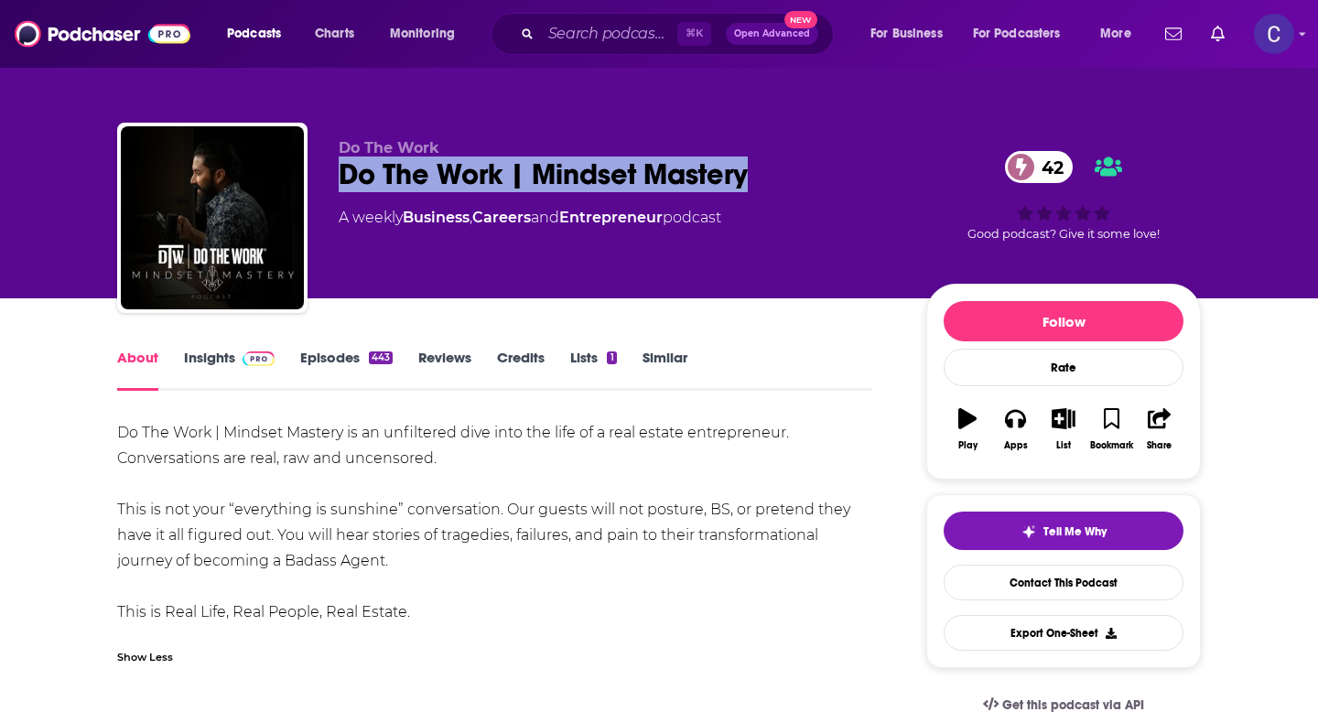
drag, startPoint x: 338, startPoint y: 183, endPoint x: 784, endPoint y: 178, distance: 445.9
click at [784, 178] on div "Do The Work Do The Work | Mindset Mastery 42 A weekly Business , Careers and En…" at bounding box center [659, 222] width 1084 height 198
copy h1 "Do The Work | Mindset Mastery"
click at [201, 353] on link "Insights" at bounding box center [229, 370] width 91 height 42
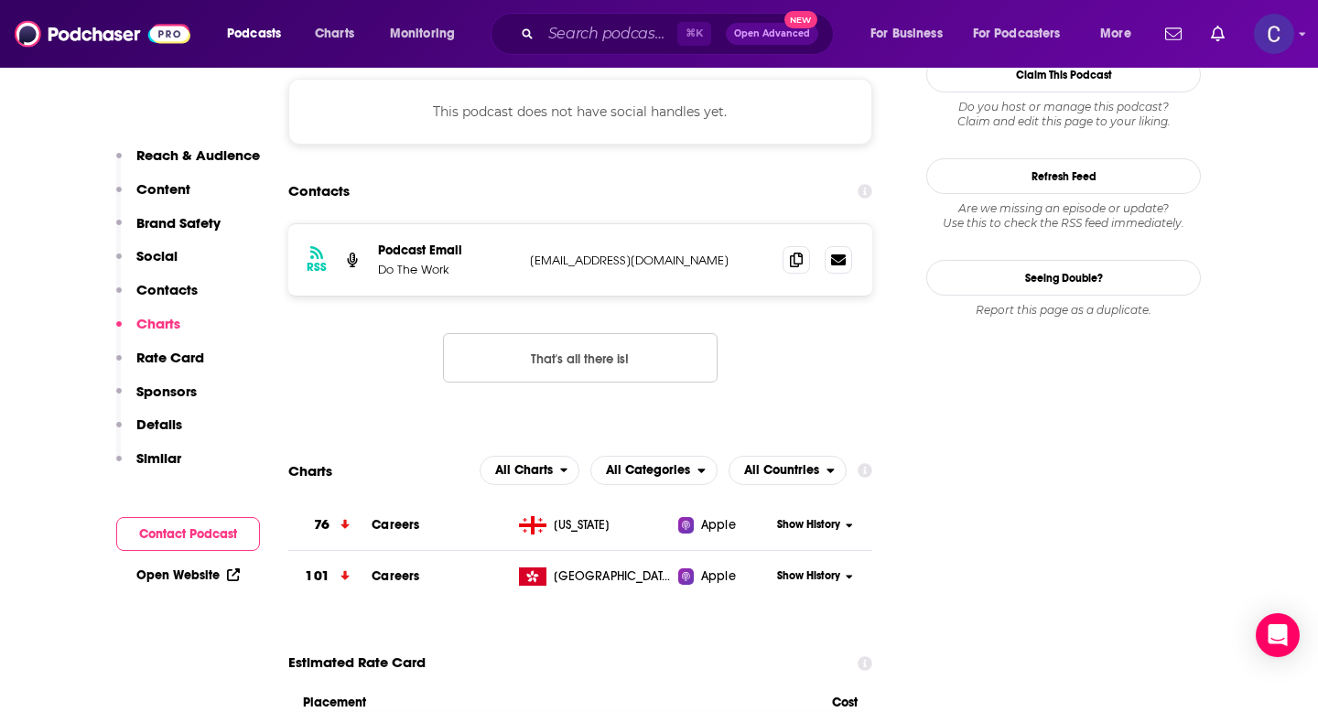
scroll to position [1817, 0]
click at [584, 47] on input "Search podcasts, credits, & more..." at bounding box center [609, 33] width 136 height 29
